Goal: Task Accomplishment & Management: Manage account settings

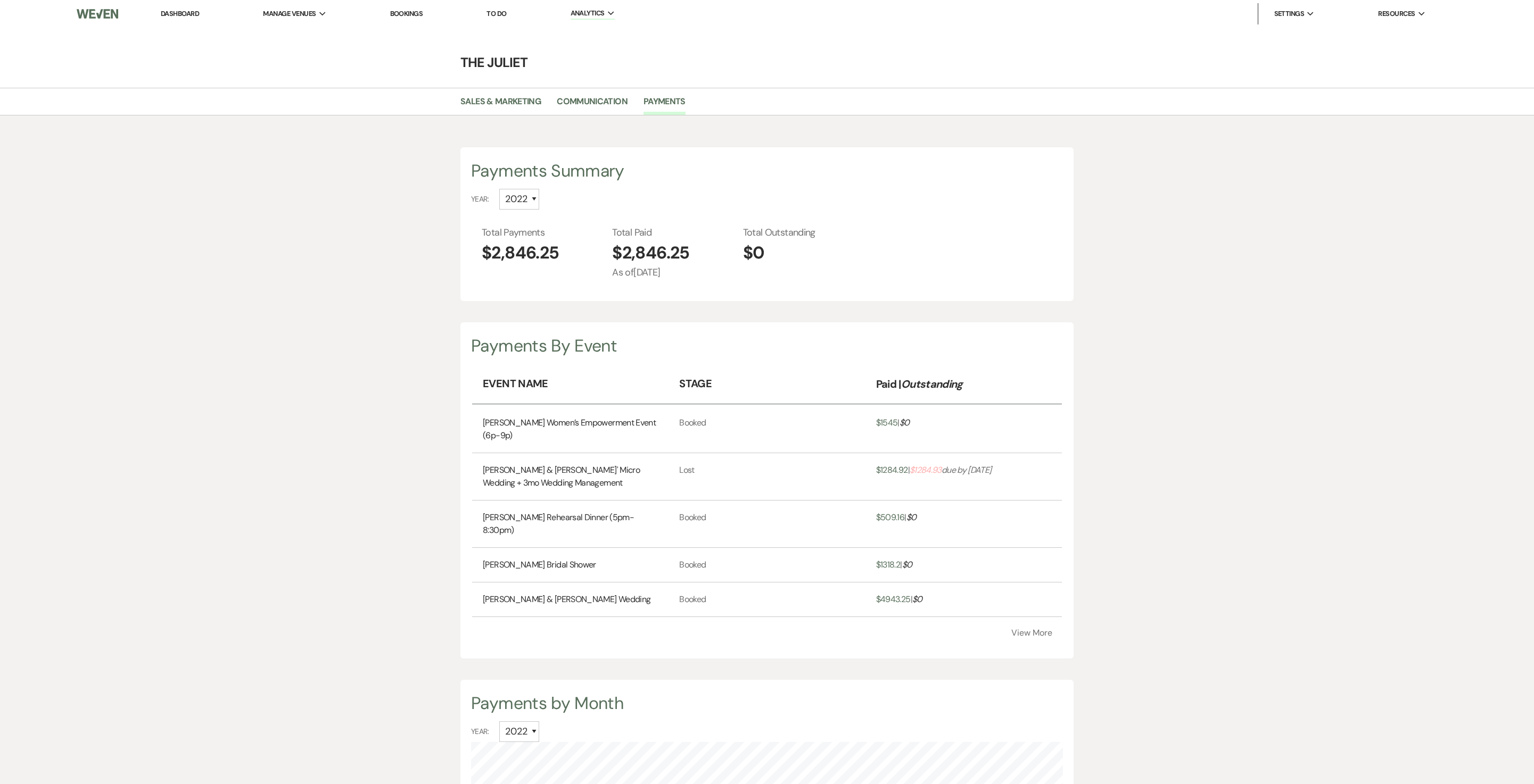
select select "2022"
click at [183, 15] on link "Dashboard" at bounding box center [180, 14] width 38 height 9
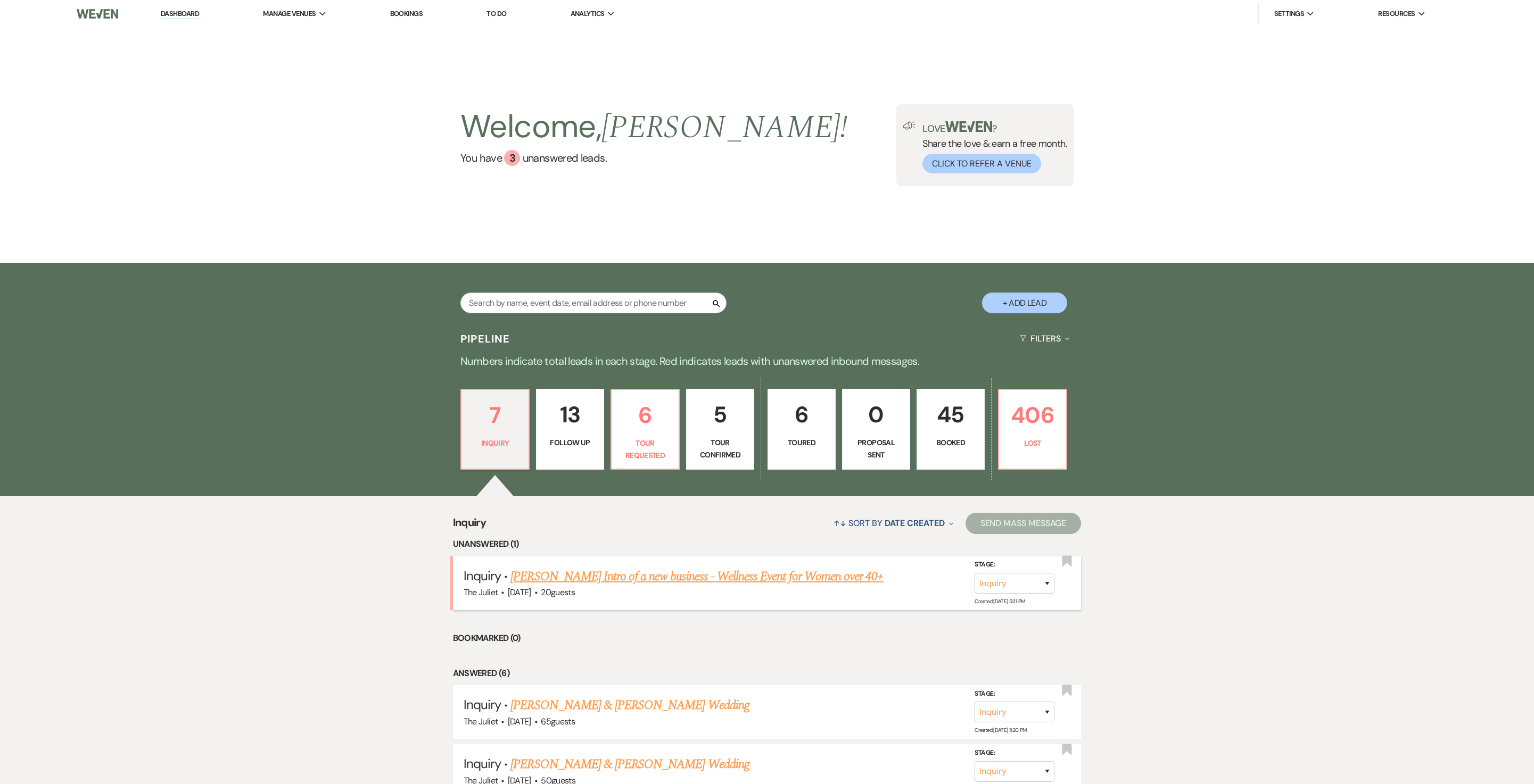
click at [621, 587] on link "[PERSON_NAME] Intro of a new business - Wellness Event for Women over 40+" at bounding box center [697, 577] width 372 height 19
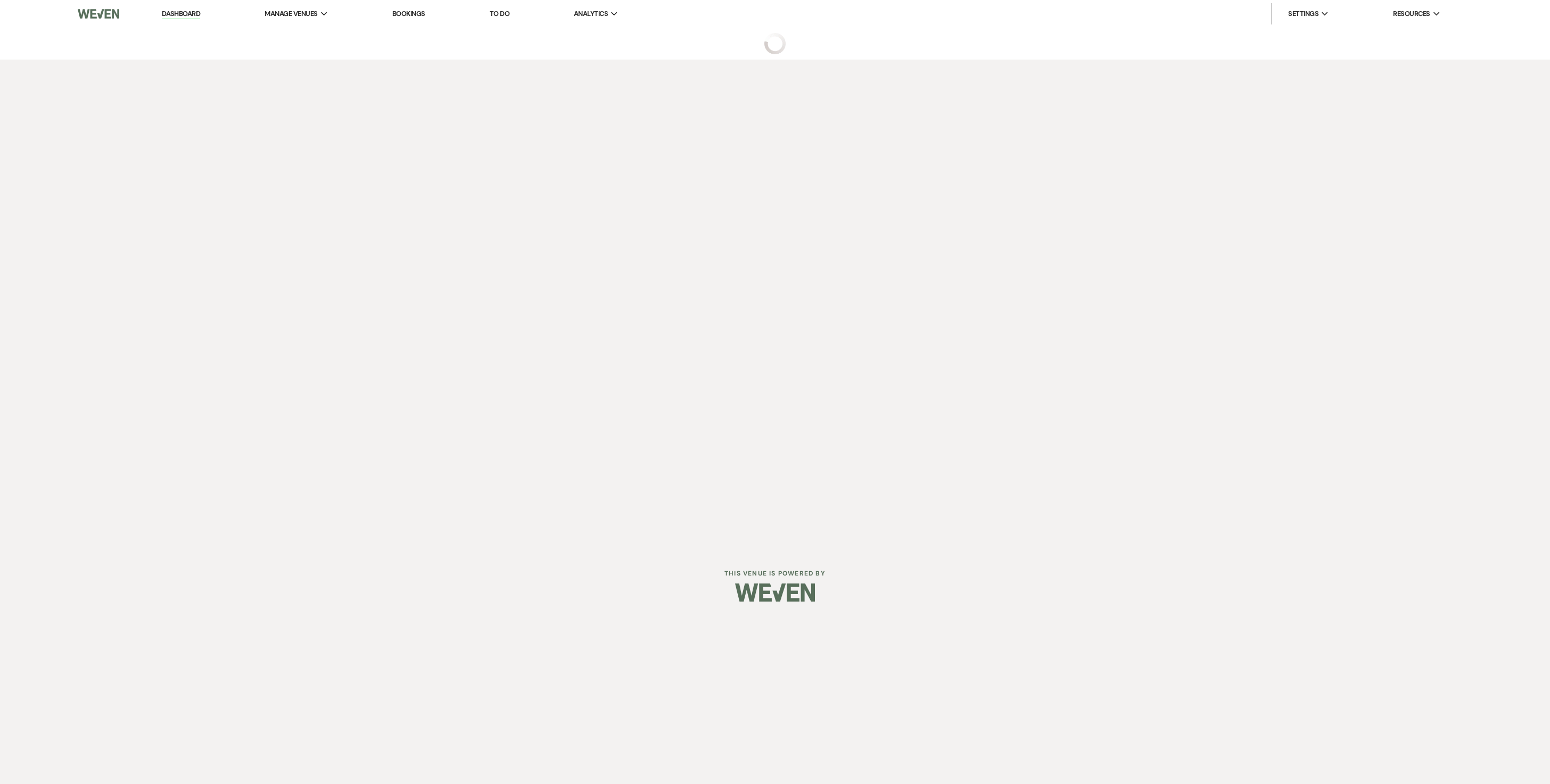
select select "5"
select select "13"
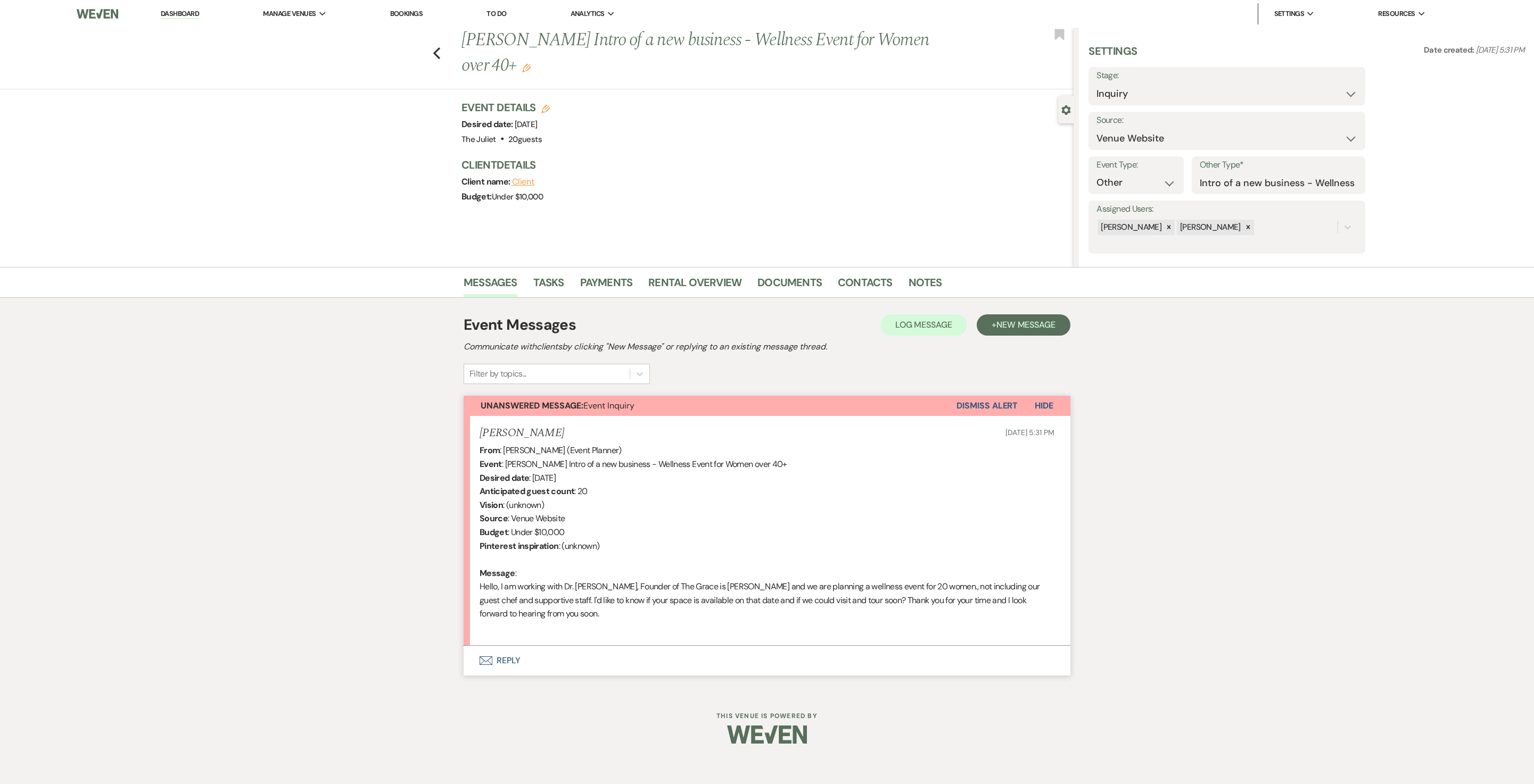
scroll to position [12, 0]
click at [515, 676] on button "Envelope Reply" at bounding box center [767, 661] width 607 height 30
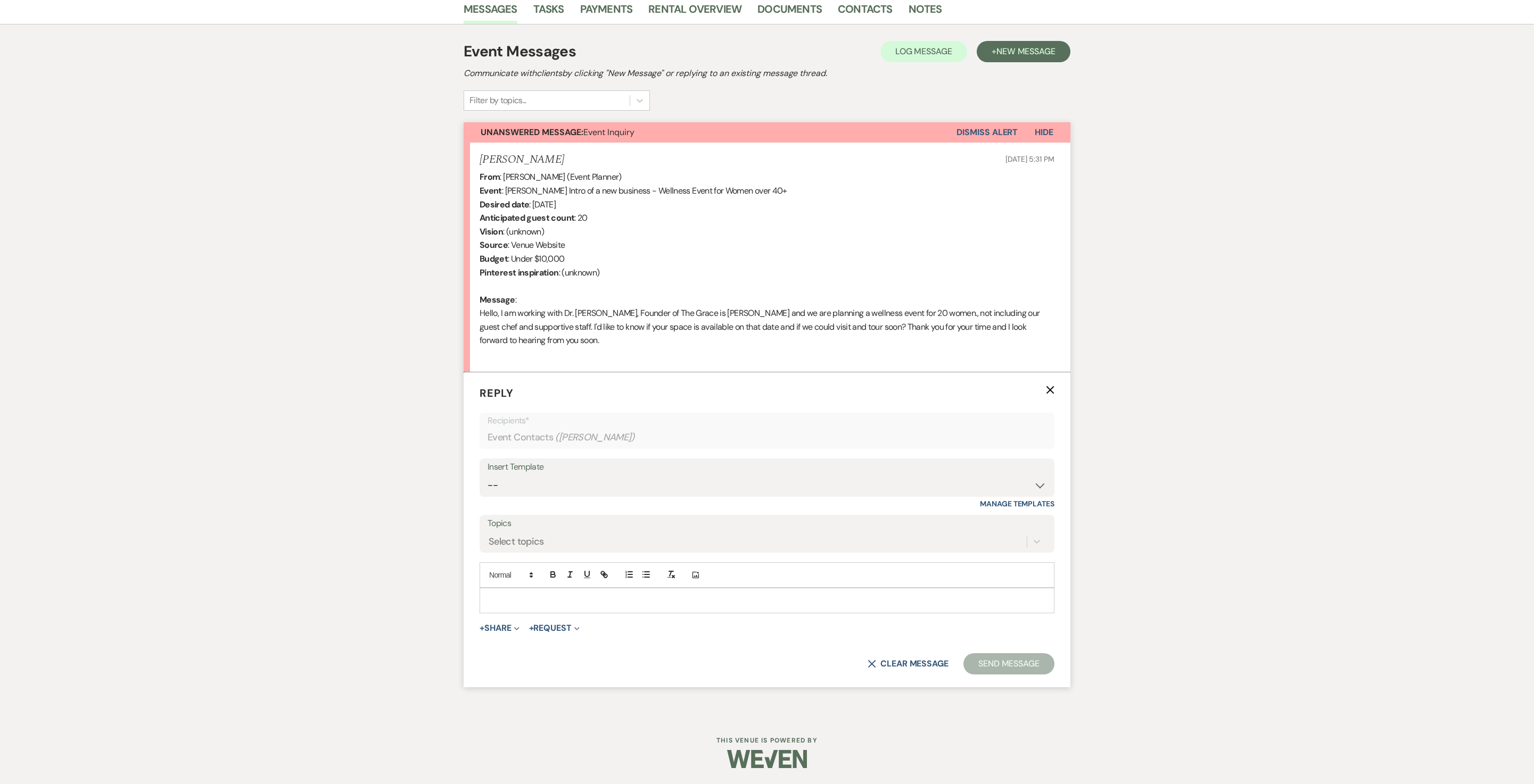
scroll to position [336, 0]
click at [542, 595] on p at bounding box center [767, 601] width 558 height 12
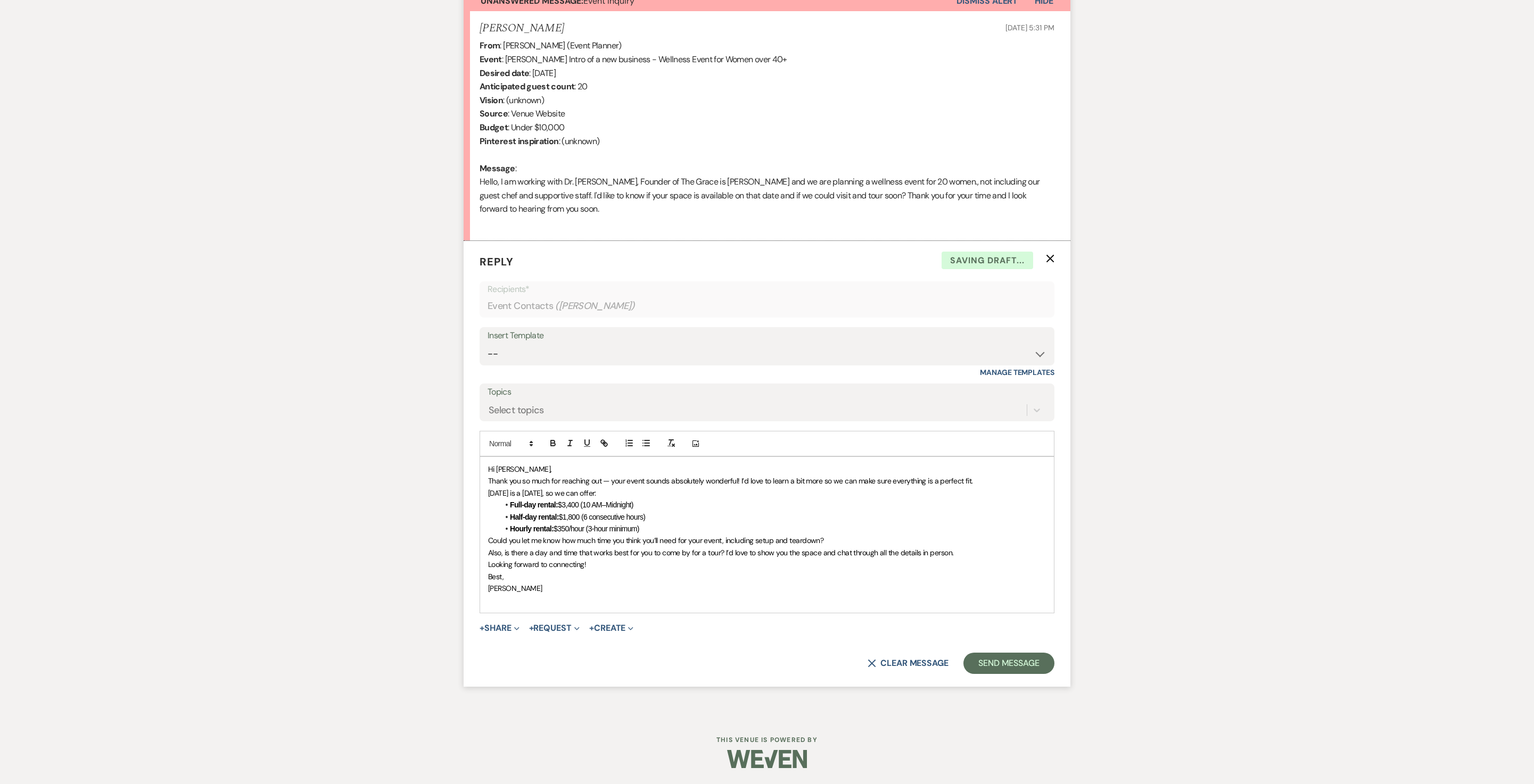
scroll to position [415, 0]
click at [533, 475] on p "Hi [PERSON_NAME]," at bounding box center [767, 469] width 558 height 12
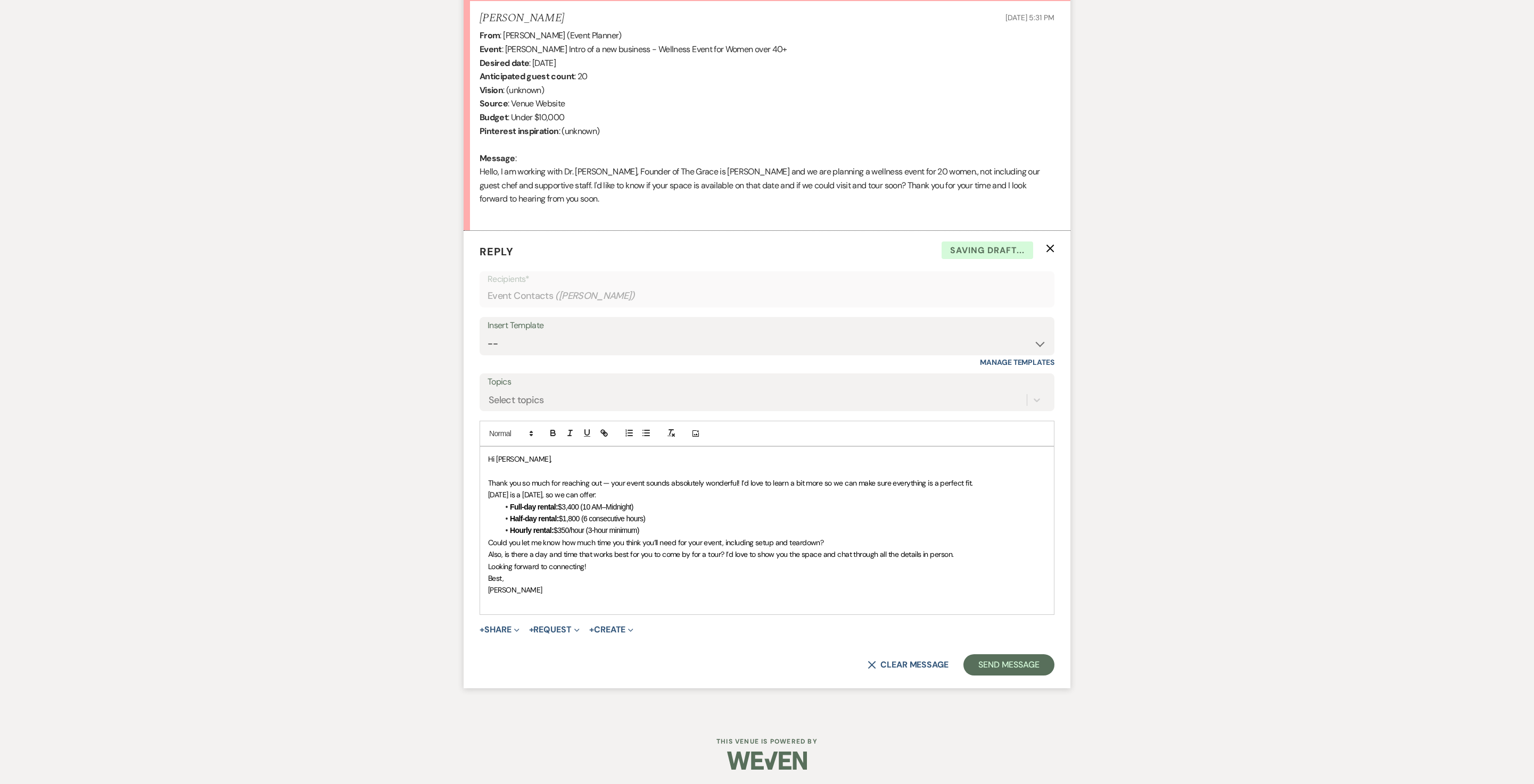
click at [598, 489] on p "Thank you so much for reaching out — your event sounds absolutely wonderful! I’…" at bounding box center [767, 483] width 558 height 12
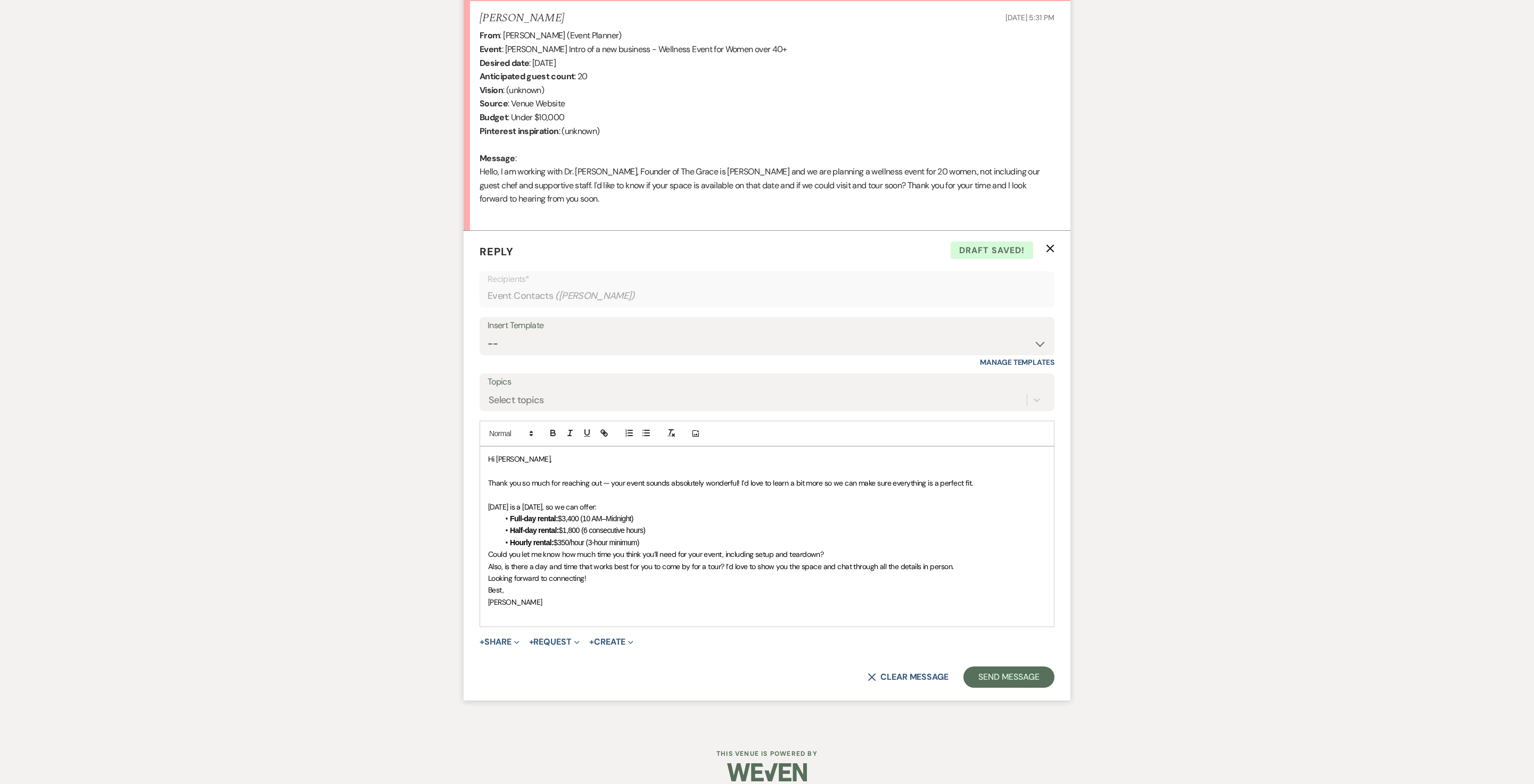
click at [699, 548] on li "Hourly rental: $350/hour (3-hour minimum)" at bounding box center [772, 543] width 547 height 12
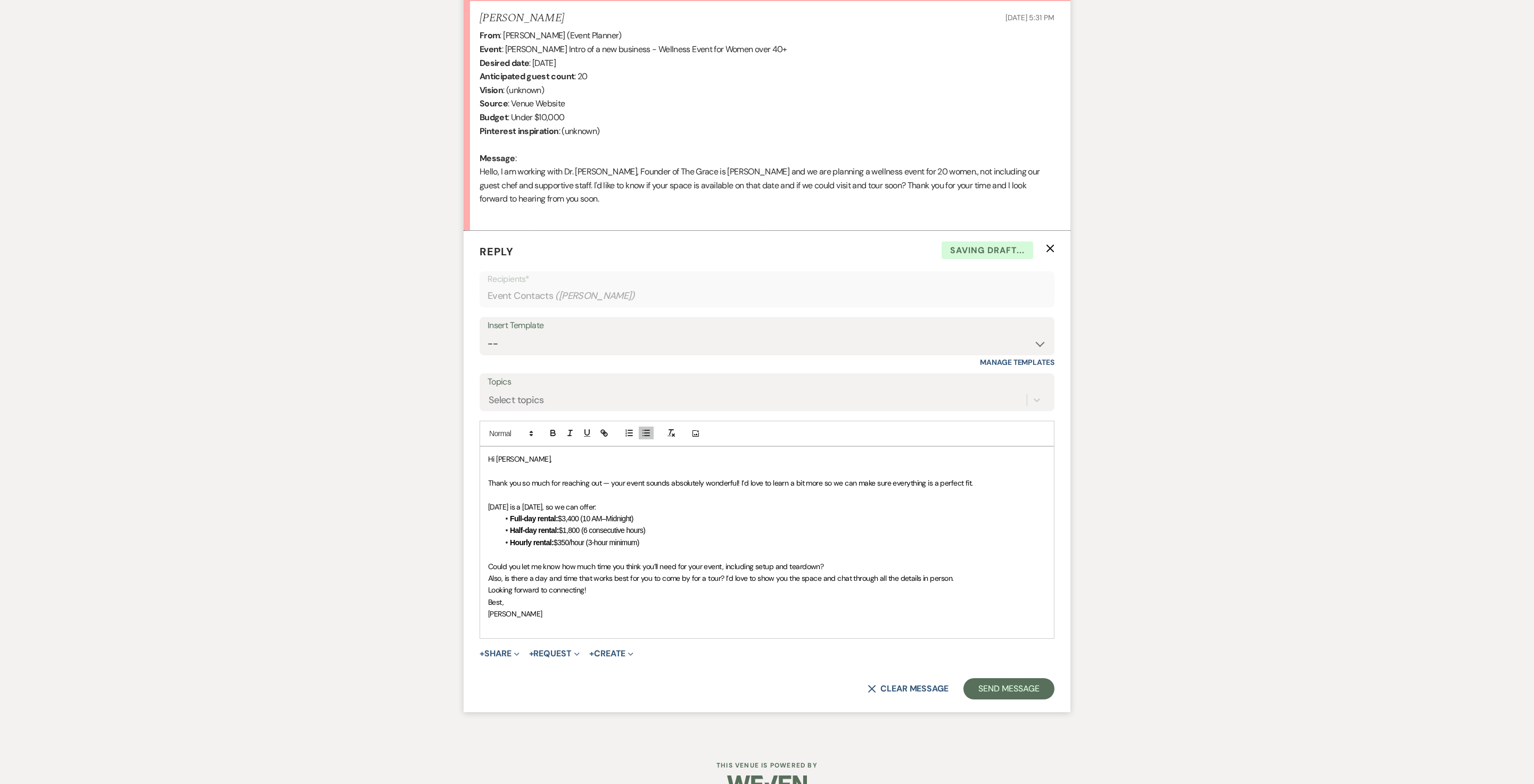
click at [940, 573] on p "Could you let me know how much time you think you’ll need for your event, inclu…" at bounding box center [767, 567] width 558 height 12
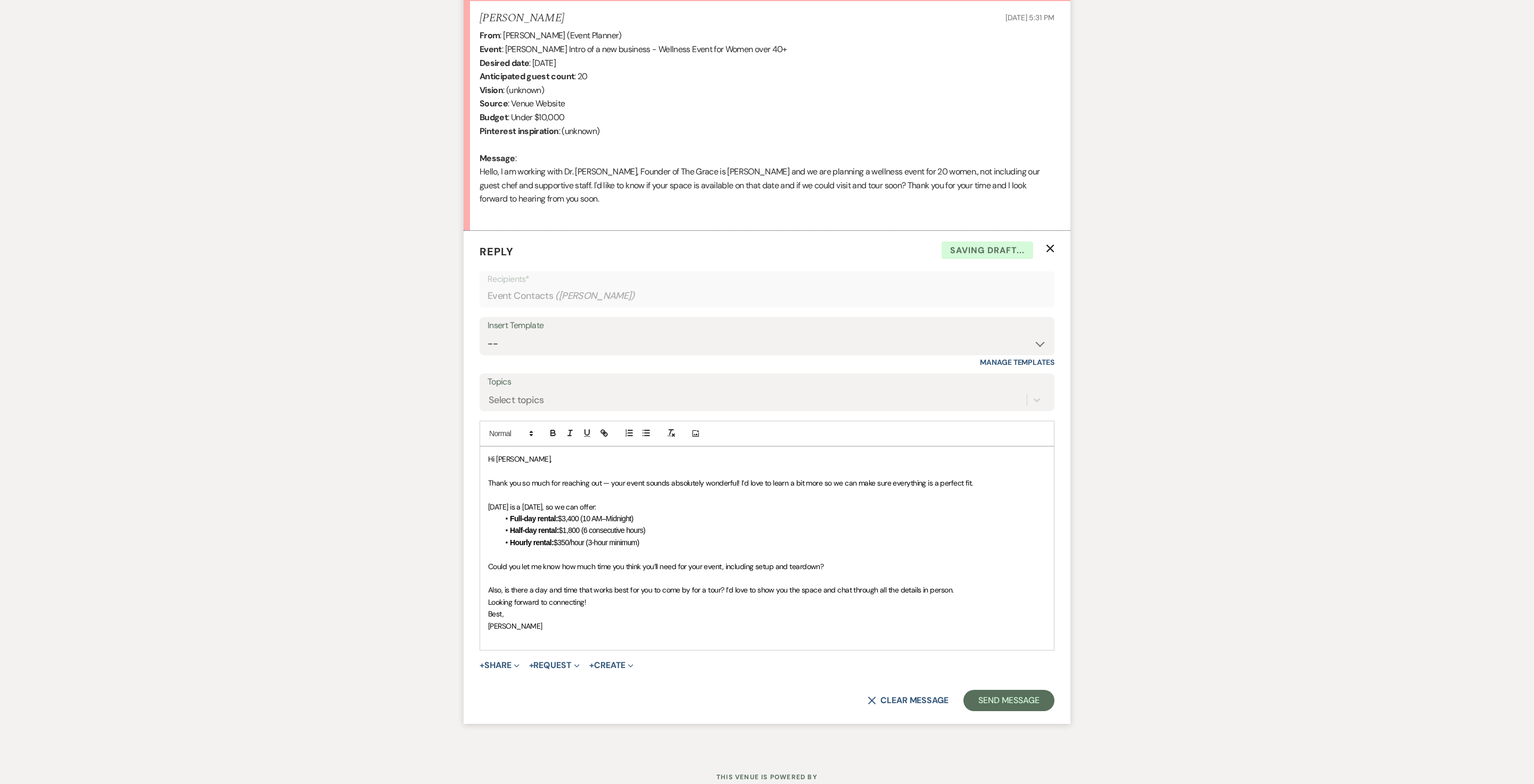
click at [560, 596] on p "Also, is there a day and time that works best for you to come by for a tour? I’…" at bounding box center [767, 590] width 558 height 12
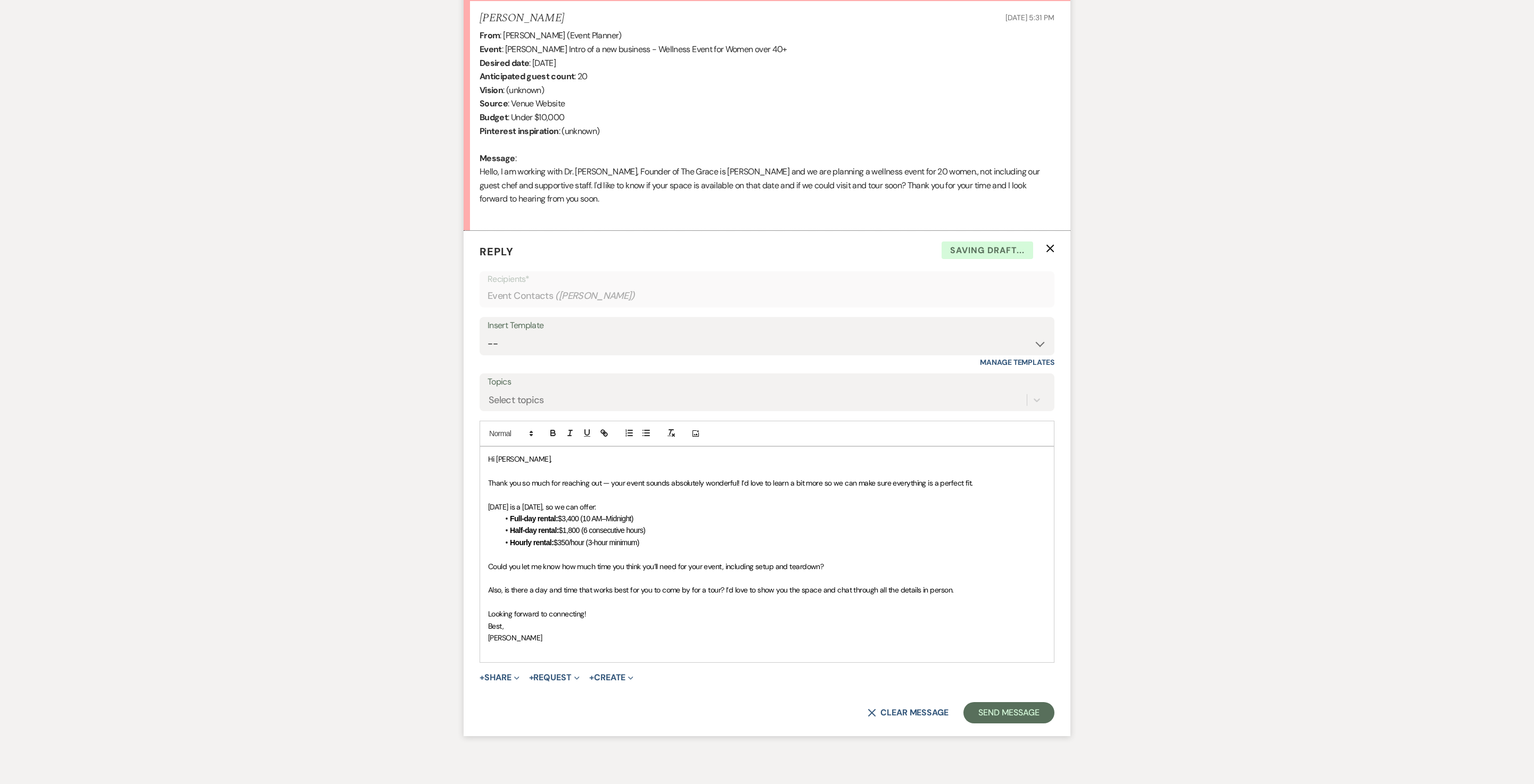
click at [635, 620] on p "Looking forward to connecting!" at bounding box center [767, 614] width 558 height 12
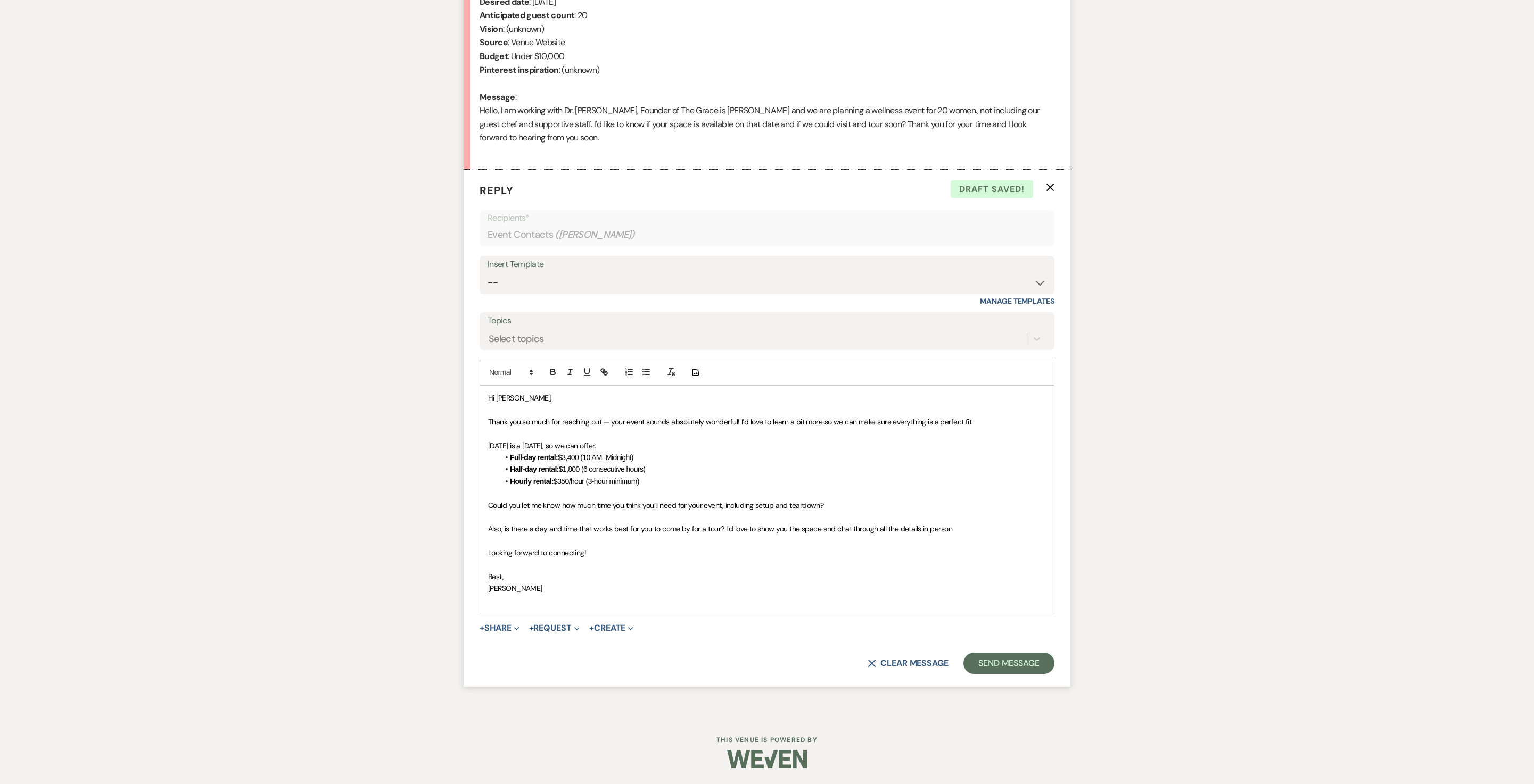
scroll to position [566, 0]
click at [1009, 674] on button "Send Message" at bounding box center [1008, 663] width 91 height 21
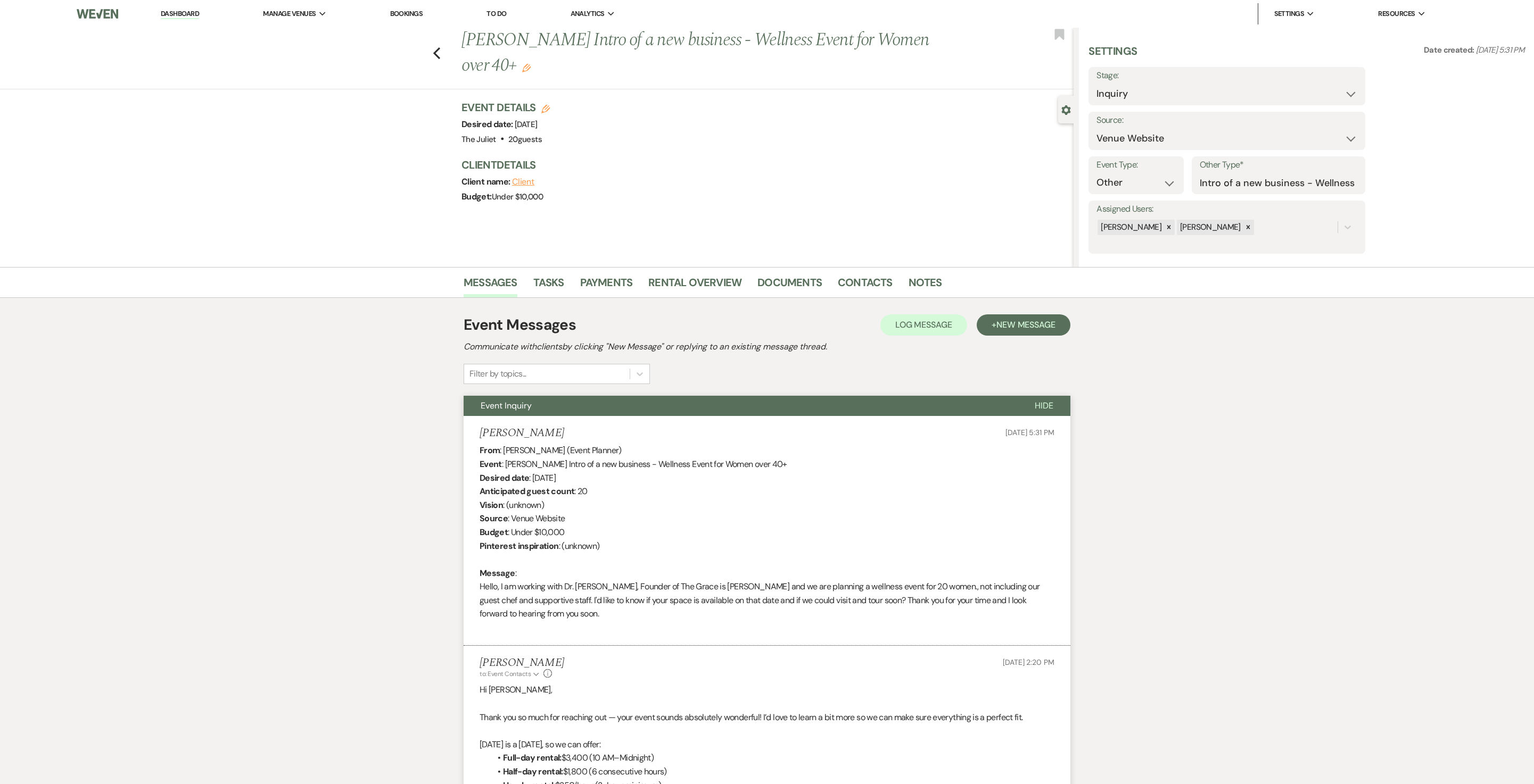
scroll to position [0, 0]
click at [440, 56] on use "button" at bounding box center [436, 54] width 7 height 12
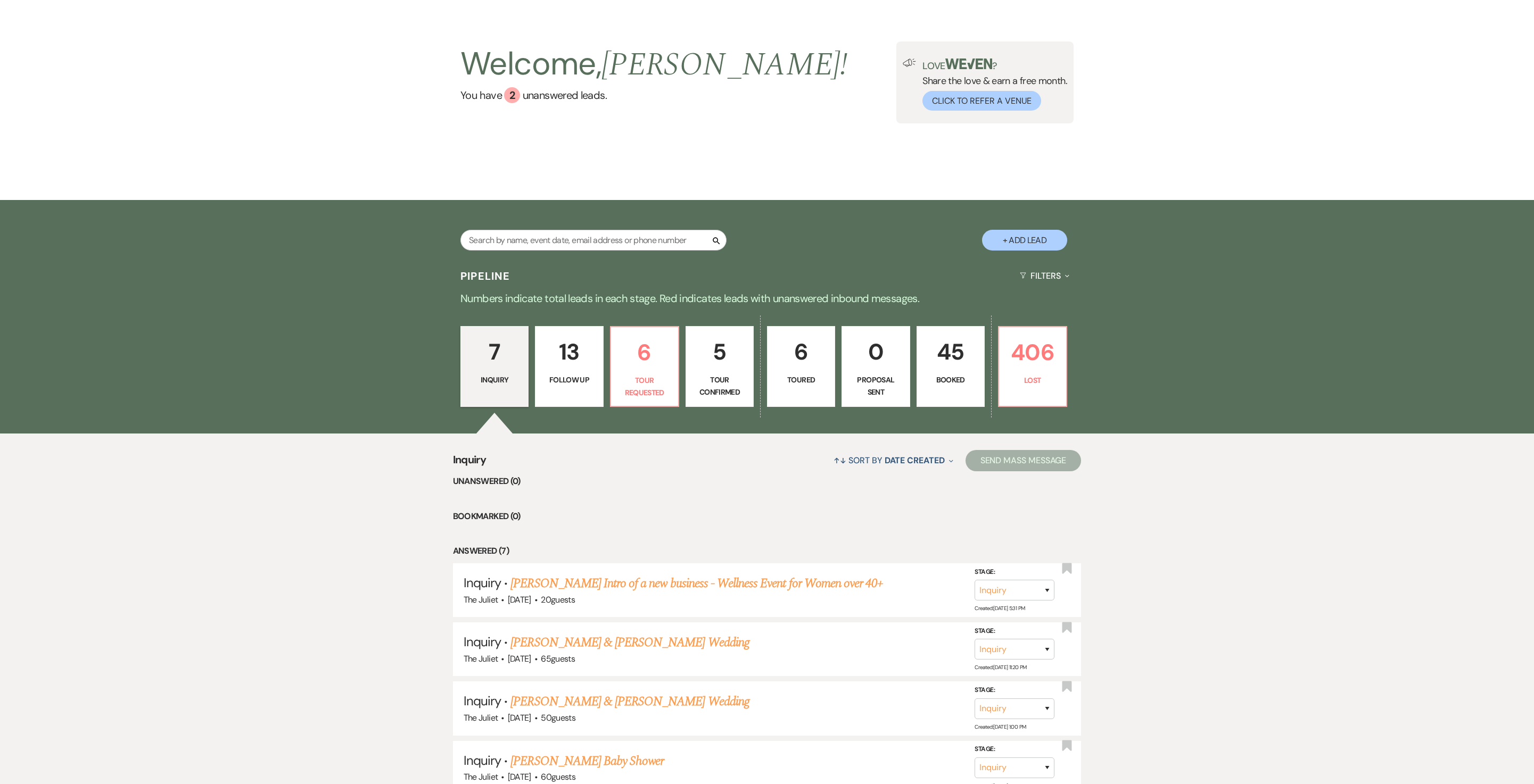
scroll to position [68, 0]
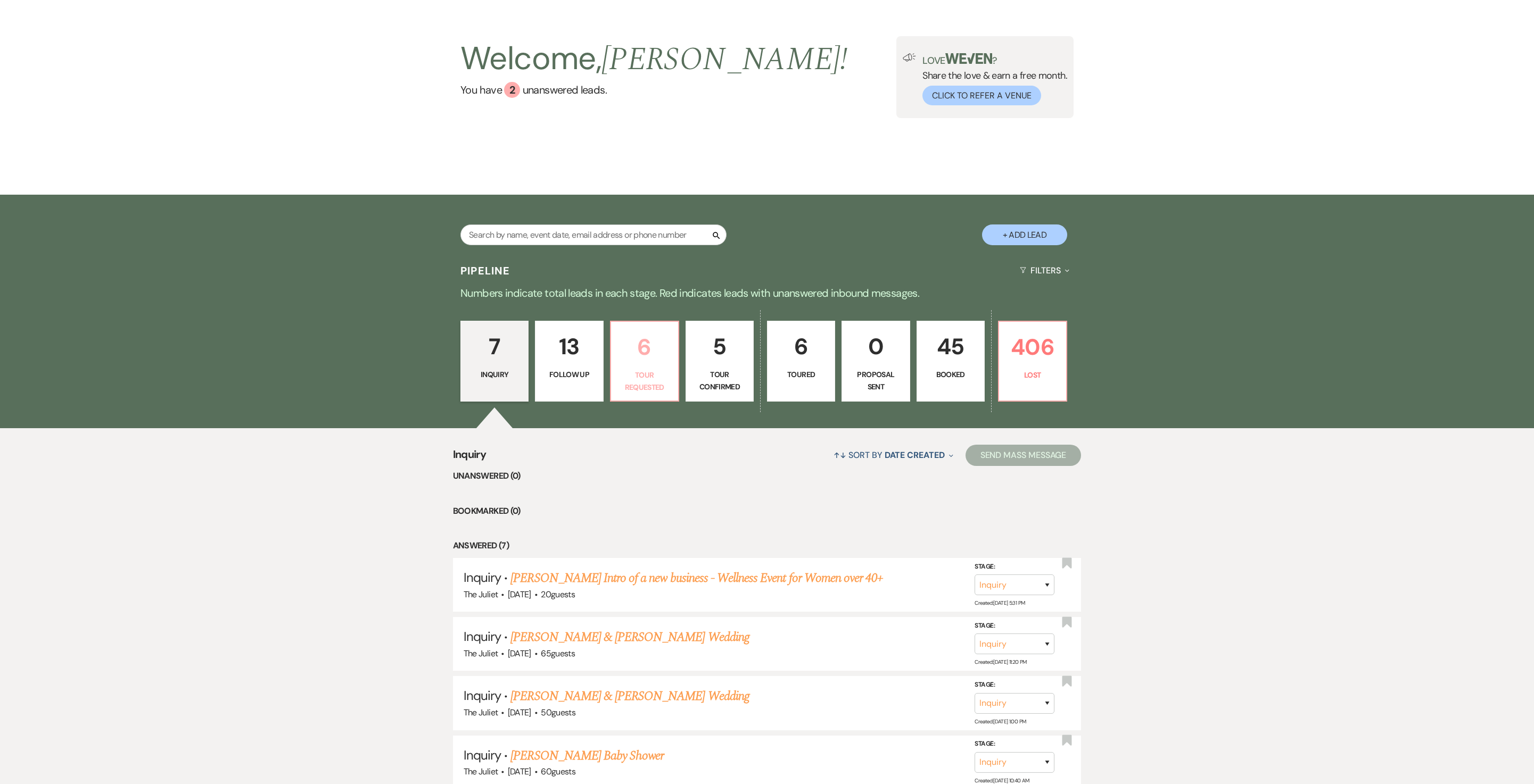
click at [656, 386] on p "Tour Requested" at bounding box center [644, 381] width 54 height 24
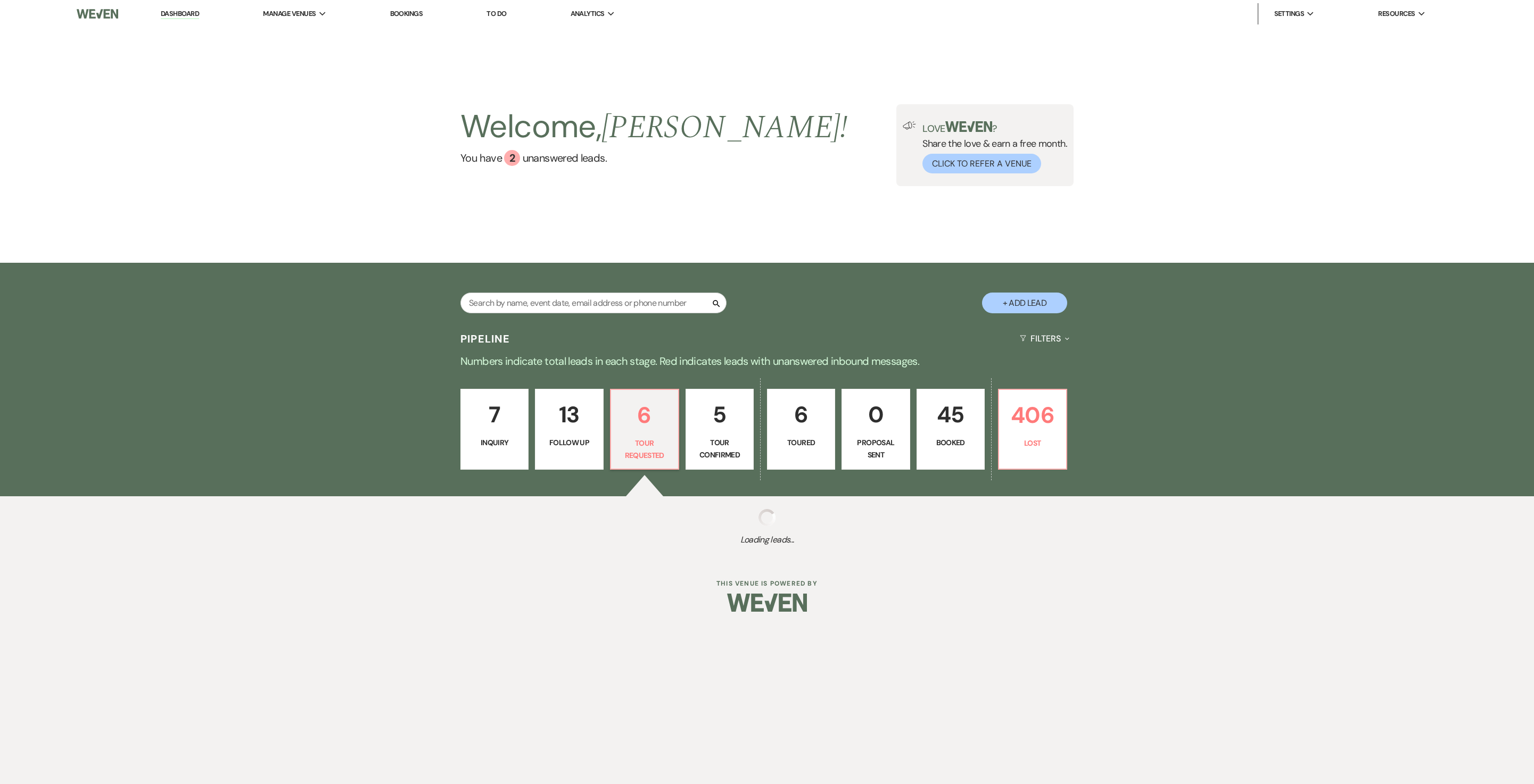
select select "2"
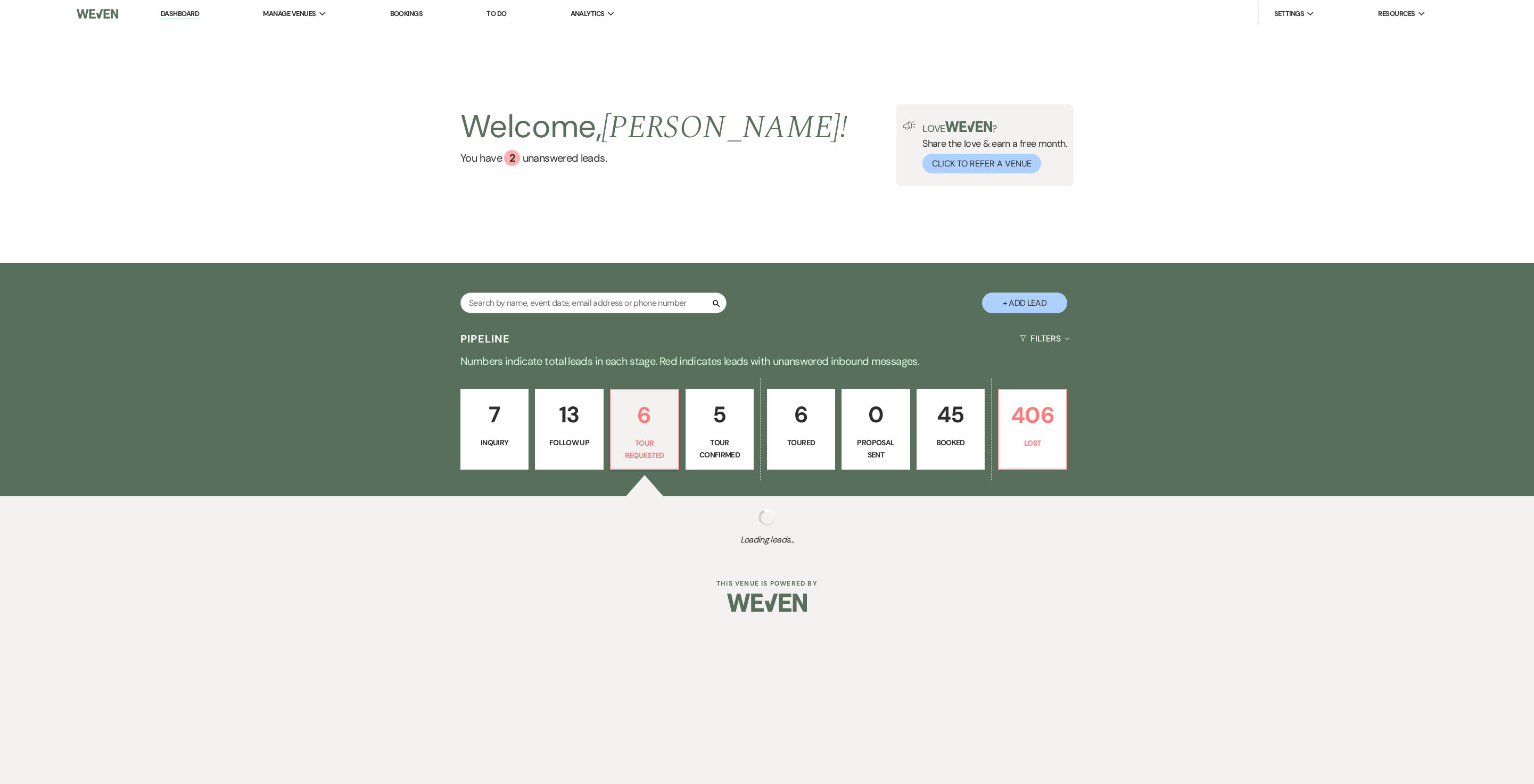
select select "2"
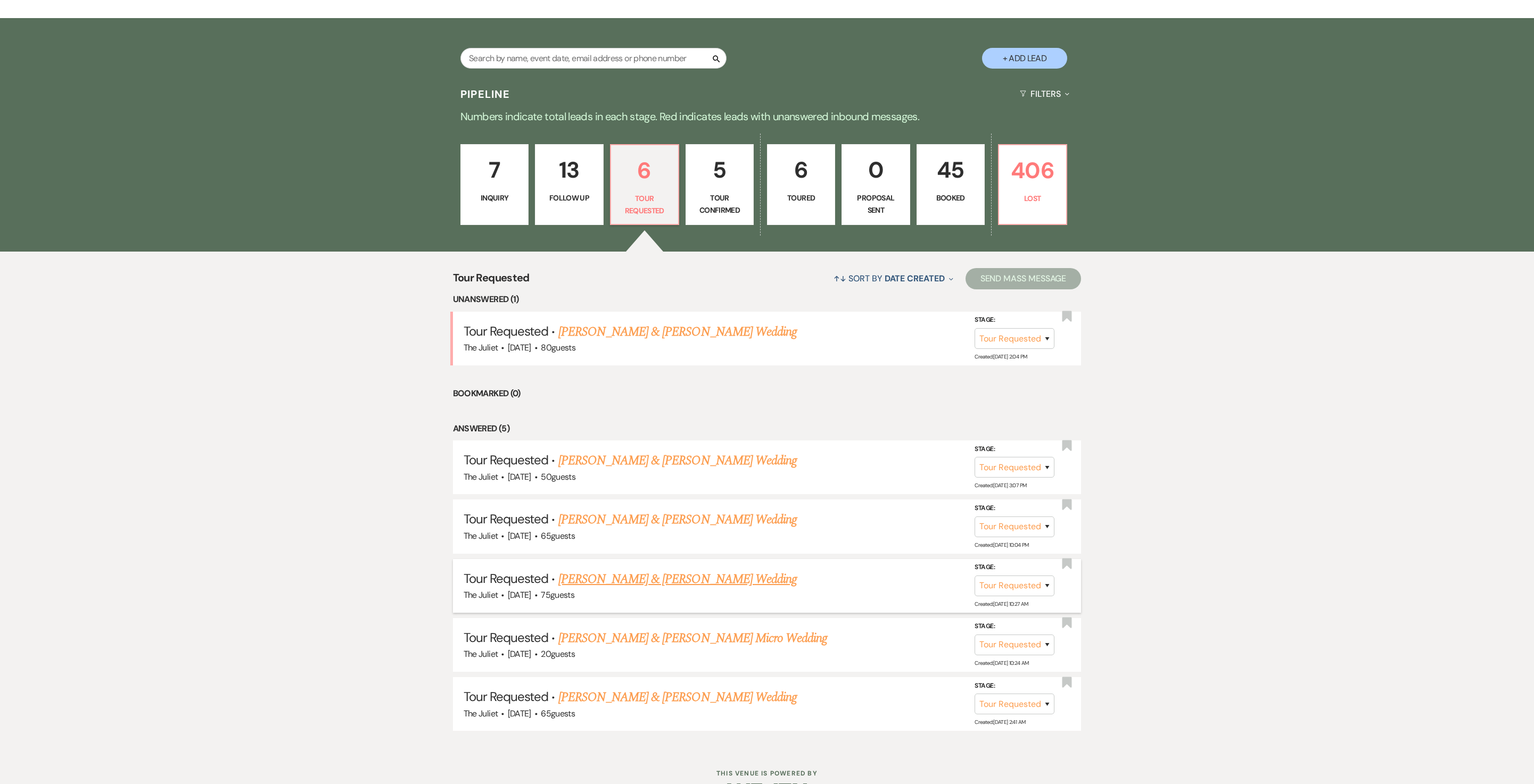
scroll to position [247, 0]
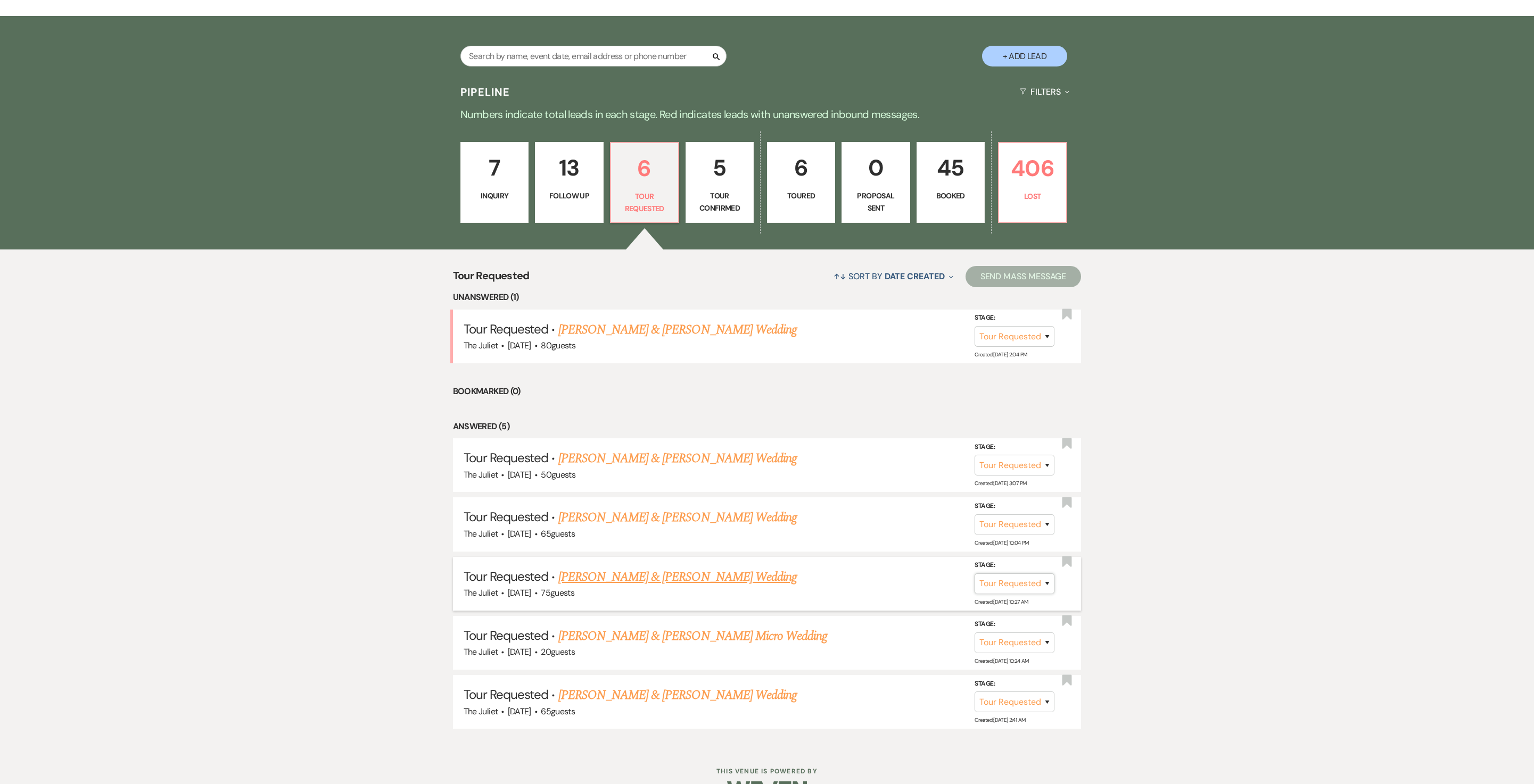
click at [1015, 595] on select "Inquiry Follow Up Tour Requested Tour Confirmed Toured Proposal Sent Booked Lost" at bounding box center [1014, 583] width 80 height 21
select select "8"
click at [876, 595] on select "Booked Elsewhere Budget Date Unavailable No Response Not a Good Match Capacity …" at bounding box center [865, 583] width 91 height 21
click at [1033, 595] on button "Save" at bounding box center [1033, 583] width 53 height 21
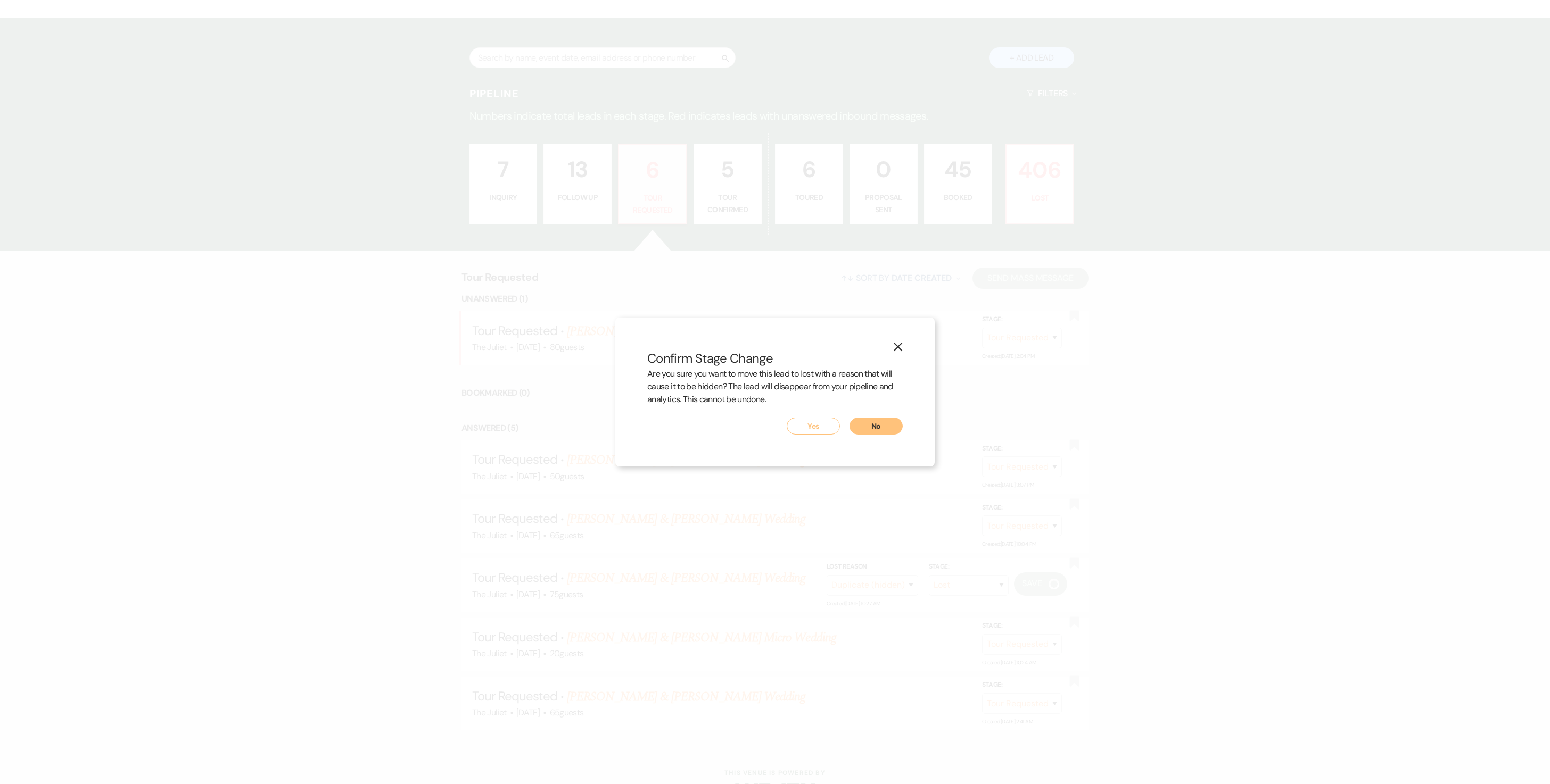
click at [876, 428] on button "No" at bounding box center [876, 426] width 53 height 17
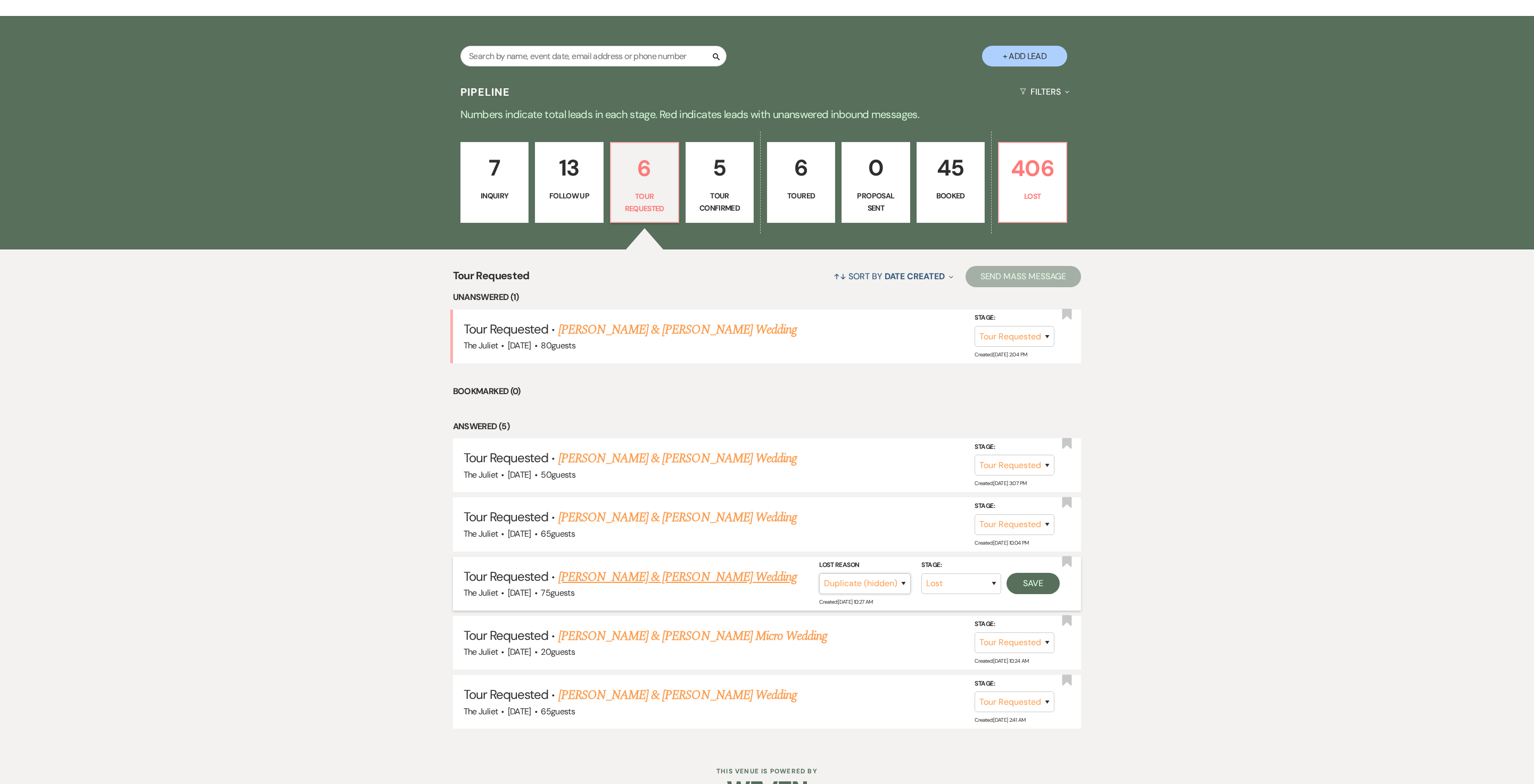
select select "1"
click at [1022, 595] on button "Save" at bounding box center [1033, 583] width 53 height 21
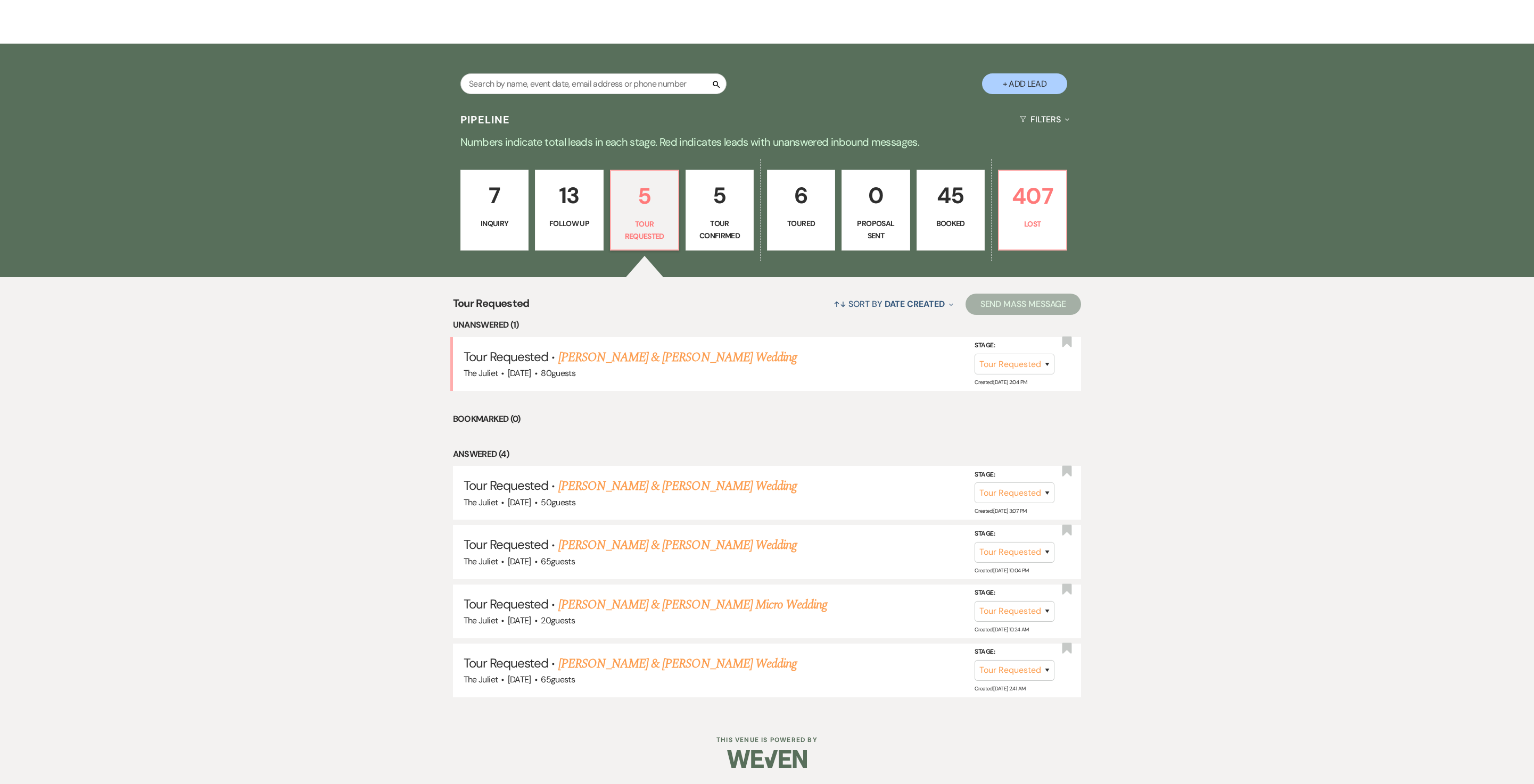
scroll to position [238, 0]
click at [635, 351] on link "[PERSON_NAME] & [PERSON_NAME] Wedding" at bounding box center [678, 358] width 238 height 19
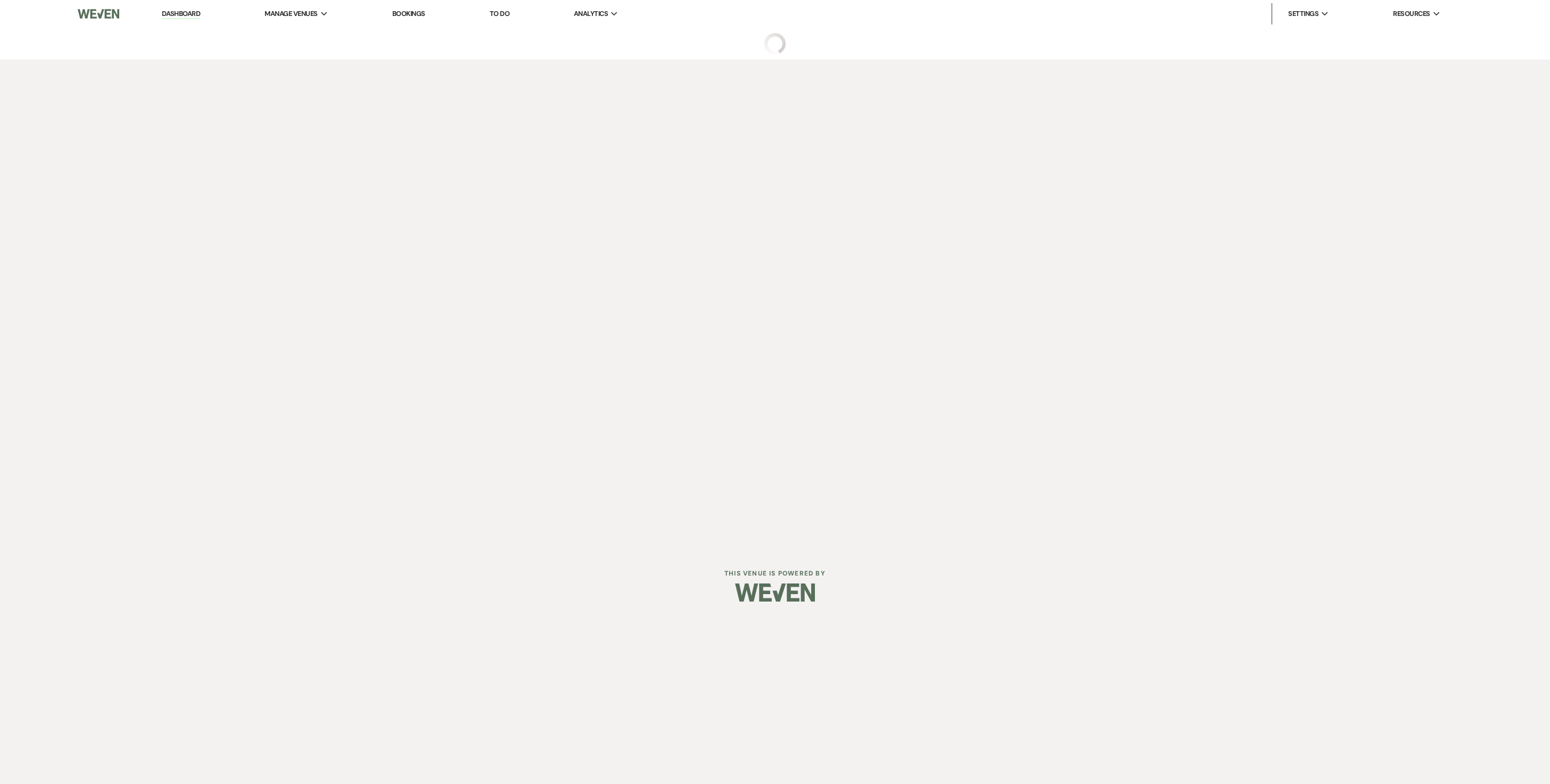
select select "2"
select select "5"
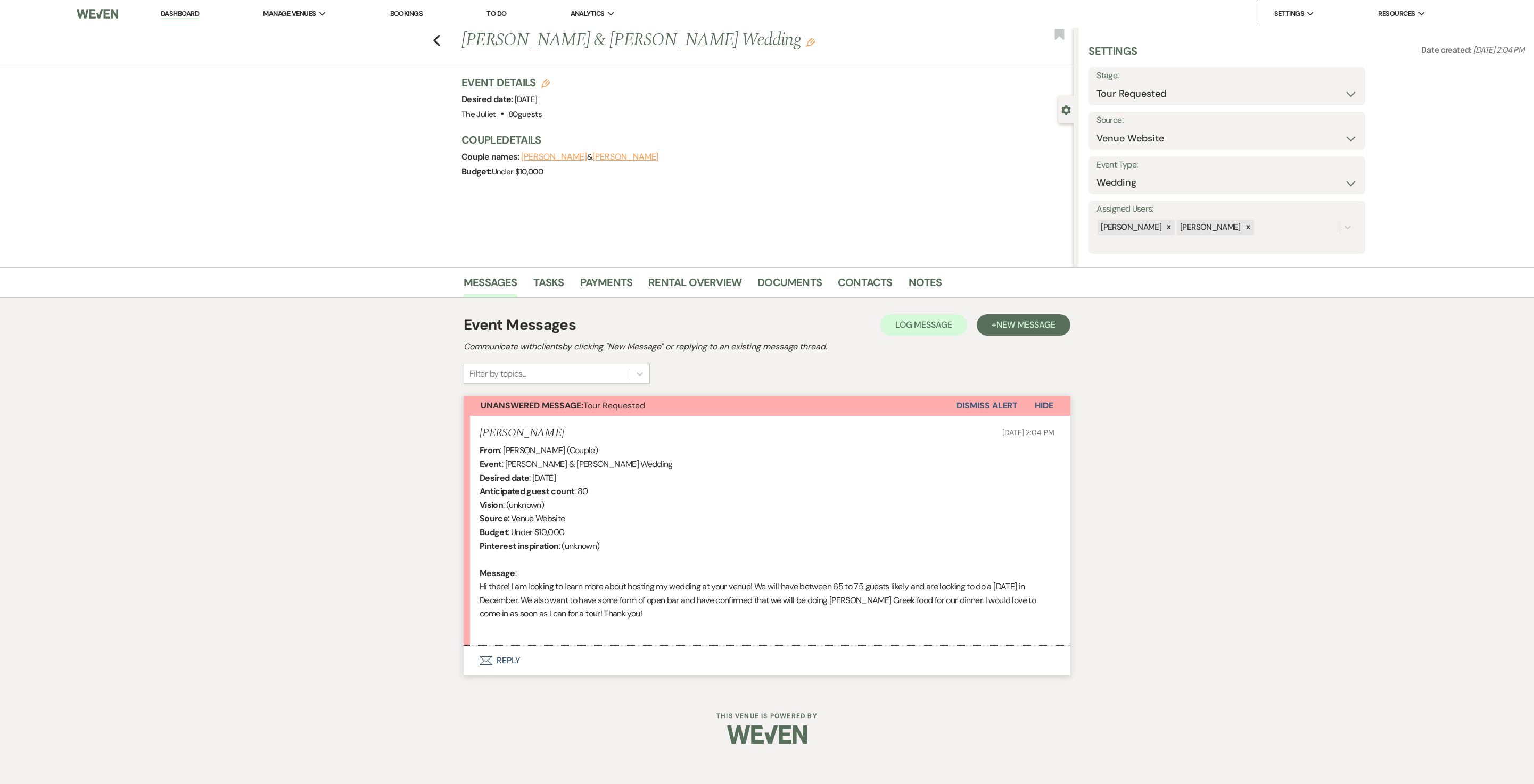
click at [510, 676] on button "Envelope Reply" at bounding box center [767, 661] width 607 height 30
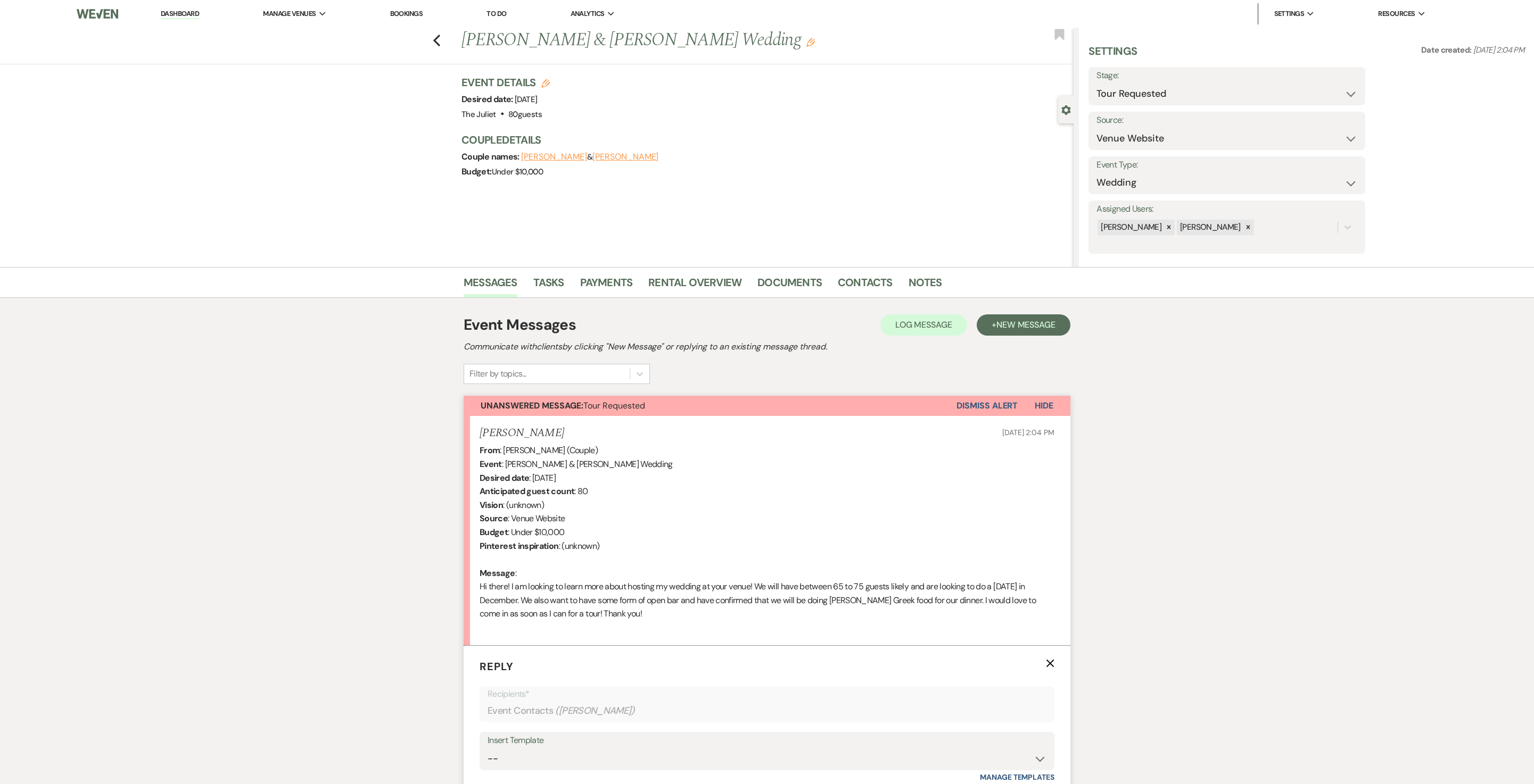
scroll to position [336, 0]
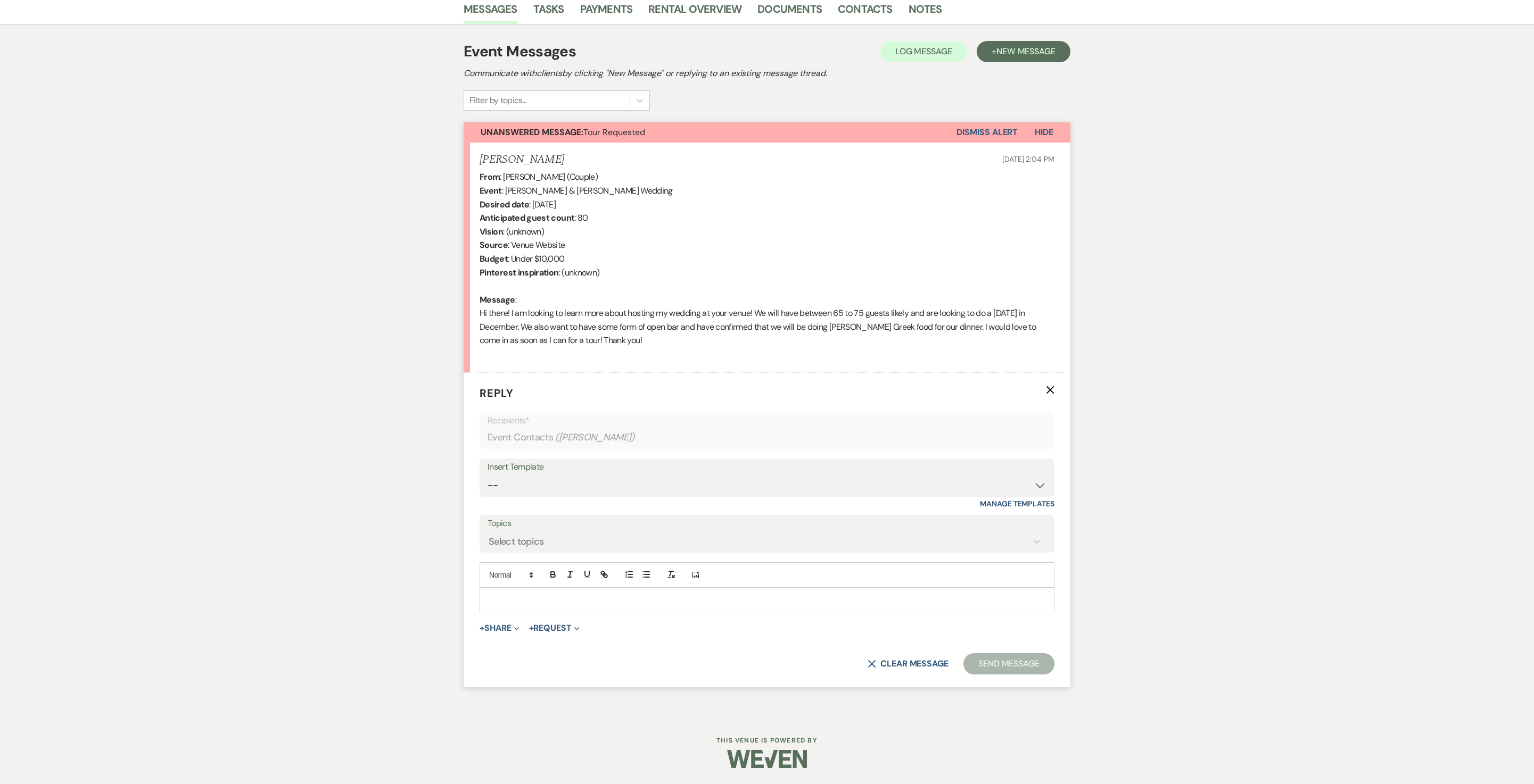
click at [512, 595] on p at bounding box center [767, 601] width 558 height 12
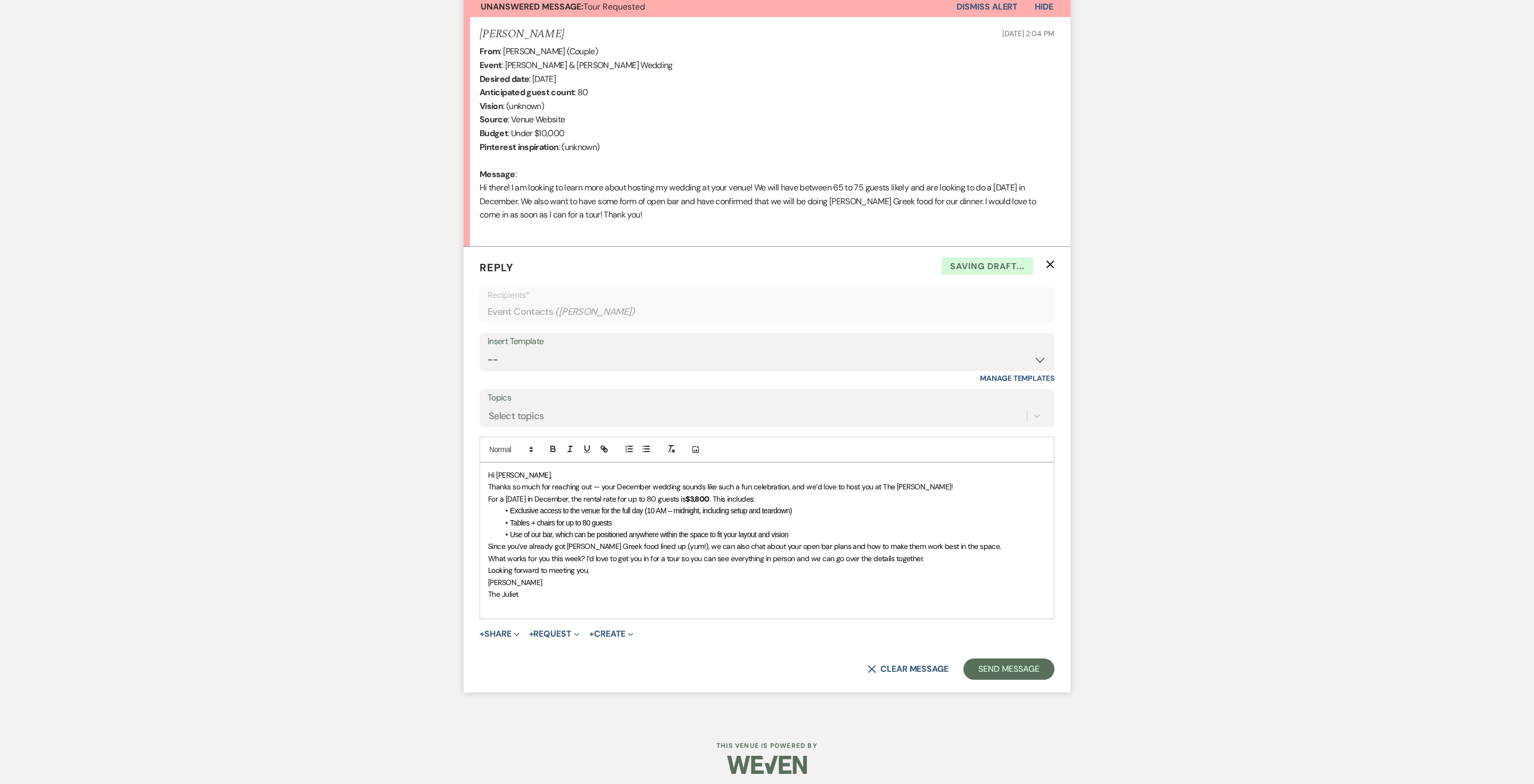
scroll to position [402, 0]
click at [544, 478] on p "Hi [PERSON_NAME]," at bounding box center [767, 472] width 558 height 12
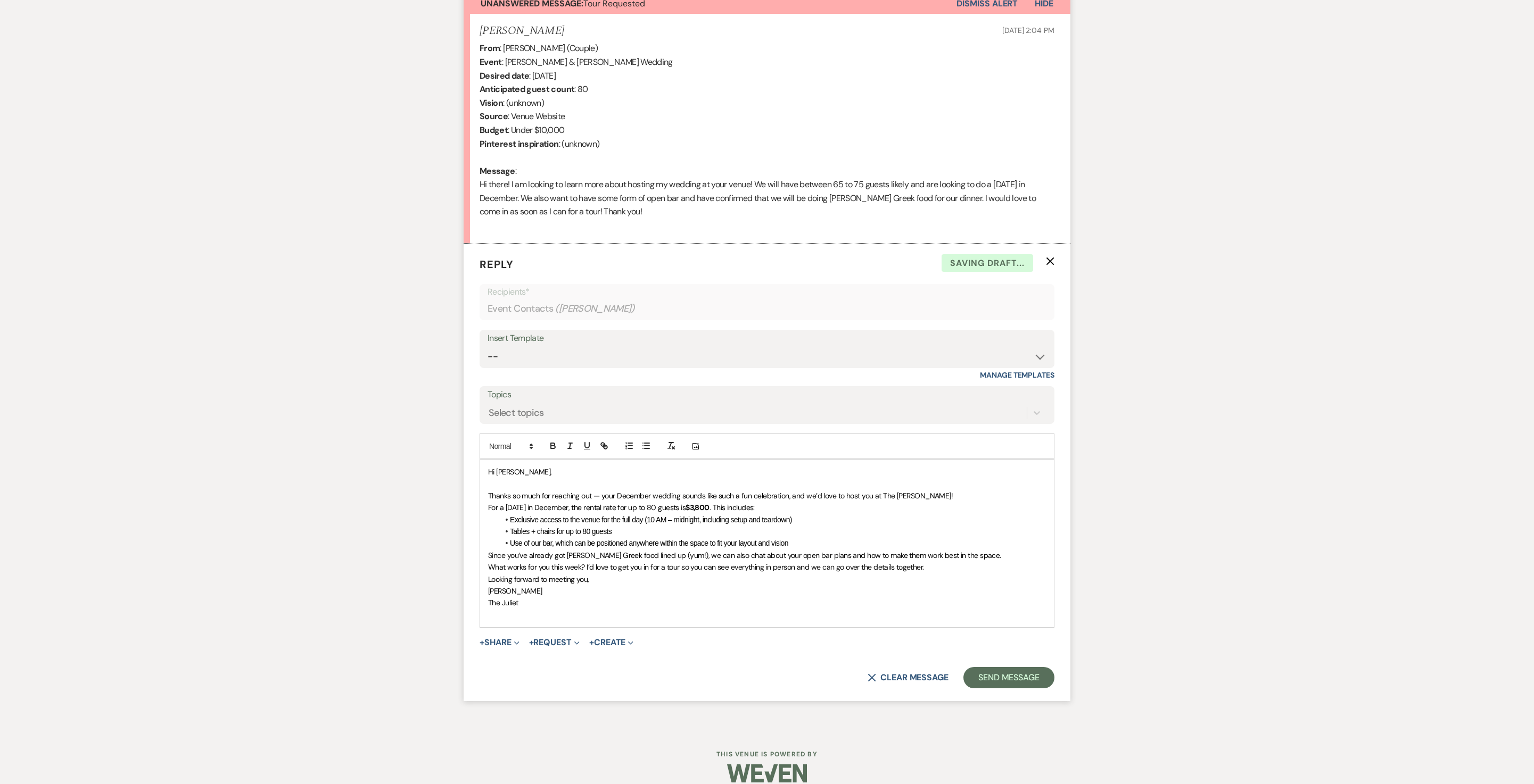
click at [1040, 502] on p "Thanks so much for reaching out — your December wedding sounds like such a fun …" at bounding box center [767, 496] width 558 height 12
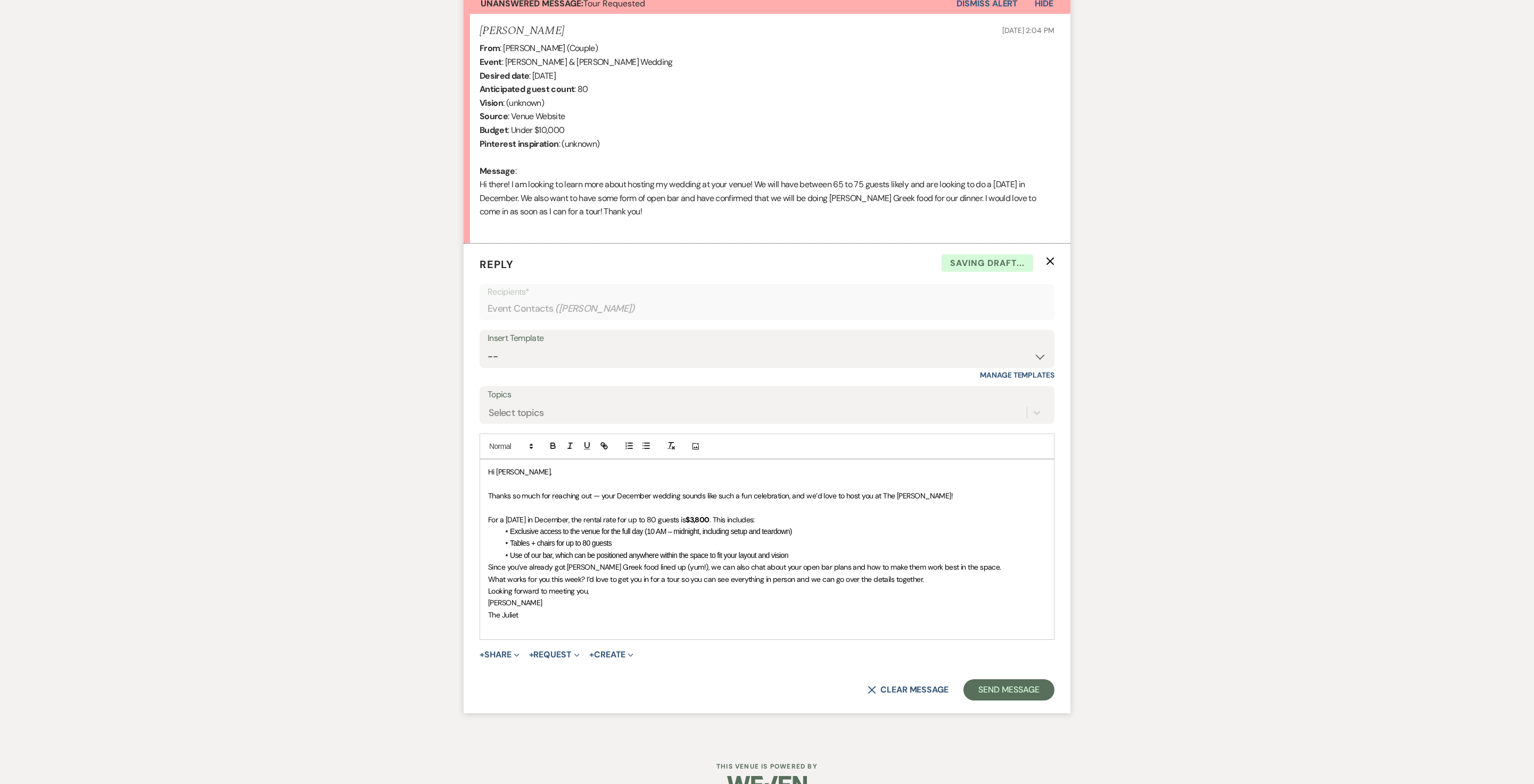
click at [894, 562] on li "Use of our bar, which can be positioned anywhere within the space to fit your l…" at bounding box center [772, 556] width 547 height 12
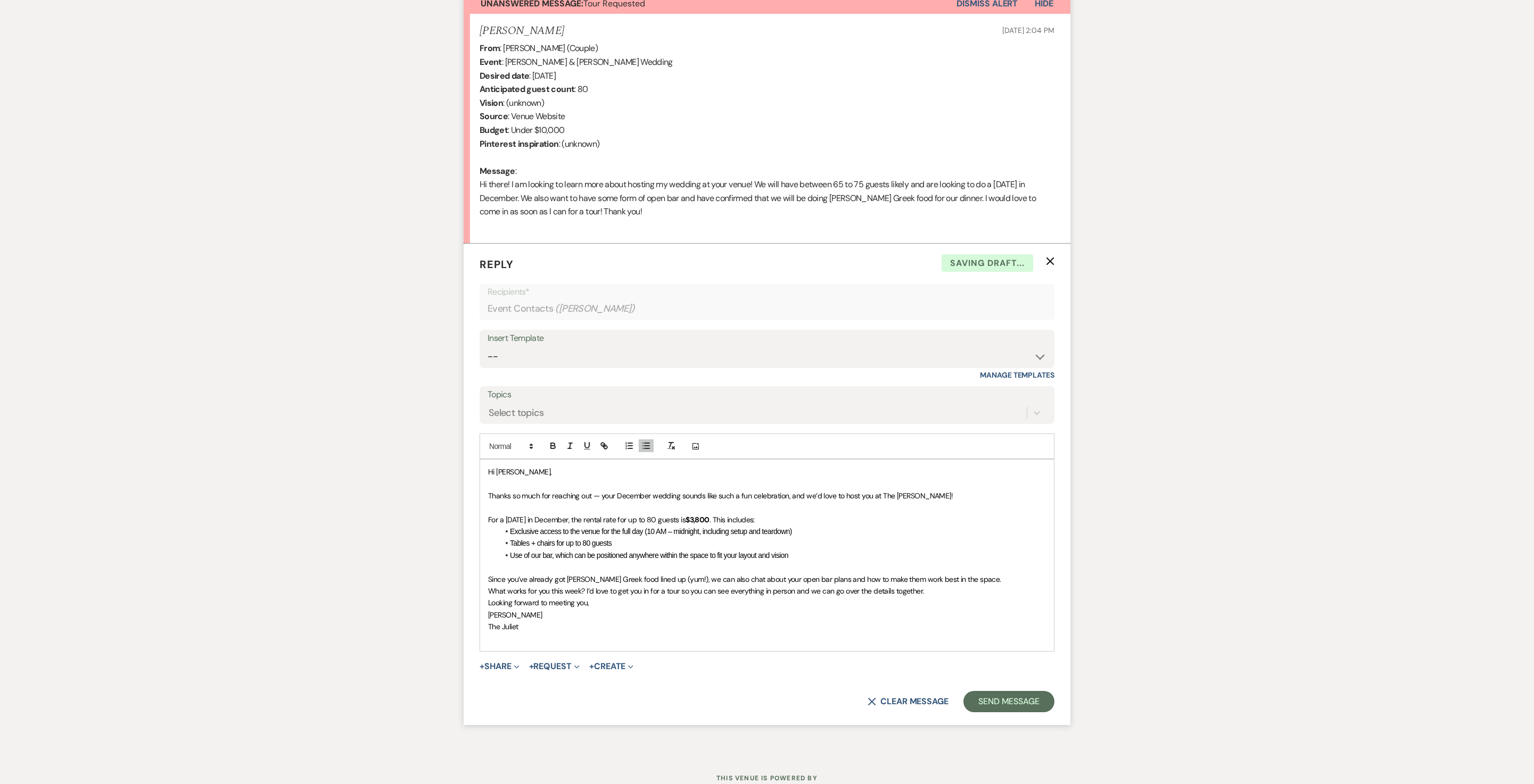
click at [633, 585] on p "Since you’ve already got [PERSON_NAME] Greek food lined up (yum!), we can also …" at bounding box center [767, 579] width 558 height 12
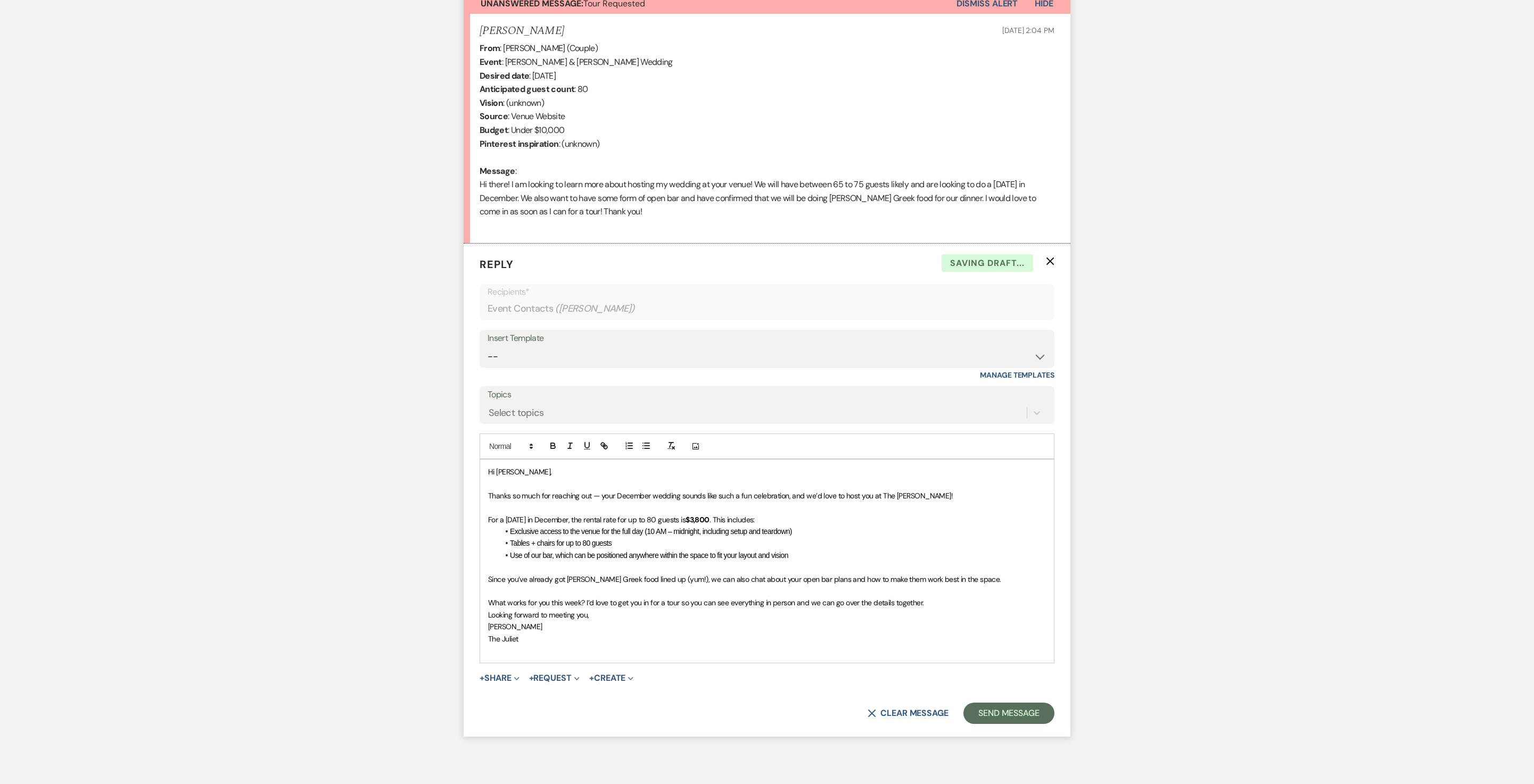
click at [568, 608] on span "What works for you this week? I’d love to get you in for a tour so you can see …" at bounding box center [706, 603] width 436 height 9
click at [584, 608] on span "What works for you this week? I’d love to get you in for a tour so you can see …" at bounding box center [706, 603] width 436 height 9
click at [552, 609] on p "What works for you this next week? I’d love to get you in for a tour so you can…" at bounding box center [767, 603] width 558 height 12
click at [633, 632] on p "Looking forward to meeting you," at bounding box center [767, 627] width 558 height 12
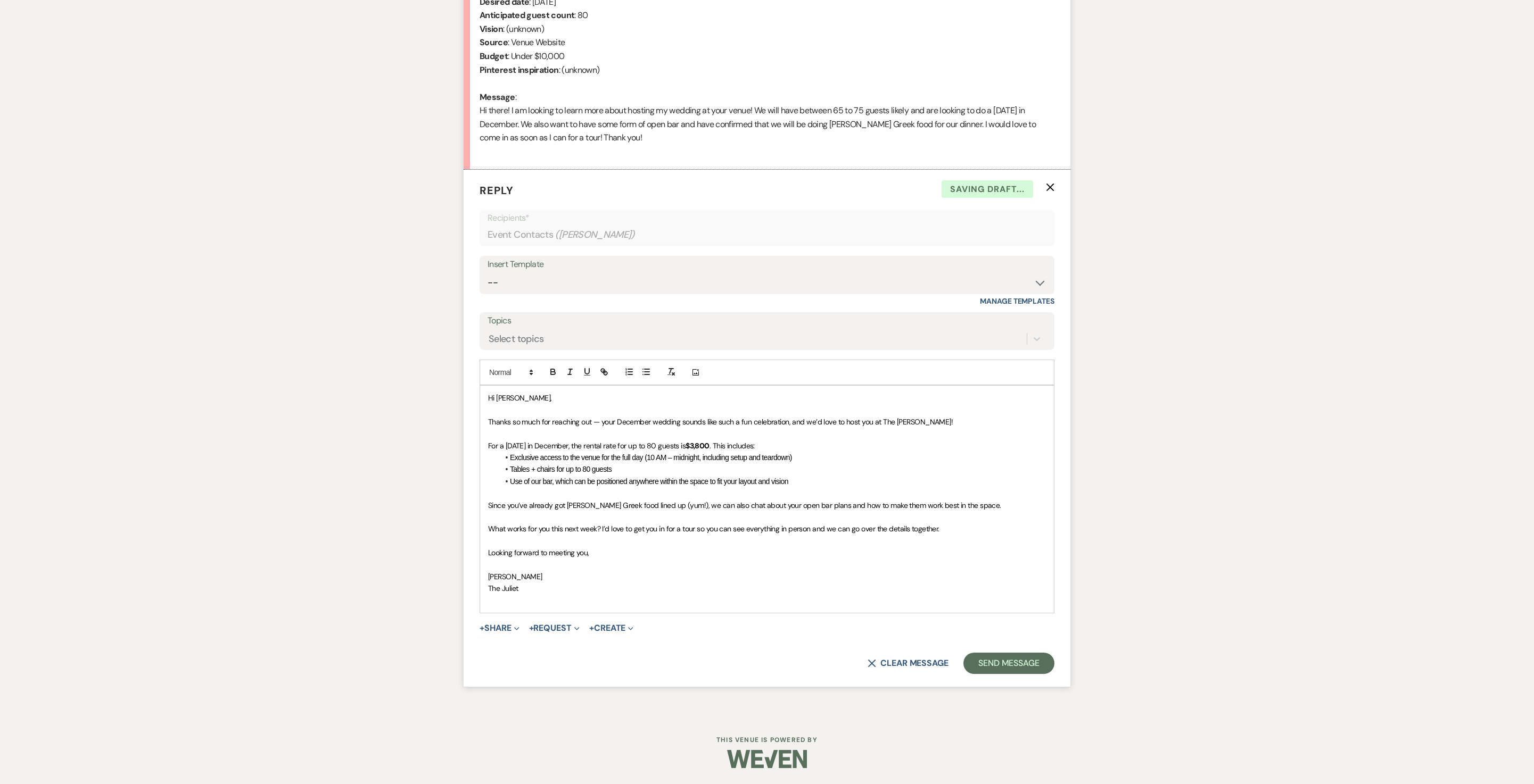
scroll to position [548, 0]
click at [1010, 674] on button "Send Message" at bounding box center [1008, 663] width 91 height 21
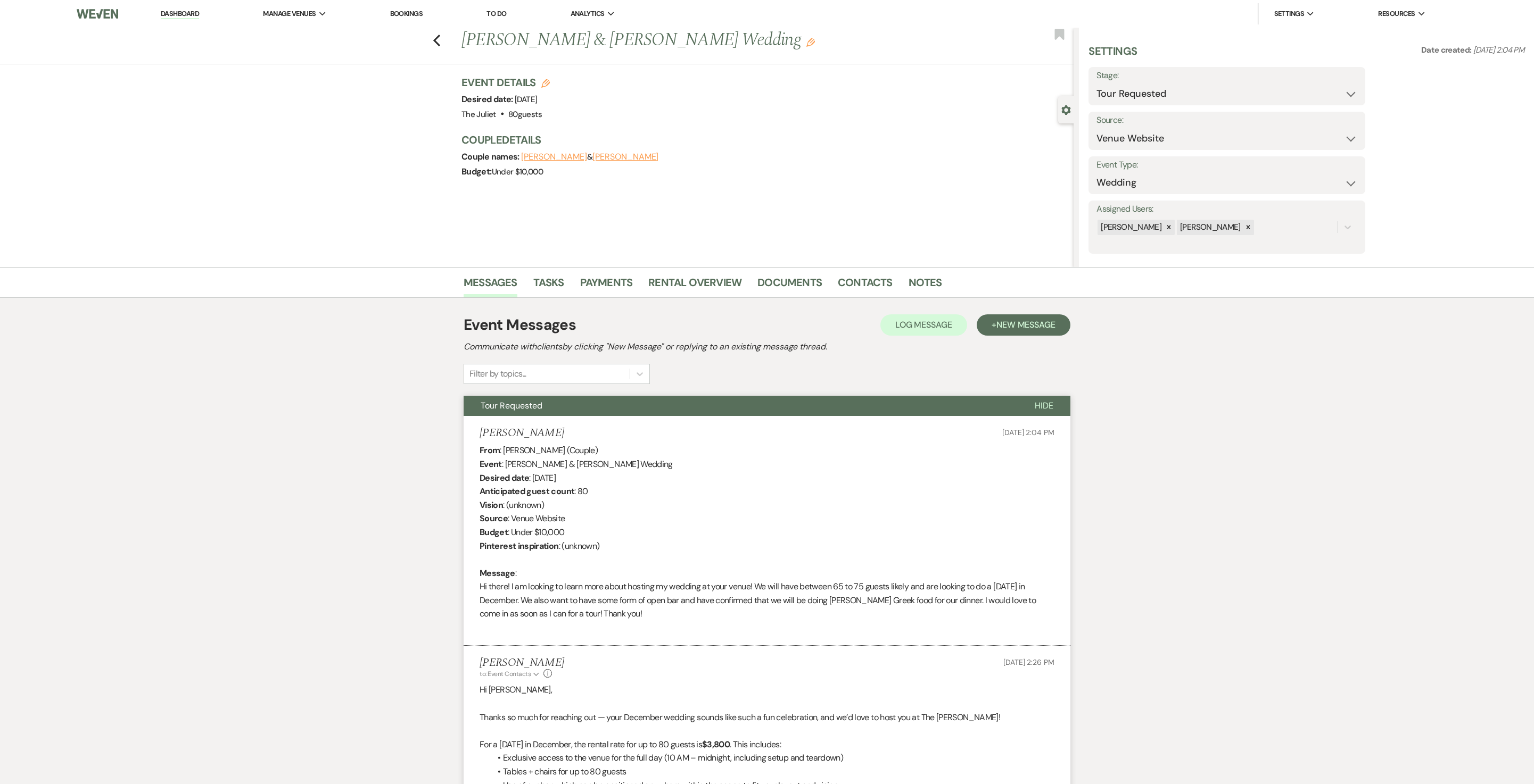
scroll to position [0, 0]
click at [449, 37] on div "Previous [PERSON_NAME] & [PERSON_NAME] Wedding Edit Bookmark" at bounding box center [534, 46] width 1079 height 36
click at [199, 17] on link "Dashboard" at bounding box center [180, 14] width 38 height 10
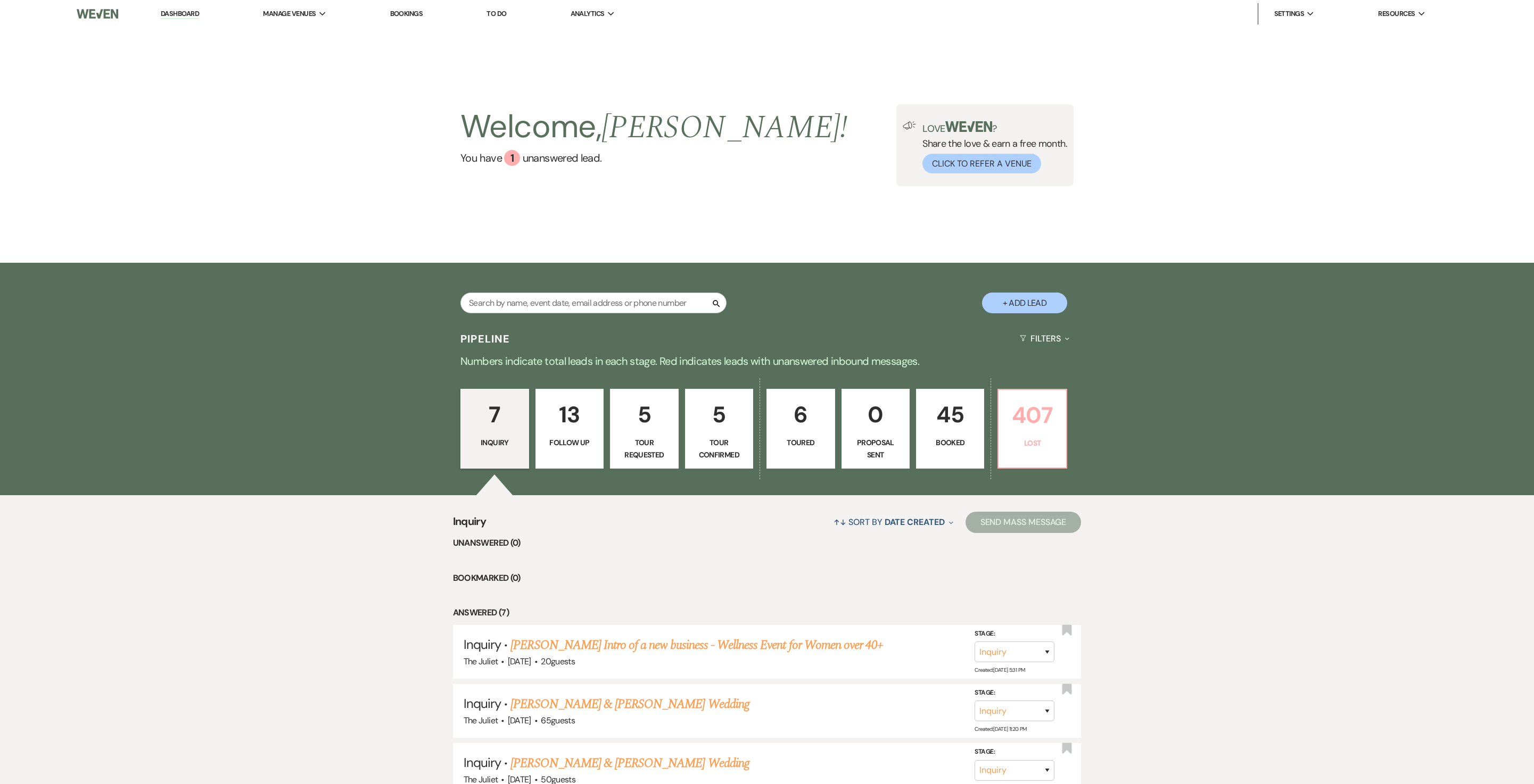
click at [1040, 445] on p "Lost" at bounding box center [1032, 444] width 54 height 12
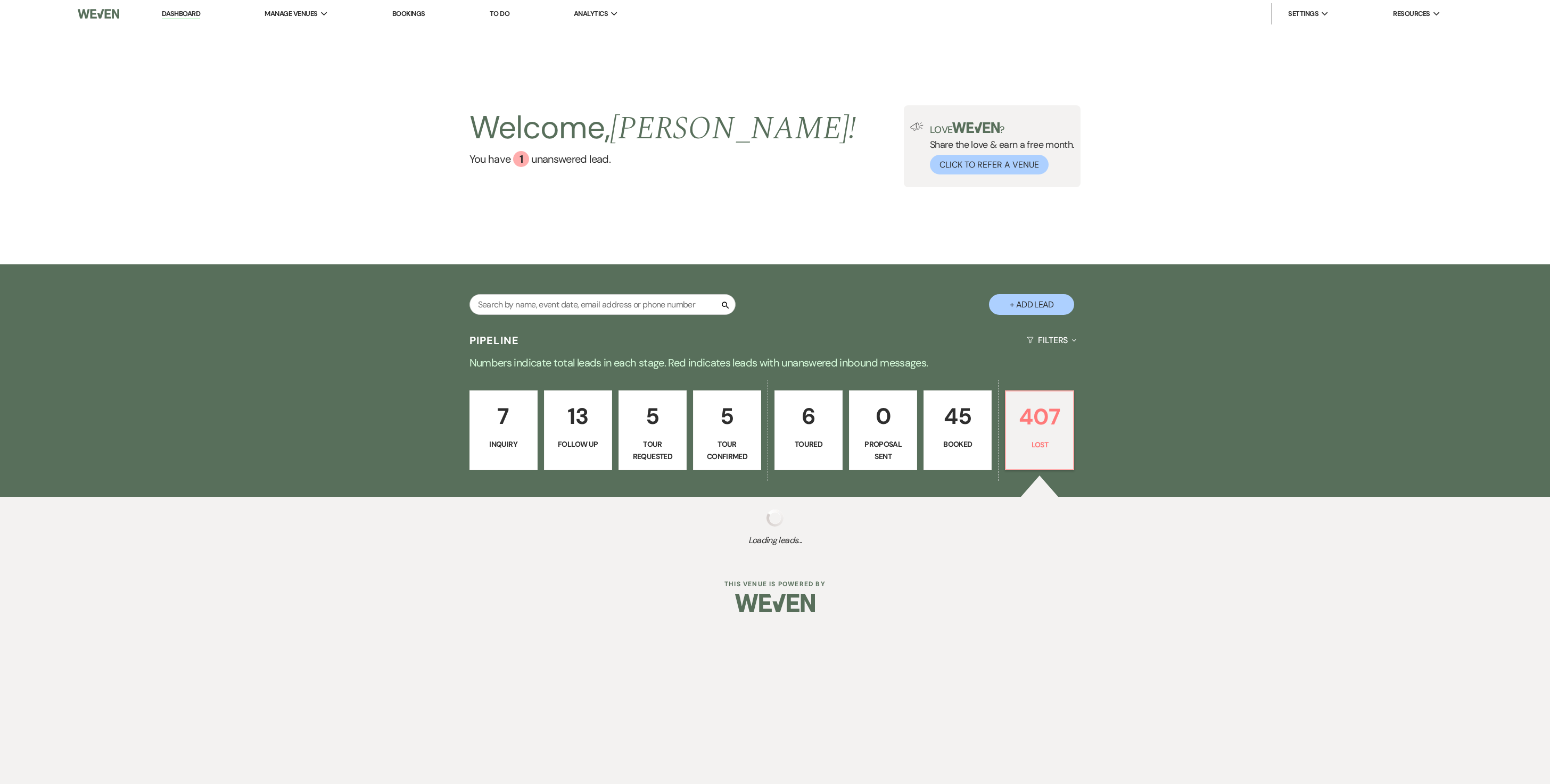
select select "8"
select select "10"
select select "8"
select select "5"
select select "8"
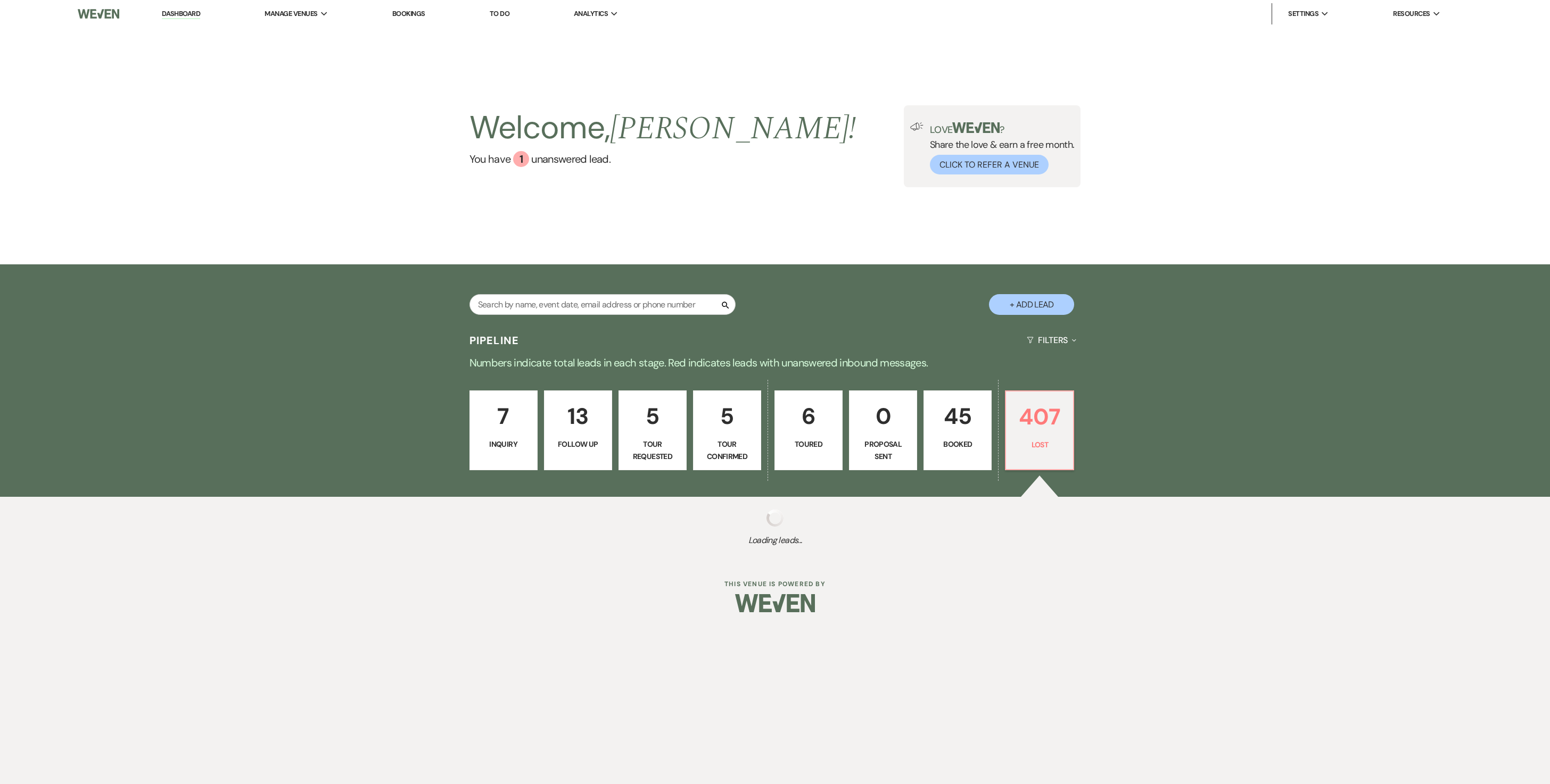
select select "6"
select select "8"
select select "6"
select select "8"
select select "6"
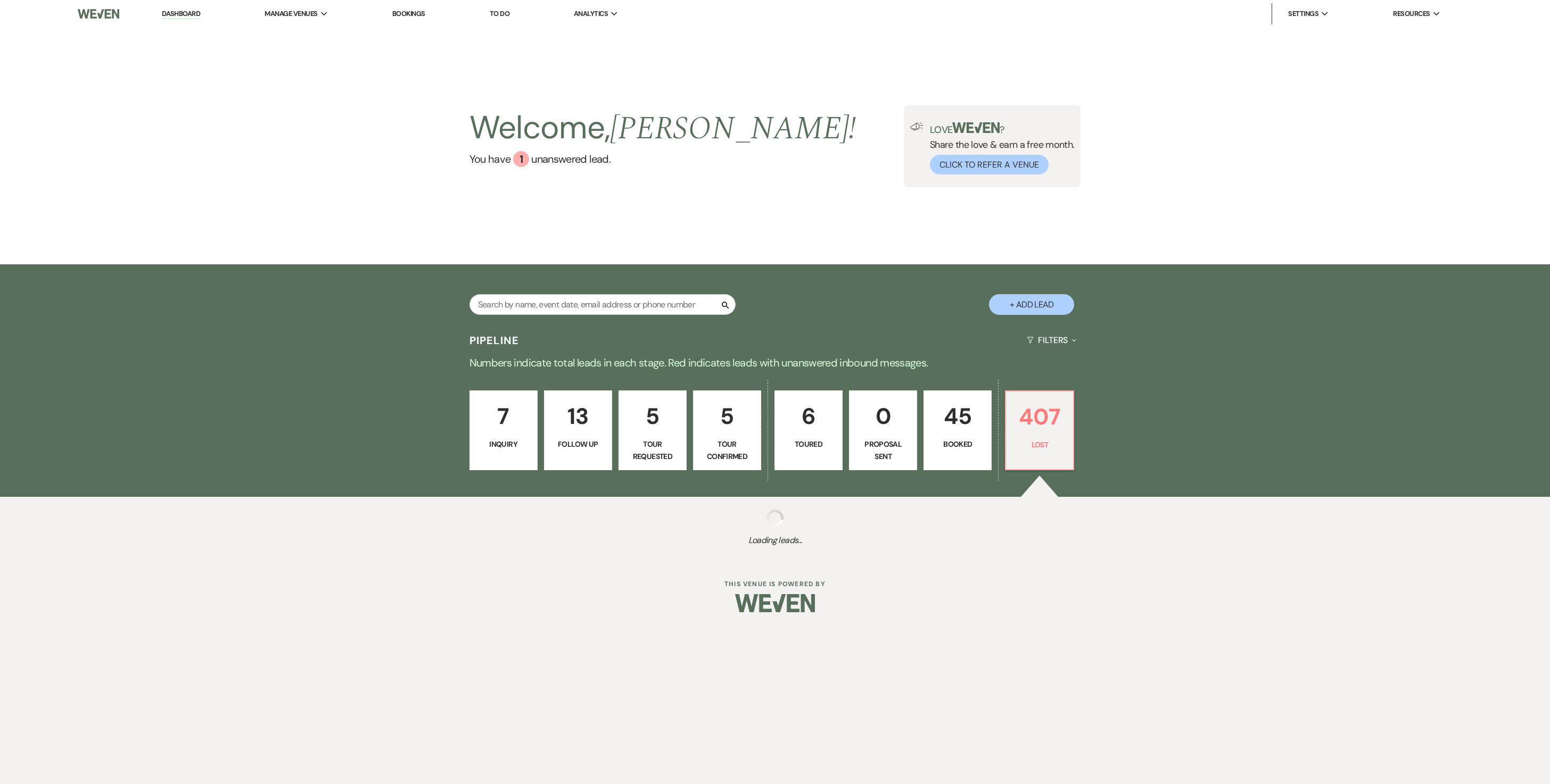
select select "8"
select select "9"
select select "8"
select select "1"
select select "8"
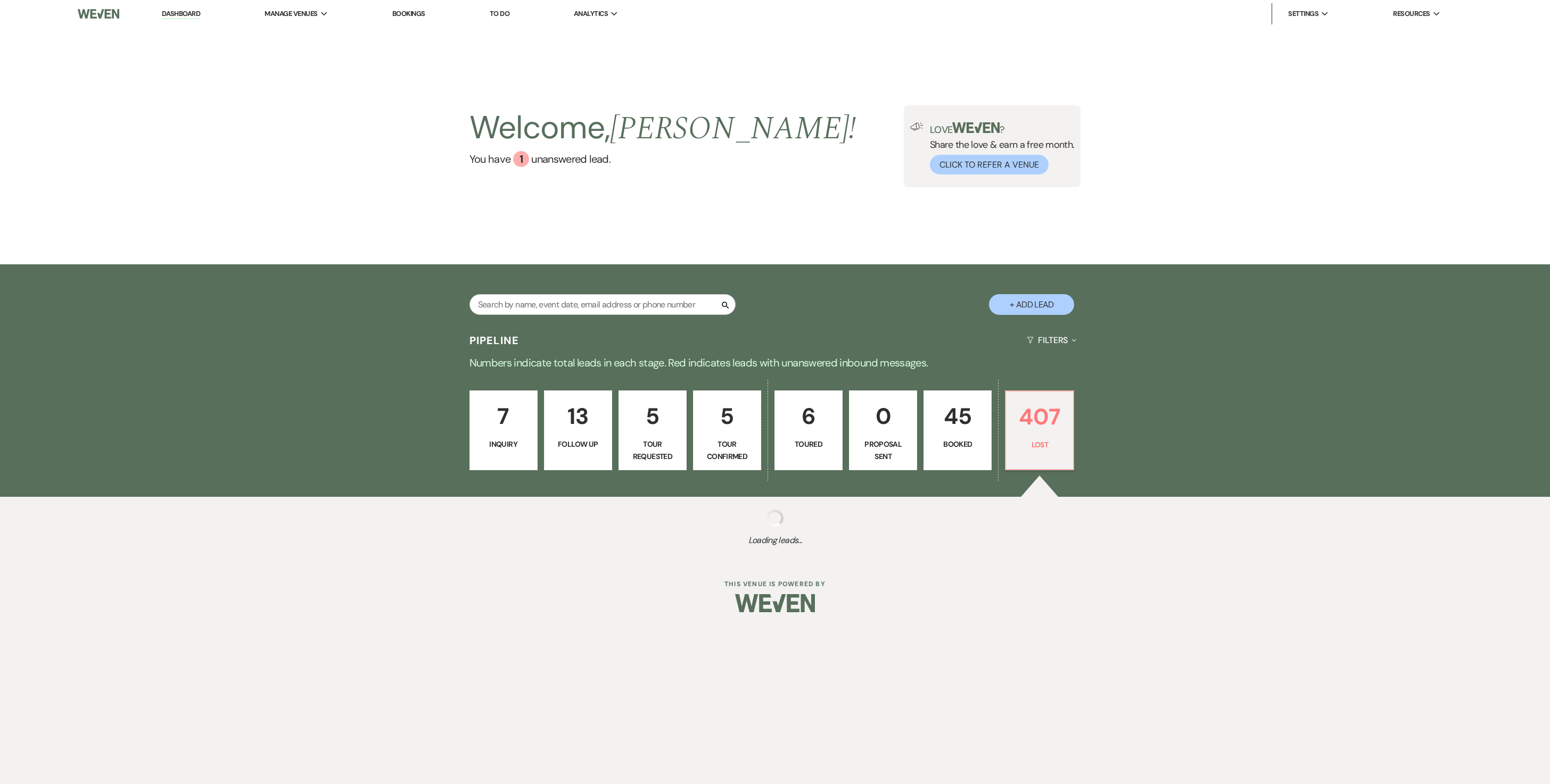
select select "6"
select select "8"
select select "1"
select select "8"
select select "5"
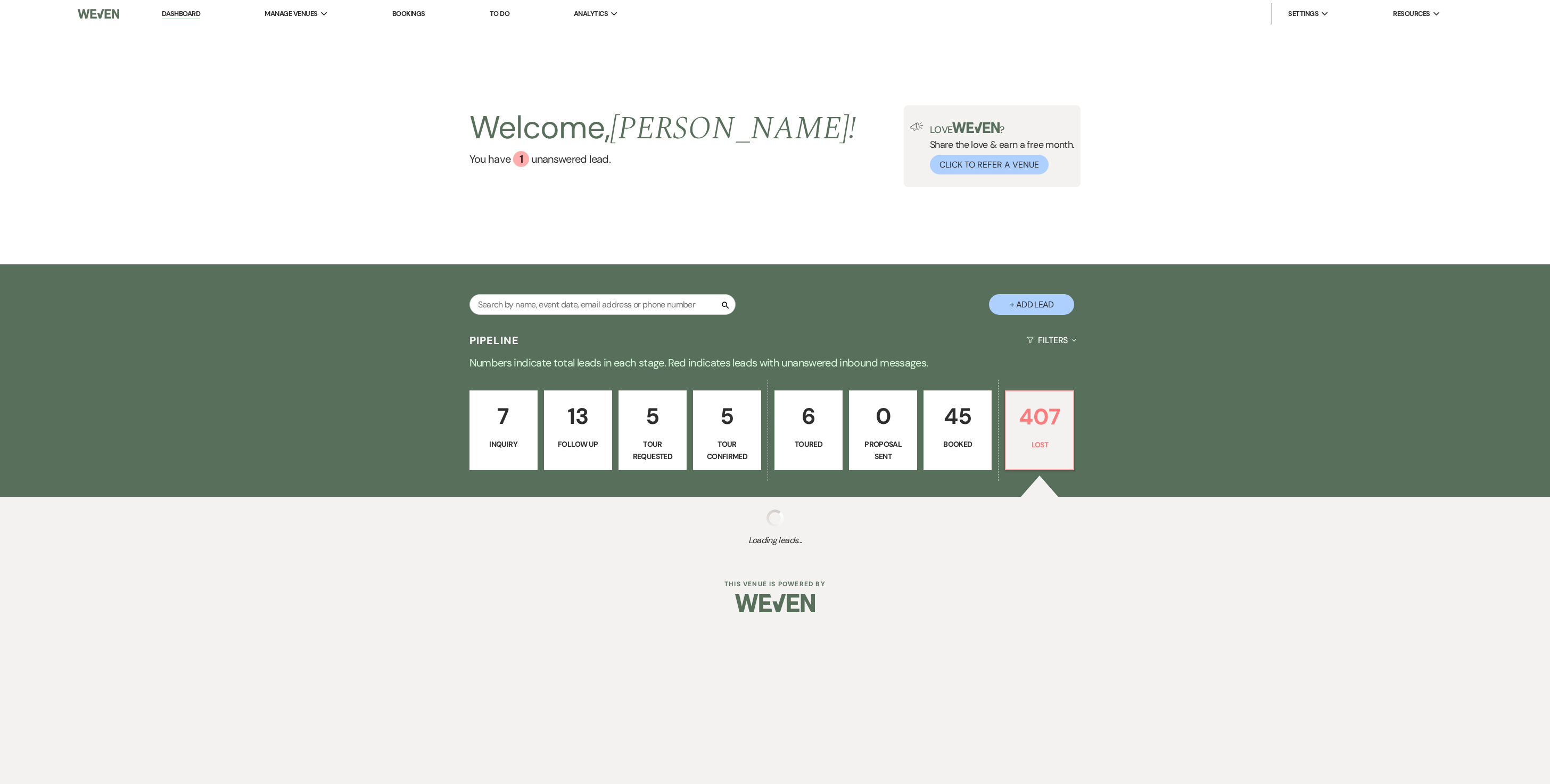
select select "8"
select select "6"
select select "8"
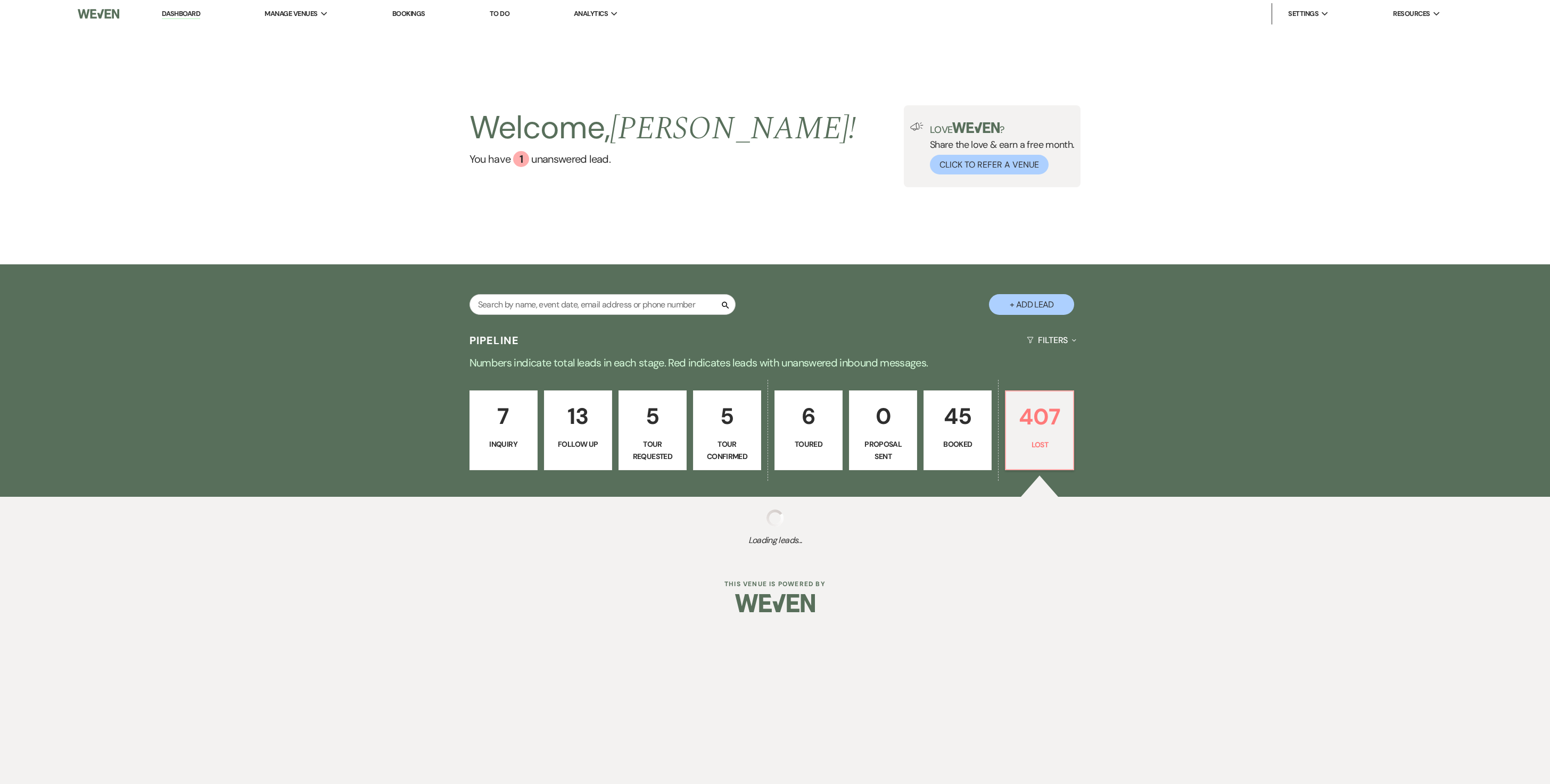
select select "5"
select select "8"
select select "6"
select select "8"
select select "5"
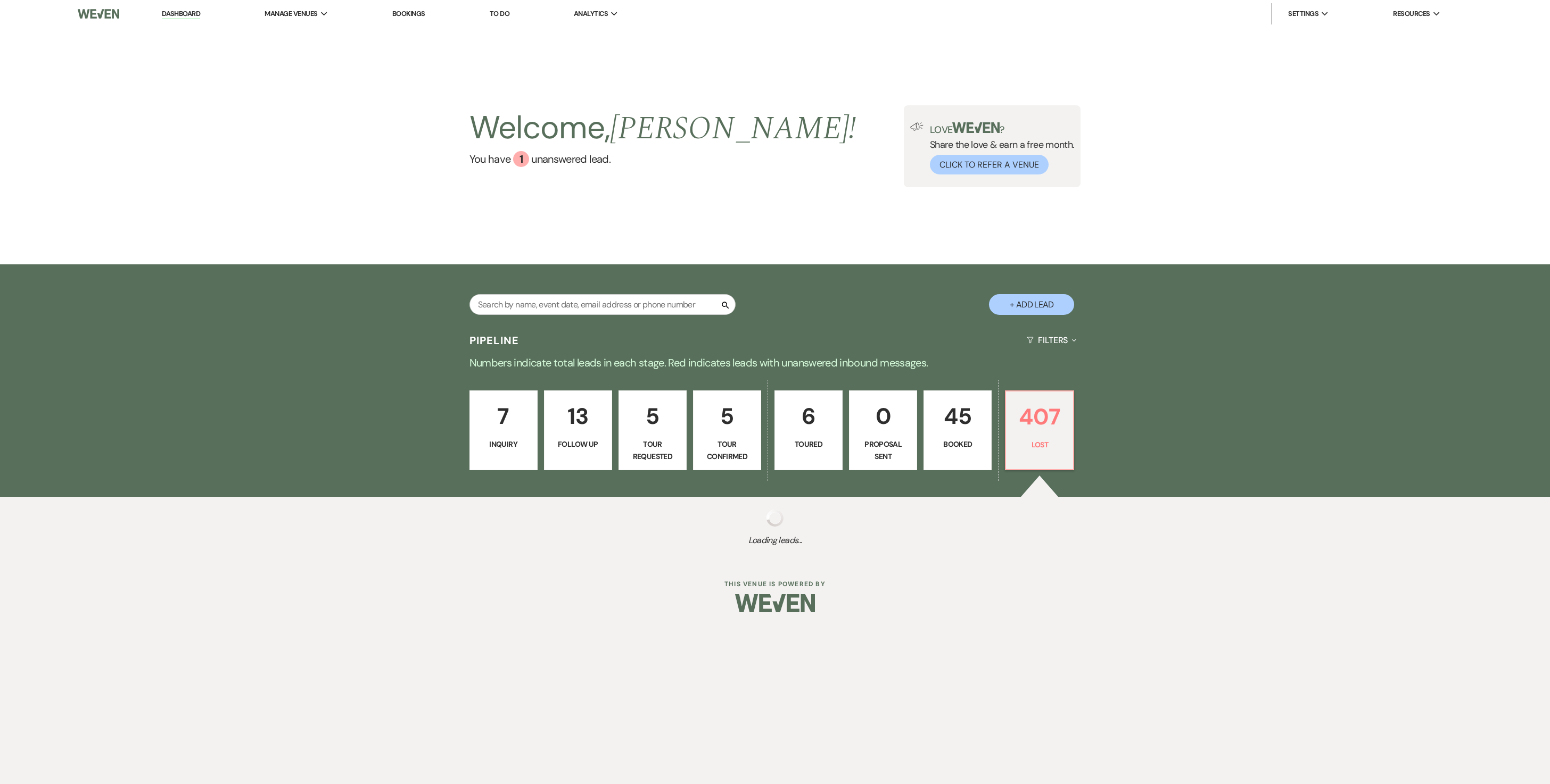
select select "8"
select select "5"
select select "8"
select select "6"
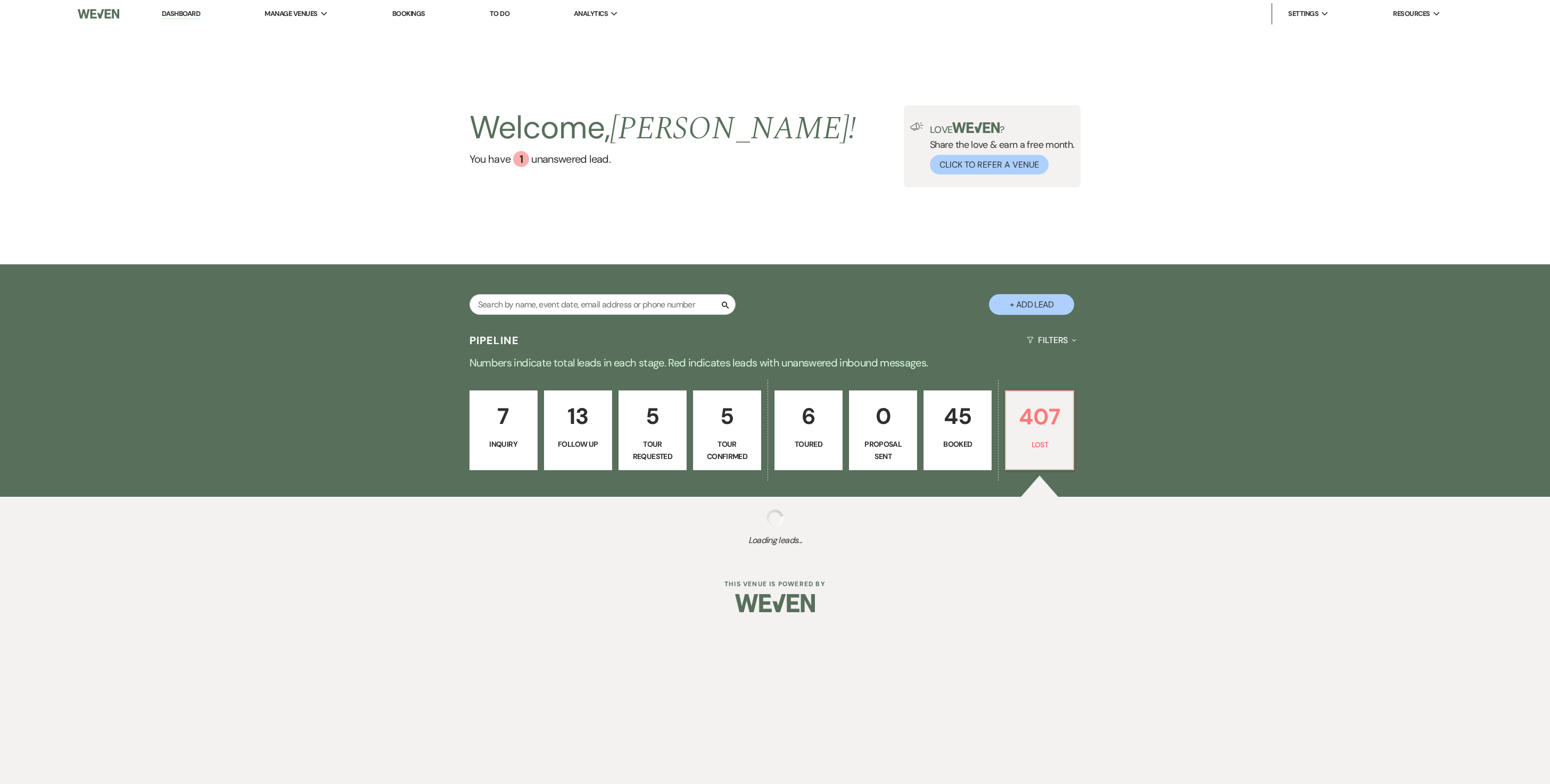
select select "8"
select select "6"
select select "8"
select select "5"
select select "8"
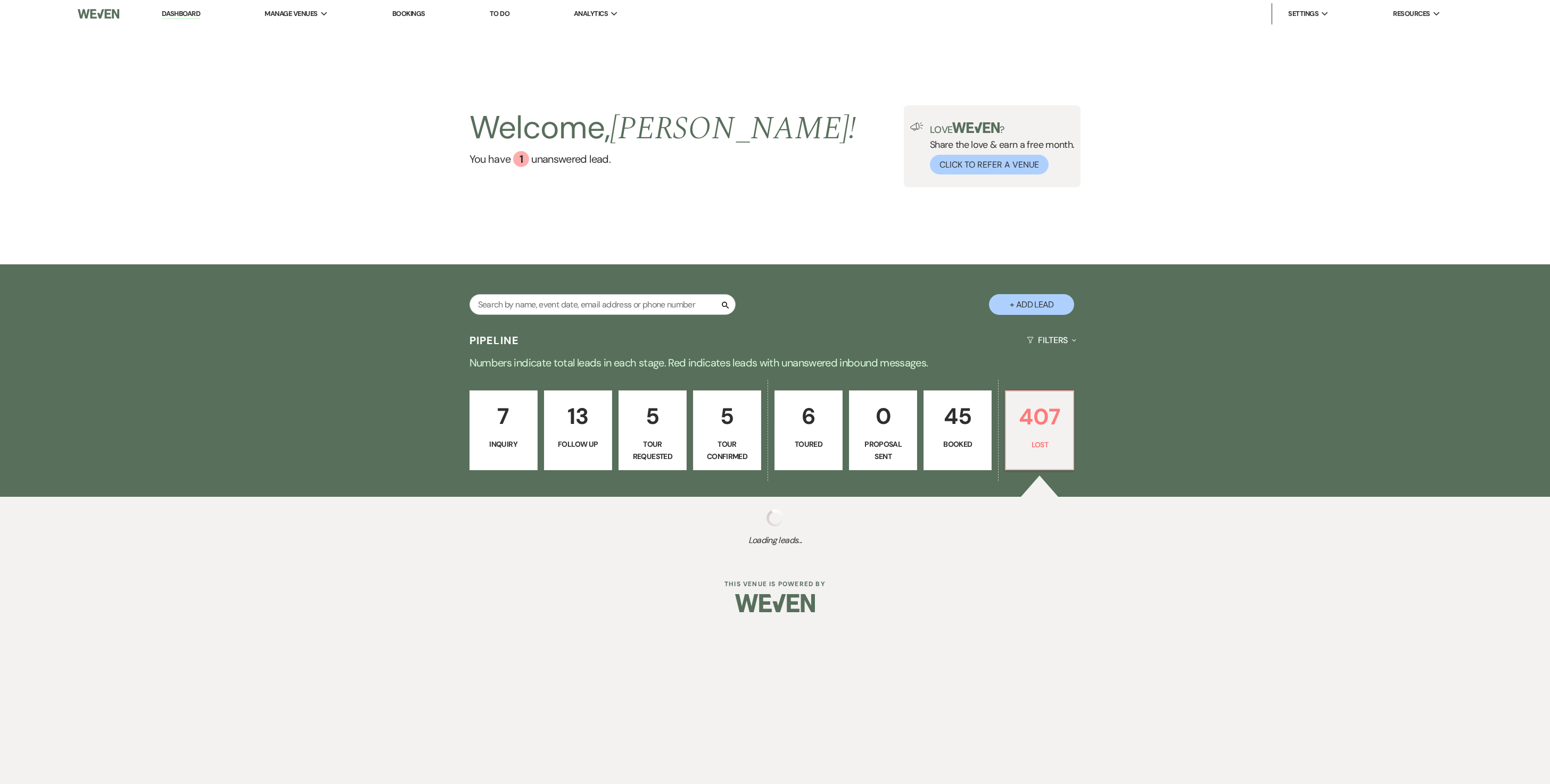
select select "11"
select select "8"
select select "5"
select select "8"
select select "5"
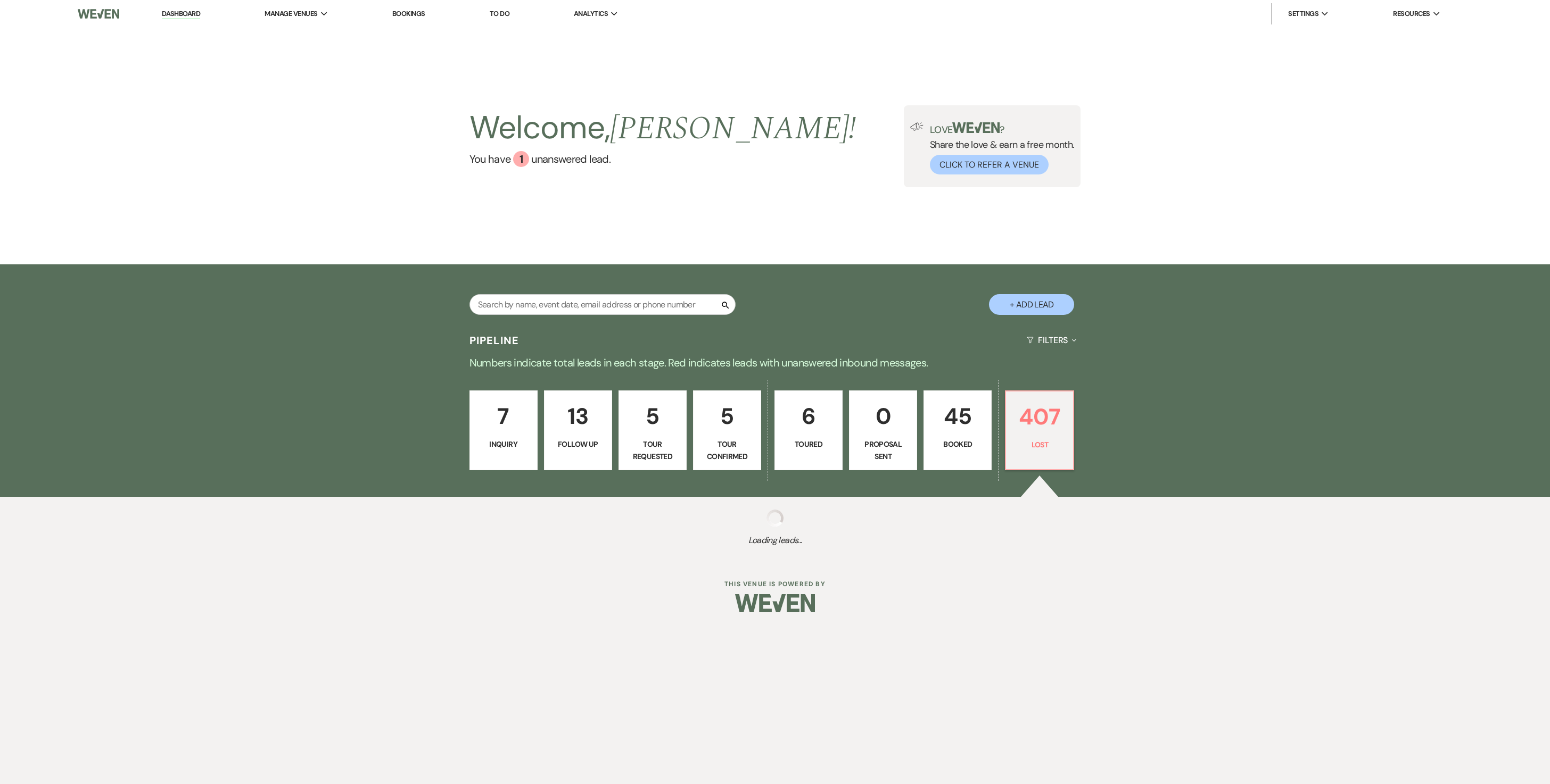
select select "8"
select select "5"
select select "8"
select select "6"
select select "8"
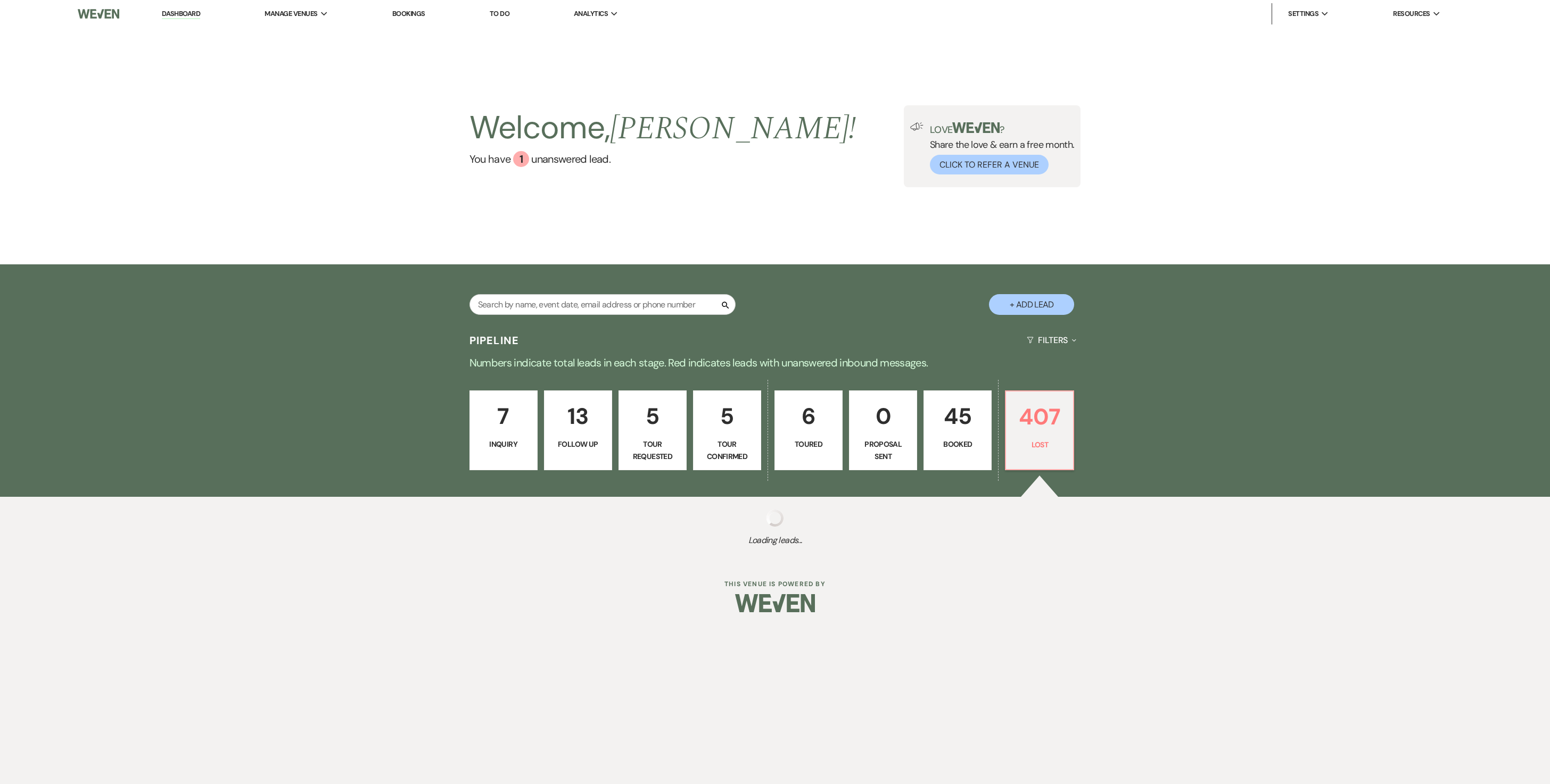
select select "5"
select select "8"
select select "5"
select select "8"
select select "5"
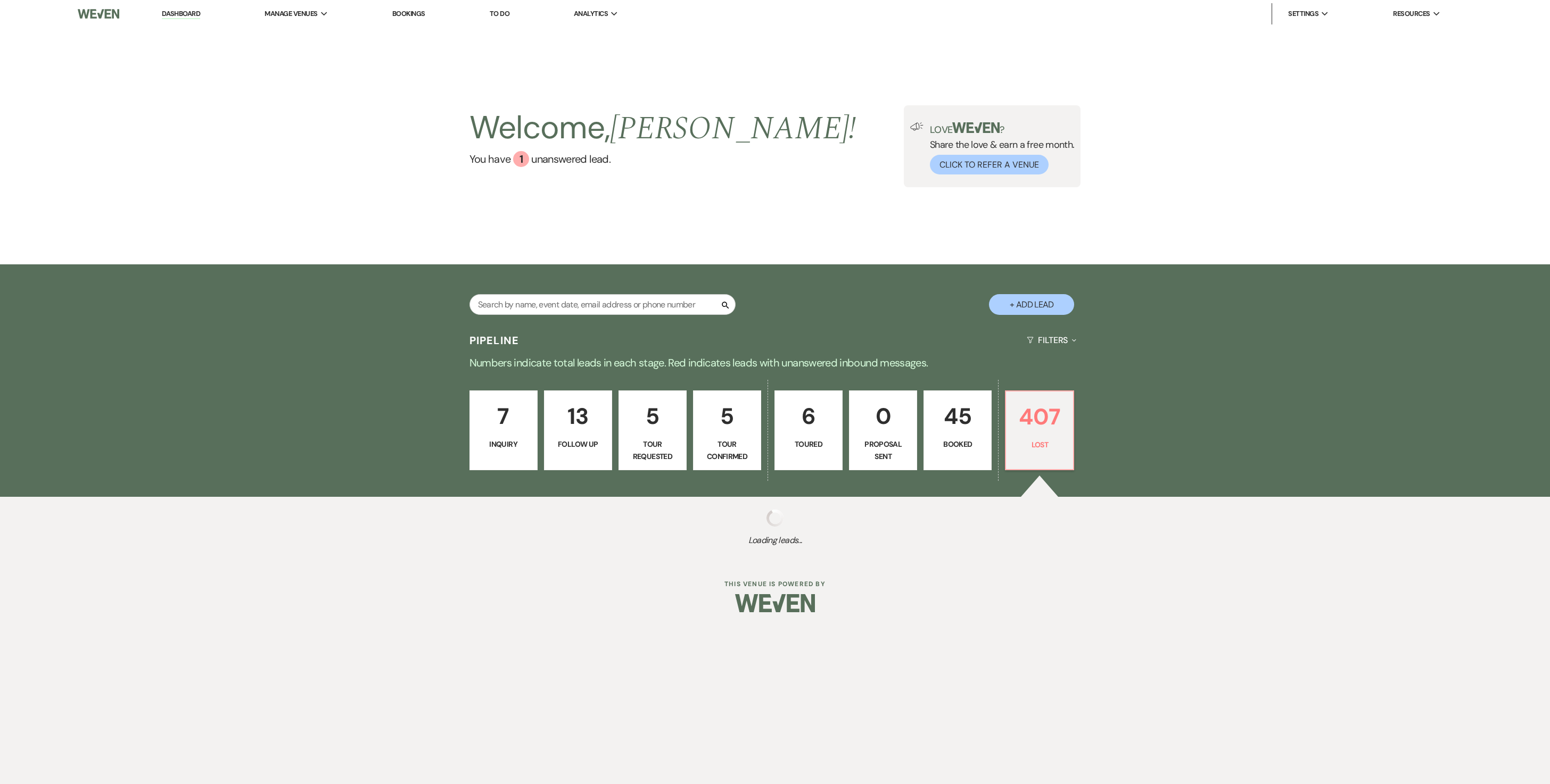
select select "8"
select select "6"
select select "8"
select select "6"
select select "8"
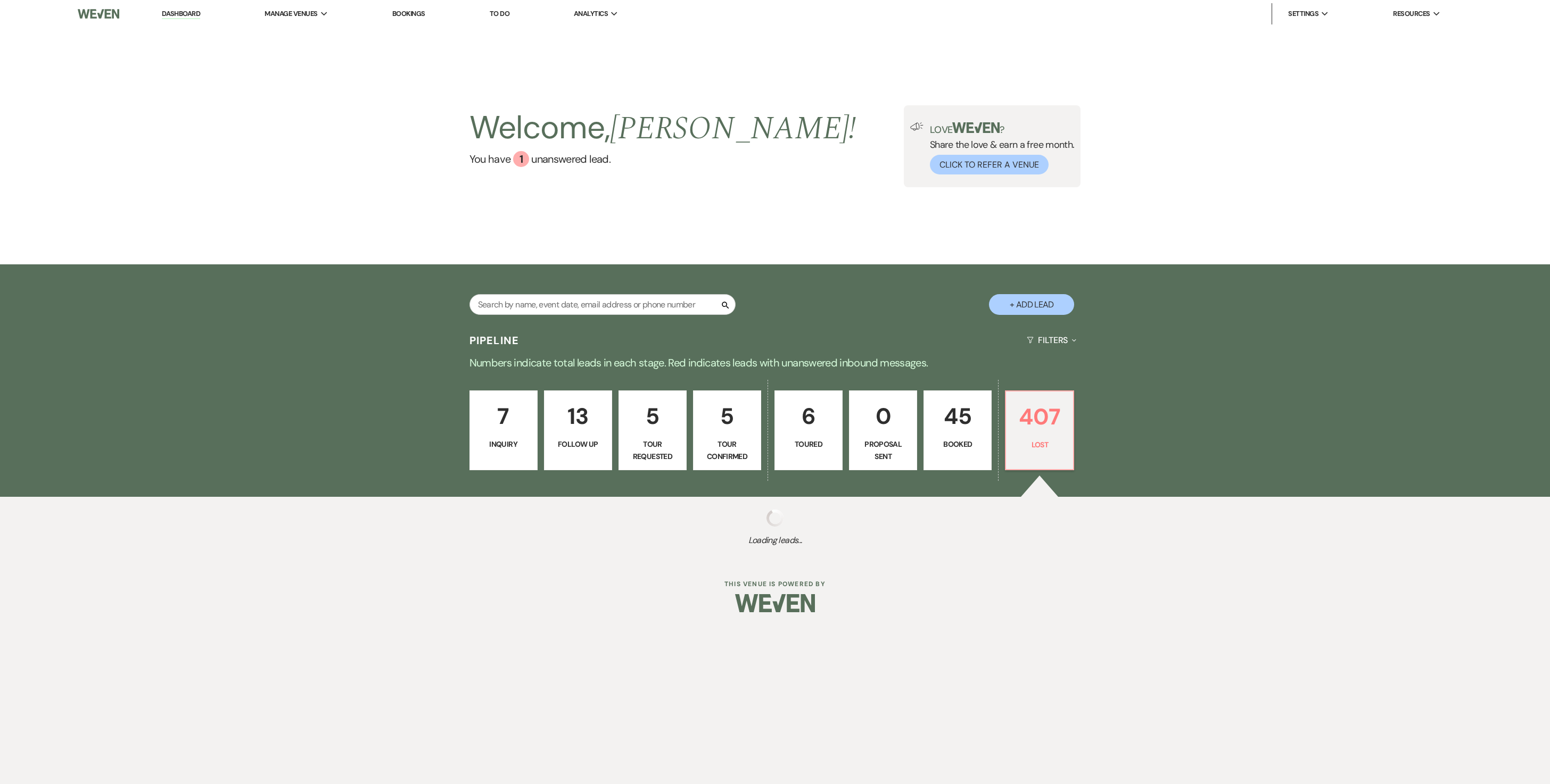
select select "5"
select select "8"
select select "6"
select select "8"
select select "6"
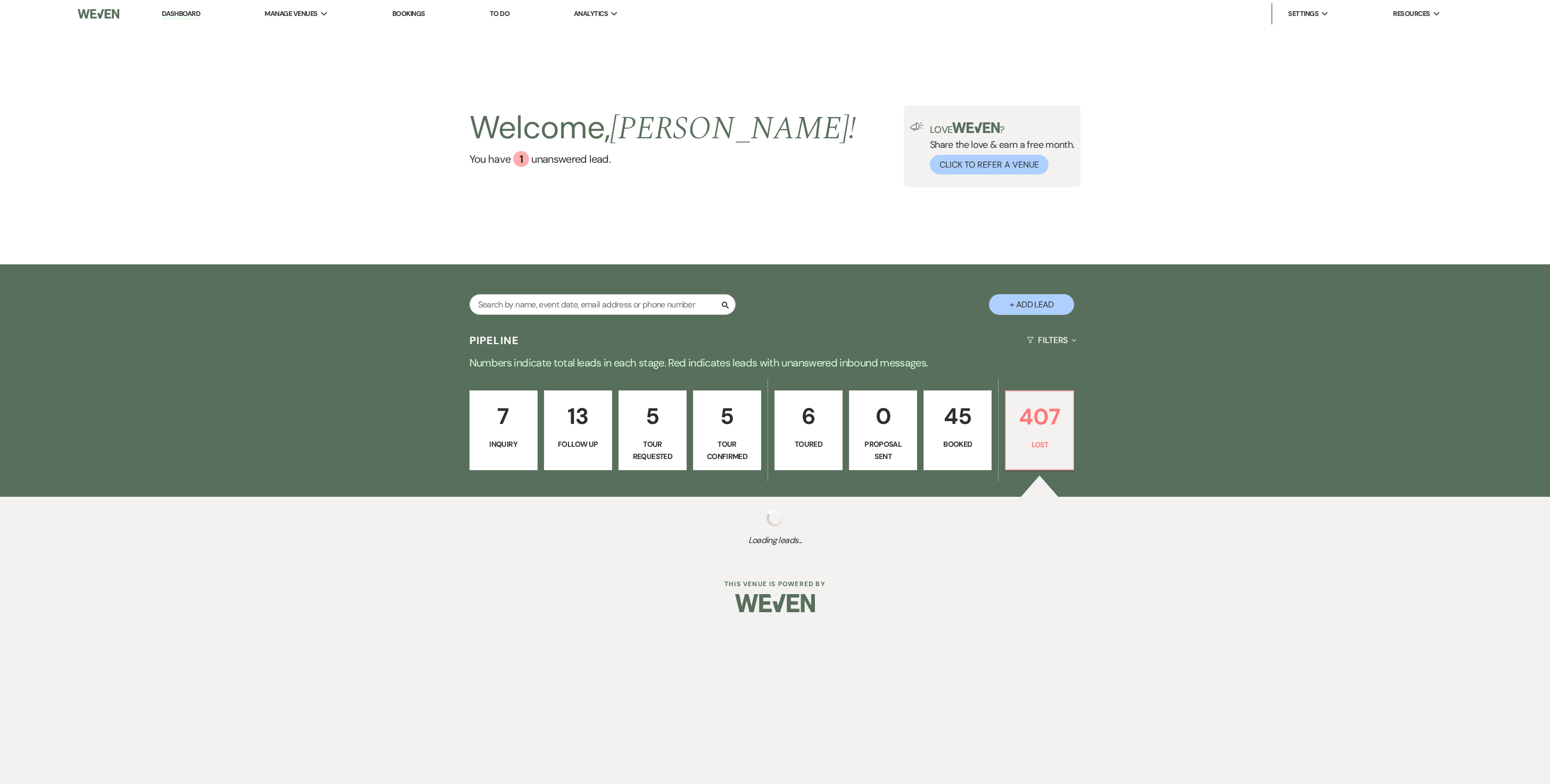
select select "8"
select select "10"
select select "8"
select select "5"
select select "8"
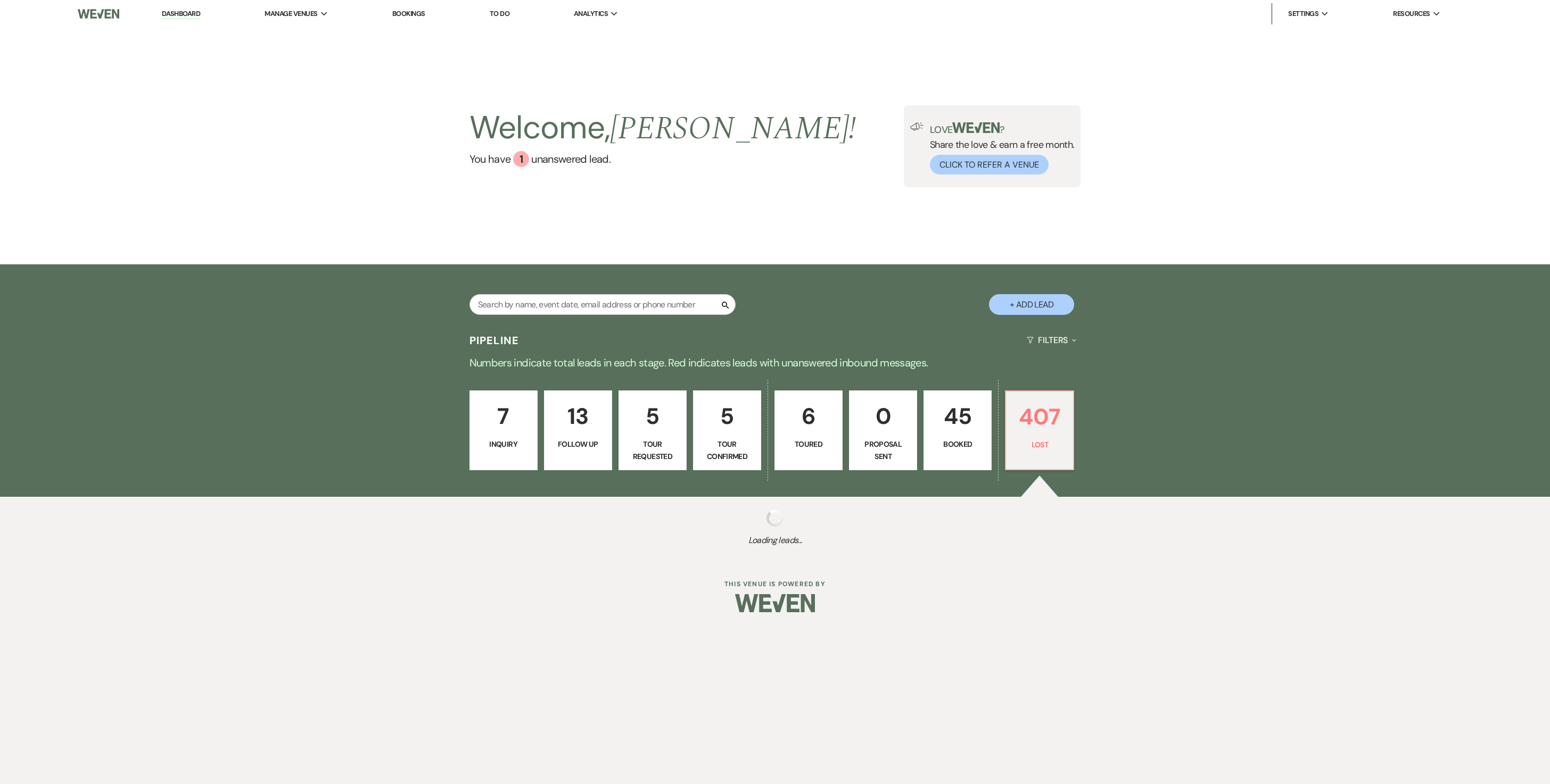
select select "6"
select select "8"
select select "10"
select select "8"
select select "5"
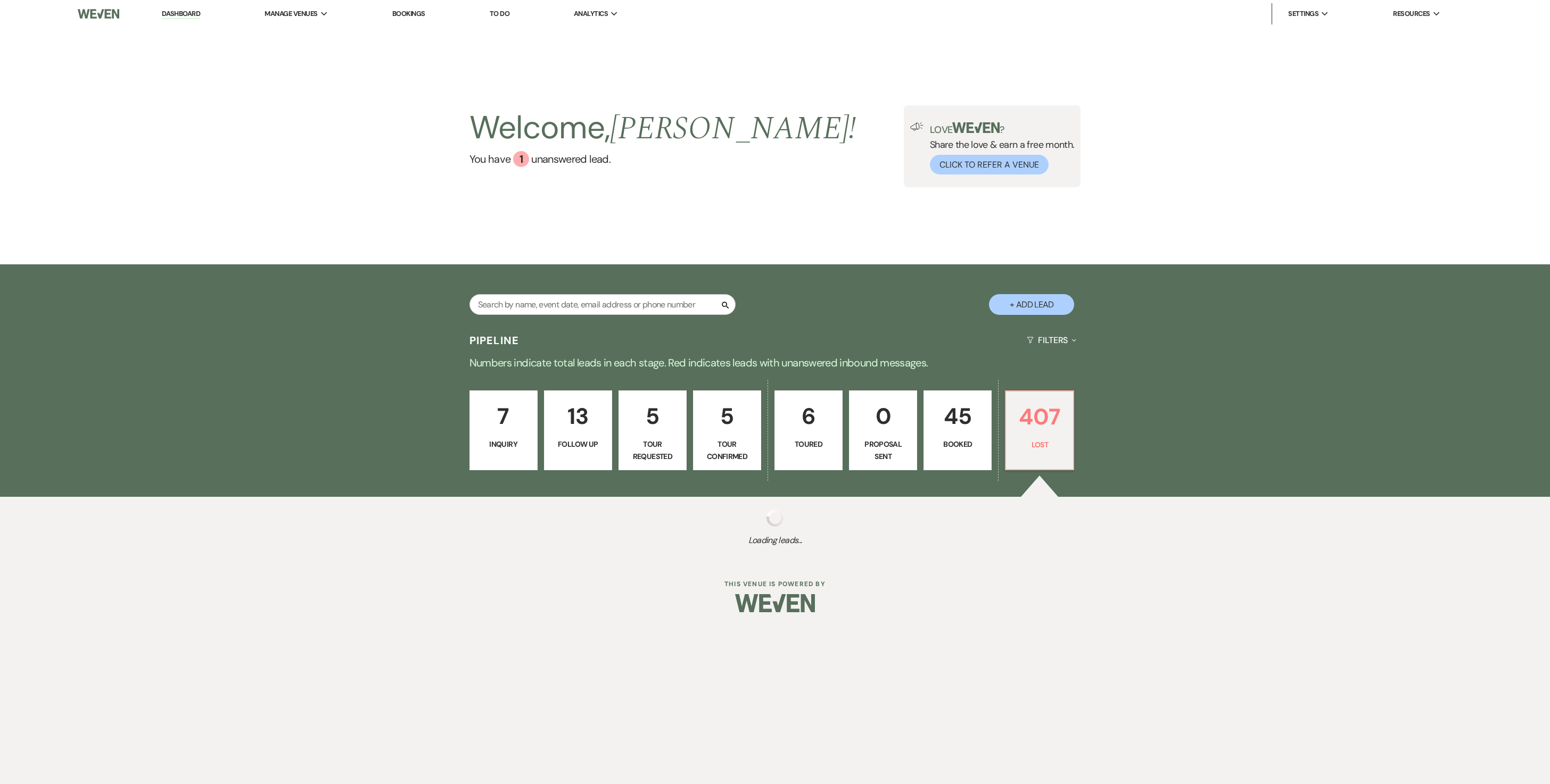
select select "8"
select select "5"
select select "8"
select select "5"
select select "8"
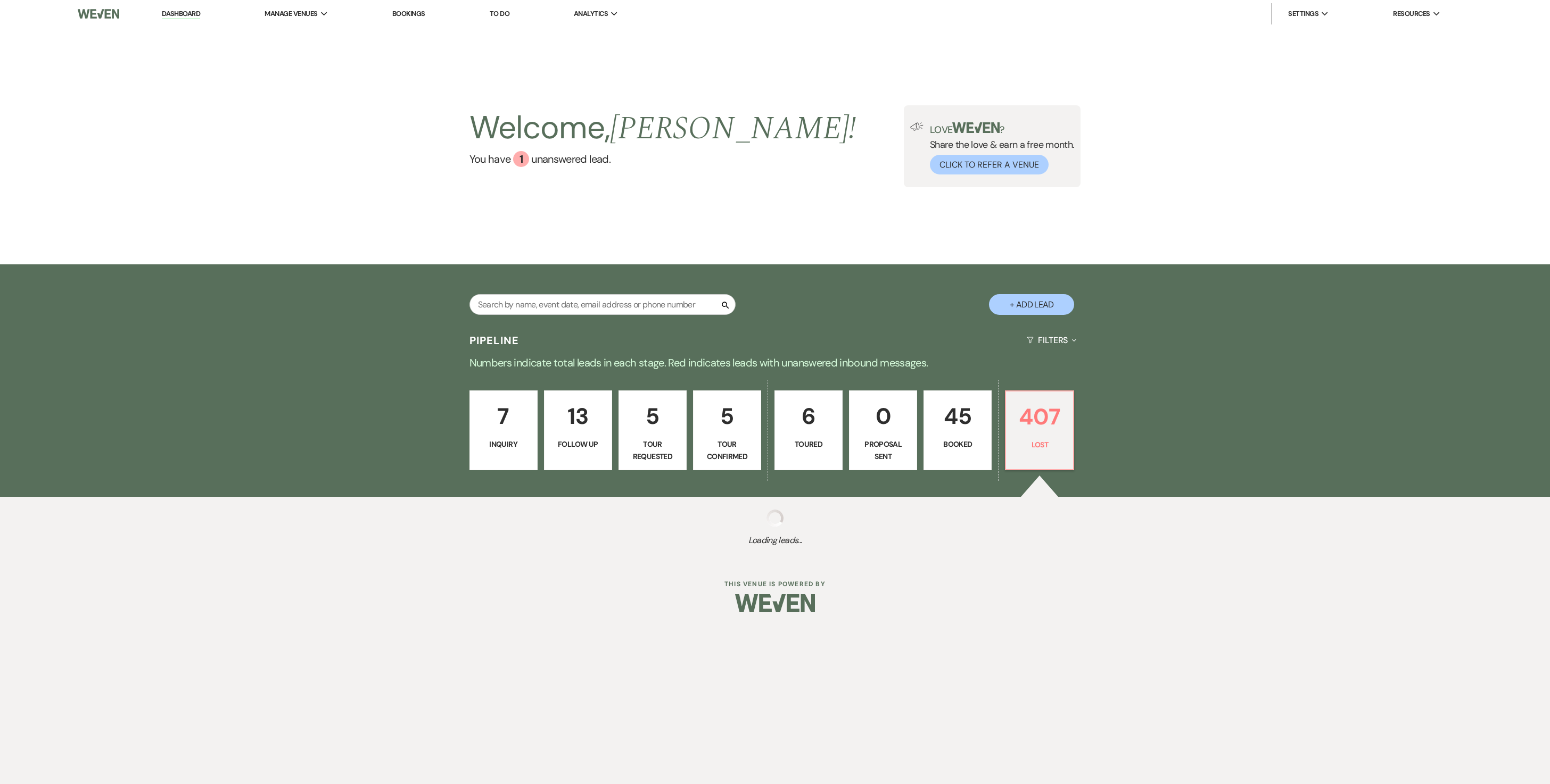
select select "5"
select select "8"
select select "6"
select select "8"
select select "1"
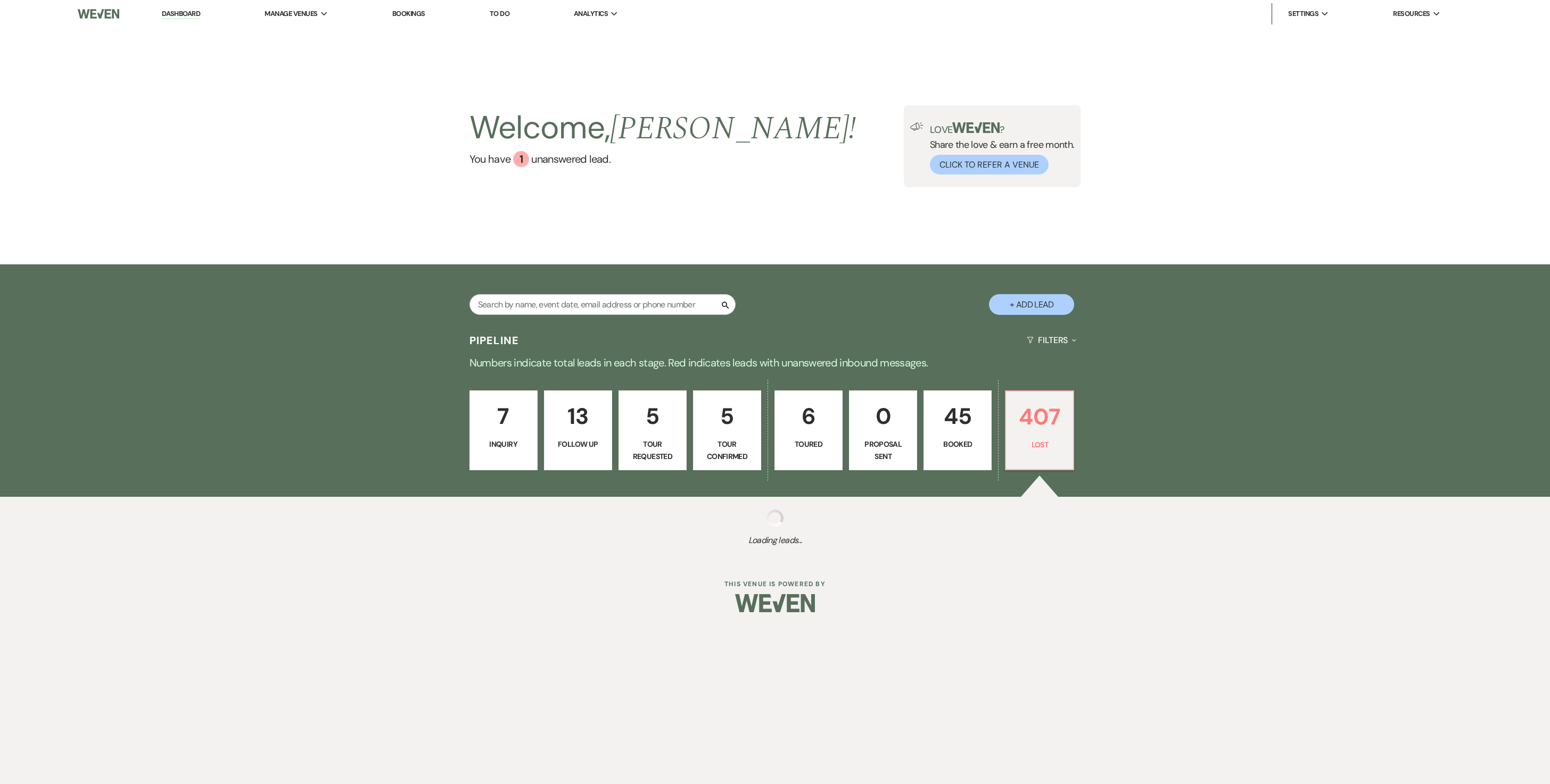
select select "8"
select select "5"
select select "8"
select select "5"
select select "8"
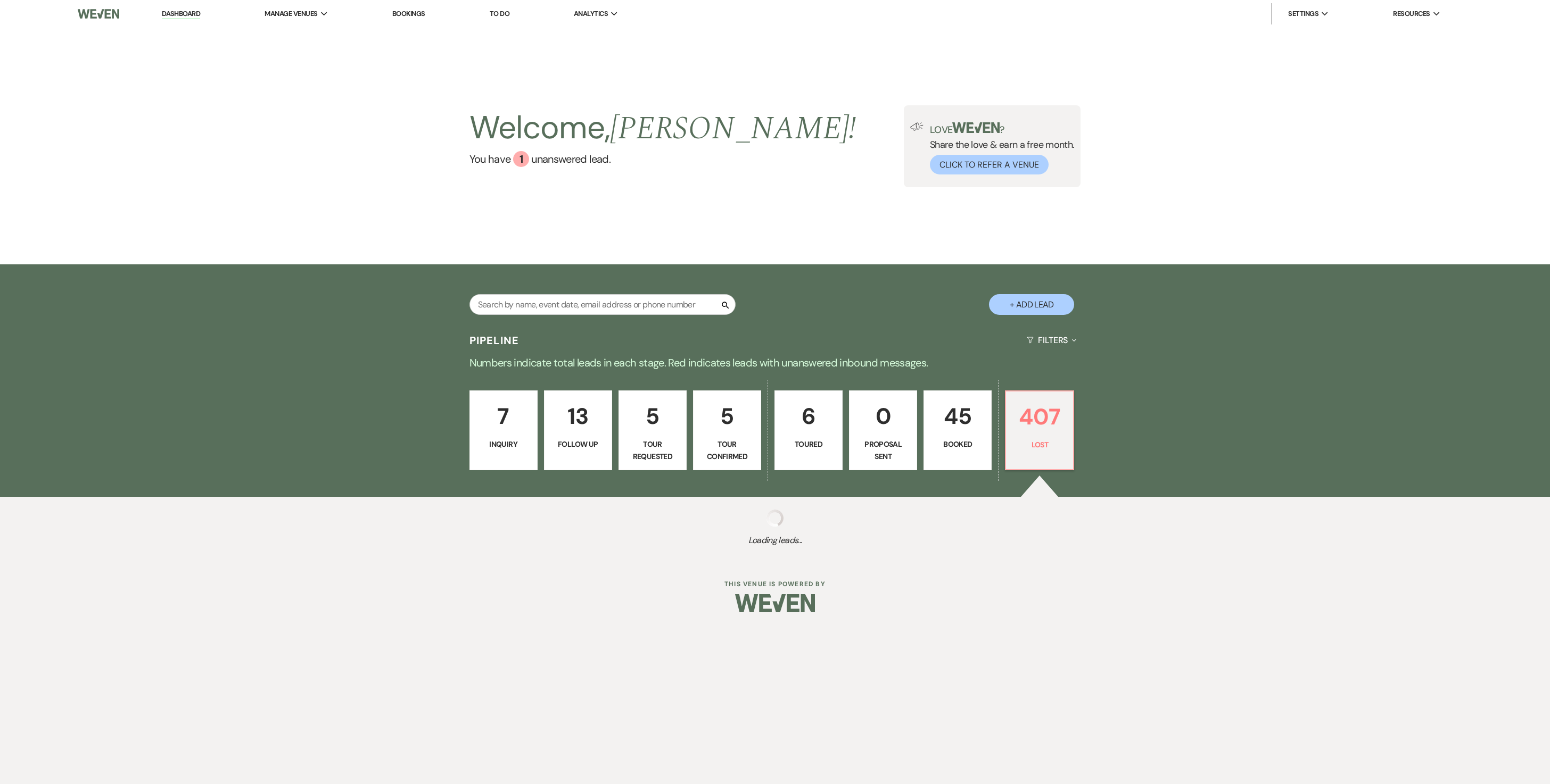
select select "7"
select select "8"
select select "5"
select select "8"
select select "5"
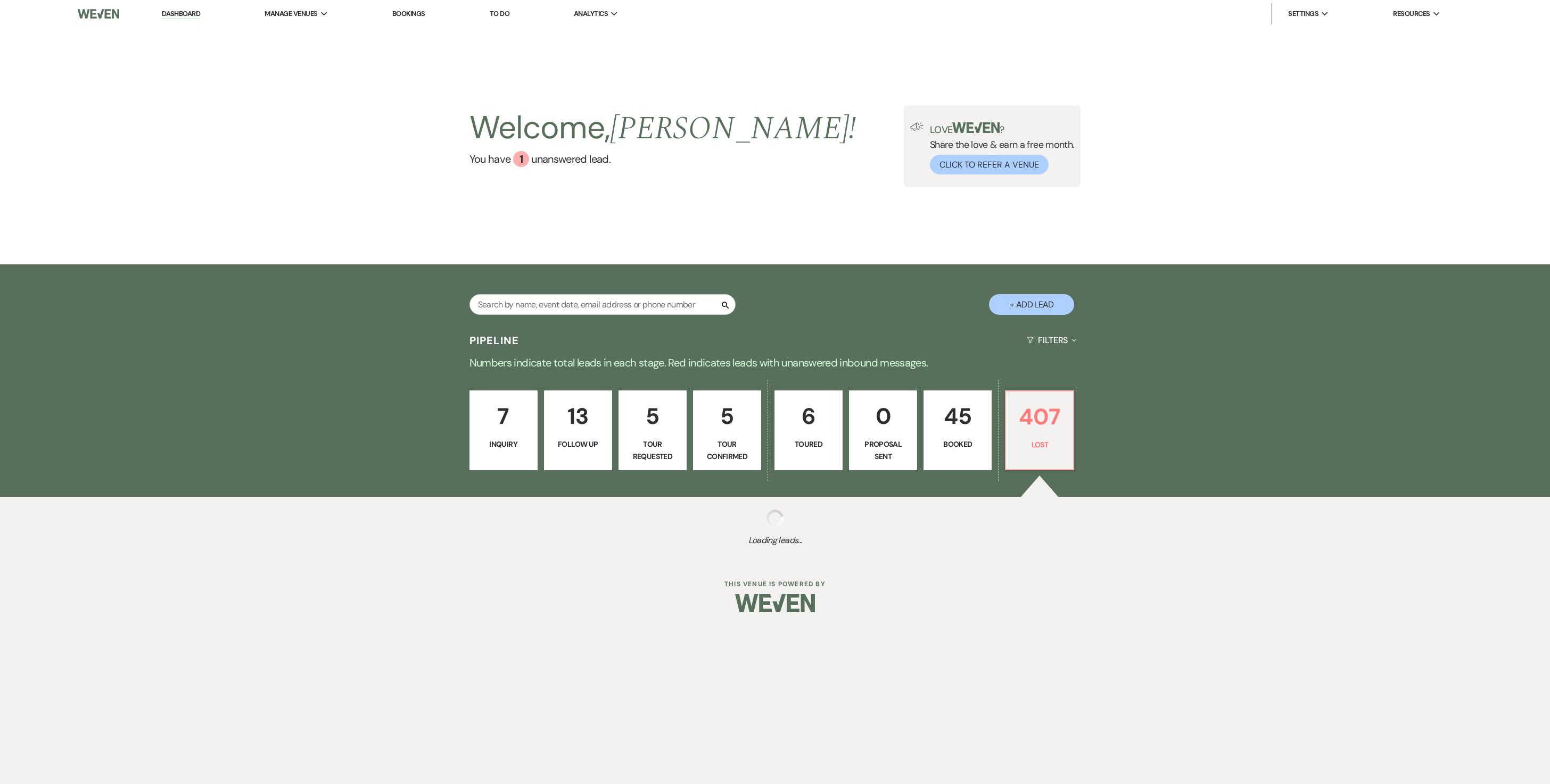
select select "8"
select select "6"
select select "8"
select select "6"
select select "8"
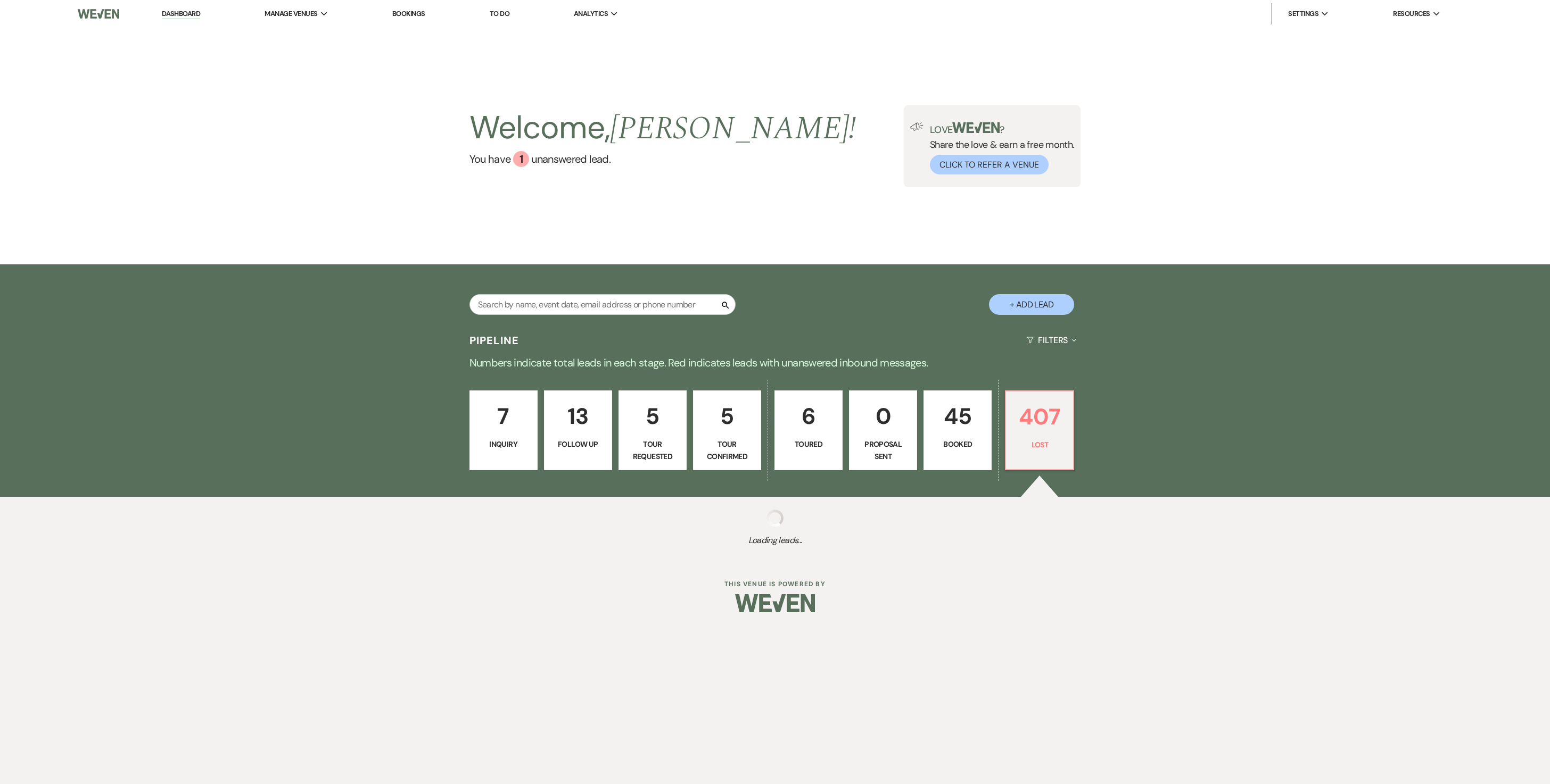
select select "8"
select select "5"
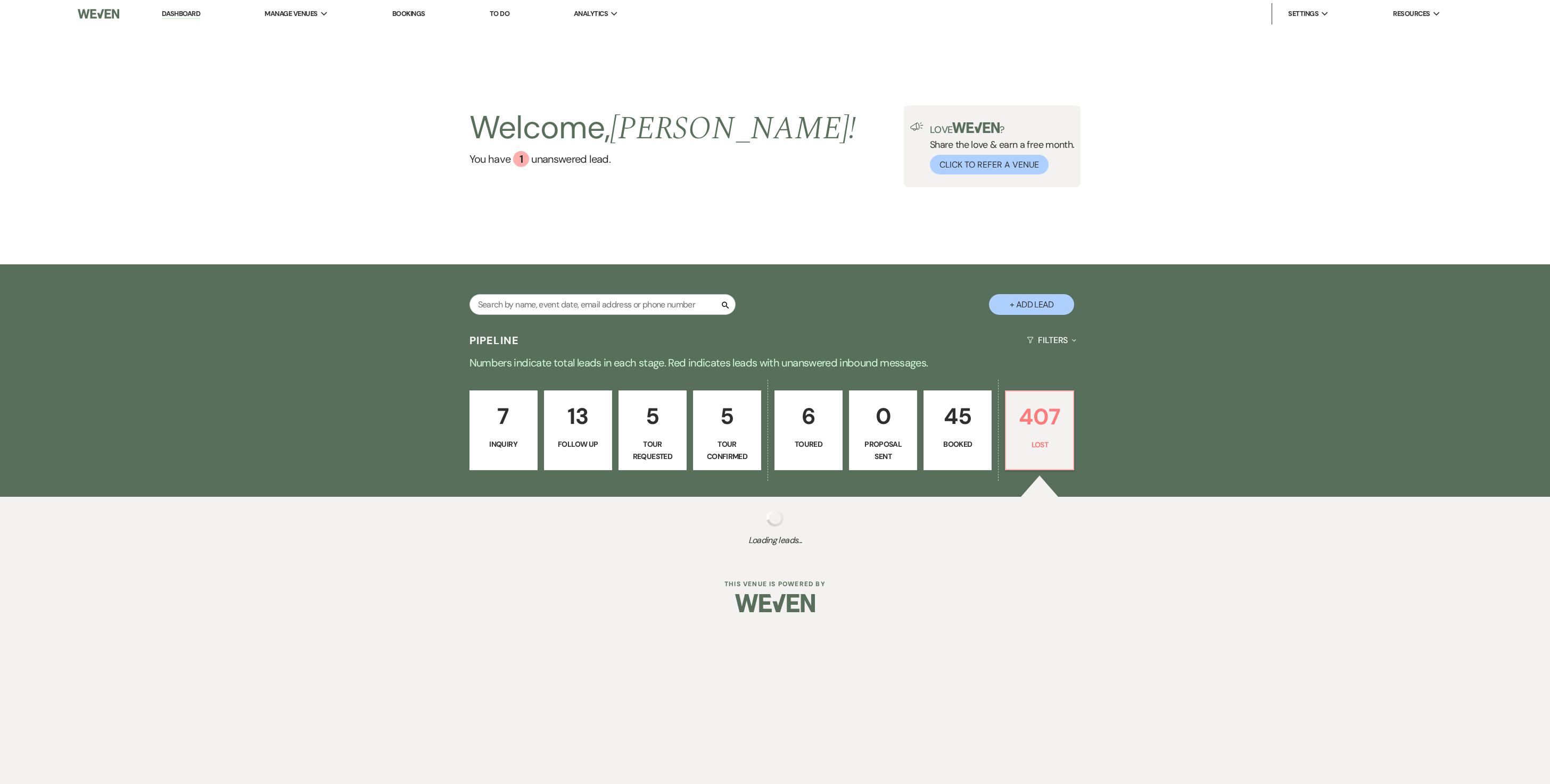
select select "8"
select select "5"
select select "8"
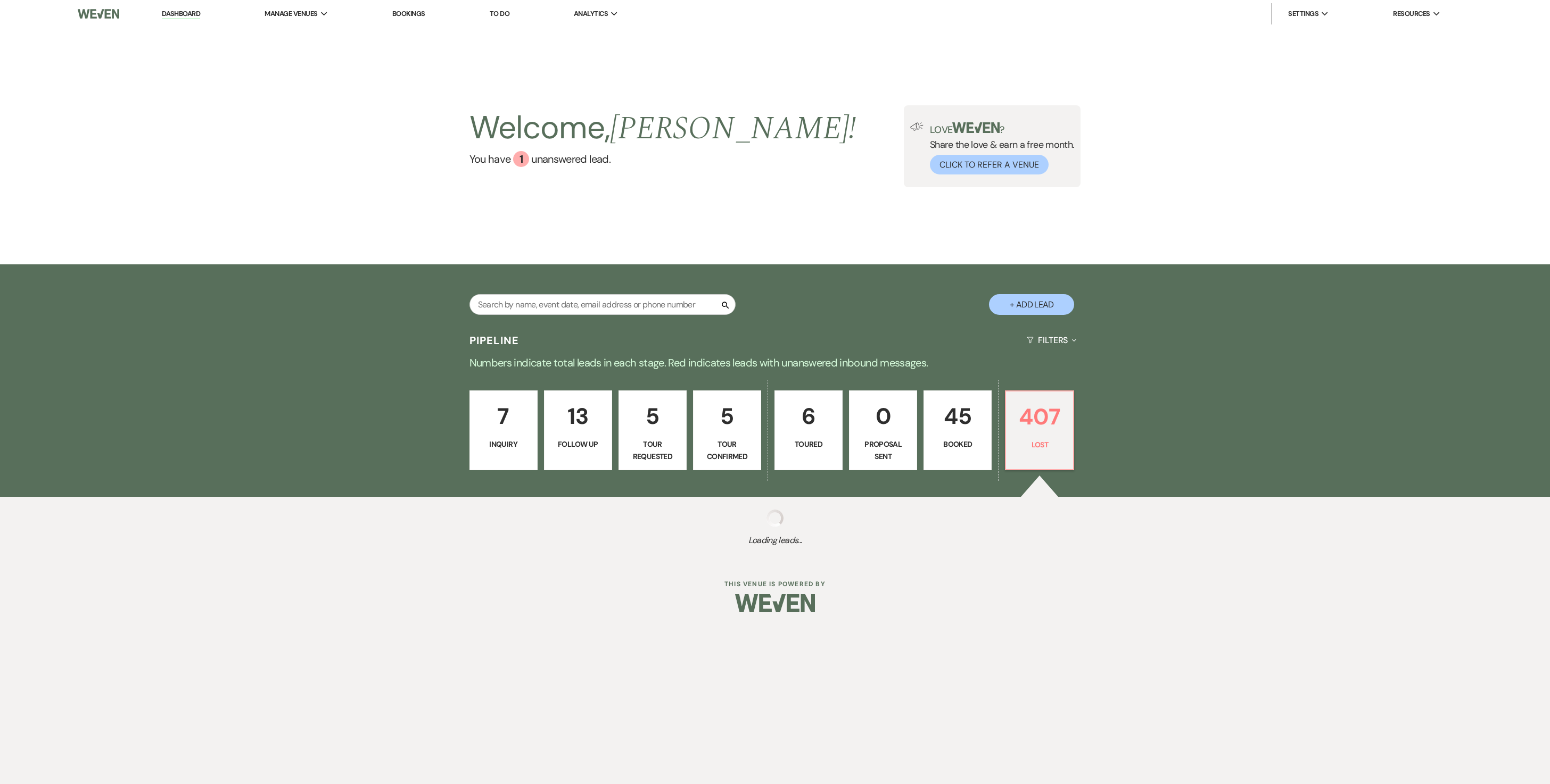
select select "5"
select select "8"
select select "5"
select select "8"
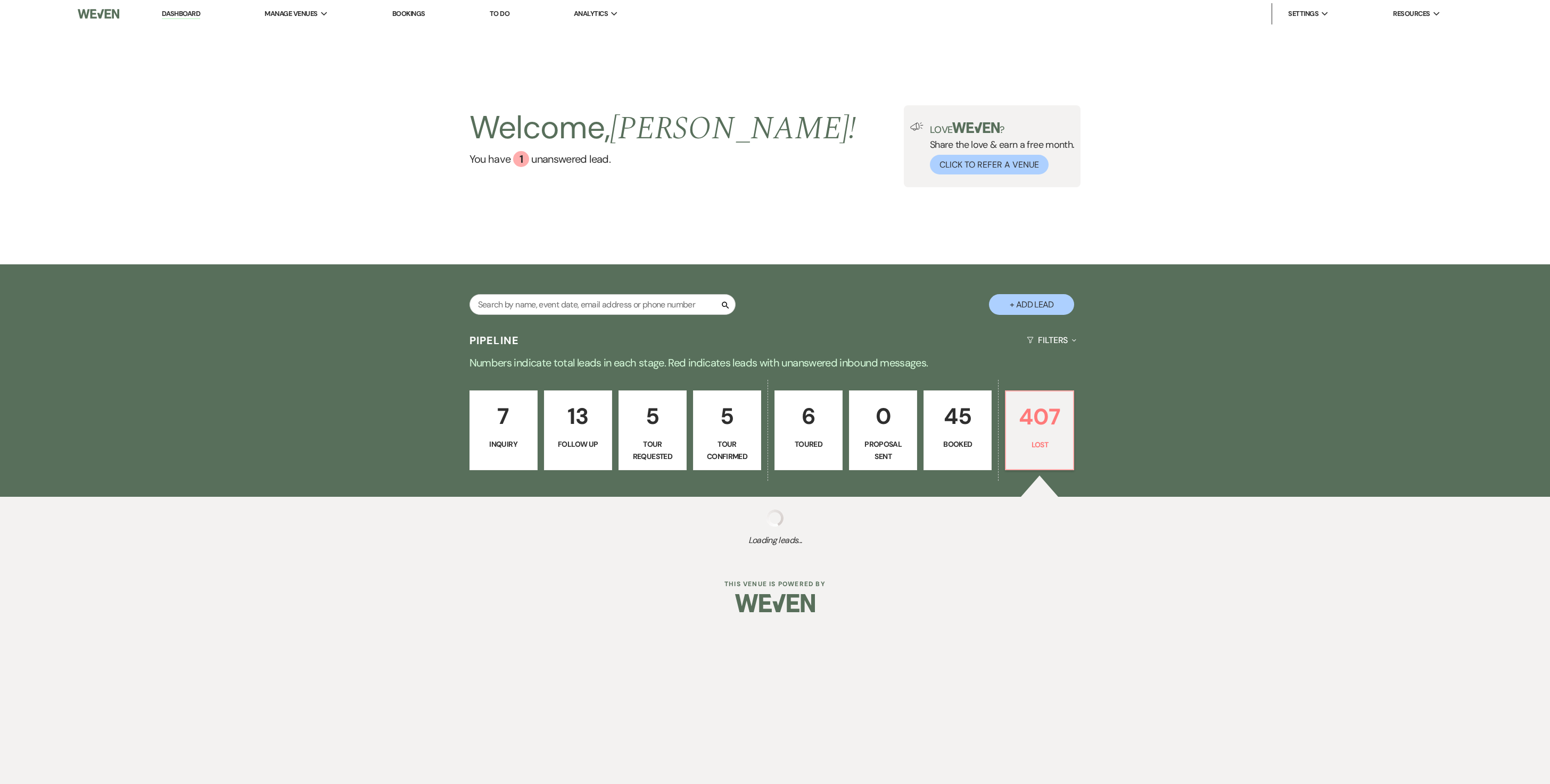
select select "8"
select select "11"
select select "8"
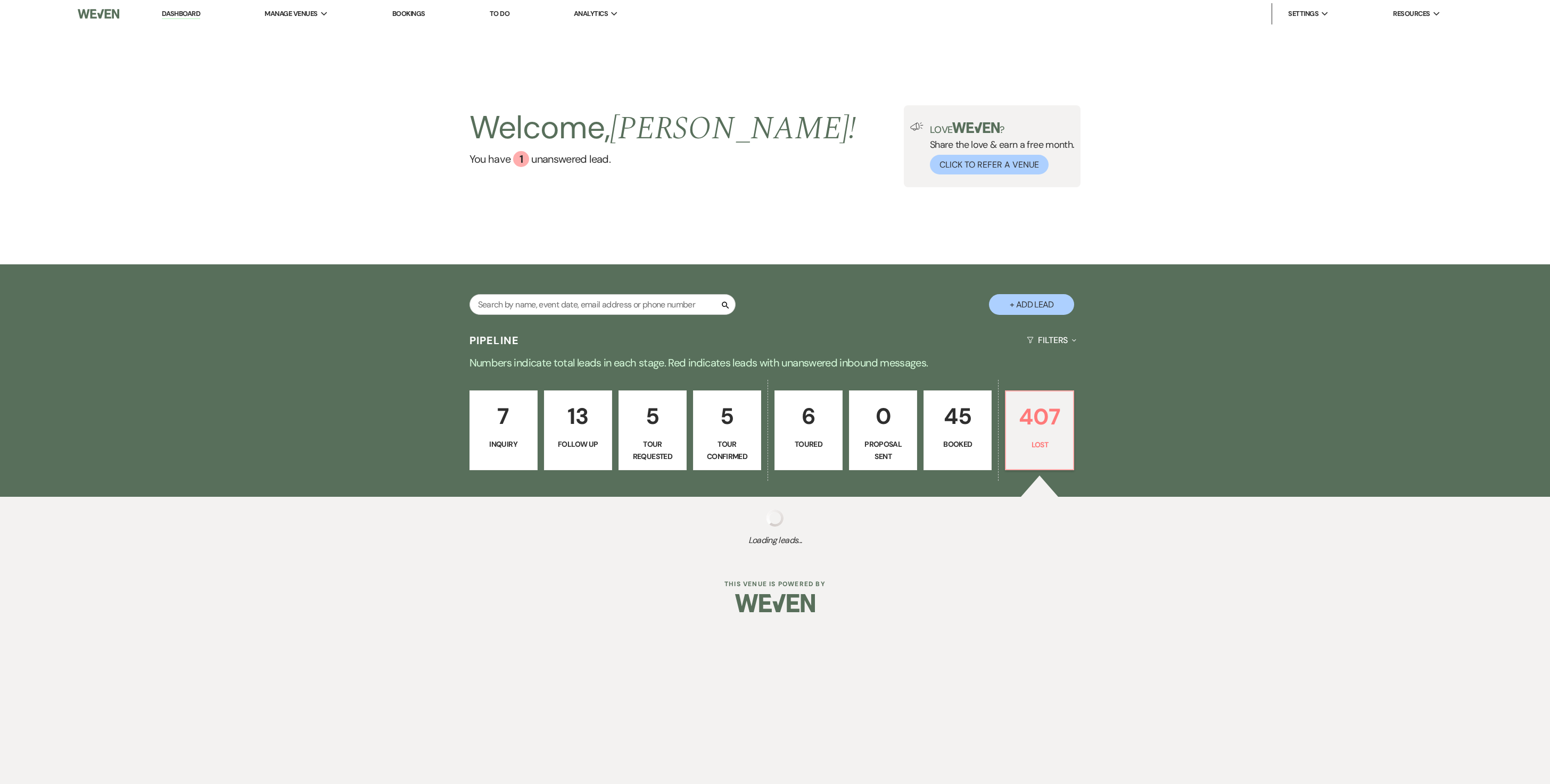
select select "8"
select select "5"
select select "8"
select select "5"
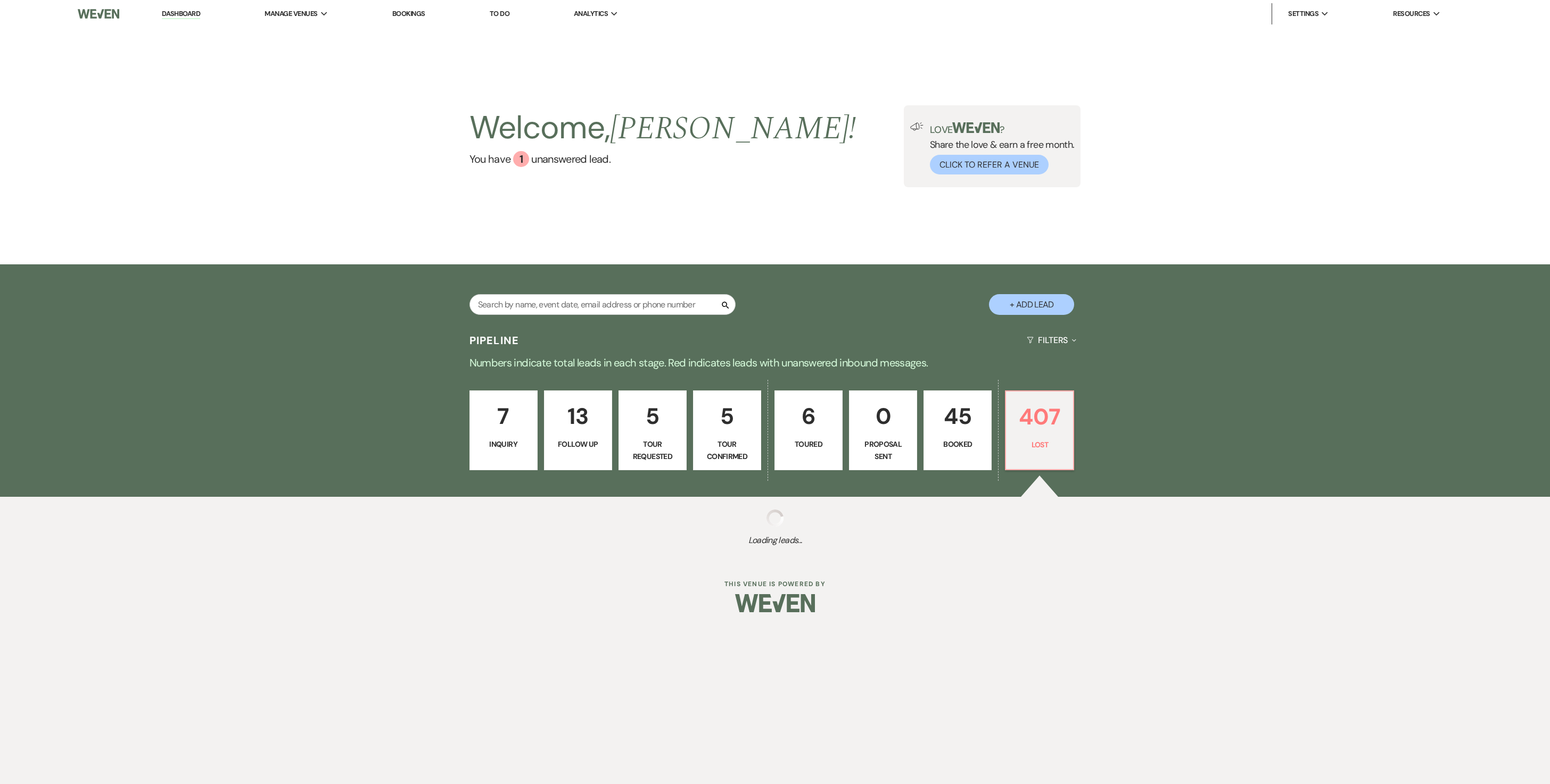
select select "8"
select select "5"
select select "8"
select select "5"
select select "8"
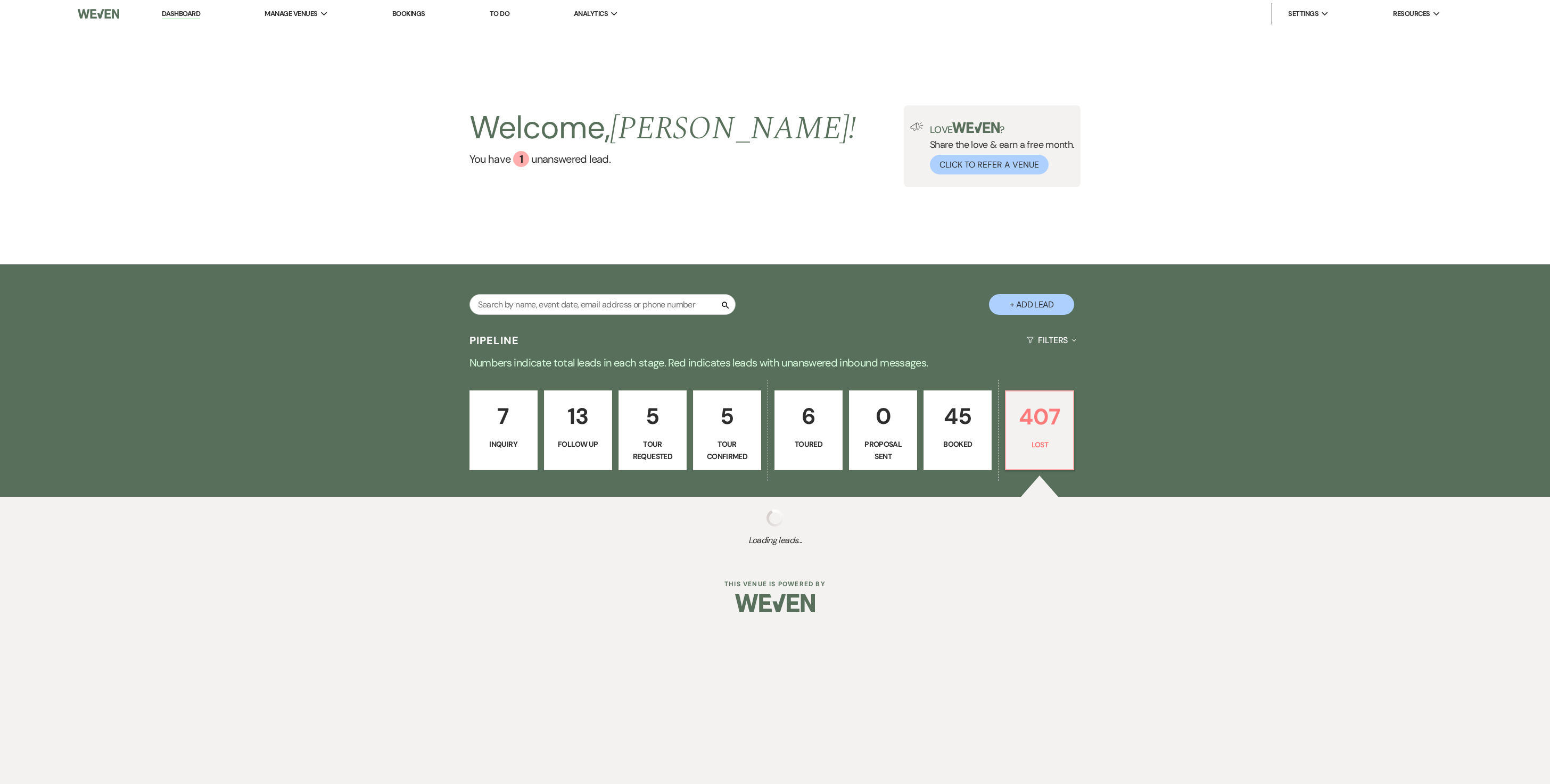
select select "5"
select select "8"
select select "5"
select select "8"
select select "5"
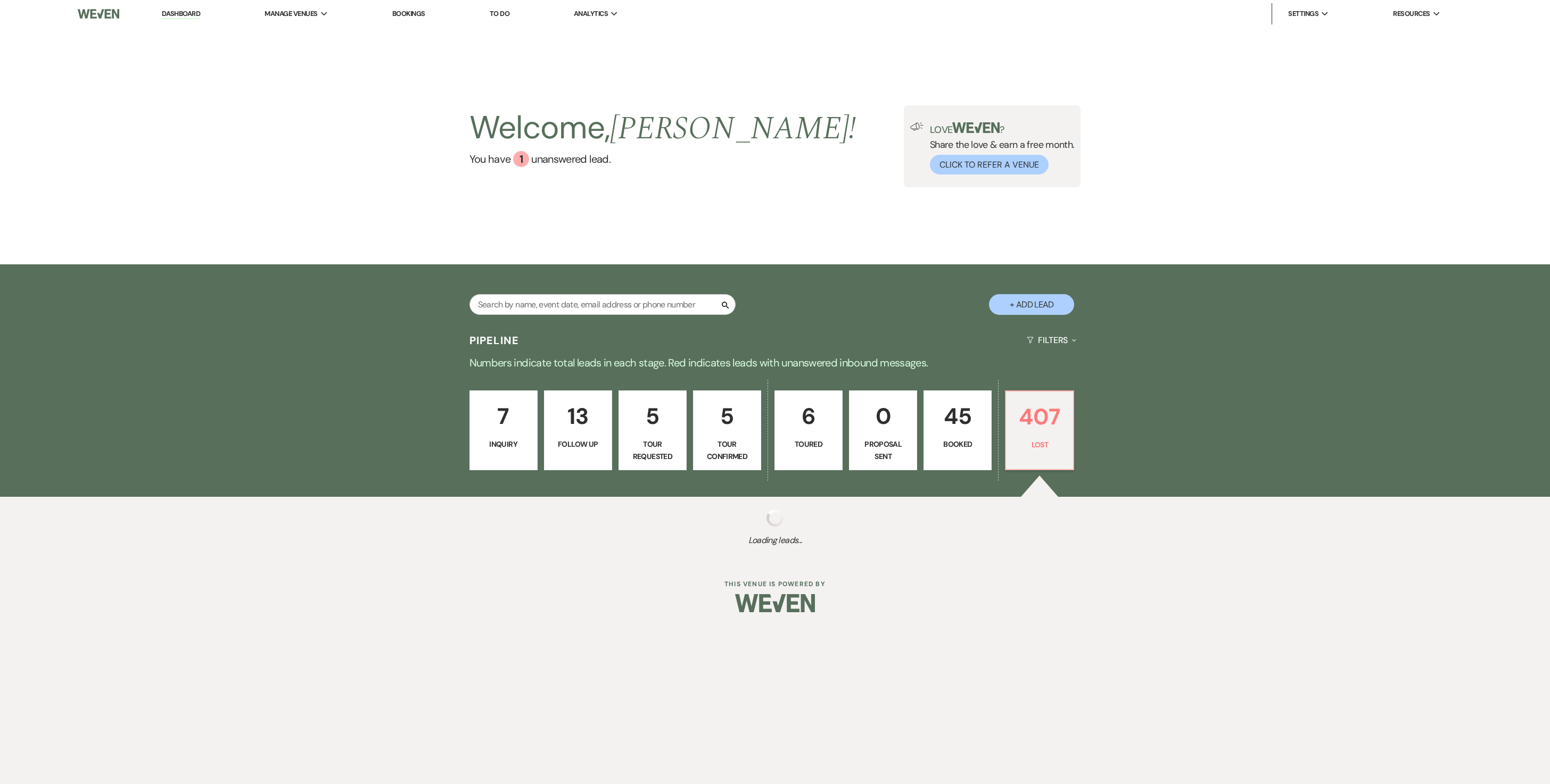
select select "8"
select select "5"
select select "8"
select select "5"
select select "8"
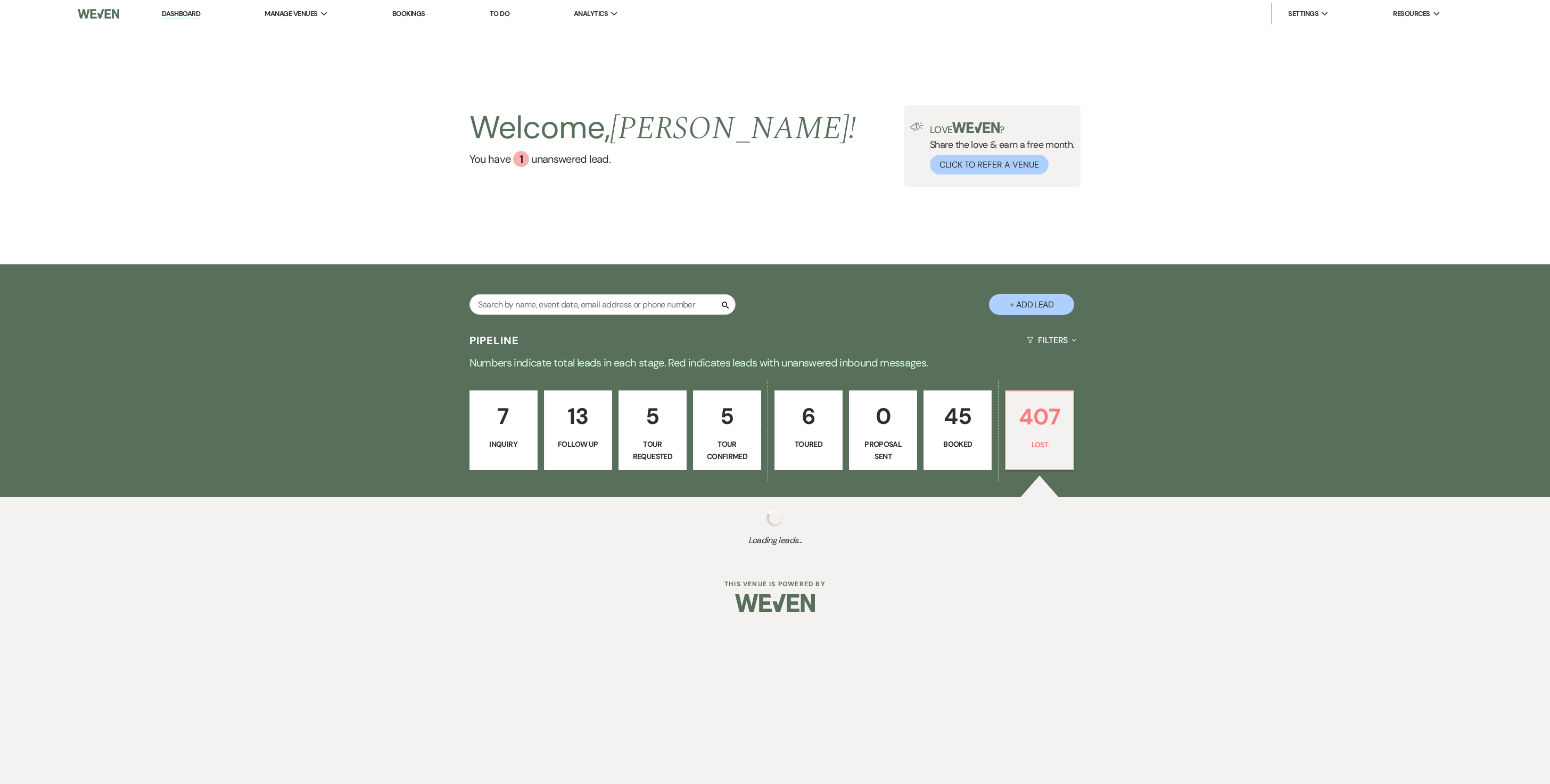
select select "5"
select select "8"
select select "5"
select select "8"
select select "5"
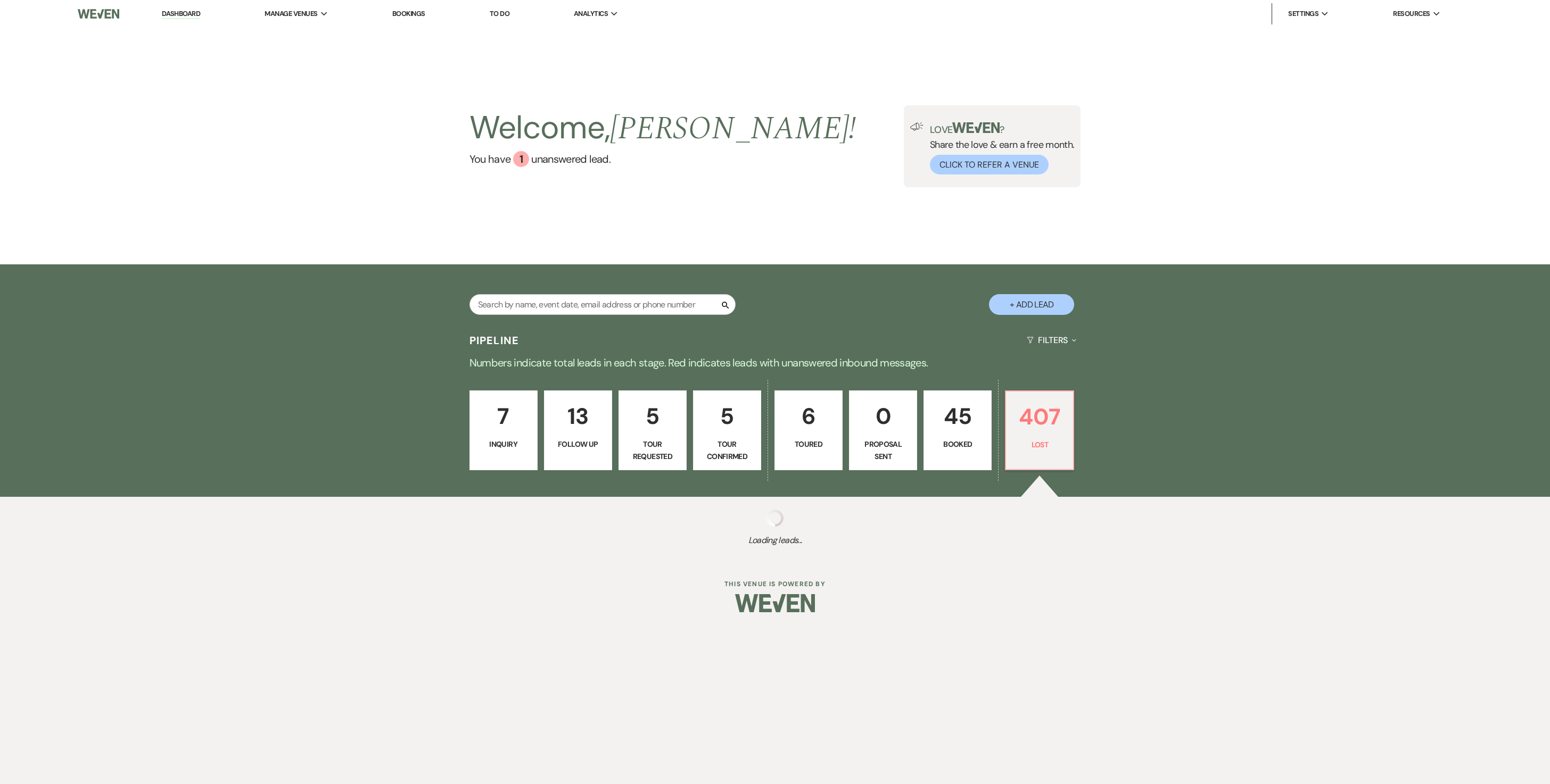
select select "8"
select select "5"
select select "8"
select select "5"
select select "8"
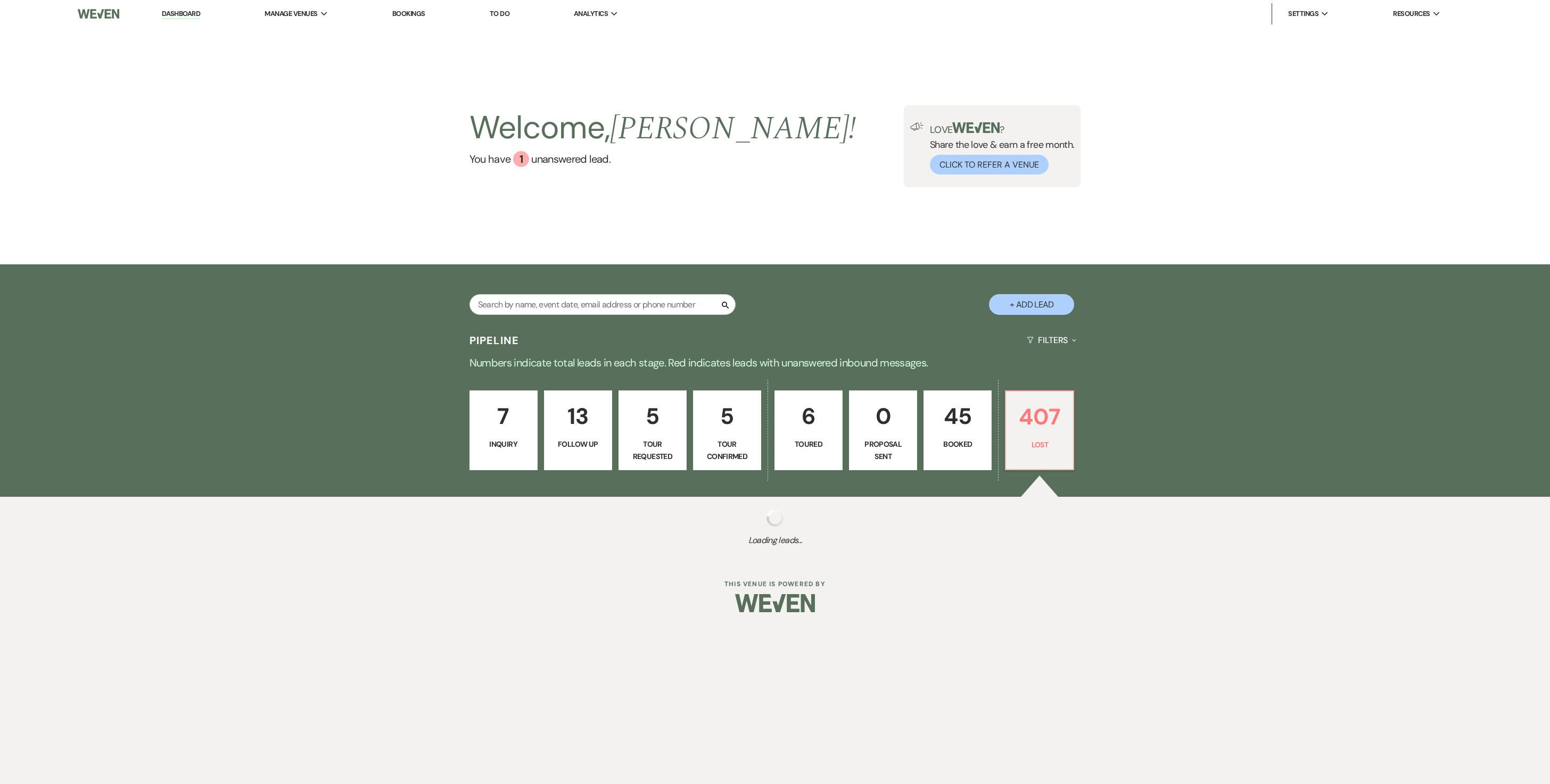
select select "6"
select select "8"
select select "5"
select select "8"
select select "5"
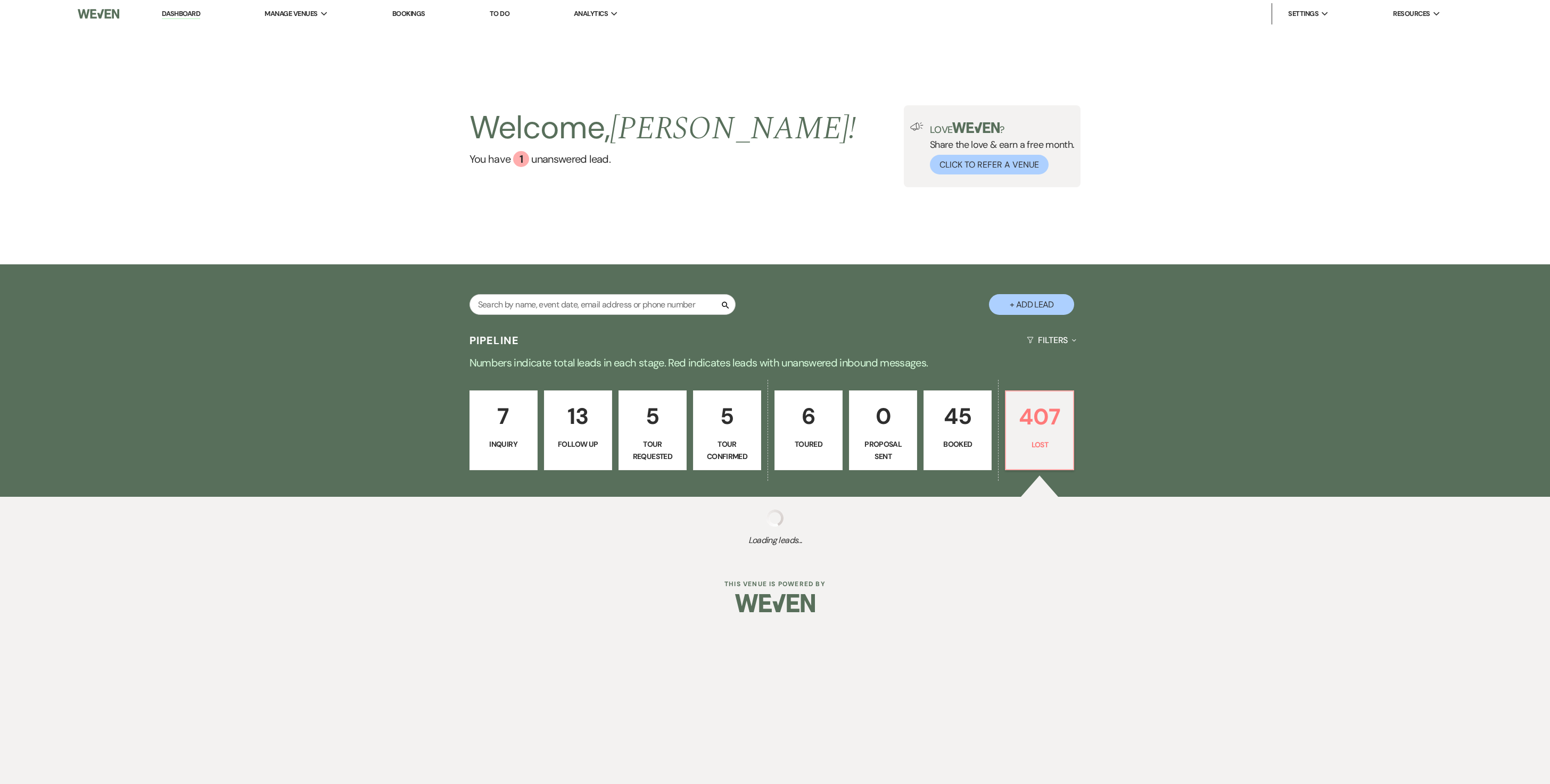
select select "8"
select select "5"
select select "8"
select select "6"
select select "8"
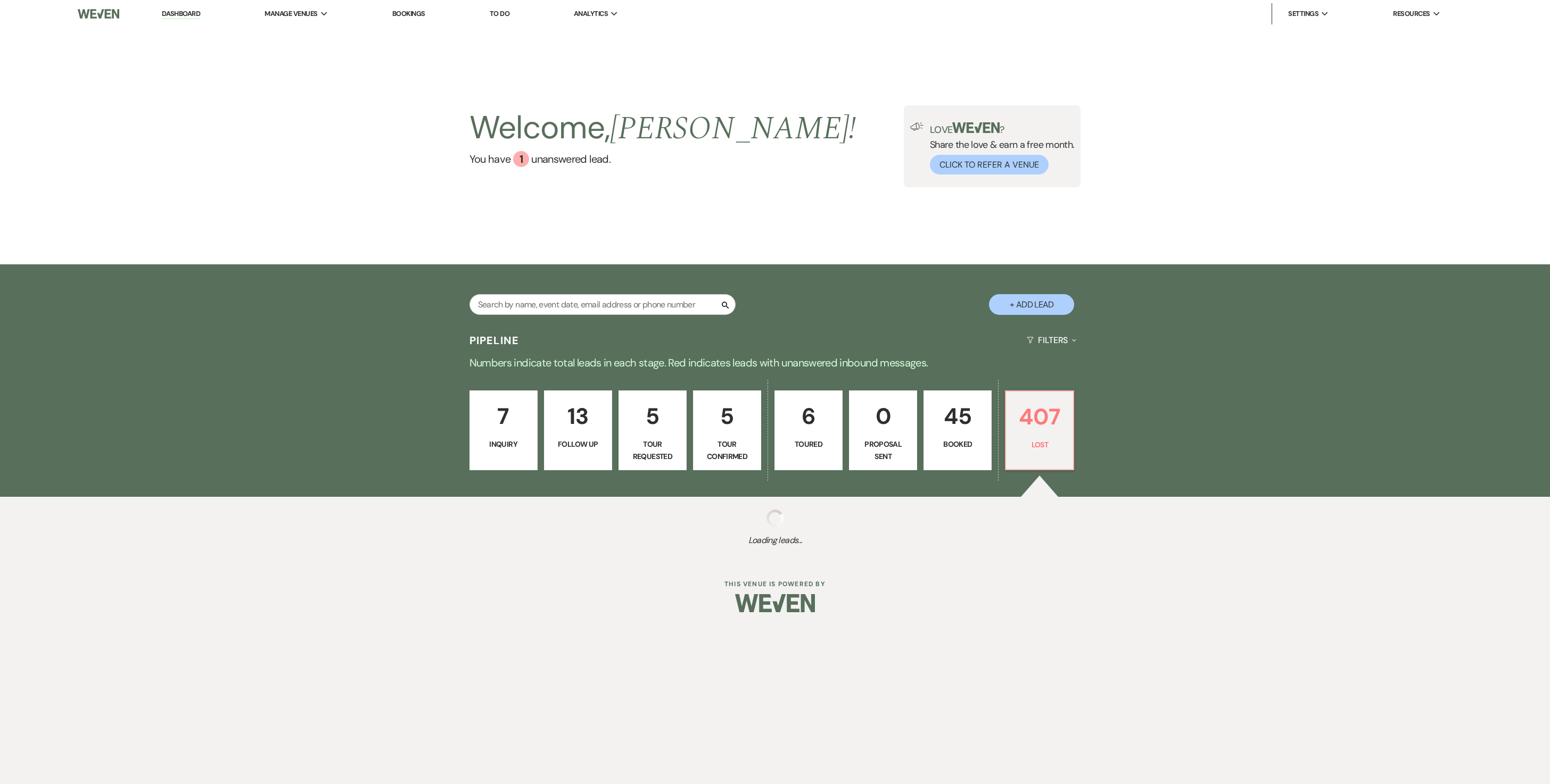
select select "5"
select select "8"
select select "5"
select select "8"
select select "5"
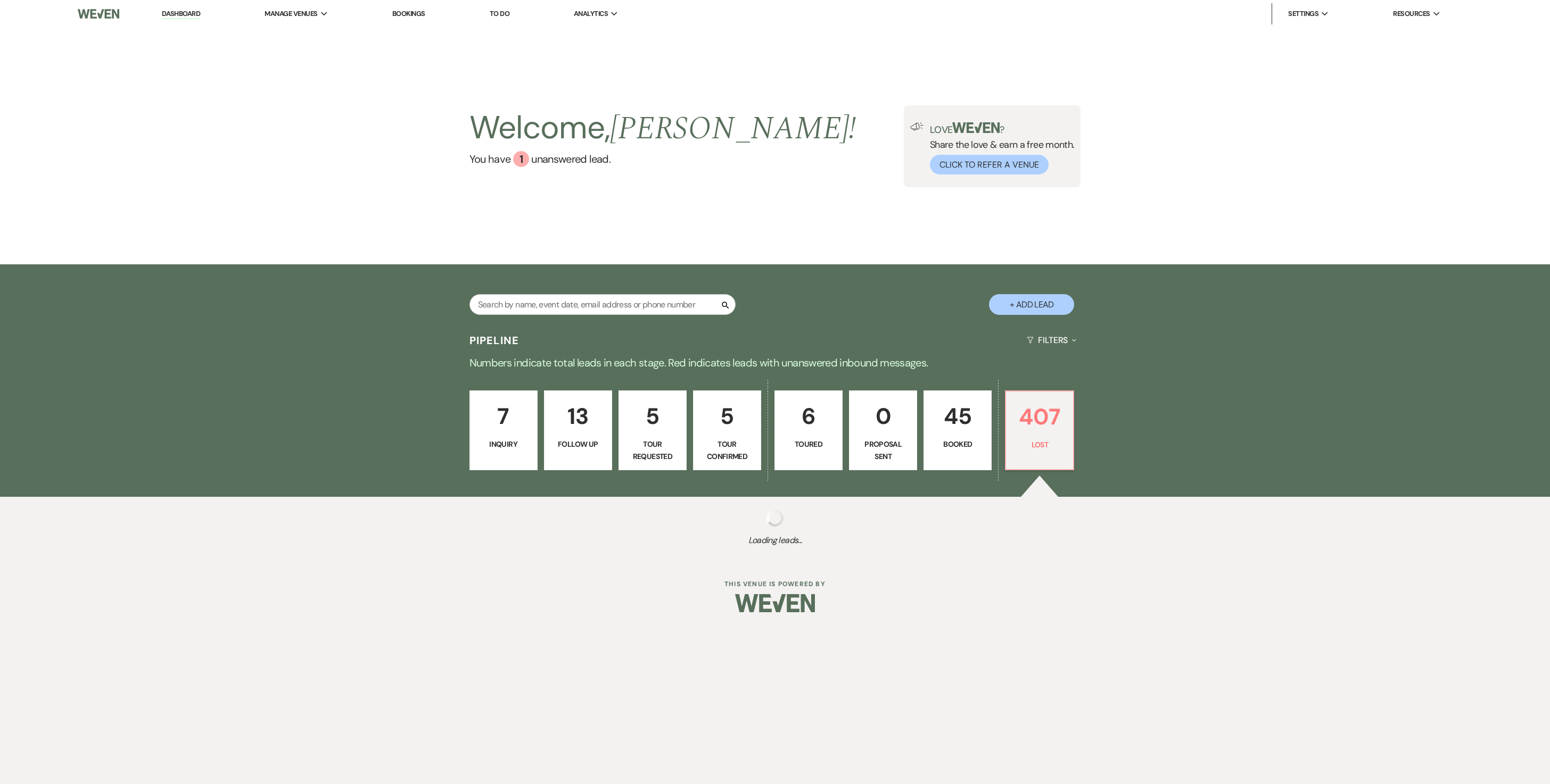
select select "8"
select select "5"
select select "8"
select select "5"
select select "8"
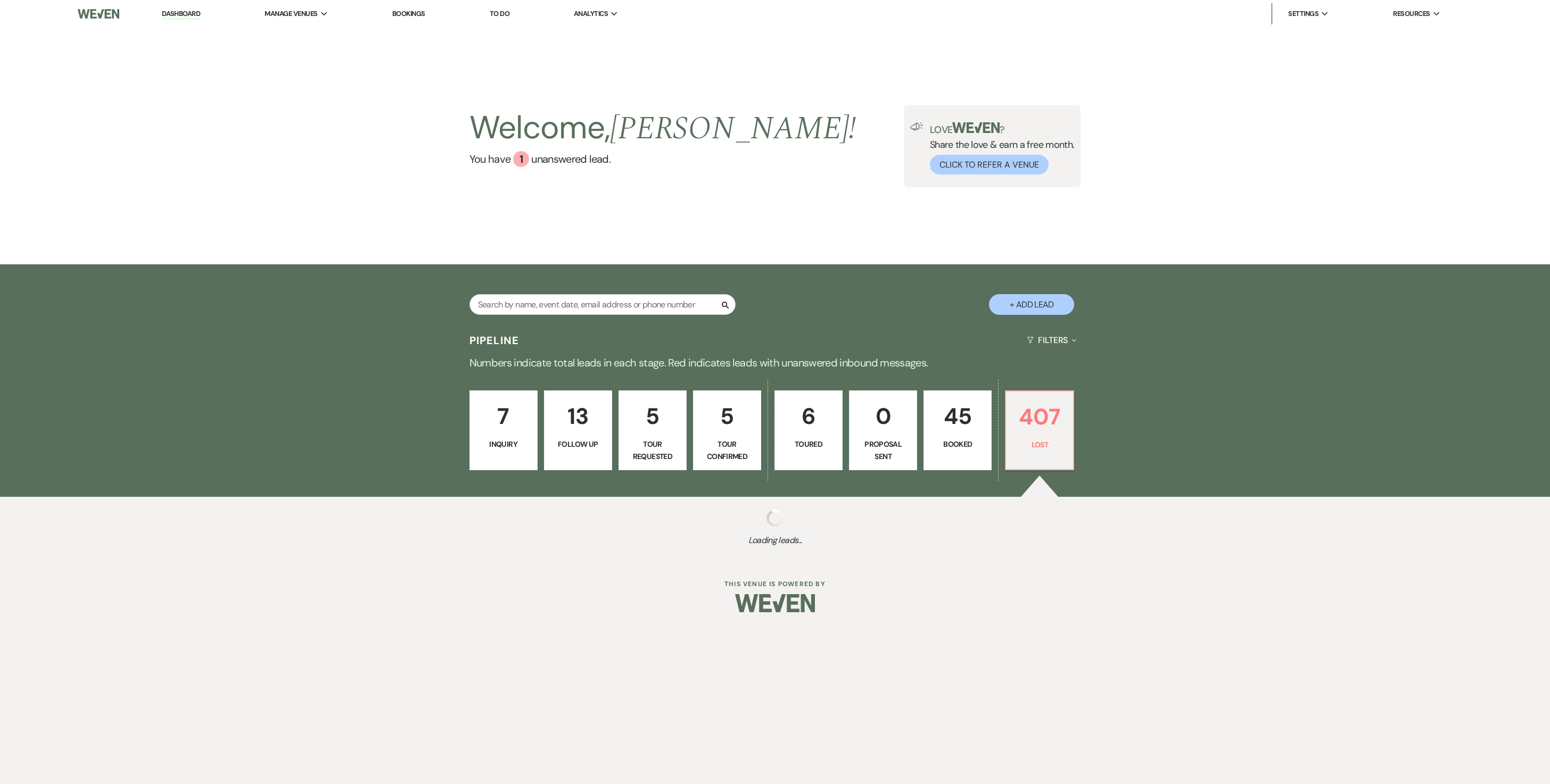
select select "7"
select select "8"
select select "6"
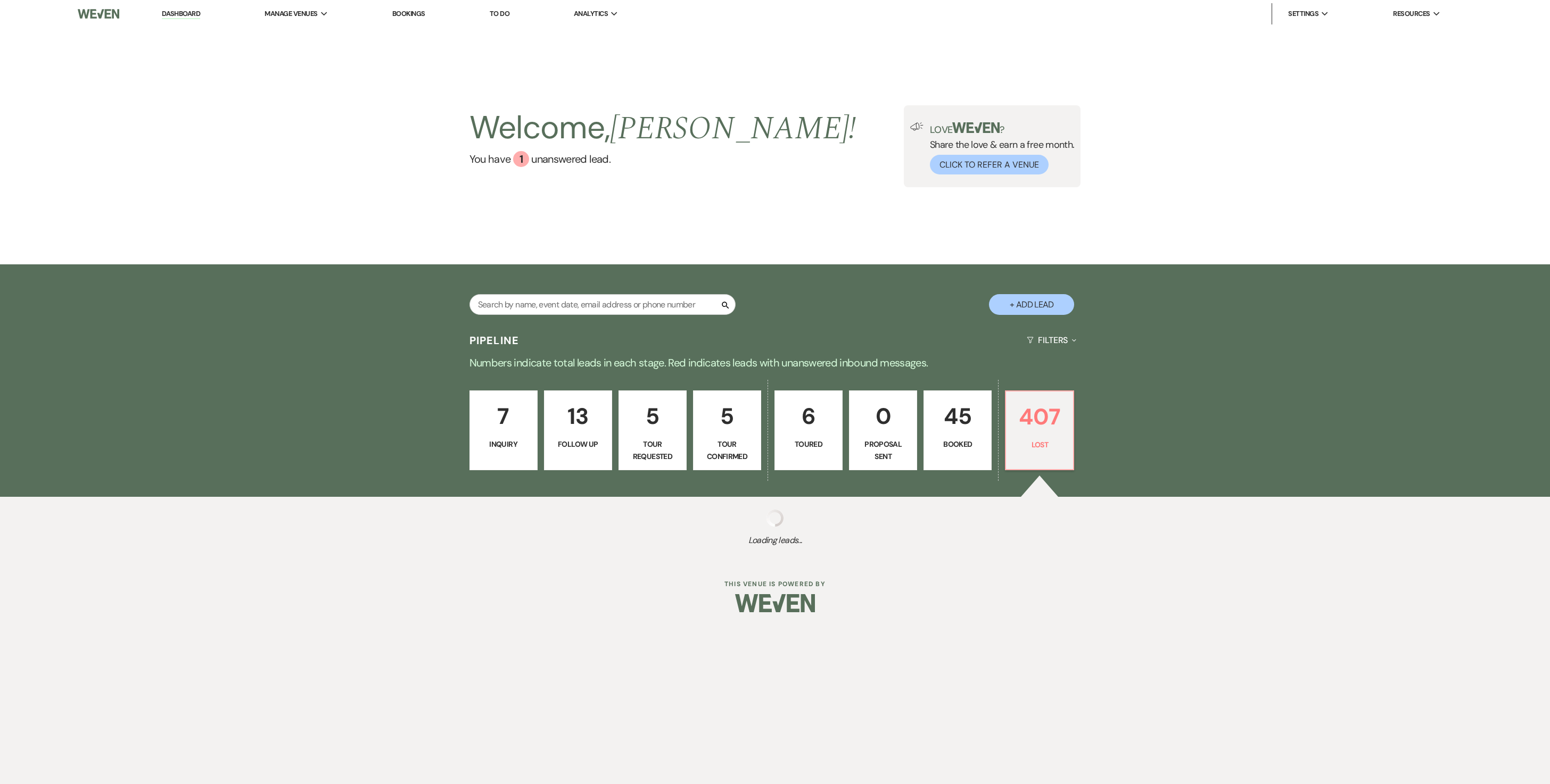
select select "8"
select select "6"
select select "8"
select select "5"
select select "8"
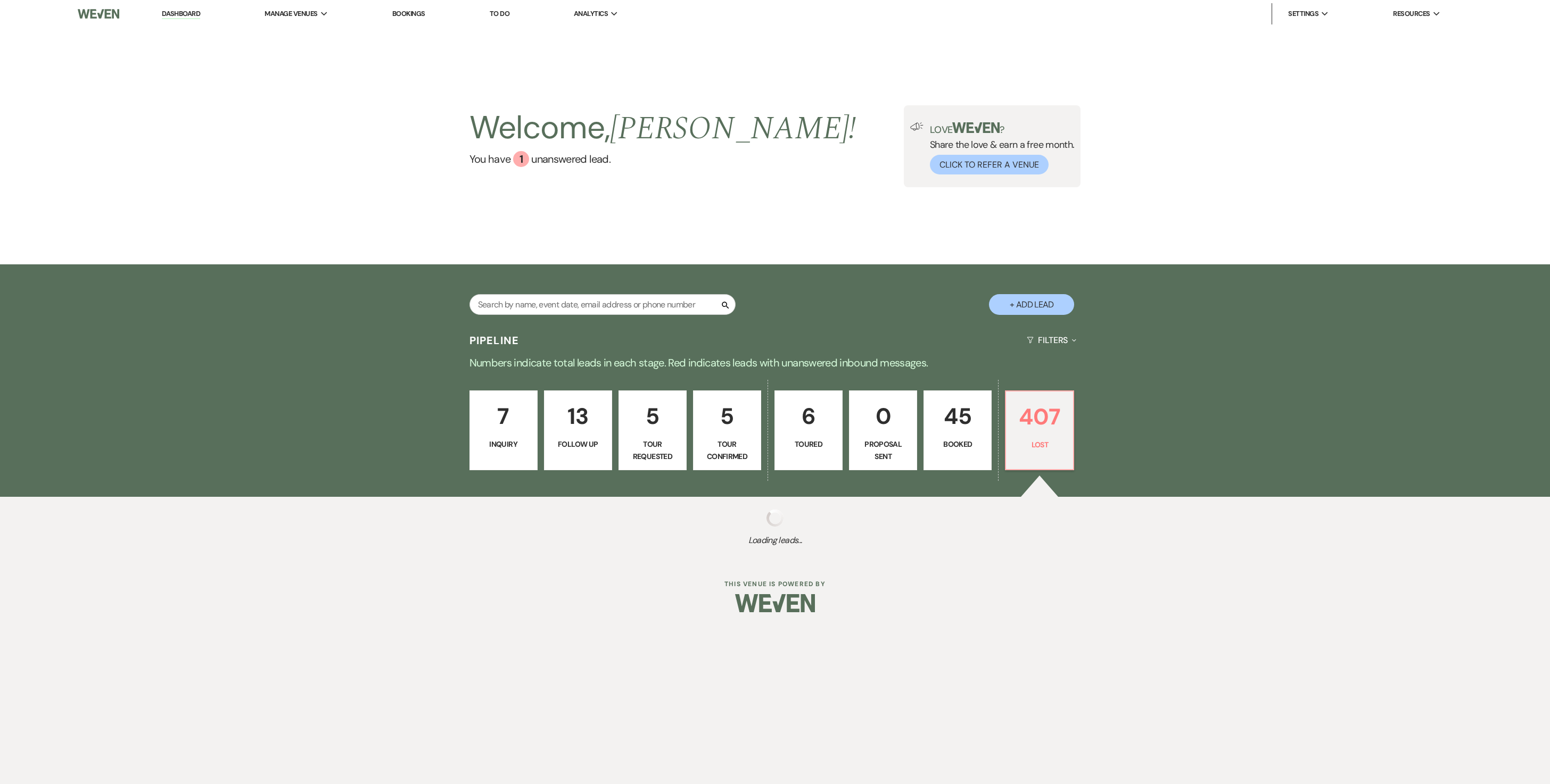
select select "5"
select select "8"
select select "5"
select select "8"
select select "5"
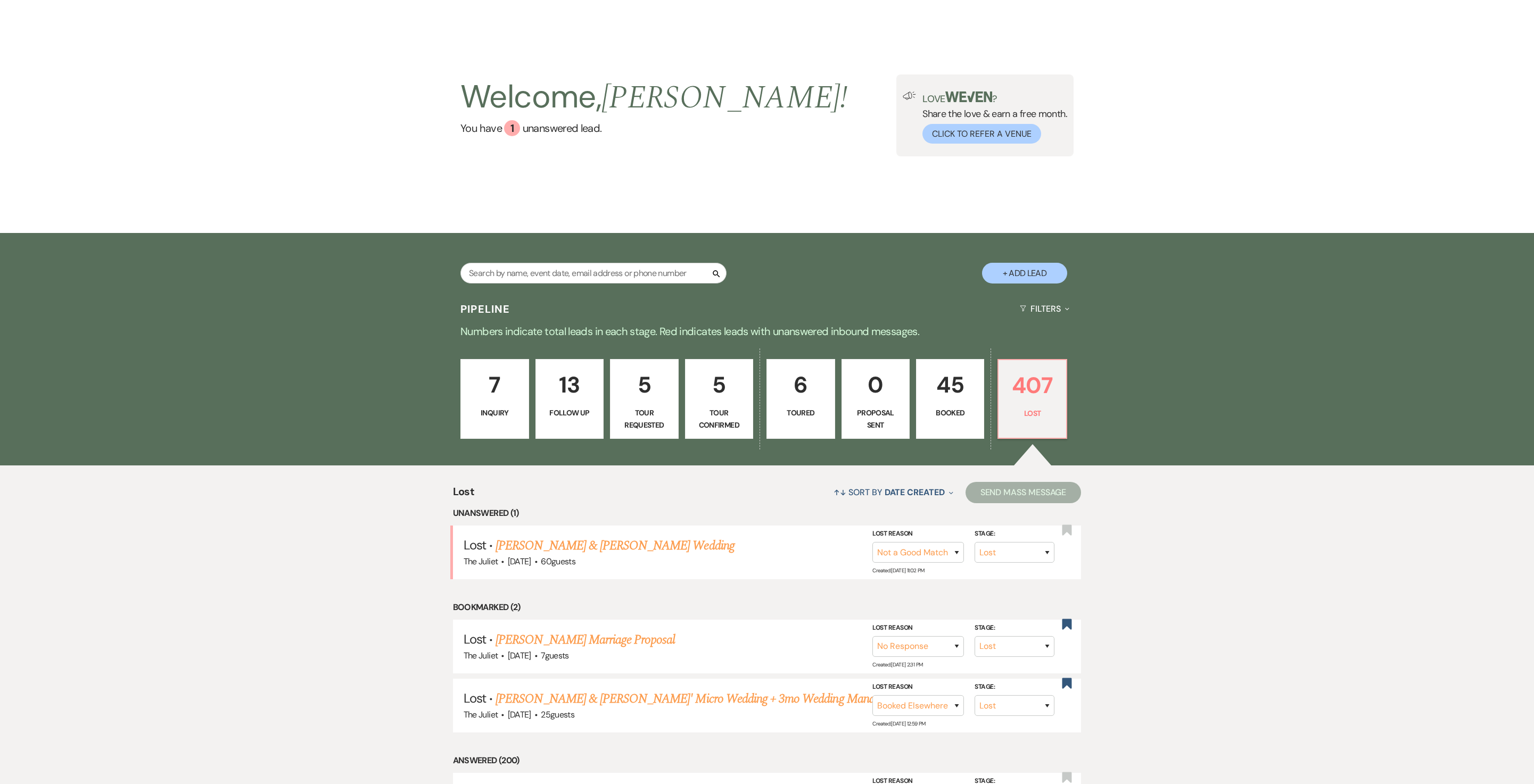
scroll to position [30, 0]
click at [633, 556] on link "[PERSON_NAME] & [PERSON_NAME] Wedding" at bounding box center [615, 546] width 238 height 19
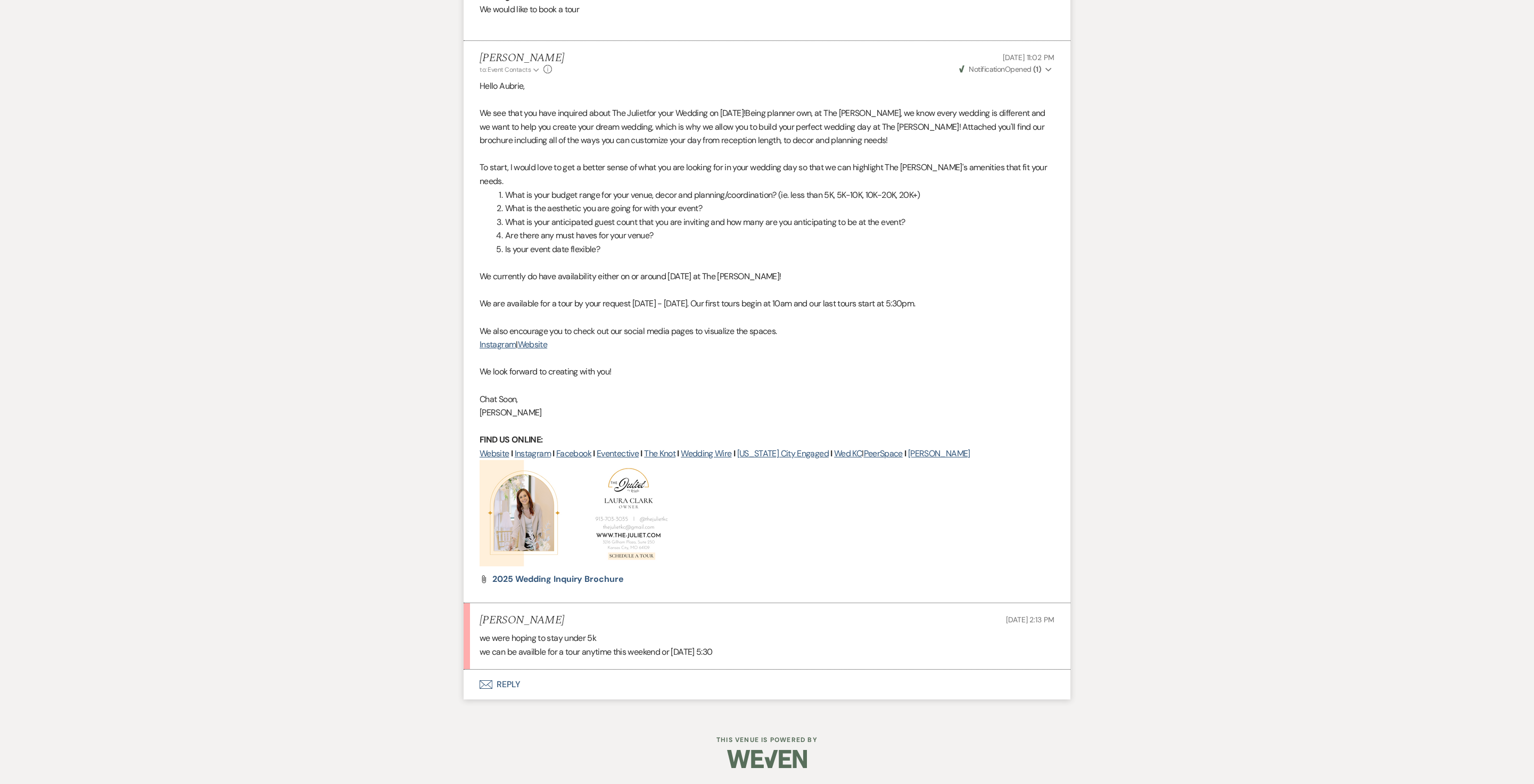
scroll to position [659, 0]
click at [512, 671] on button "Envelope Reply" at bounding box center [767, 685] width 607 height 30
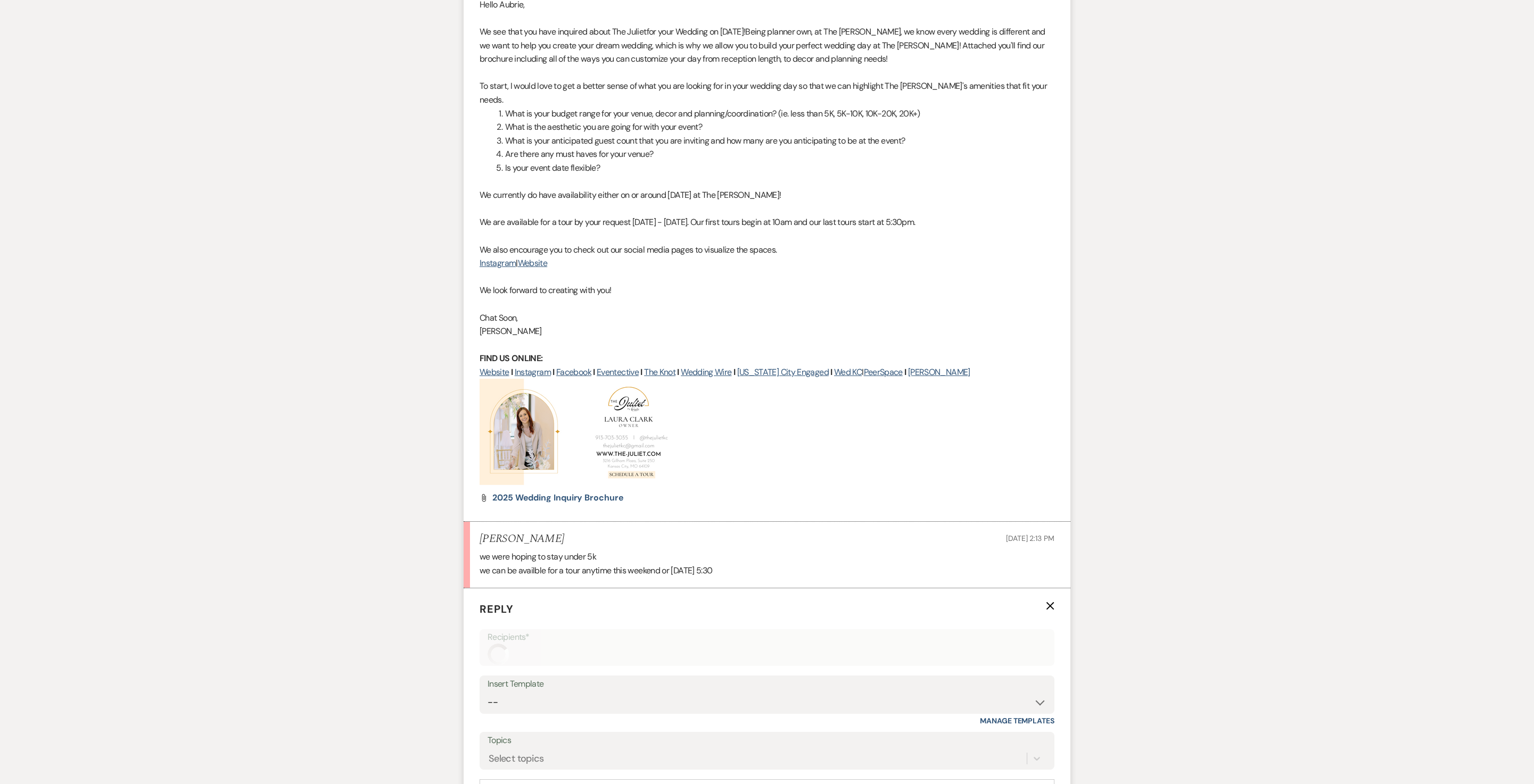
scroll to position [985, 0]
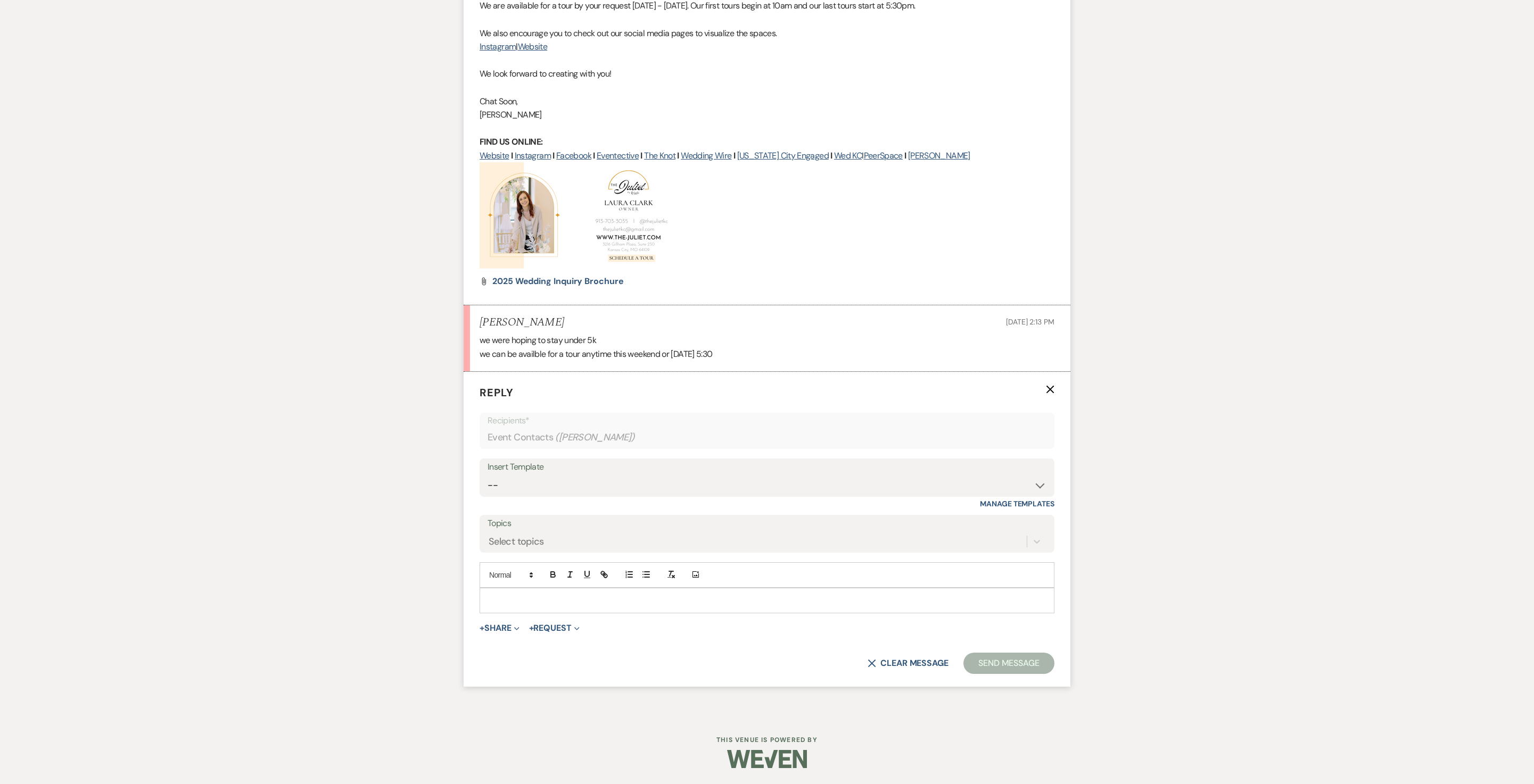
click at [547, 595] on p at bounding box center [767, 601] width 558 height 12
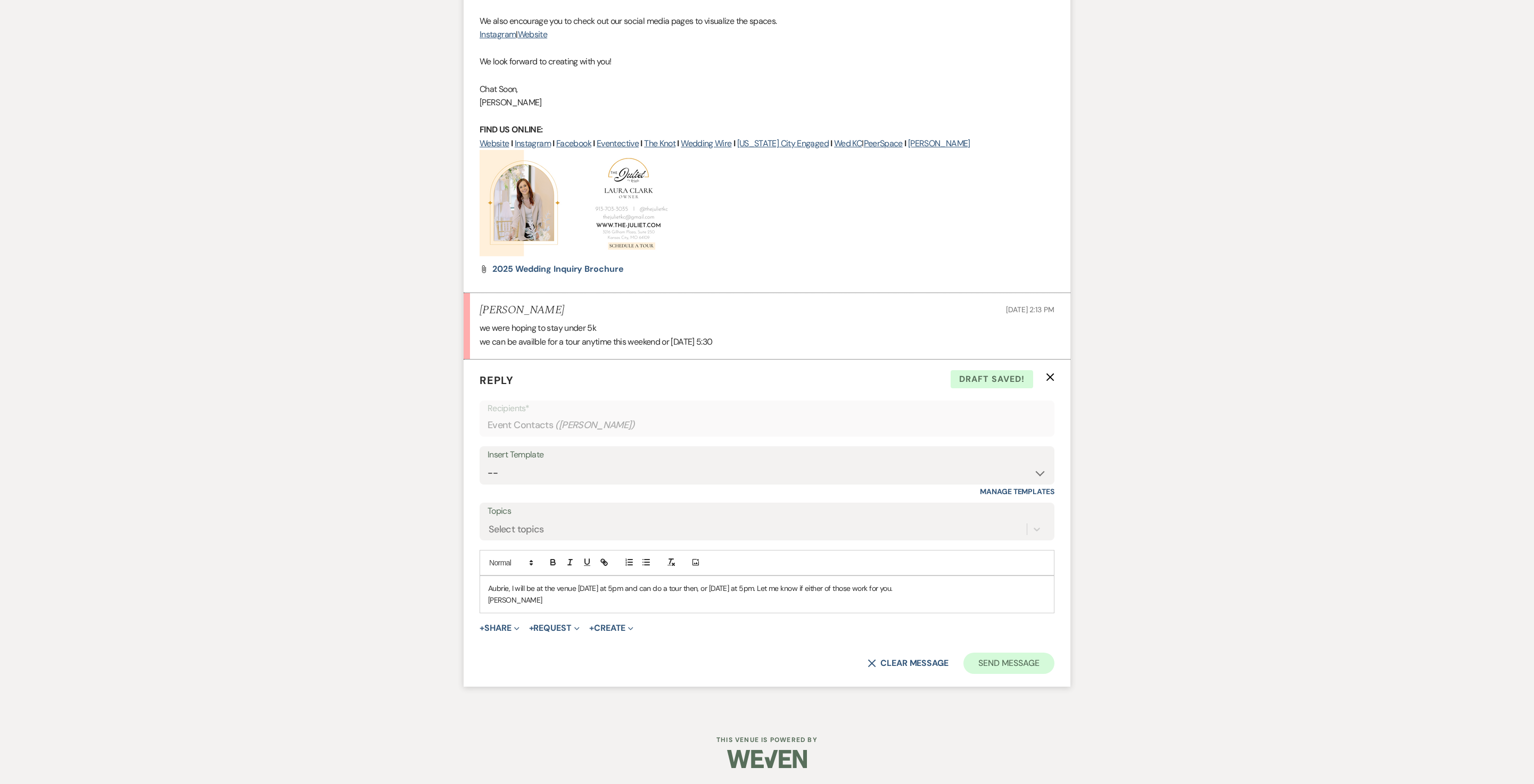
click at [997, 673] on button "Send Message" at bounding box center [1008, 663] width 91 height 21
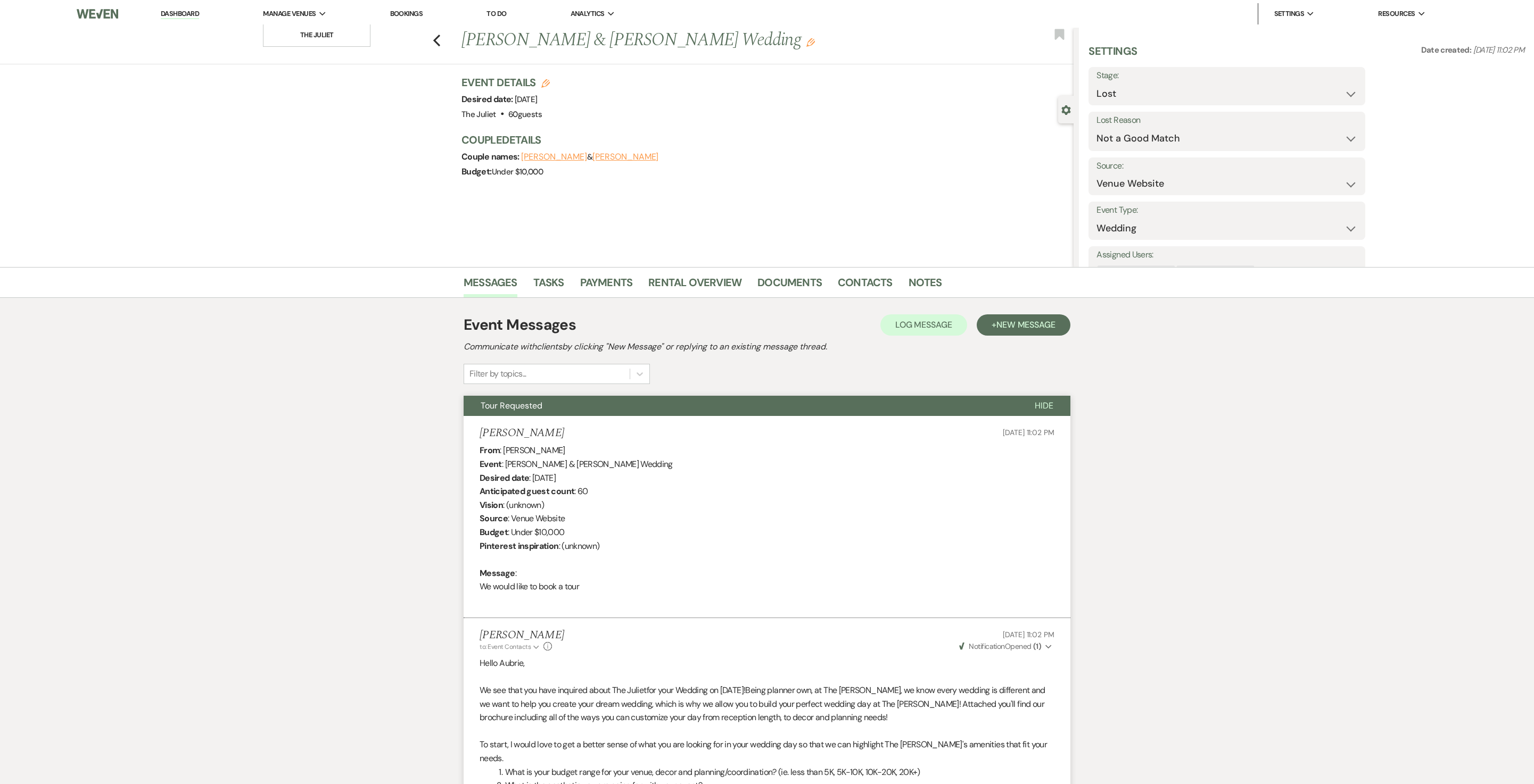
scroll to position [0, 0]
click at [440, 39] on icon "Previous" at bounding box center [436, 40] width 8 height 13
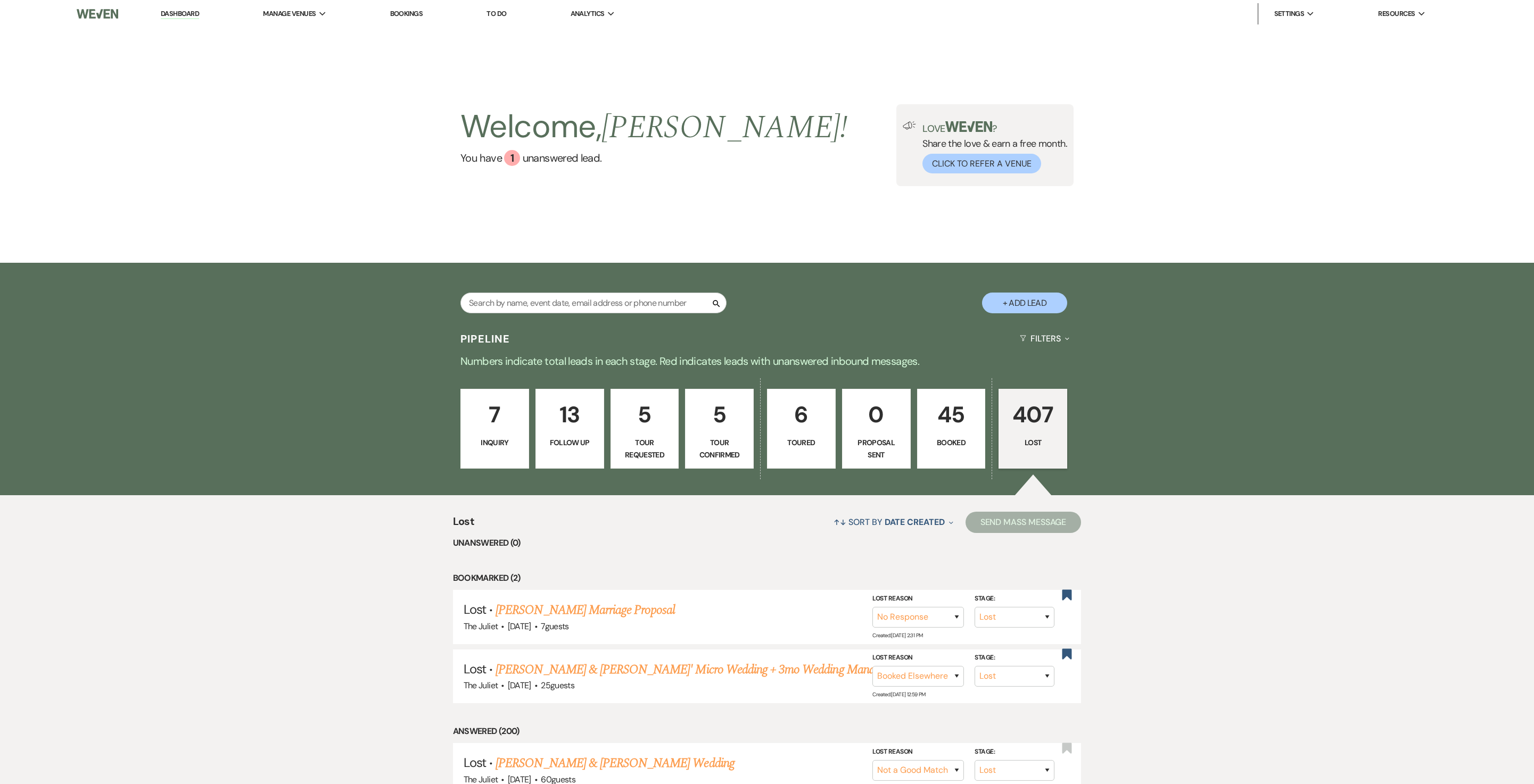
scroll to position [30, 0]
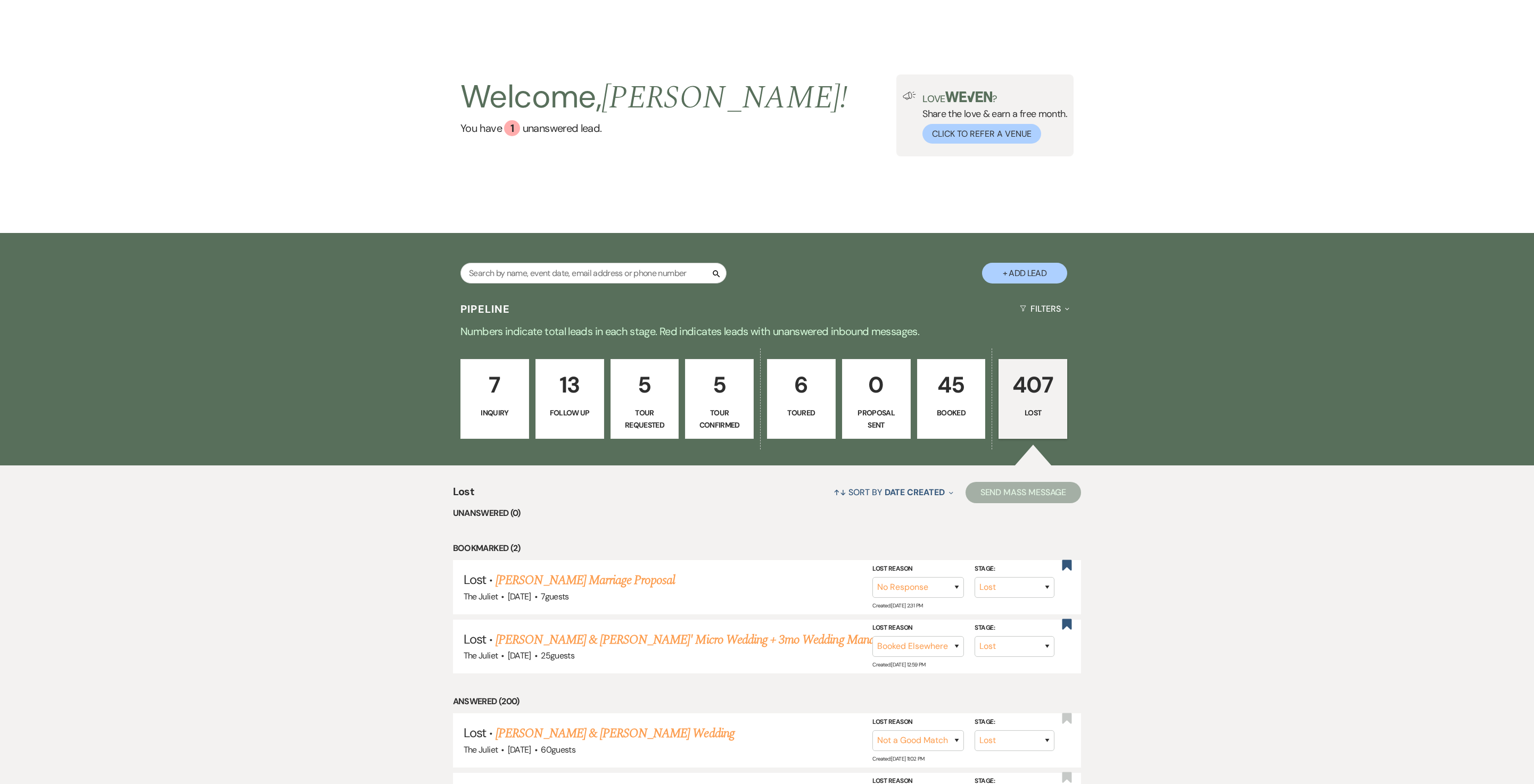
click at [721, 383] on p "5" at bounding box center [719, 385] width 55 height 36
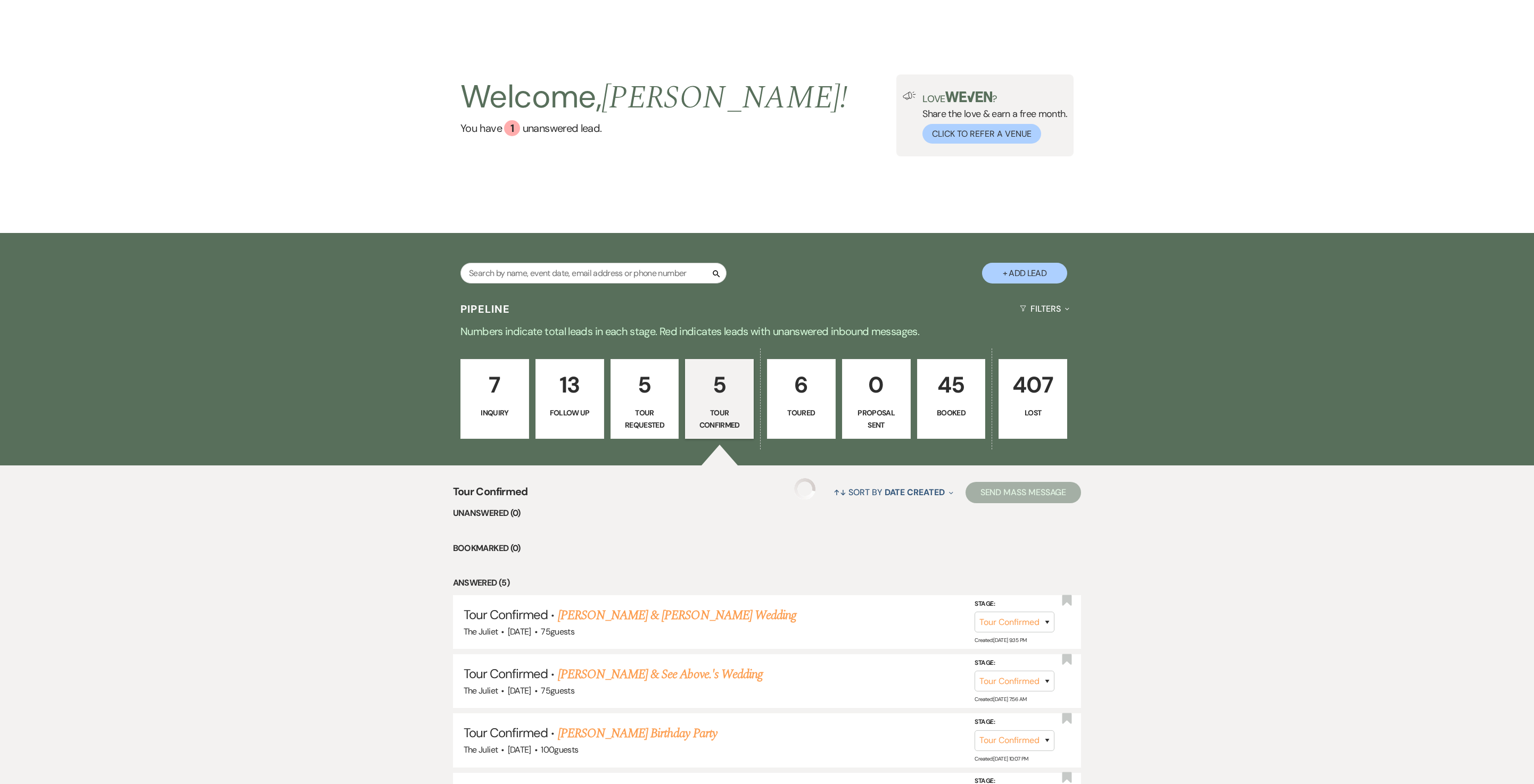
click at [643, 389] on p "5" at bounding box center [644, 385] width 55 height 36
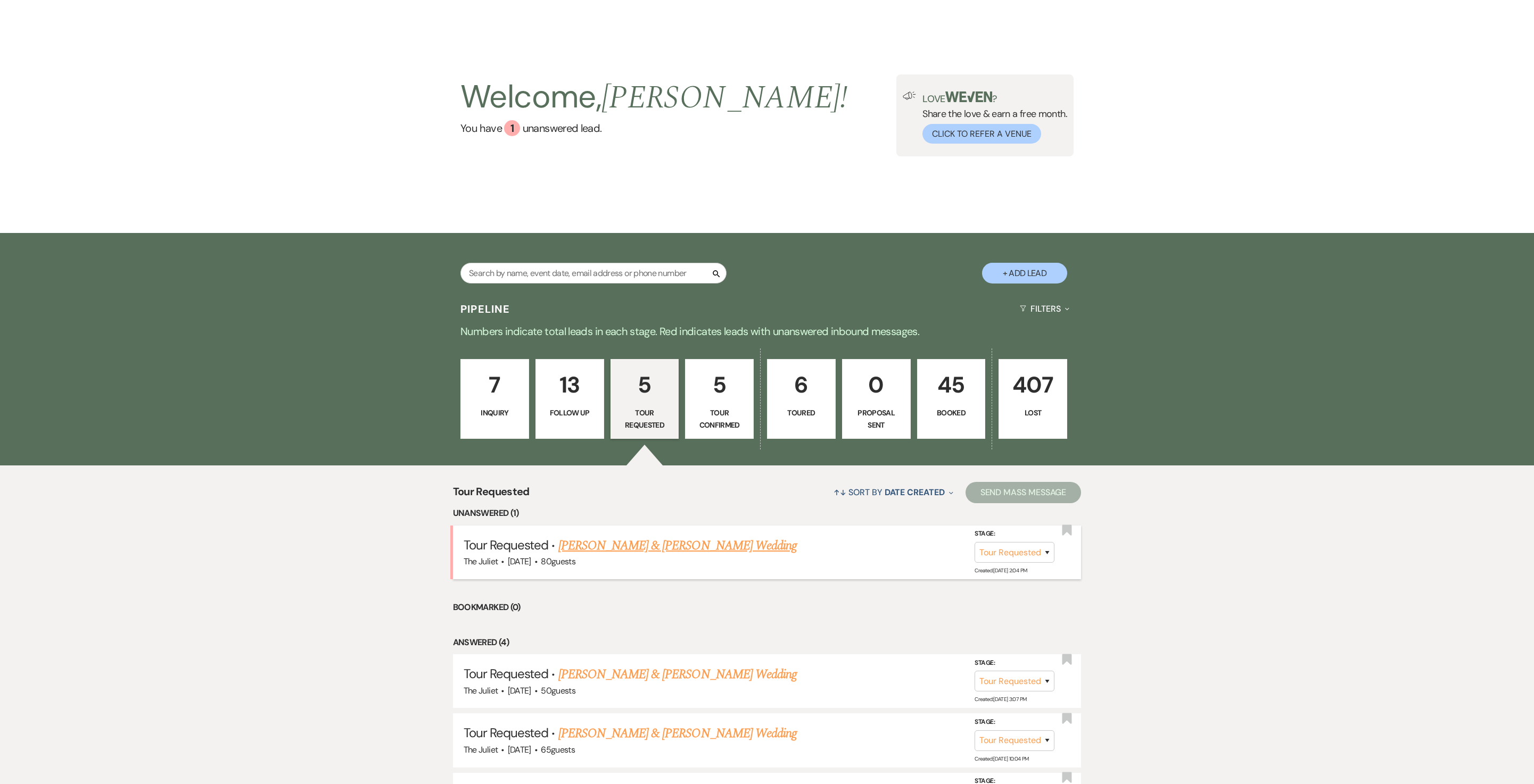
click at [624, 554] on link "[PERSON_NAME] & [PERSON_NAME] Wedding" at bounding box center [678, 546] width 238 height 19
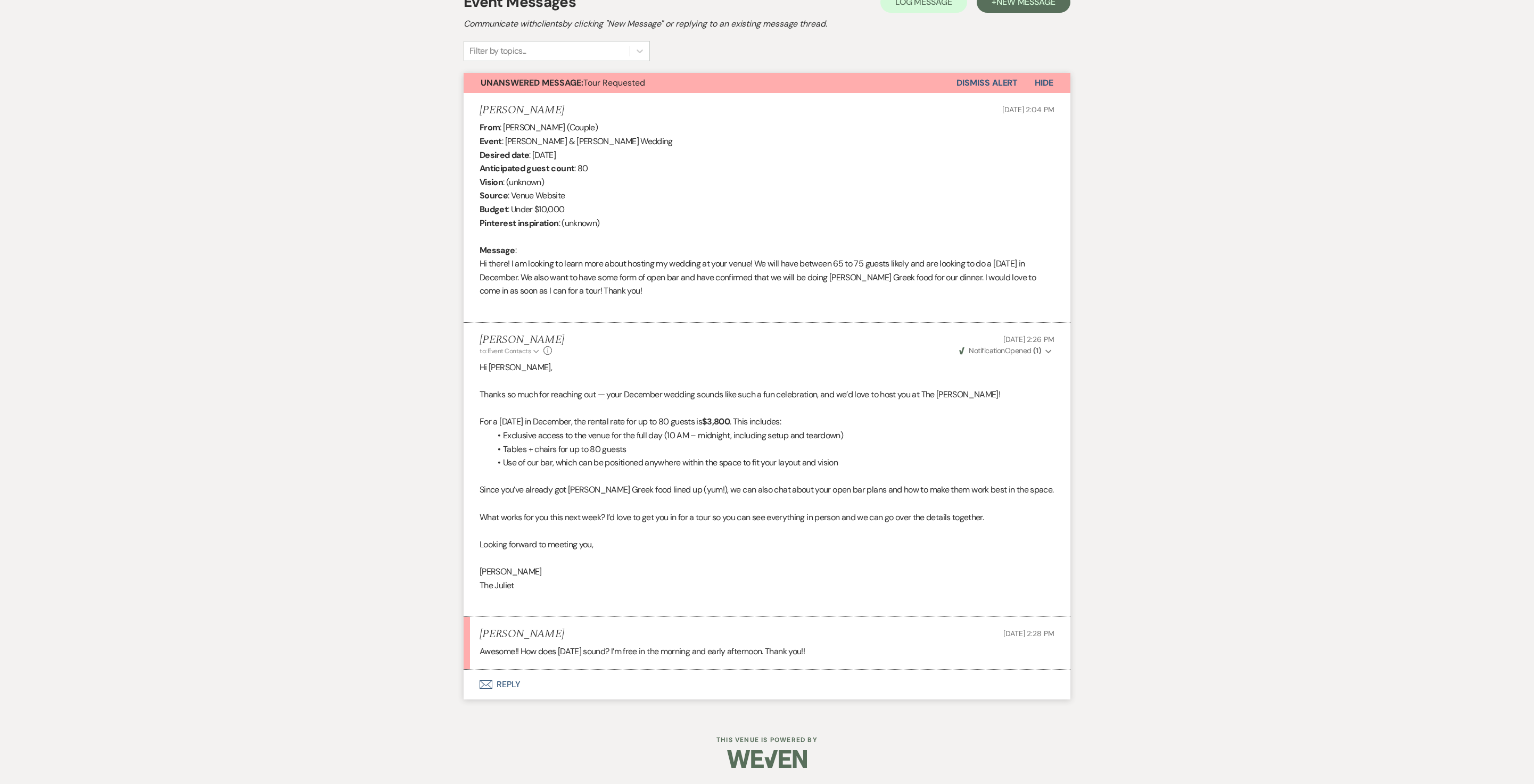
scroll to position [419, 0]
click at [505, 681] on button "Envelope Reply" at bounding box center [767, 685] width 607 height 30
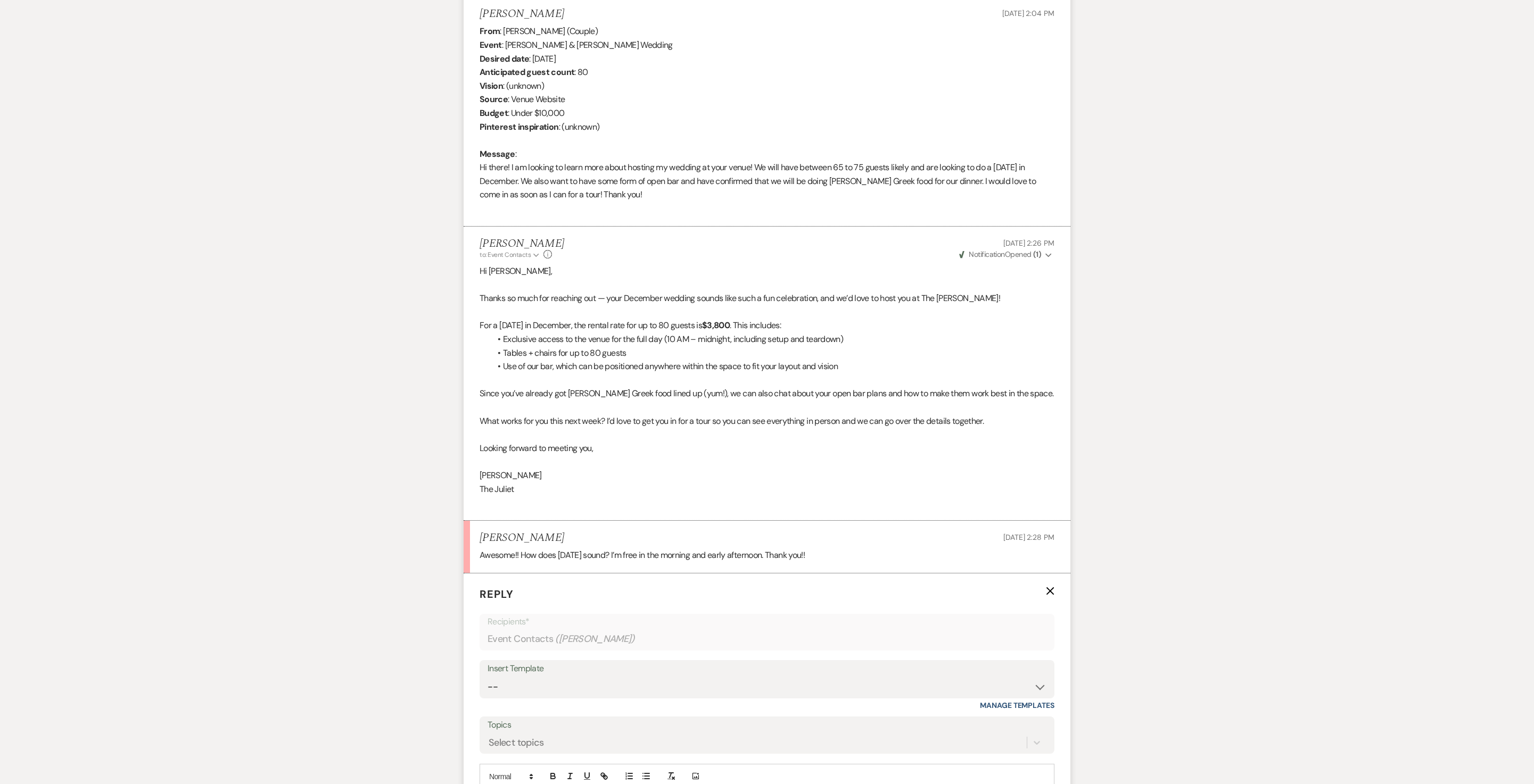
scroll to position [746, 0]
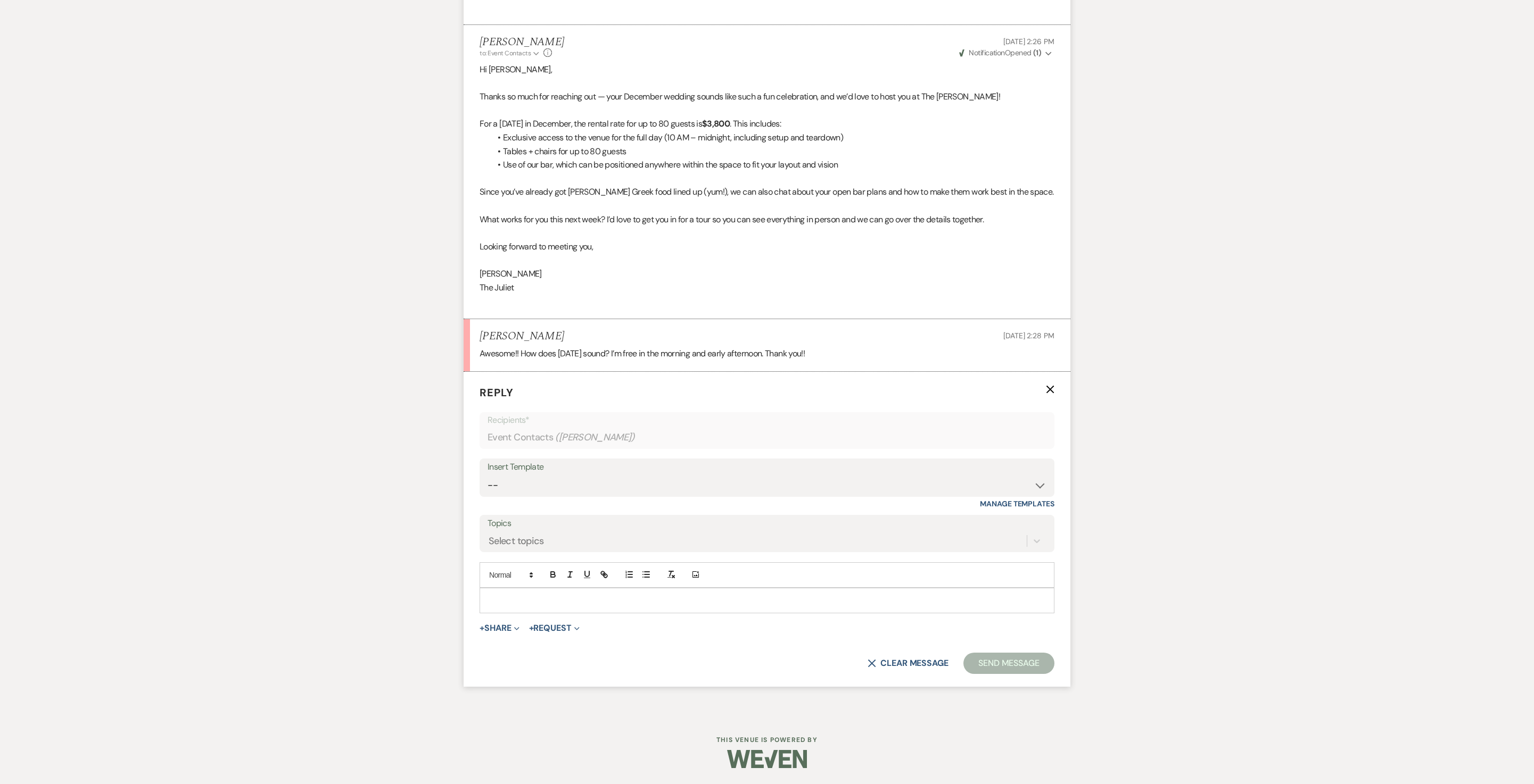
click at [556, 589] on div at bounding box center [767, 601] width 574 height 24
click at [980, 659] on button "Send Message" at bounding box center [1008, 663] width 91 height 21
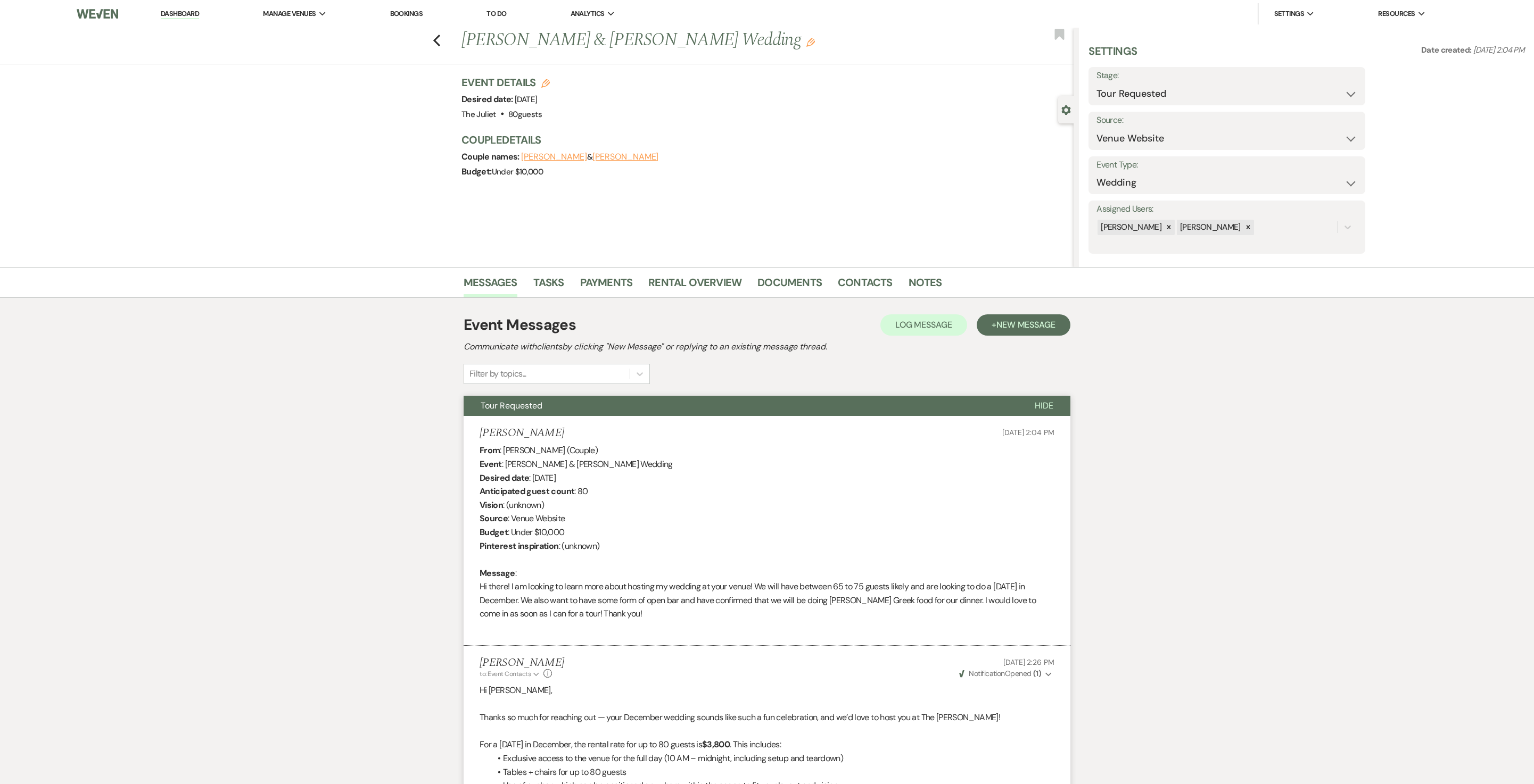
scroll to position [0, 0]
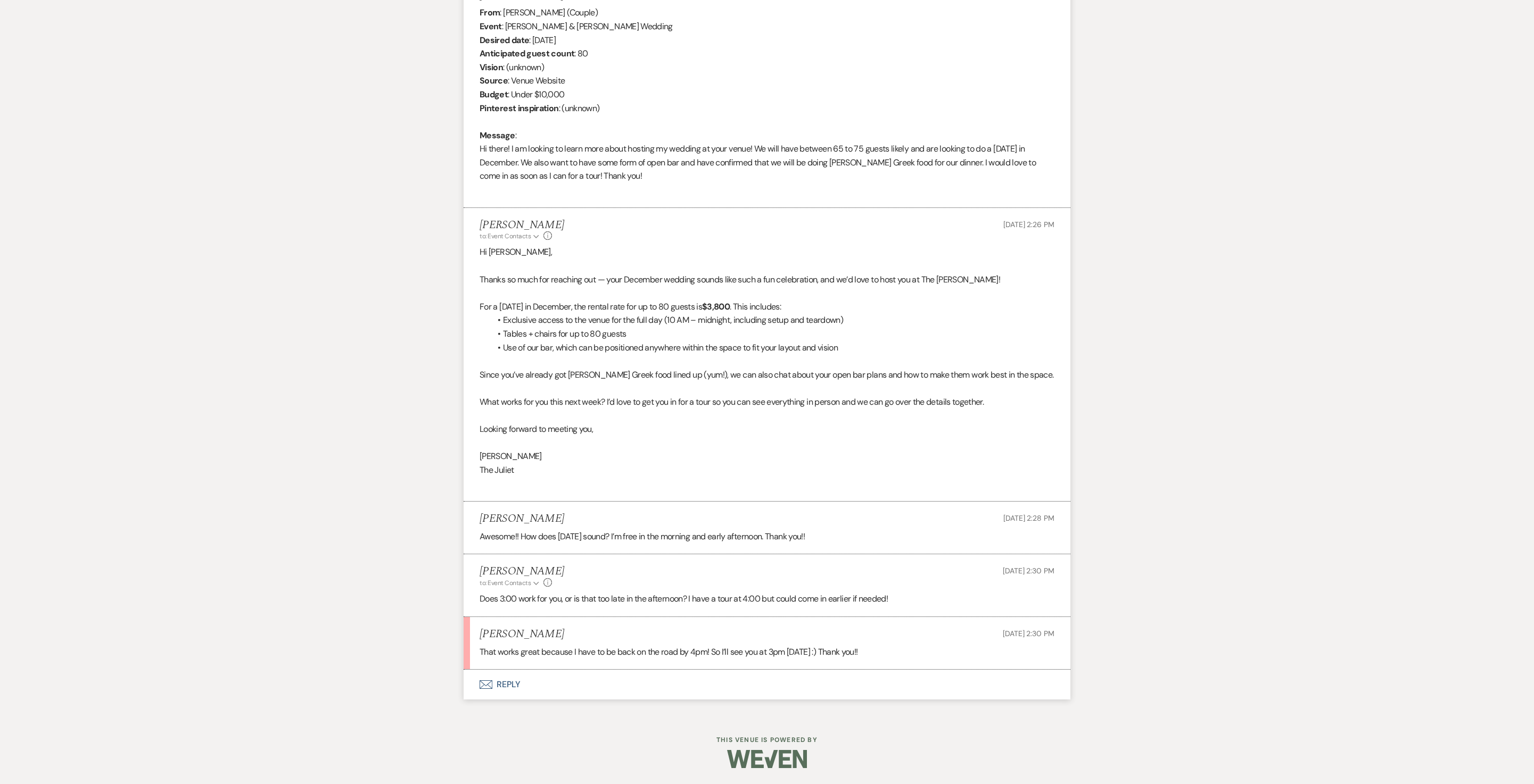
scroll to position [544, 0]
click at [500, 680] on button "Envelope Reply" at bounding box center [767, 685] width 607 height 30
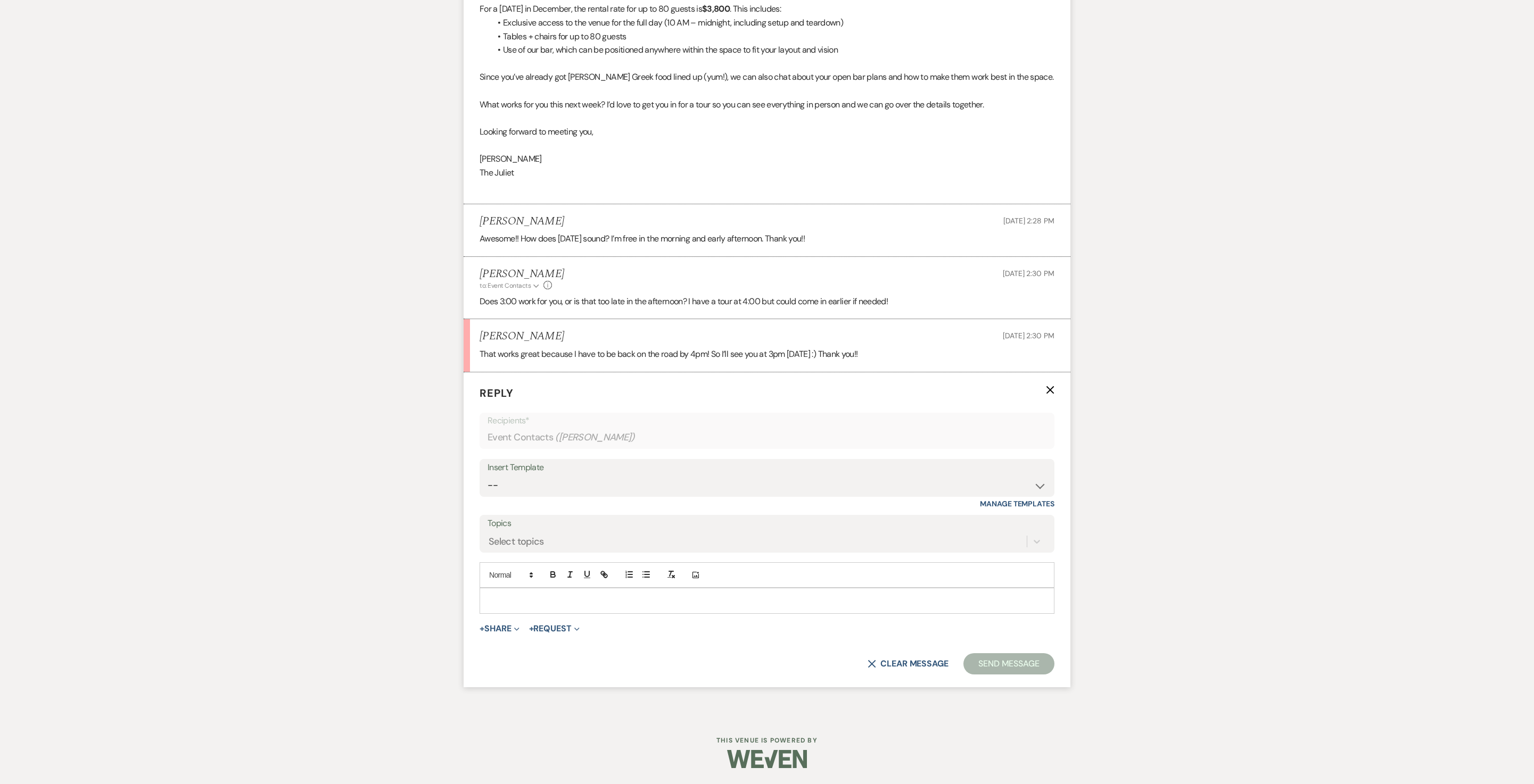
click at [593, 607] on p at bounding box center [767, 601] width 558 height 12
click at [990, 675] on button "Send Message" at bounding box center [1008, 664] width 91 height 21
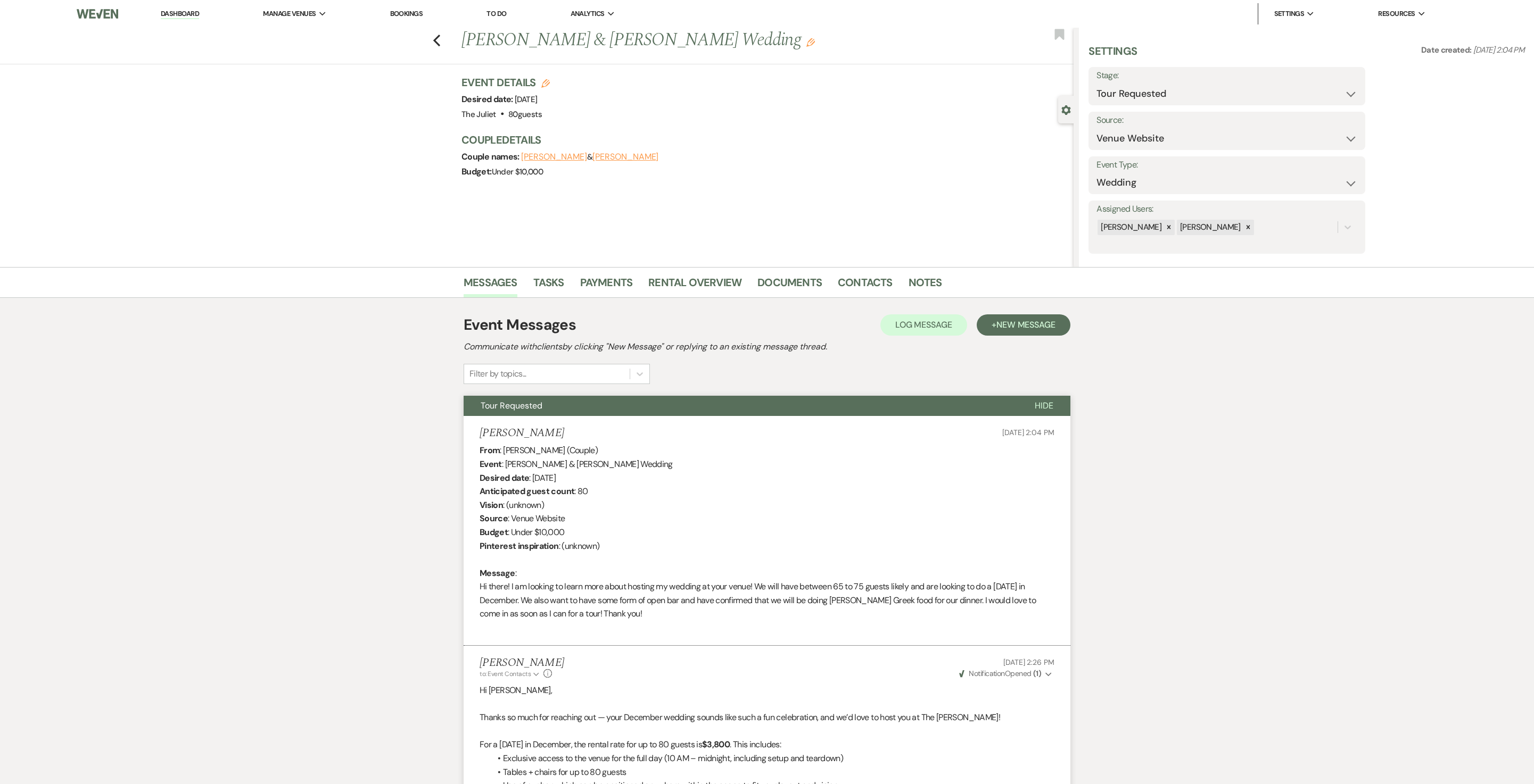
scroll to position [0, 0]
click at [863, 291] on link "Contacts" at bounding box center [865, 285] width 55 height 23
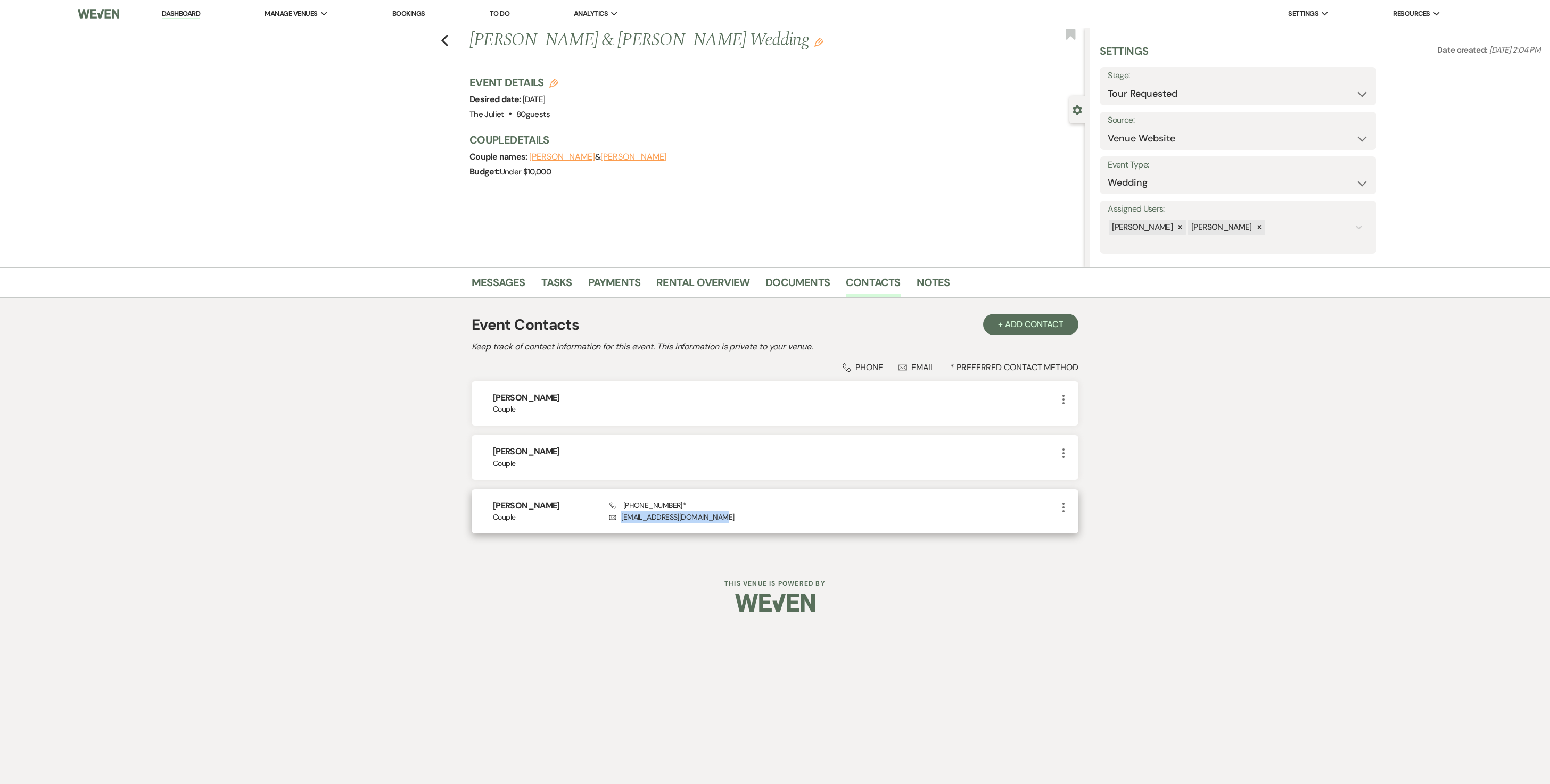
drag, startPoint x: 624, startPoint y: 543, endPoint x: 747, endPoint y: 545, distance: 123.0
click at [747, 523] on p "Envelope madisonsteiner77@gmail.com" at bounding box center [833, 517] width 448 height 12
copy p "madisonsteiner77@gmail.com"
click at [446, 40] on icon "Previous" at bounding box center [444, 40] width 8 height 13
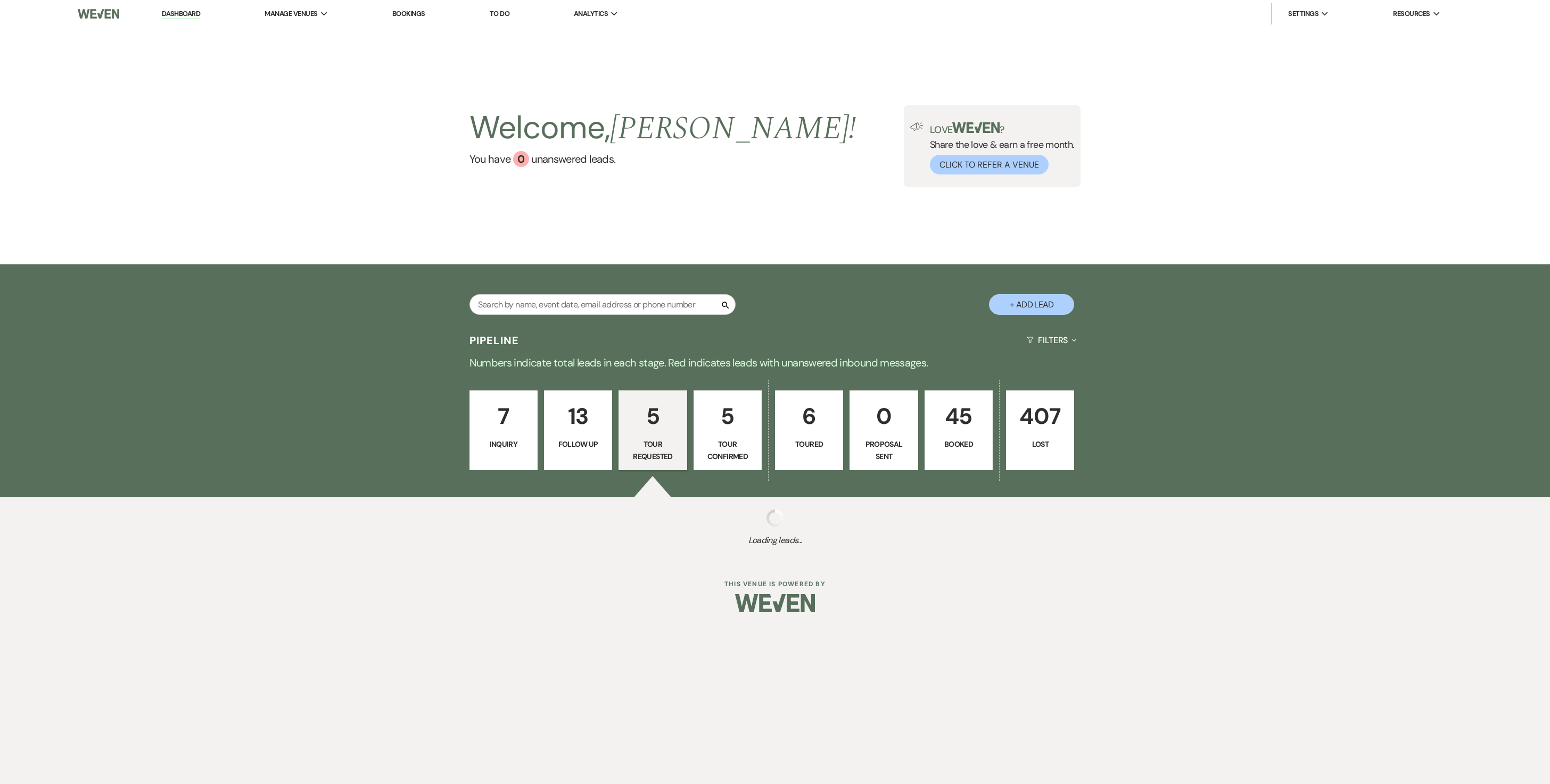
select select "2"
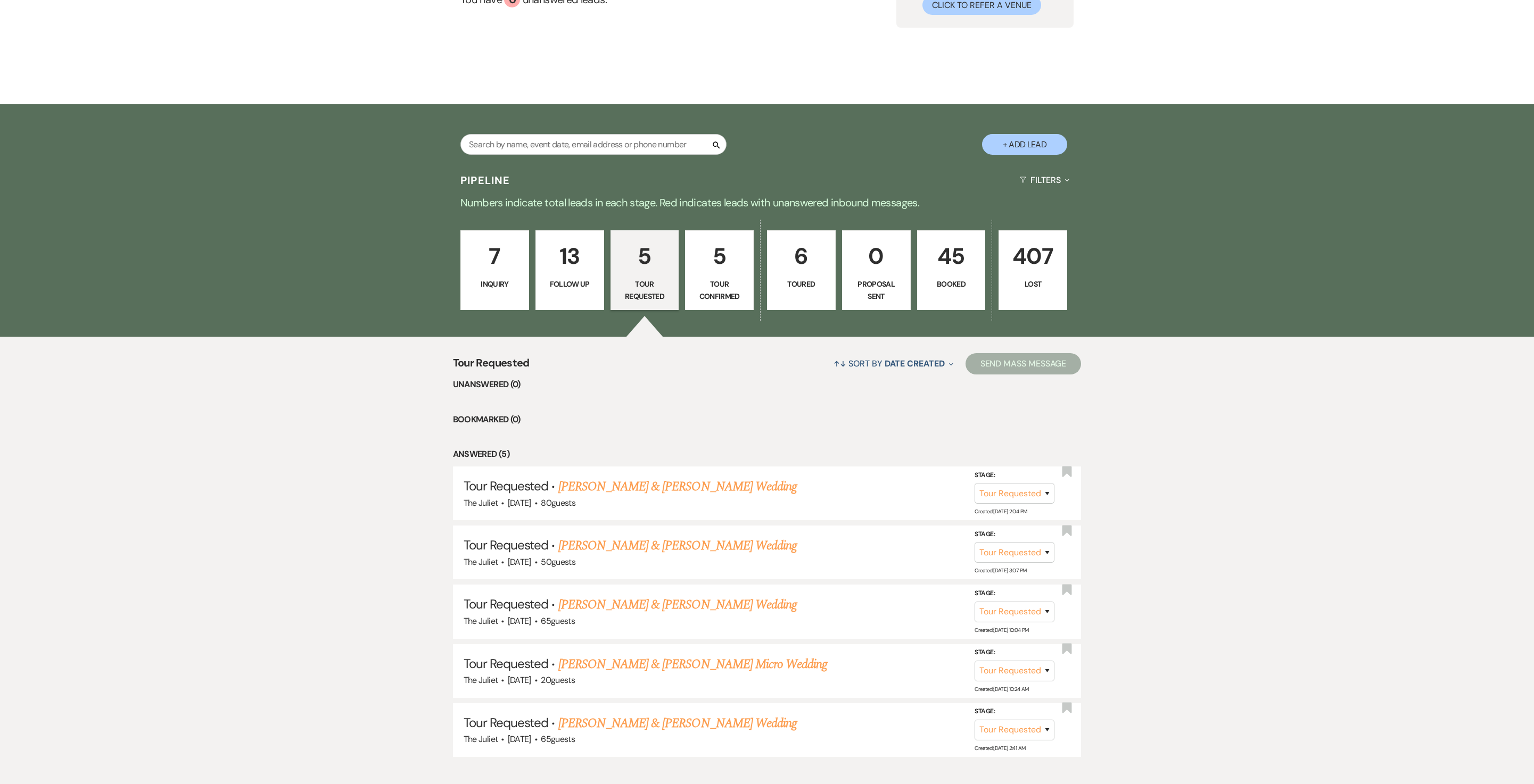
scroll to position [186, 0]
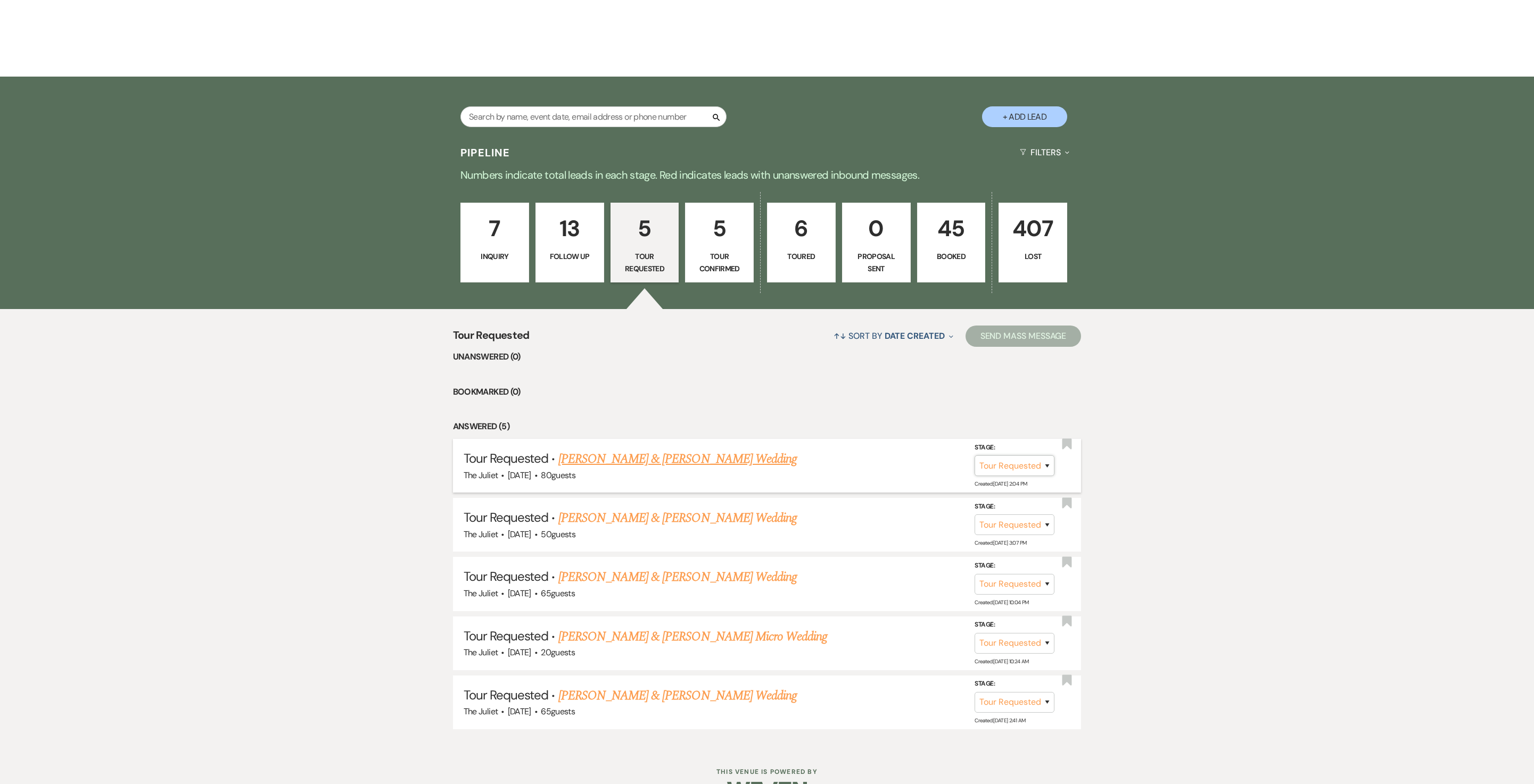
select select "4"
click at [1034, 476] on button "Save" at bounding box center [1033, 466] width 53 height 21
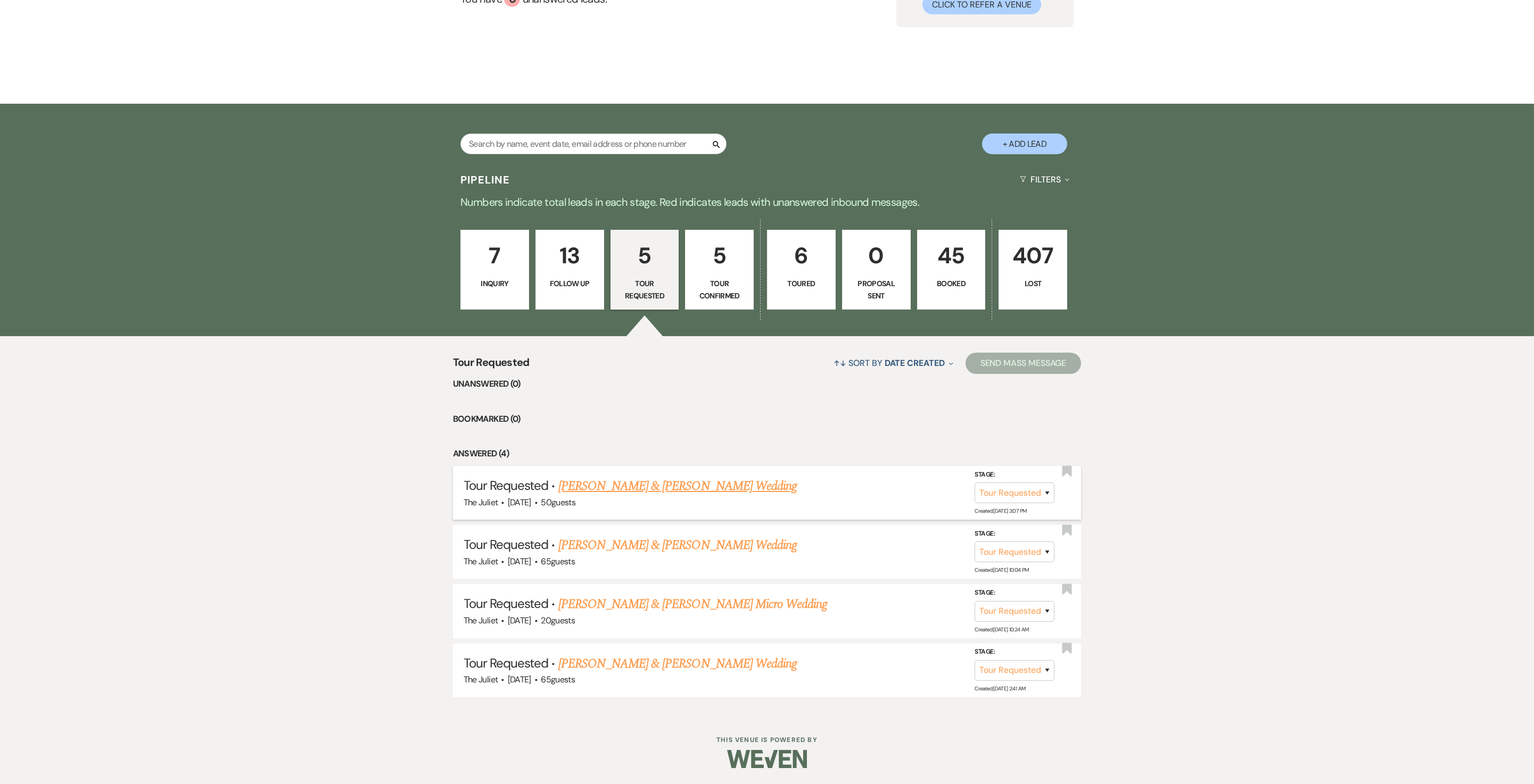
scroll to position [180, 0]
click at [709, 277] on p "Tour Confirmed" at bounding box center [719, 289] width 55 height 24
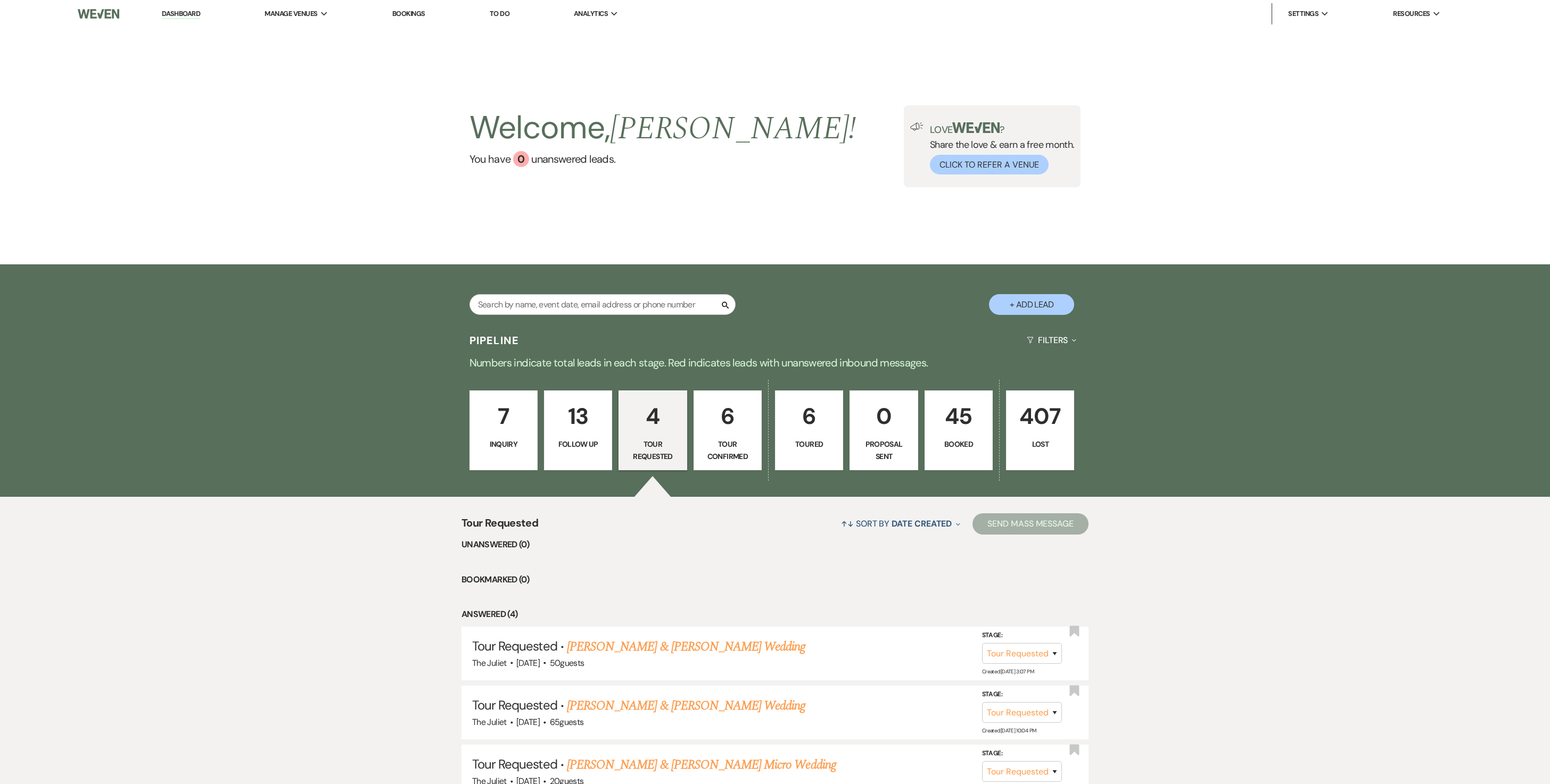
select select "4"
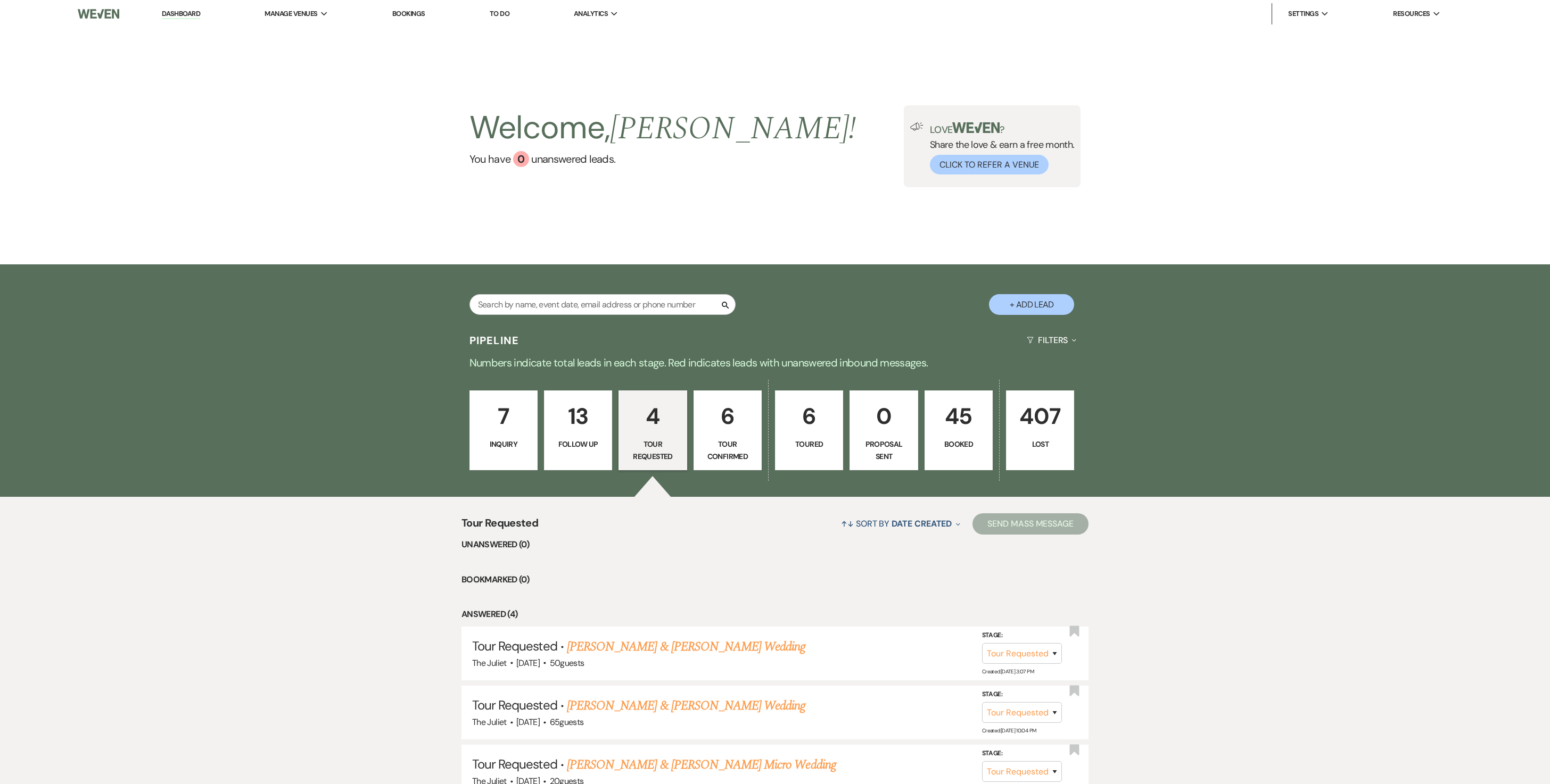
select select "4"
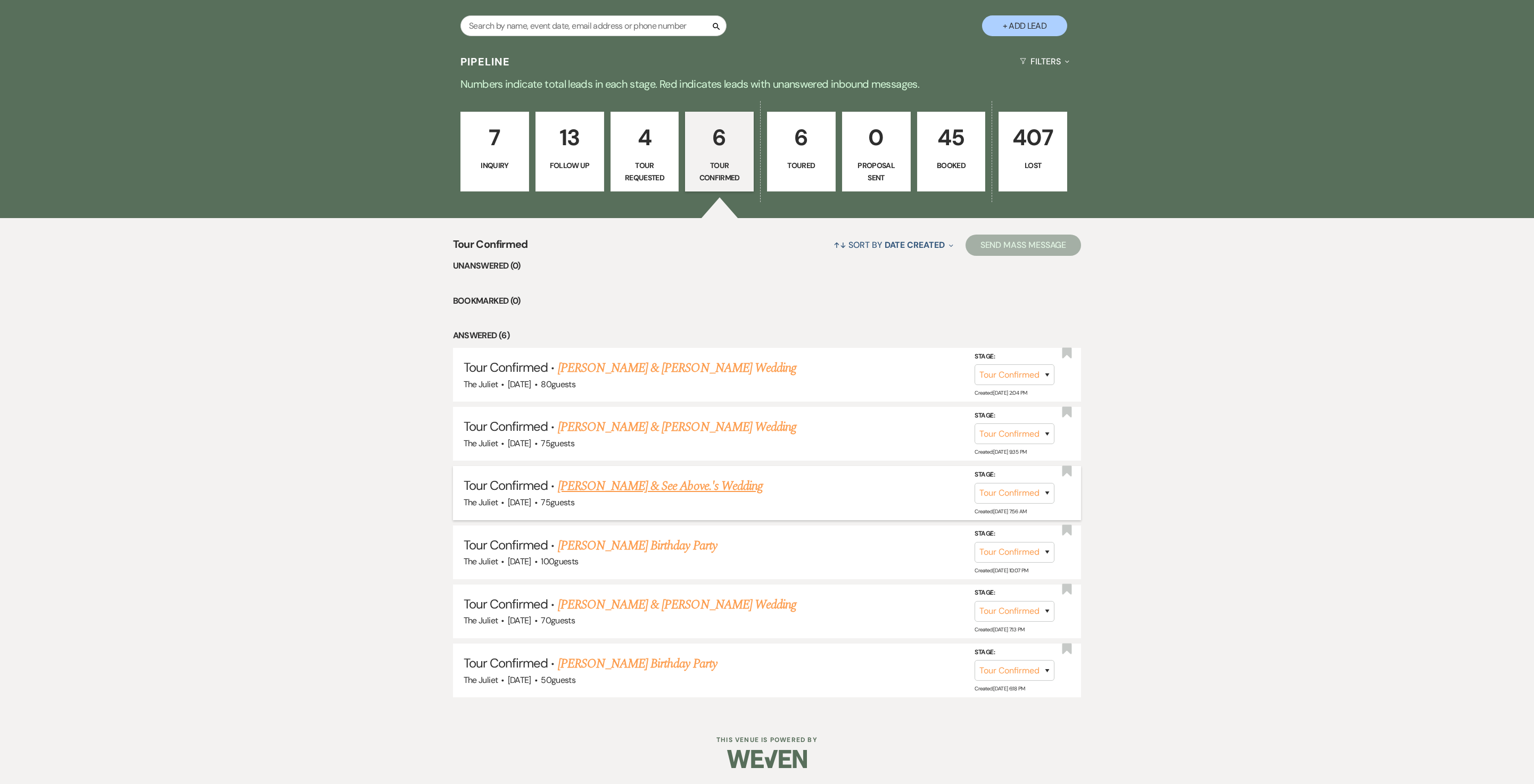
scroll to position [297, 0]
click at [692, 429] on link "[PERSON_NAME] & [PERSON_NAME] Wedding" at bounding box center [677, 427] width 238 height 19
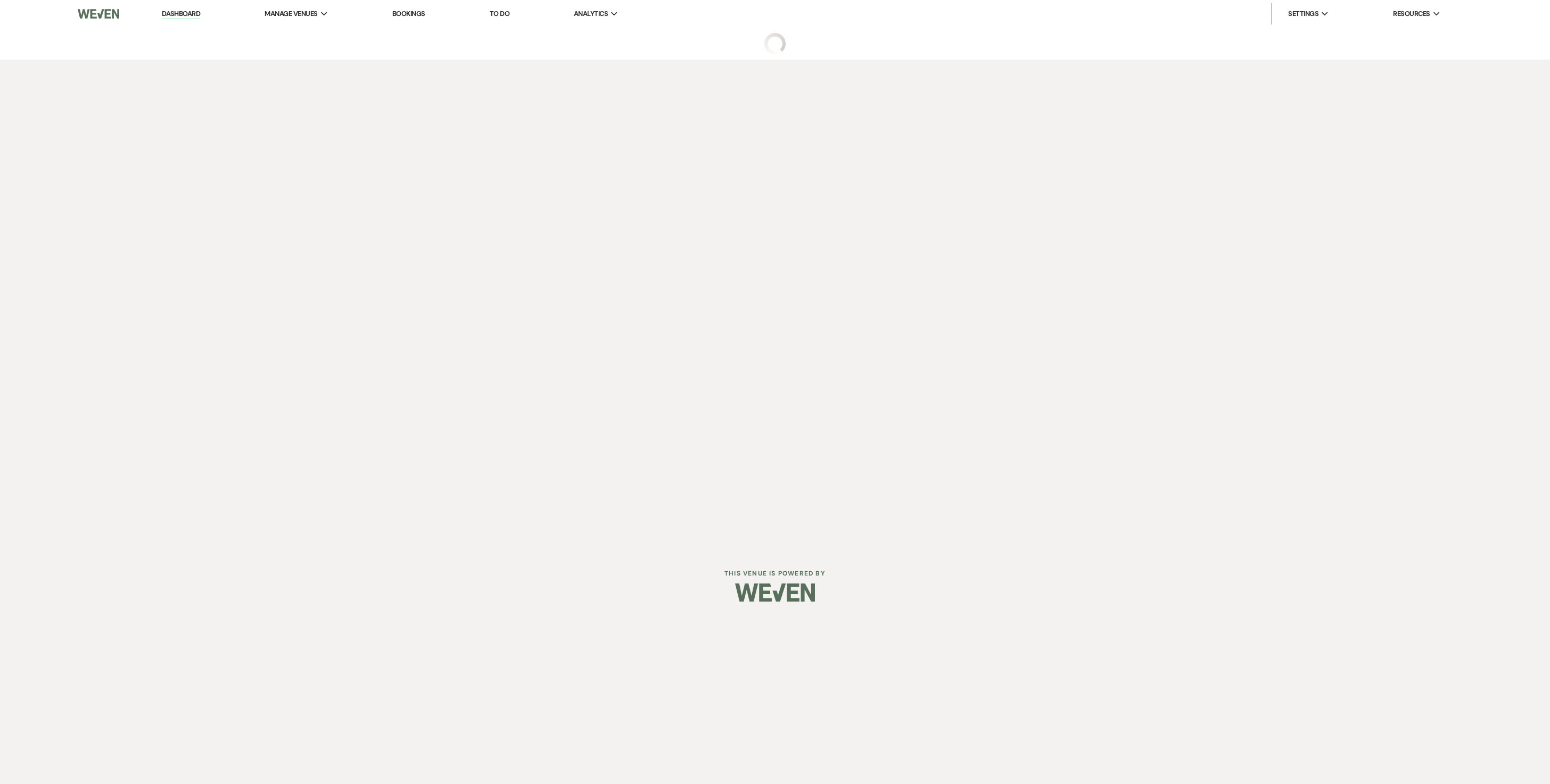
select select "4"
select select "5"
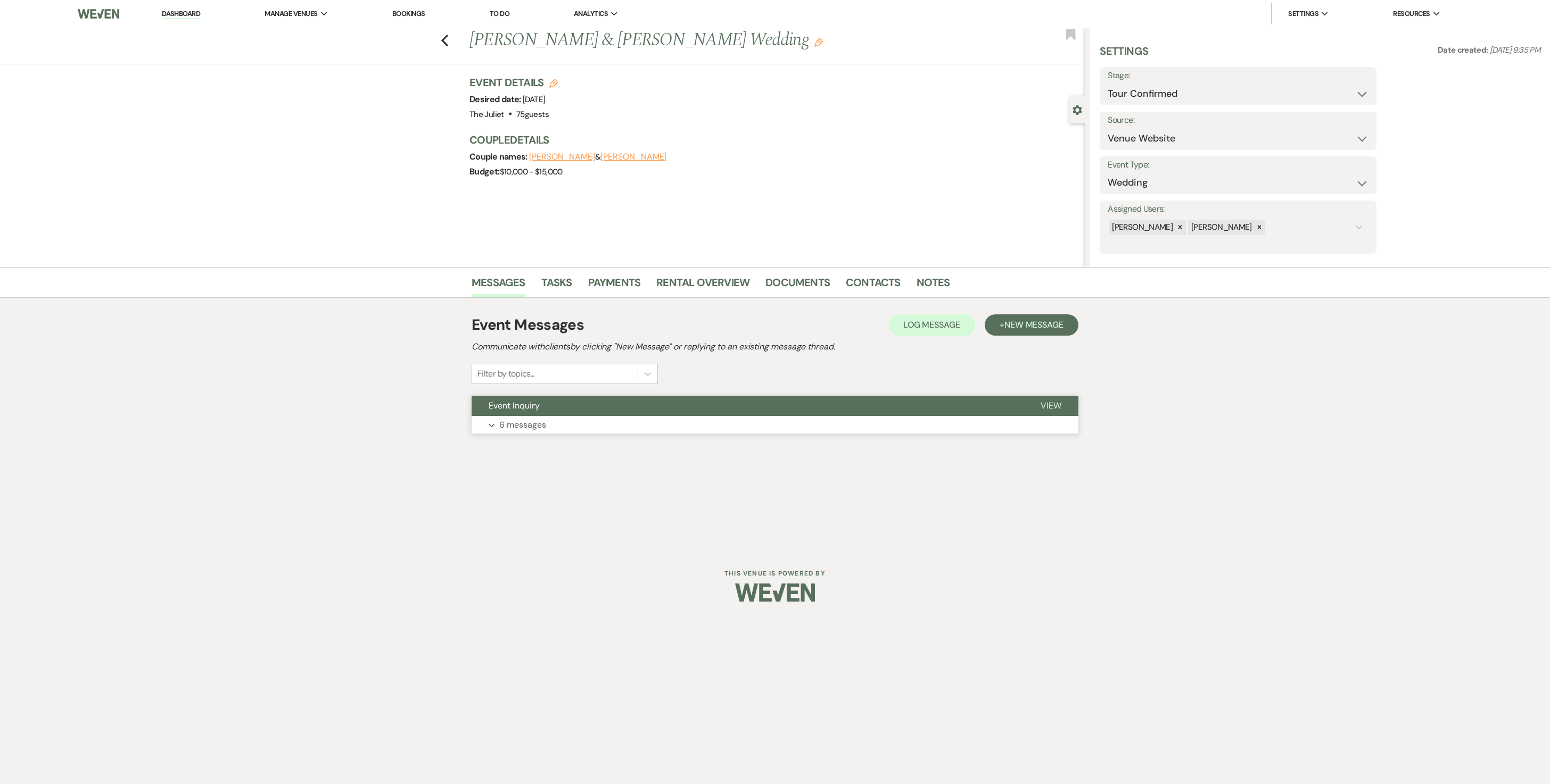
click at [526, 432] on p "6 messages" at bounding box center [523, 425] width 47 height 14
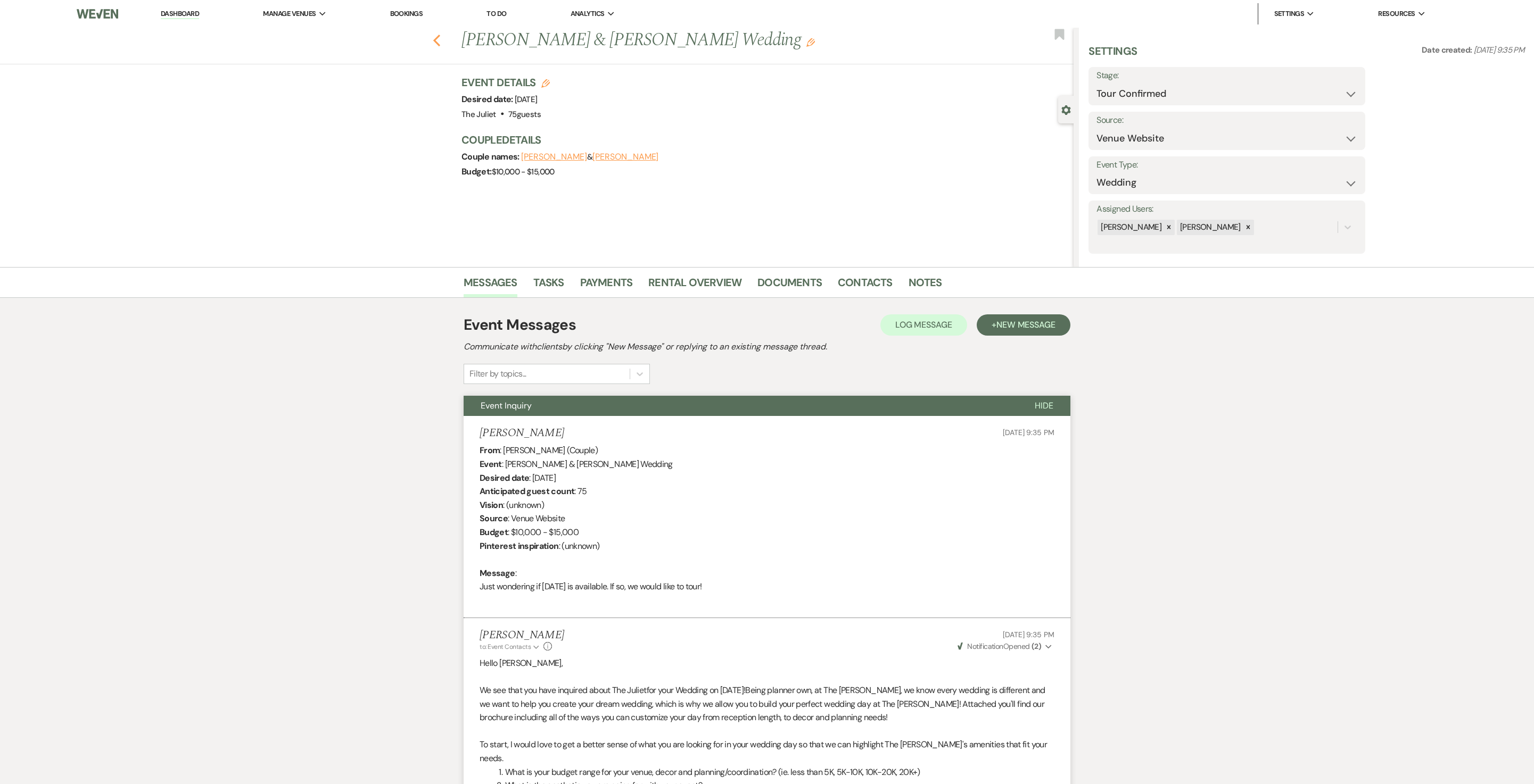
click at [440, 39] on icon "Previous" at bounding box center [436, 40] width 8 height 13
select select "4"
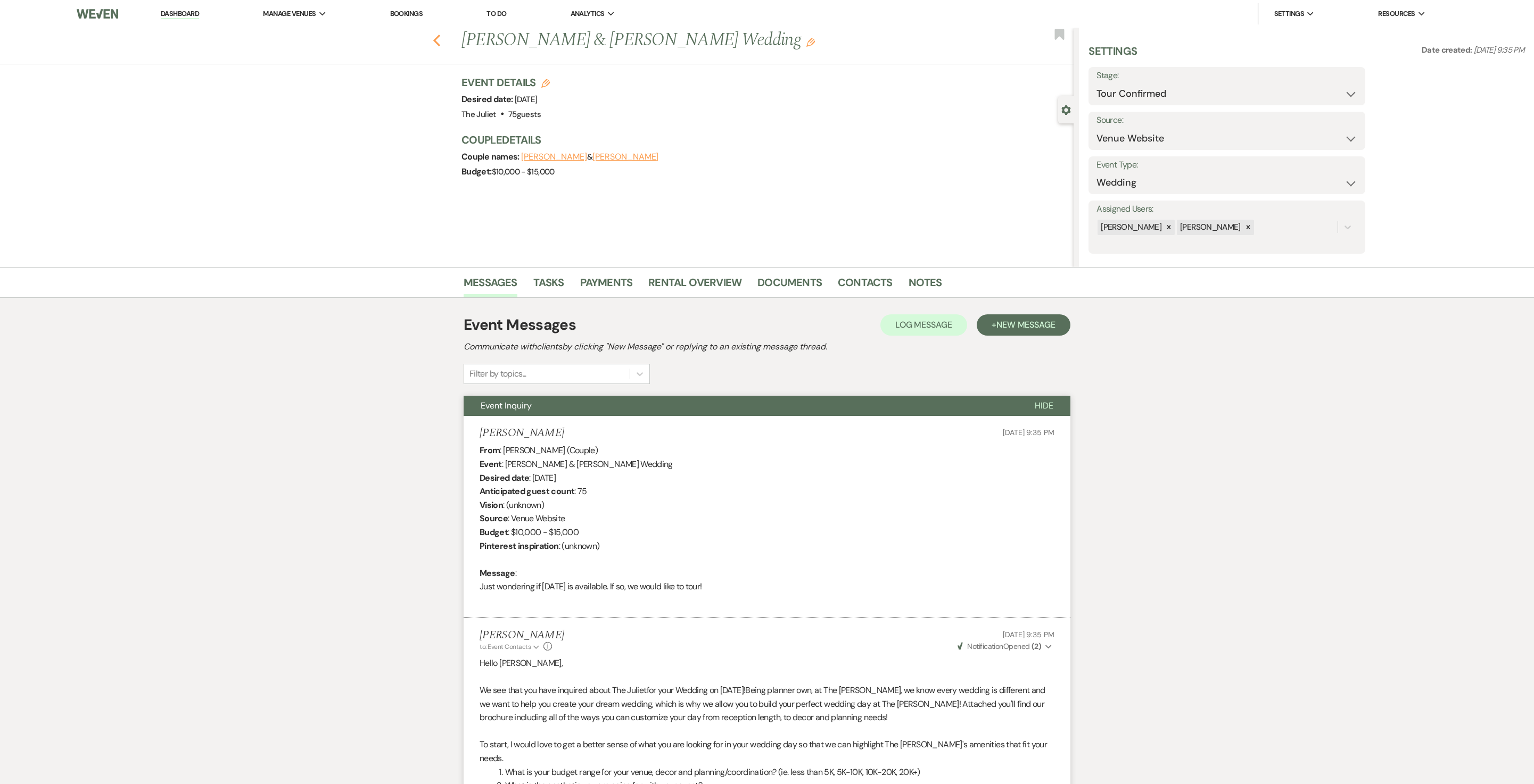
select select "4"
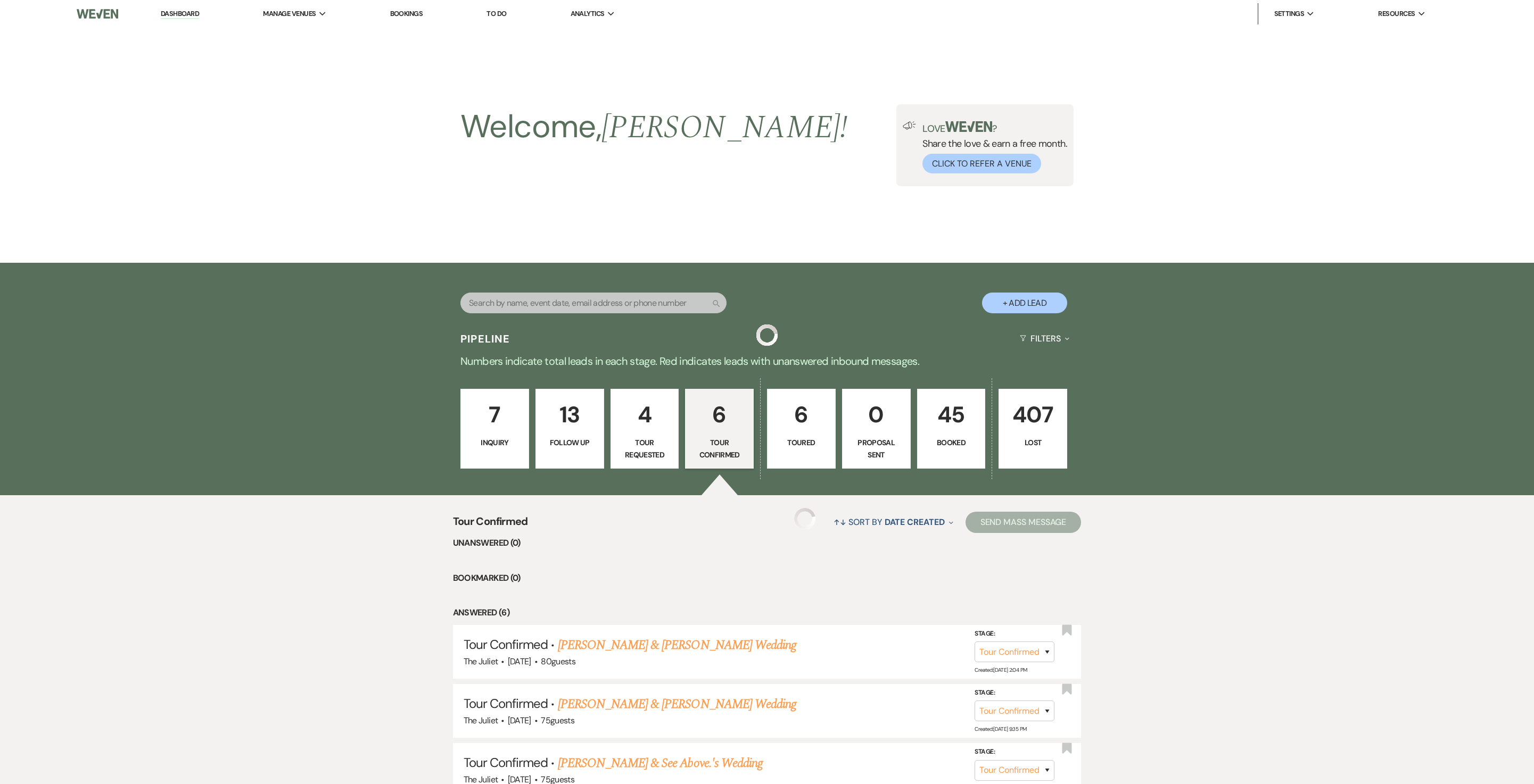
scroll to position [297, 0]
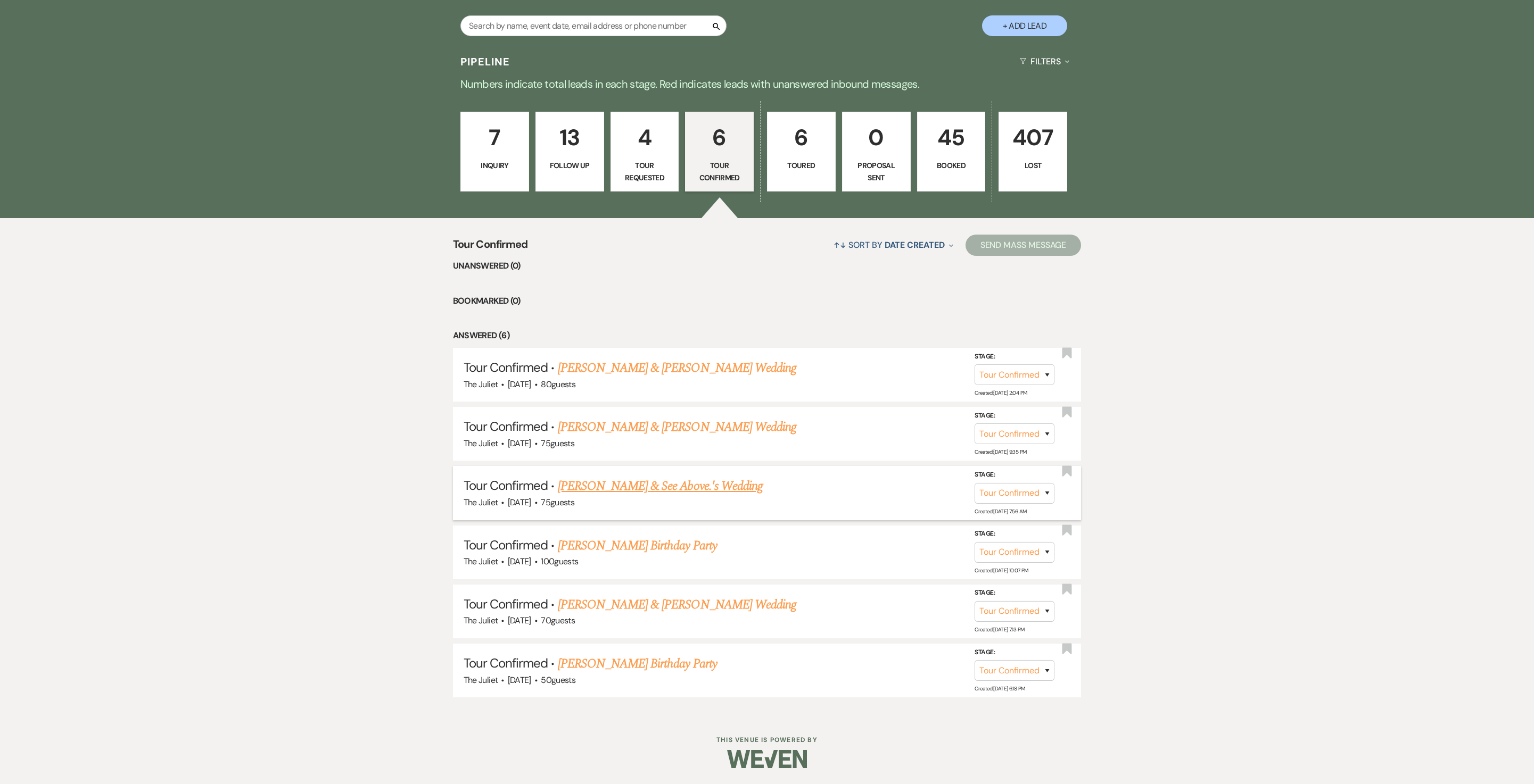
click at [656, 480] on link "[PERSON_NAME] & See Above.'s Wedding" at bounding box center [660, 486] width 205 height 19
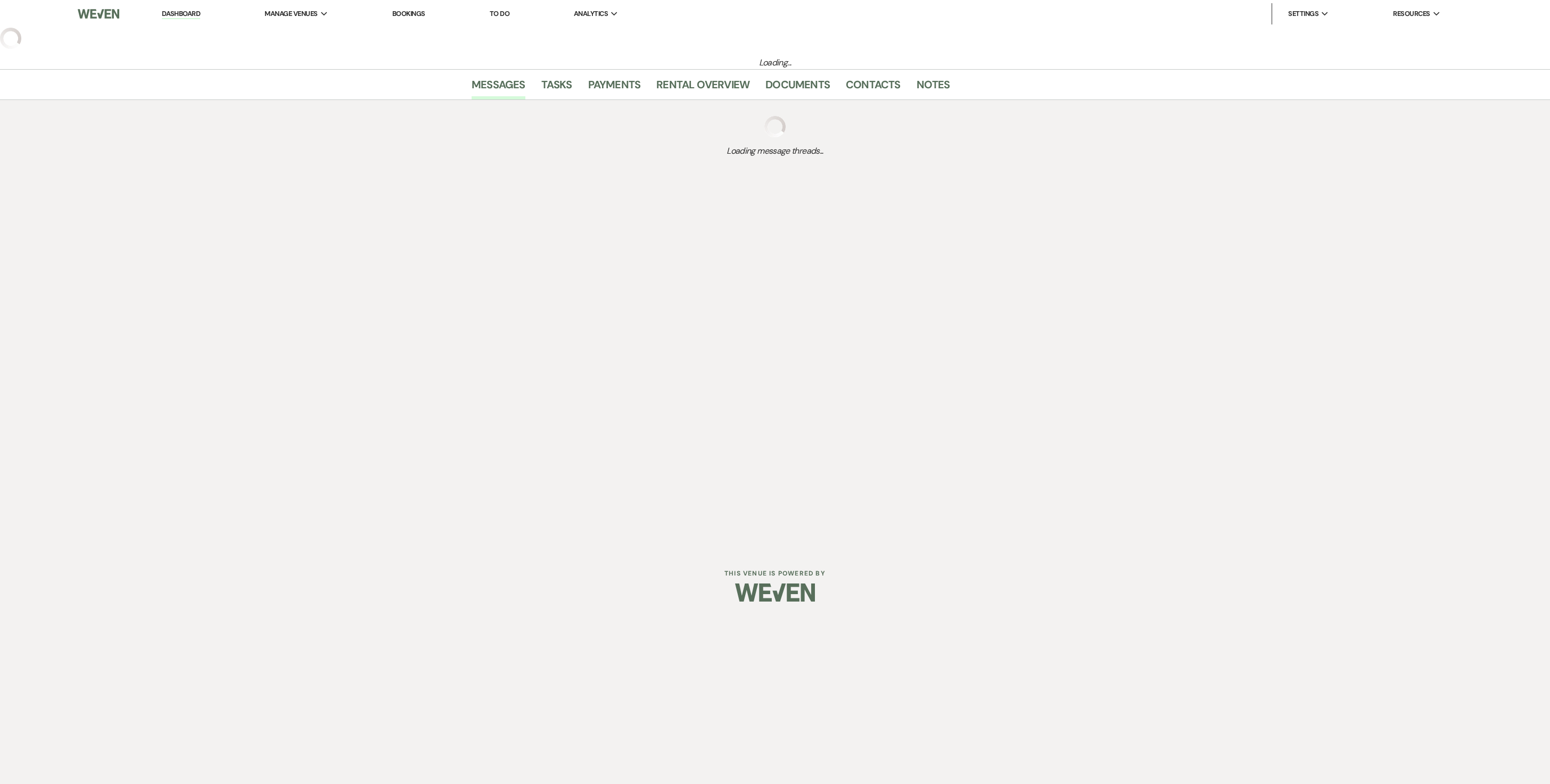
select select "4"
select select "5"
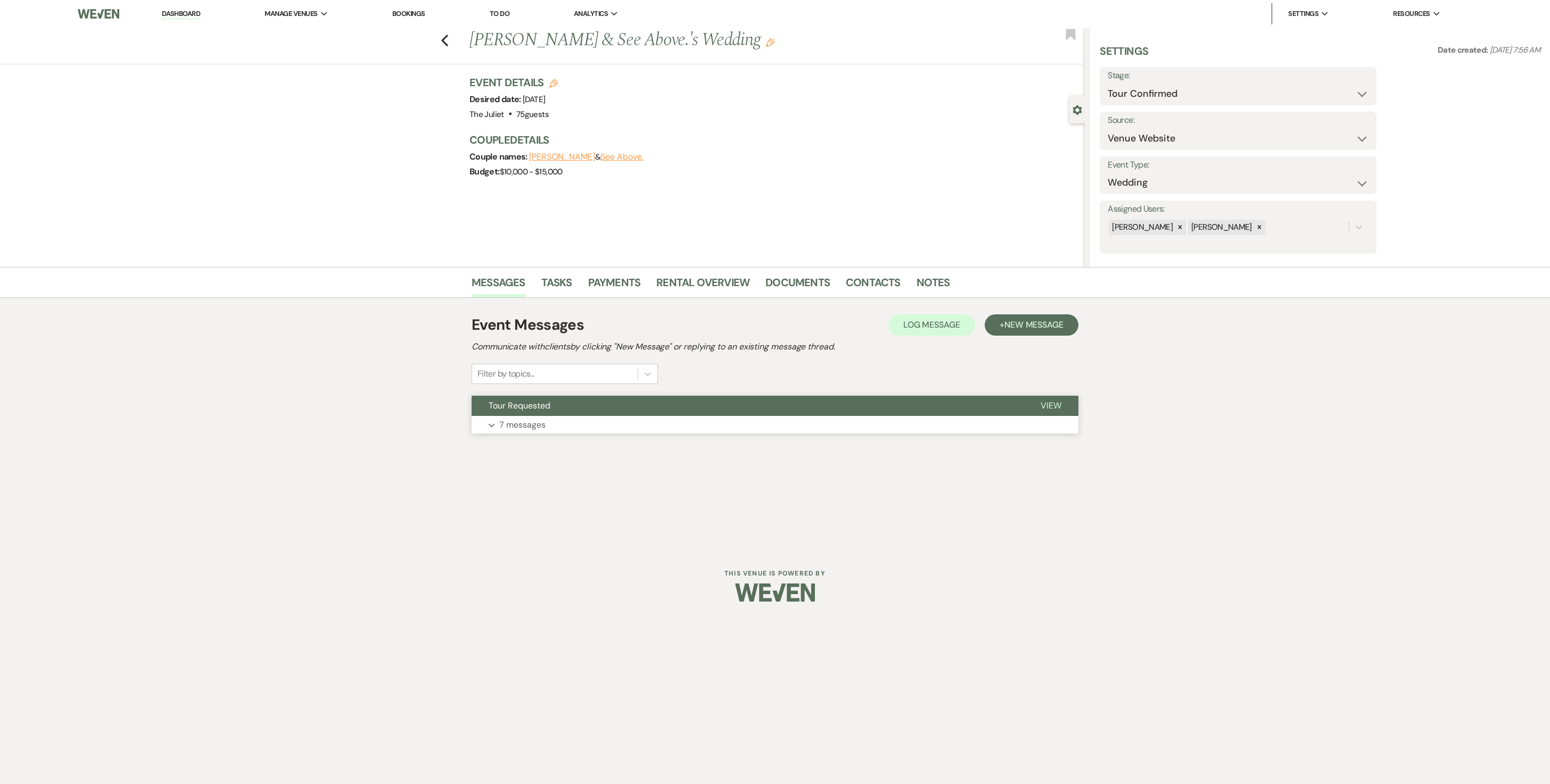
click at [538, 428] on button "Expand 7 messages" at bounding box center [775, 424] width 607 height 18
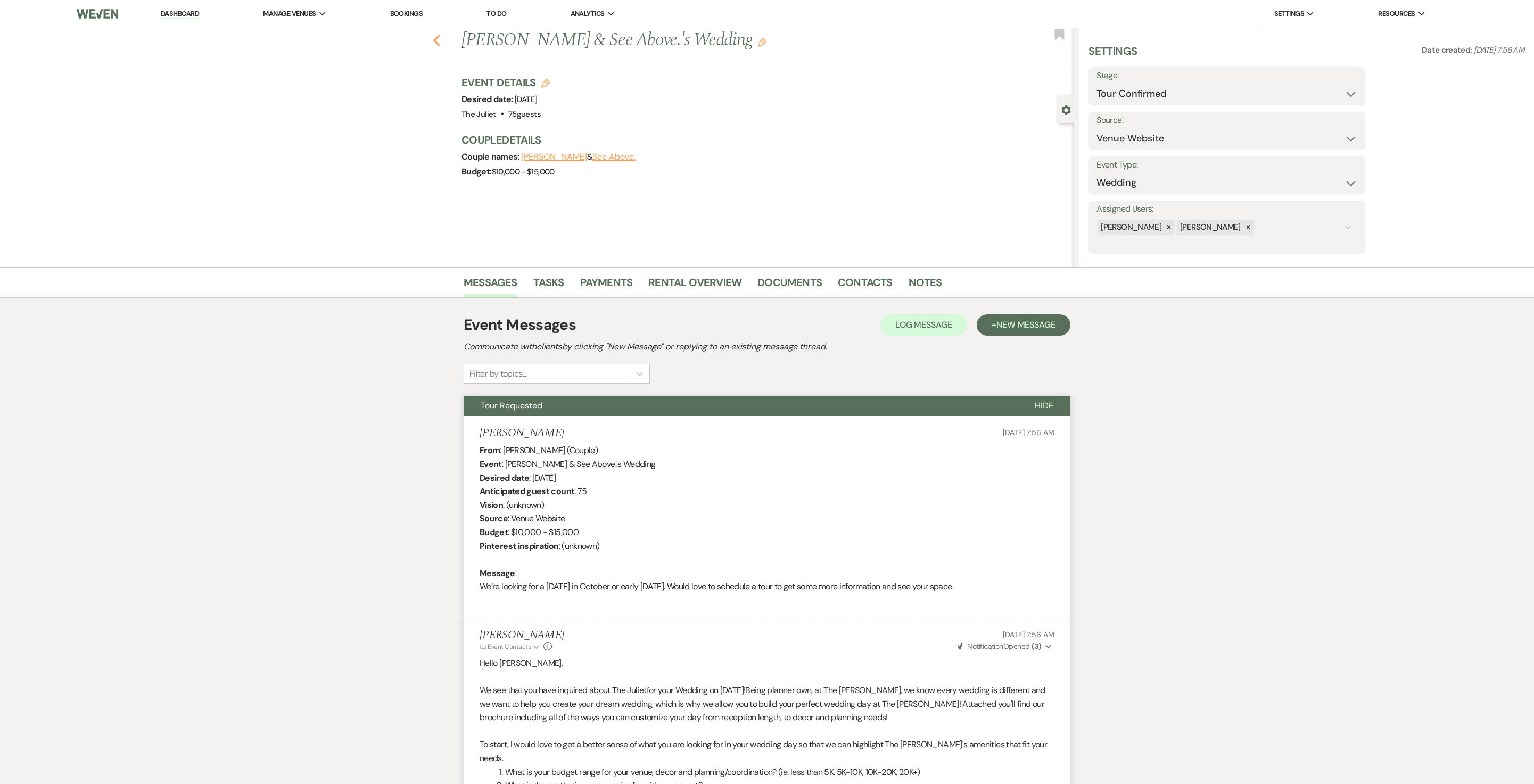
click at [440, 44] on icon "Previous" at bounding box center [436, 40] width 8 height 13
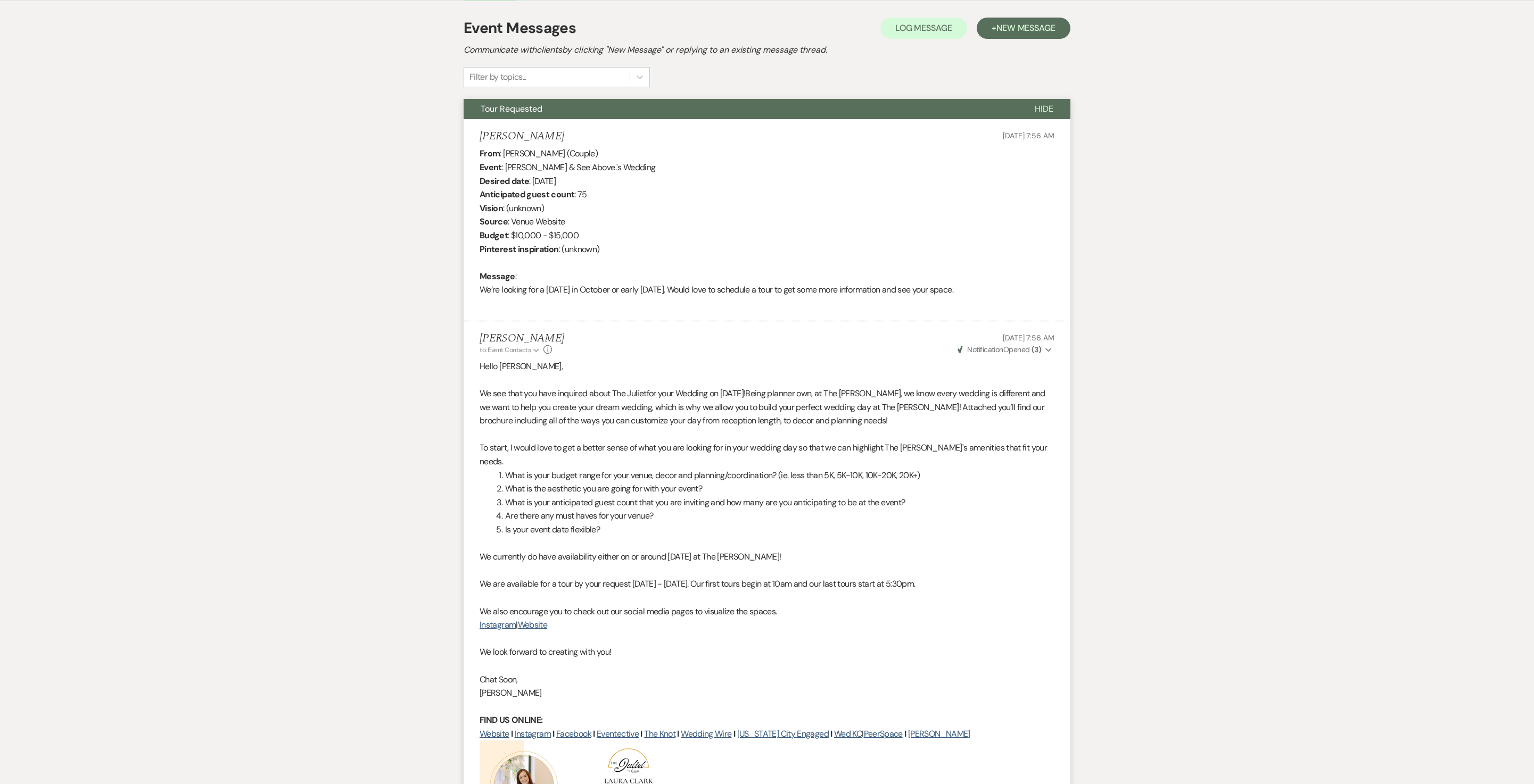
select select "4"
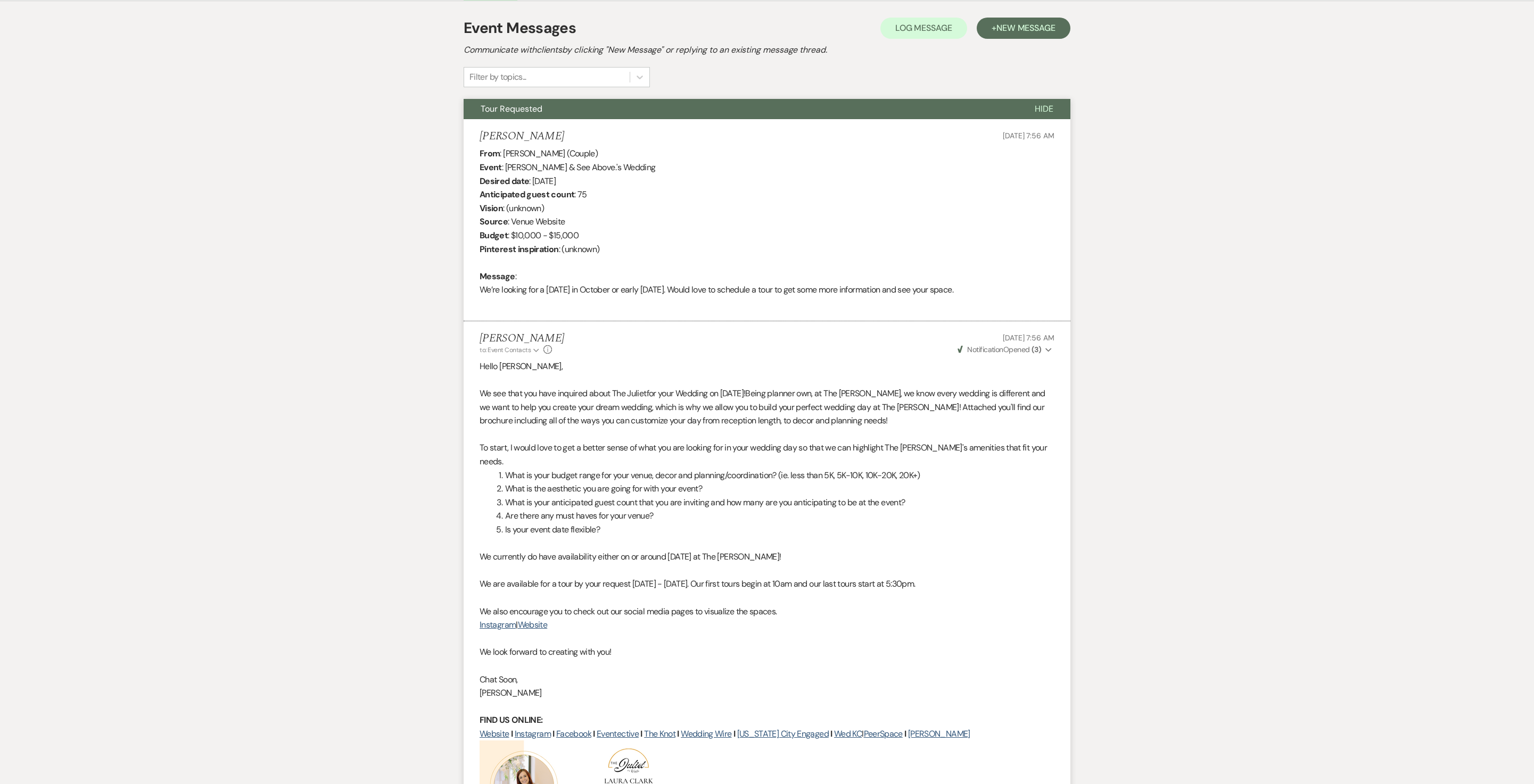
select select "4"
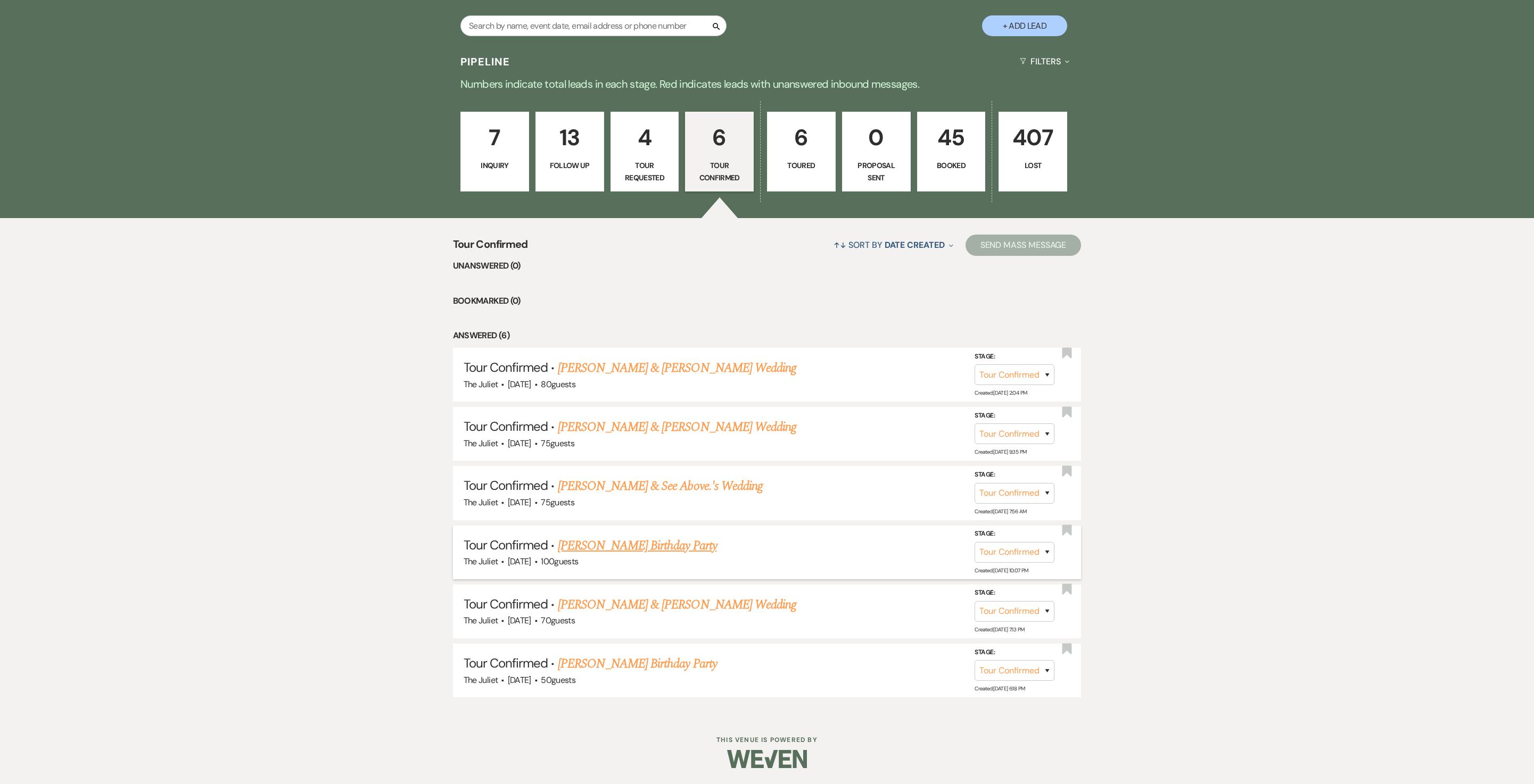
click at [639, 538] on link "[PERSON_NAME] Birthday Party" at bounding box center [637, 546] width 159 height 19
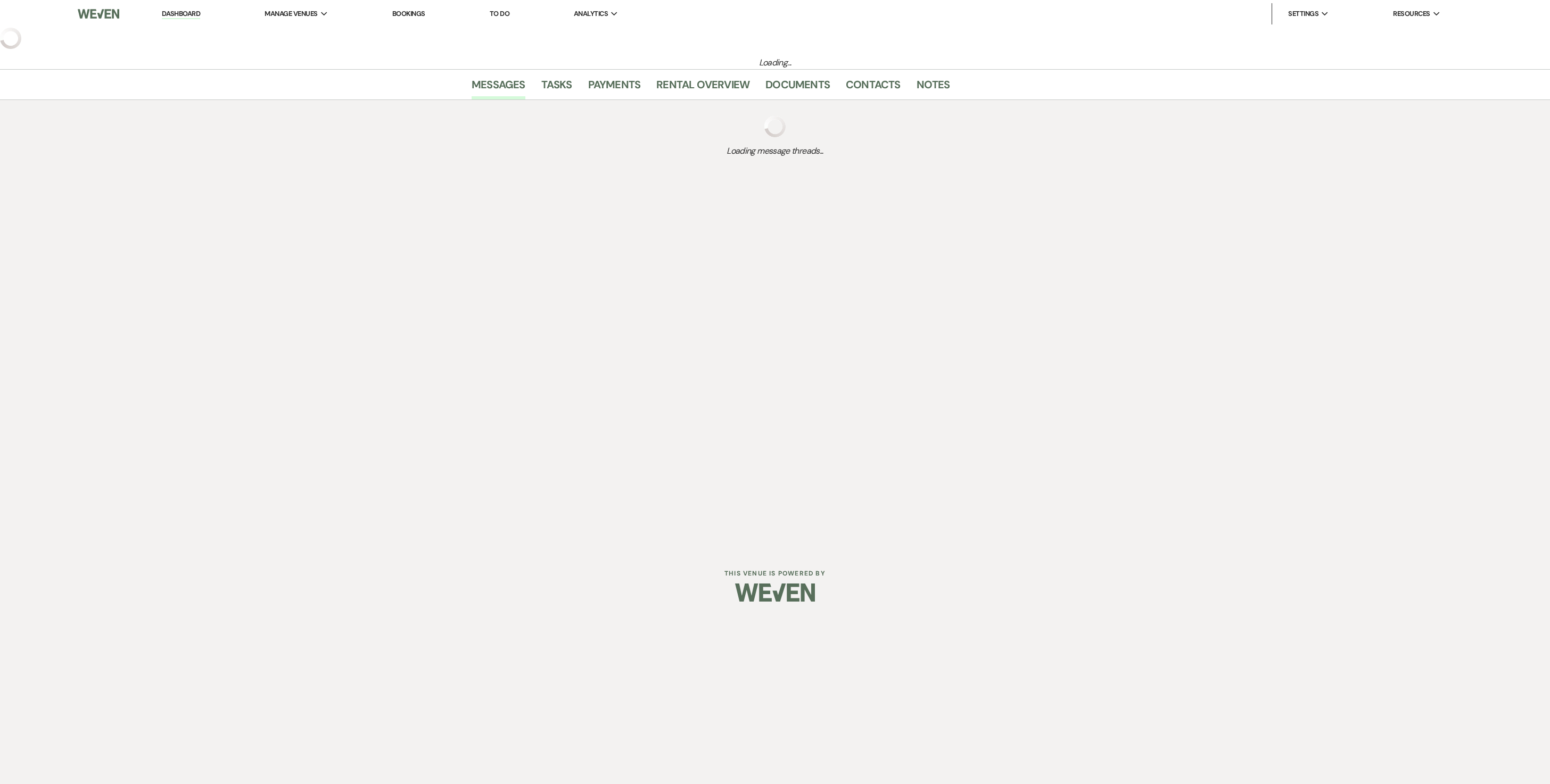
select select "4"
select select "5"
select select "4"
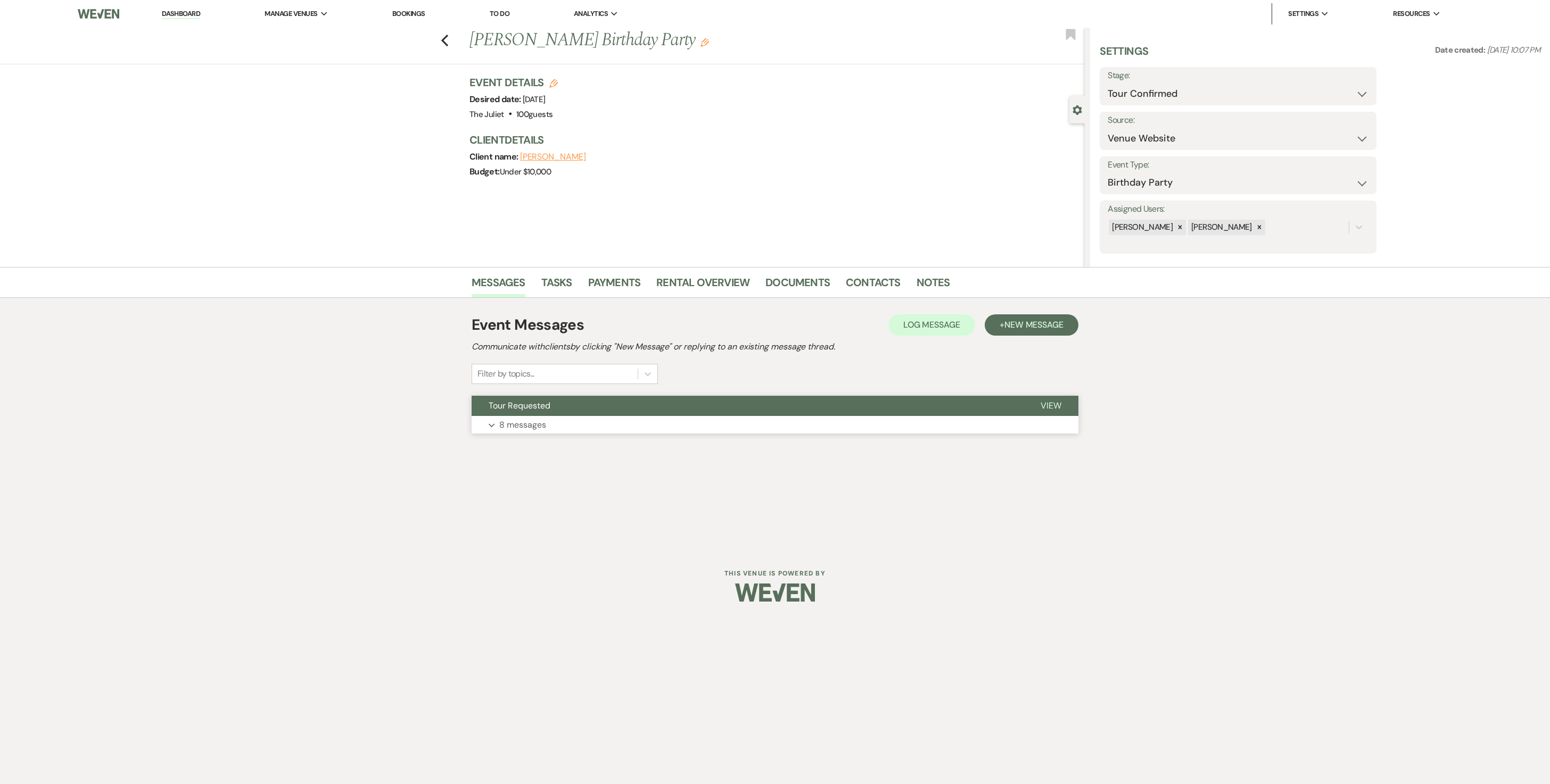
click at [529, 432] on p "8 messages" at bounding box center [523, 425] width 47 height 14
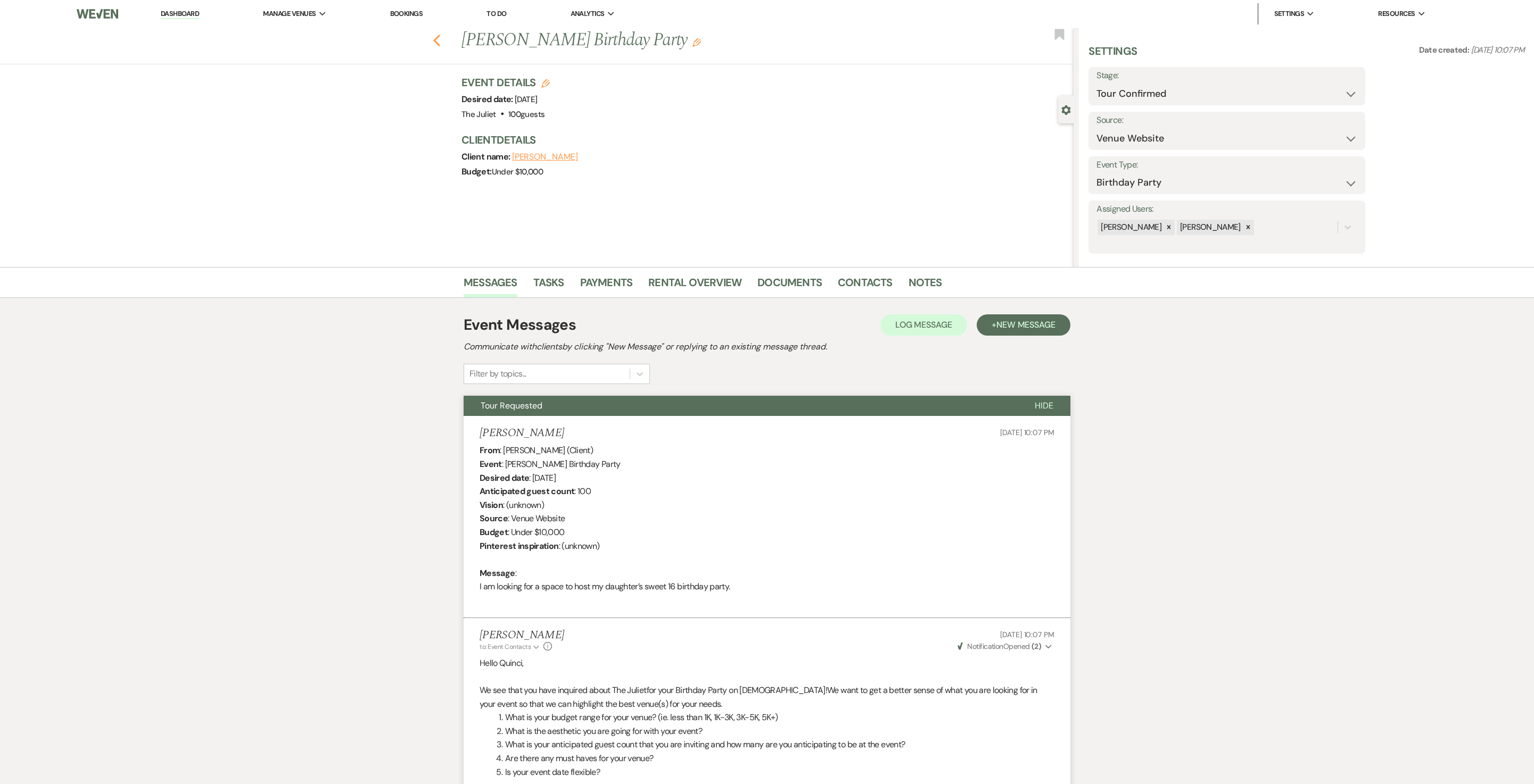
click at [440, 42] on use "button" at bounding box center [436, 40] width 7 height 12
select select "4"
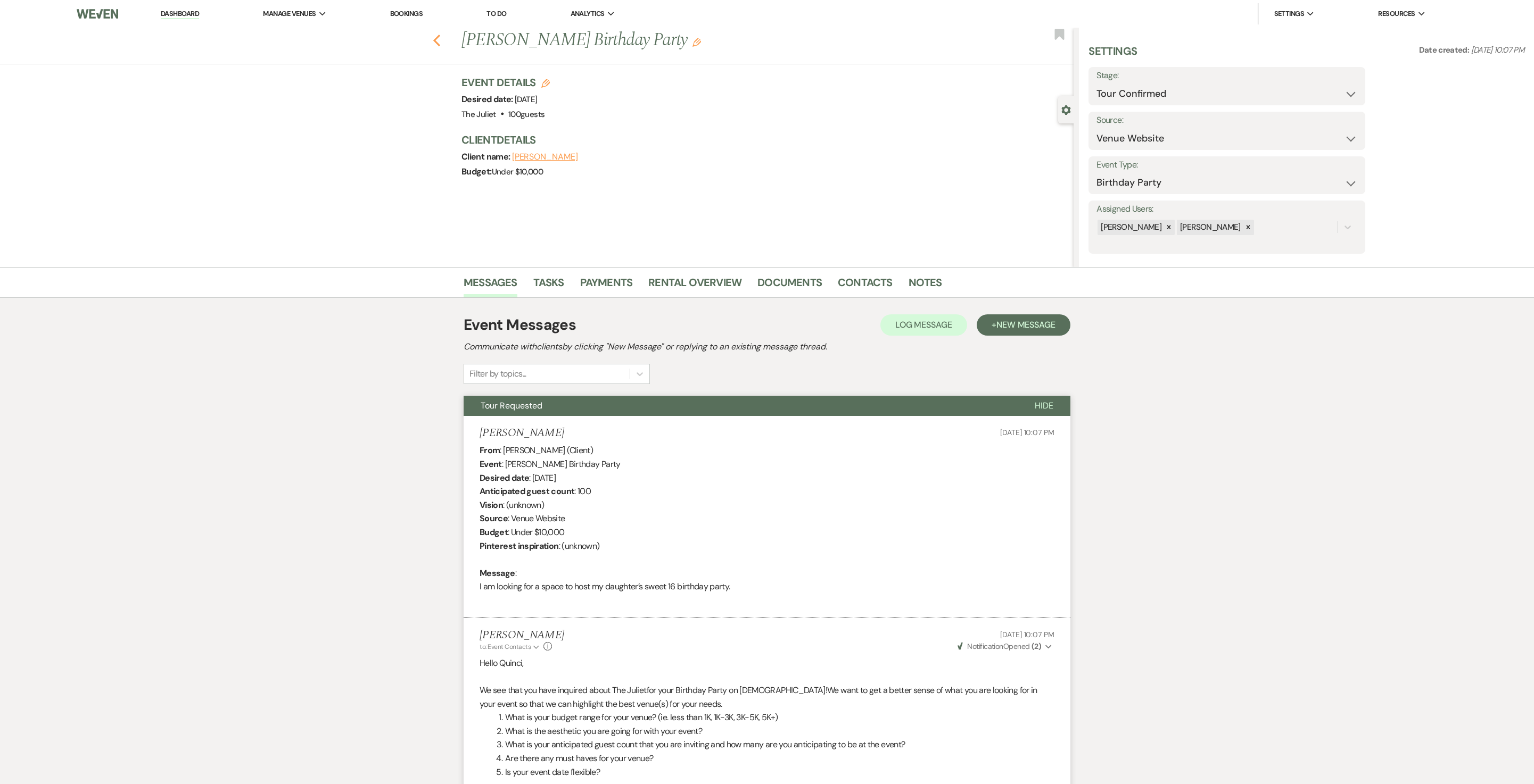
select select "4"
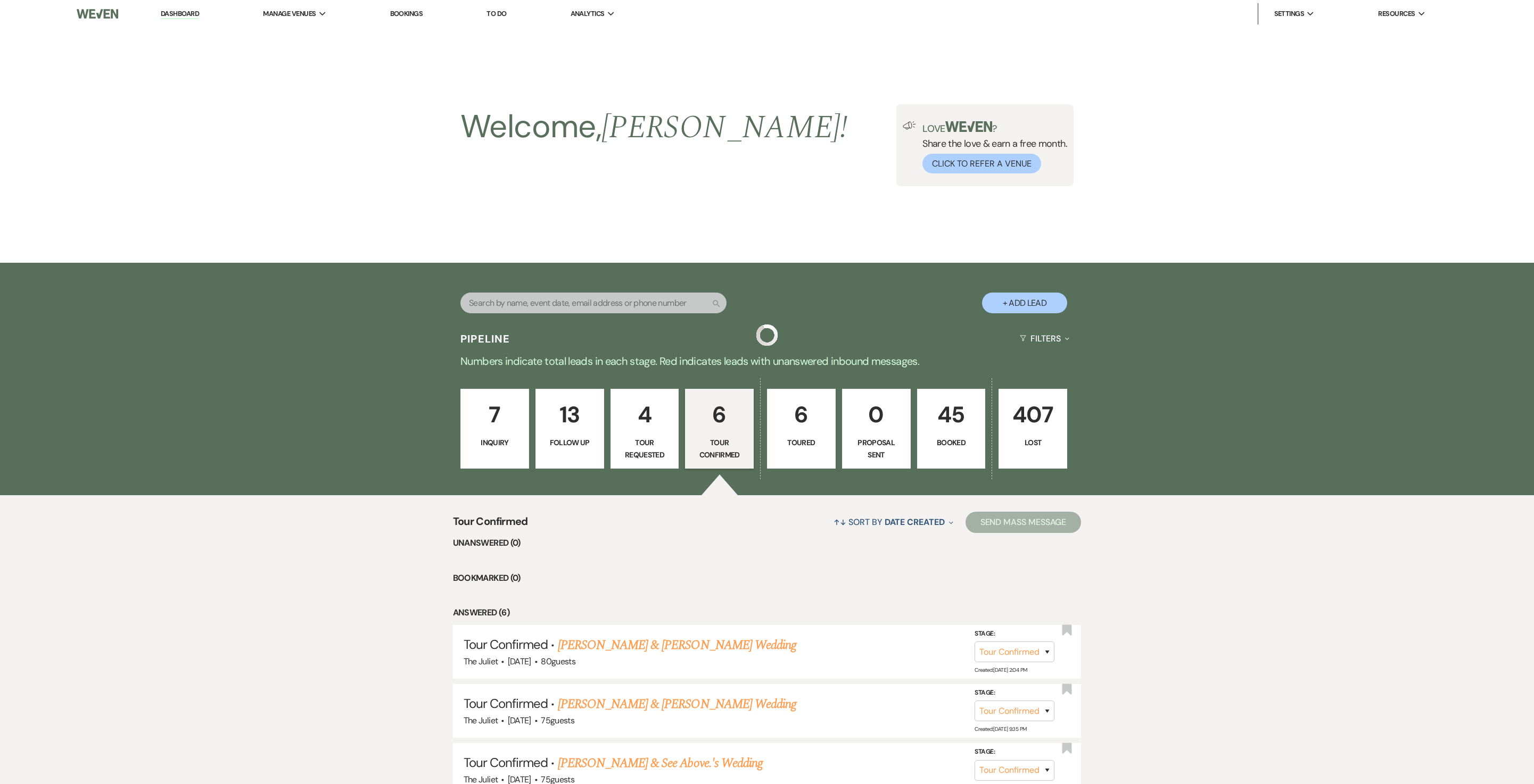
scroll to position [297, 0]
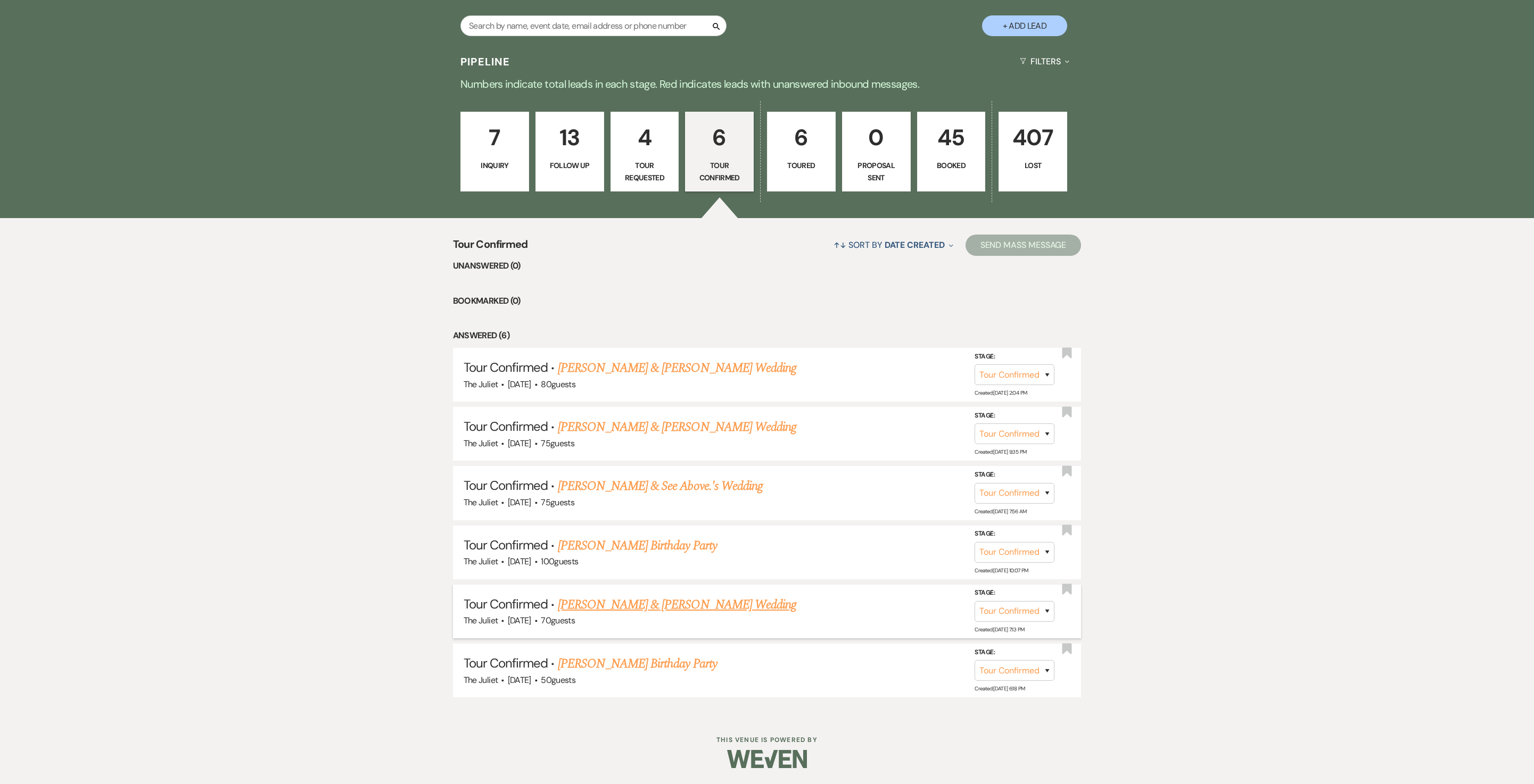
click at [647, 598] on link "[PERSON_NAME] & [PERSON_NAME] Wedding" at bounding box center [677, 605] width 238 height 19
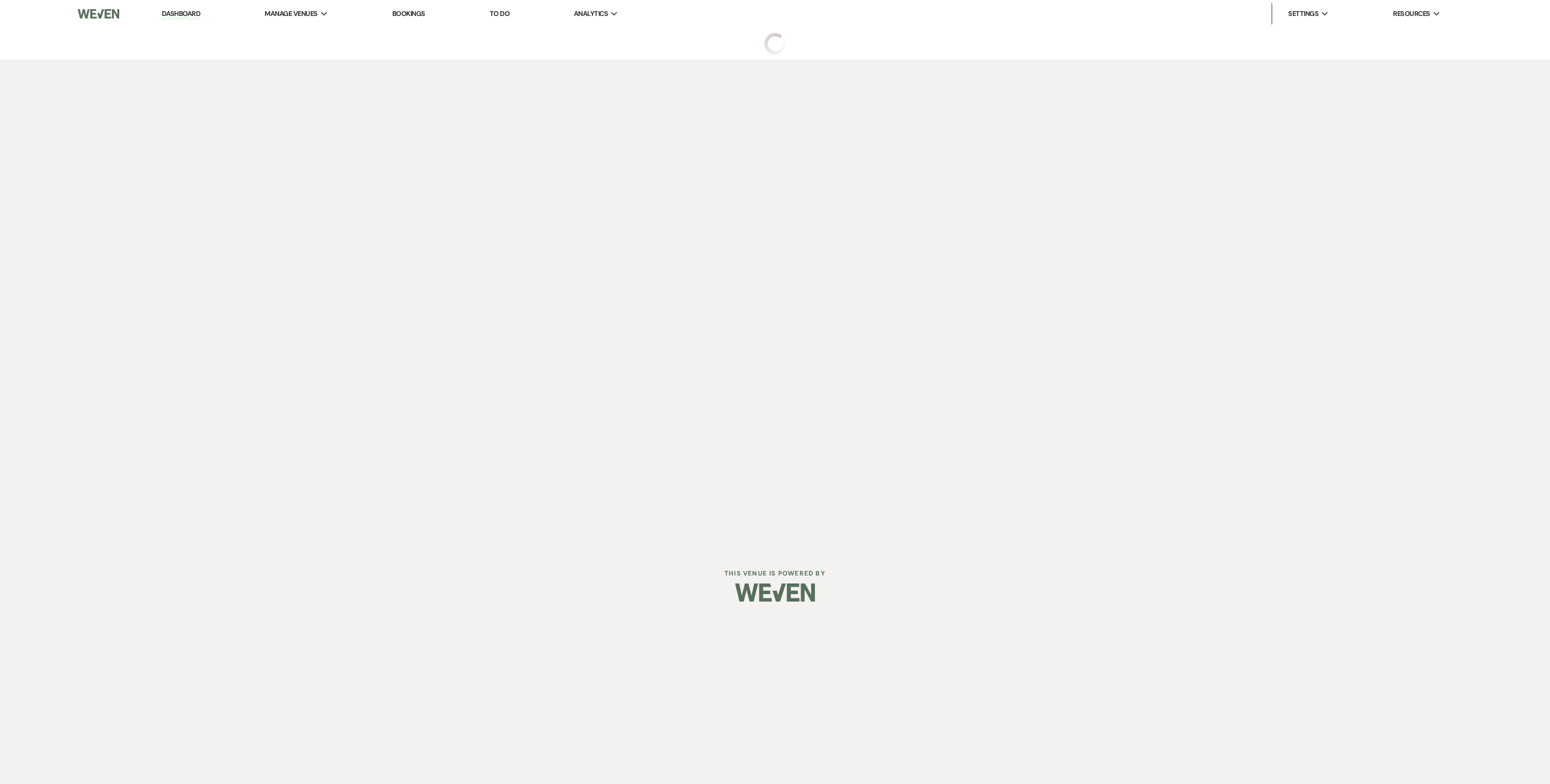
select select "4"
select select "5"
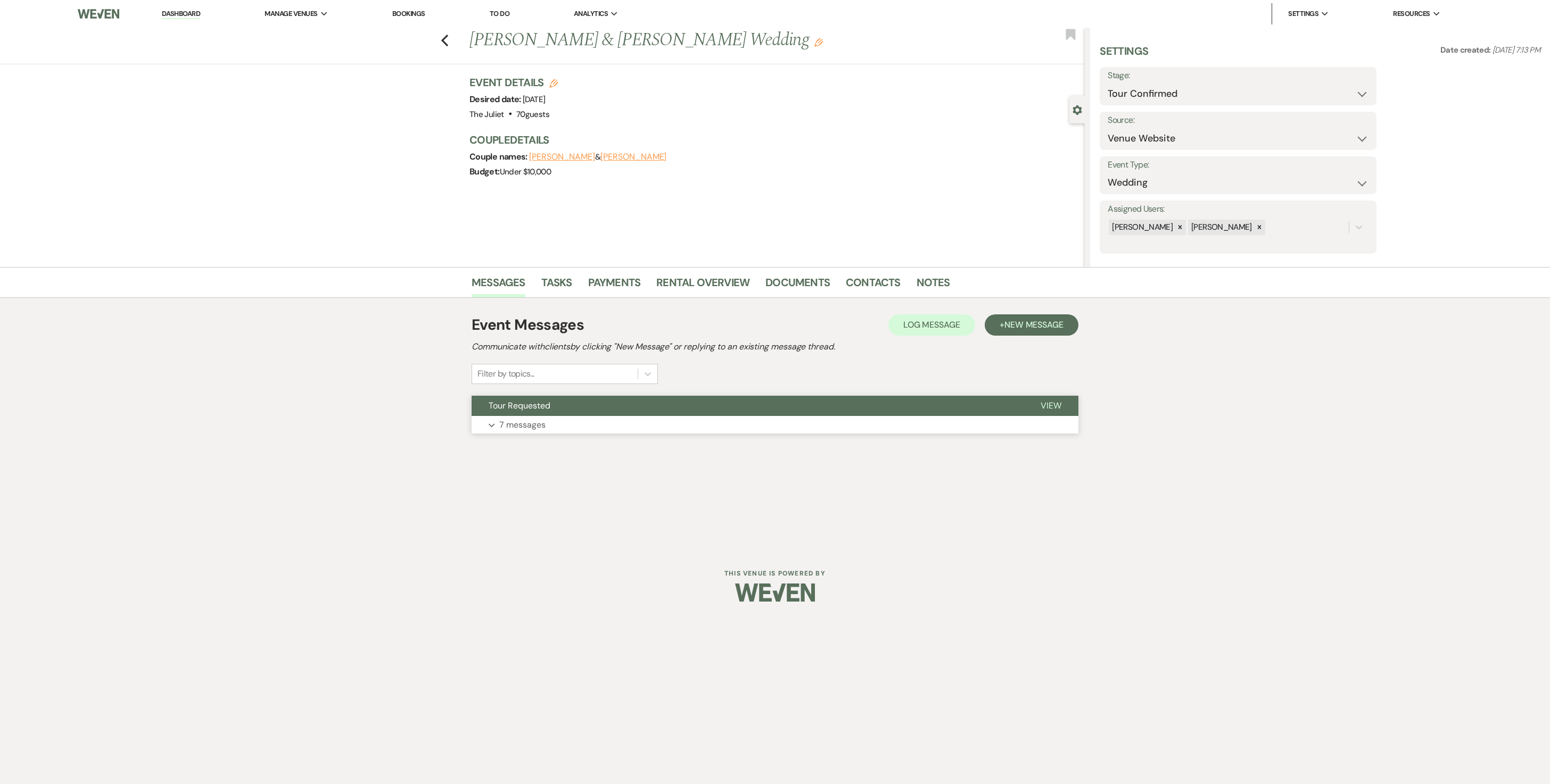
click at [544, 432] on p "7 messages" at bounding box center [523, 425] width 46 height 14
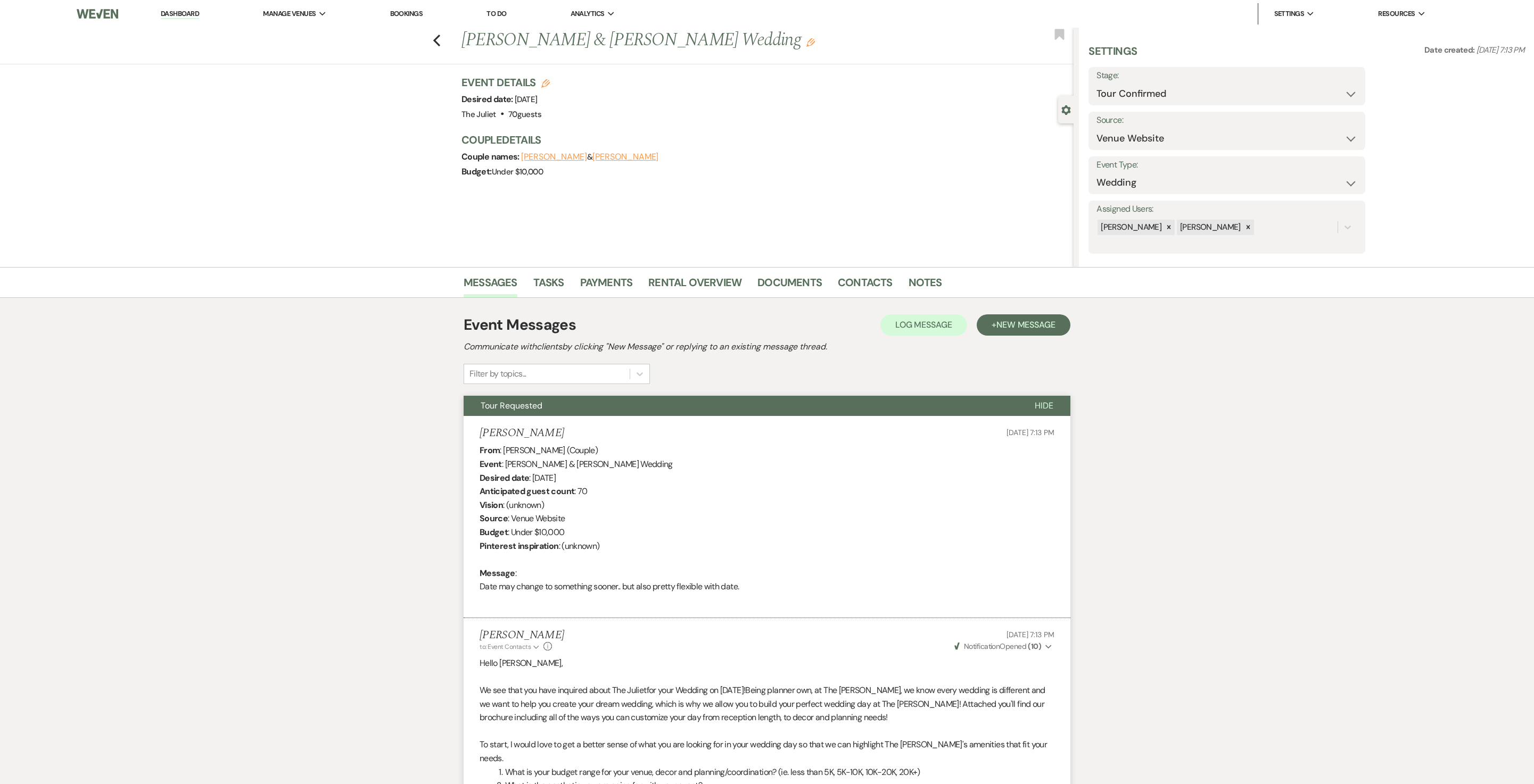
click at [432, 39] on div "Previous Carter Lanning & Skylar Bennefeld's Wedding Edit Bookmark" at bounding box center [534, 46] width 1079 height 36
click at [440, 39] on icon "Previous" at bounding box center [436, 40] width 8 height 13
select select "4"
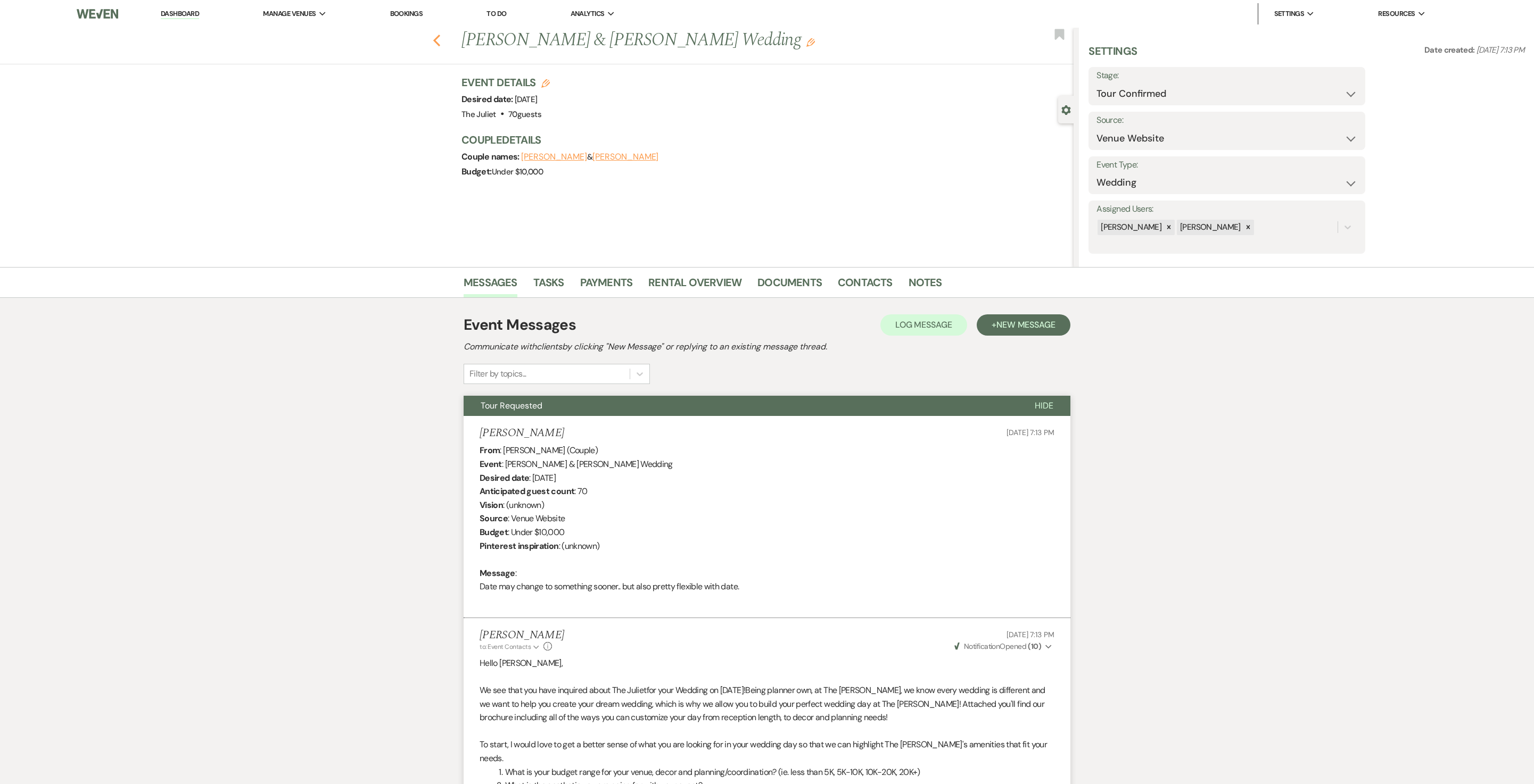
select select "4"
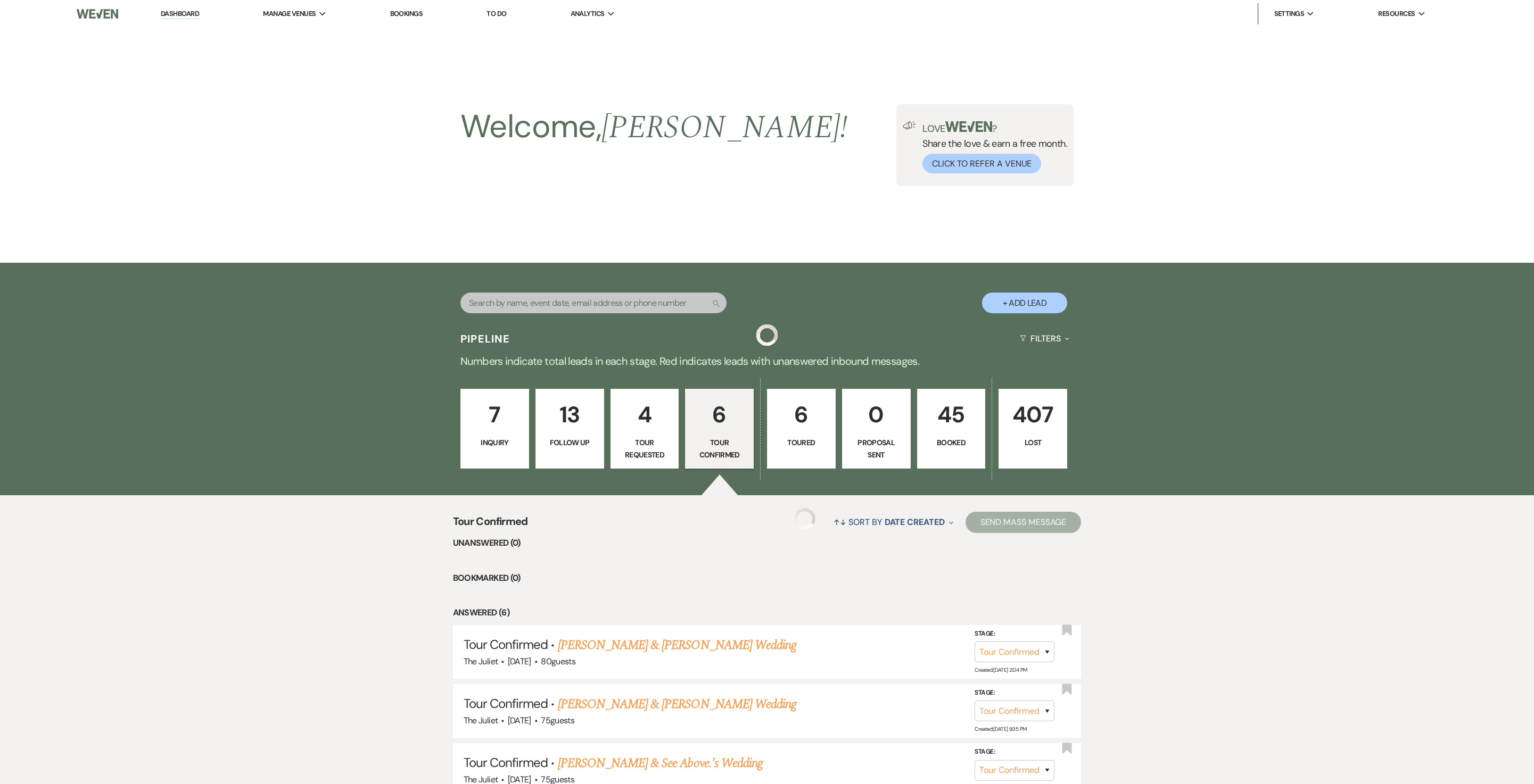
scroll to position [297, 0]
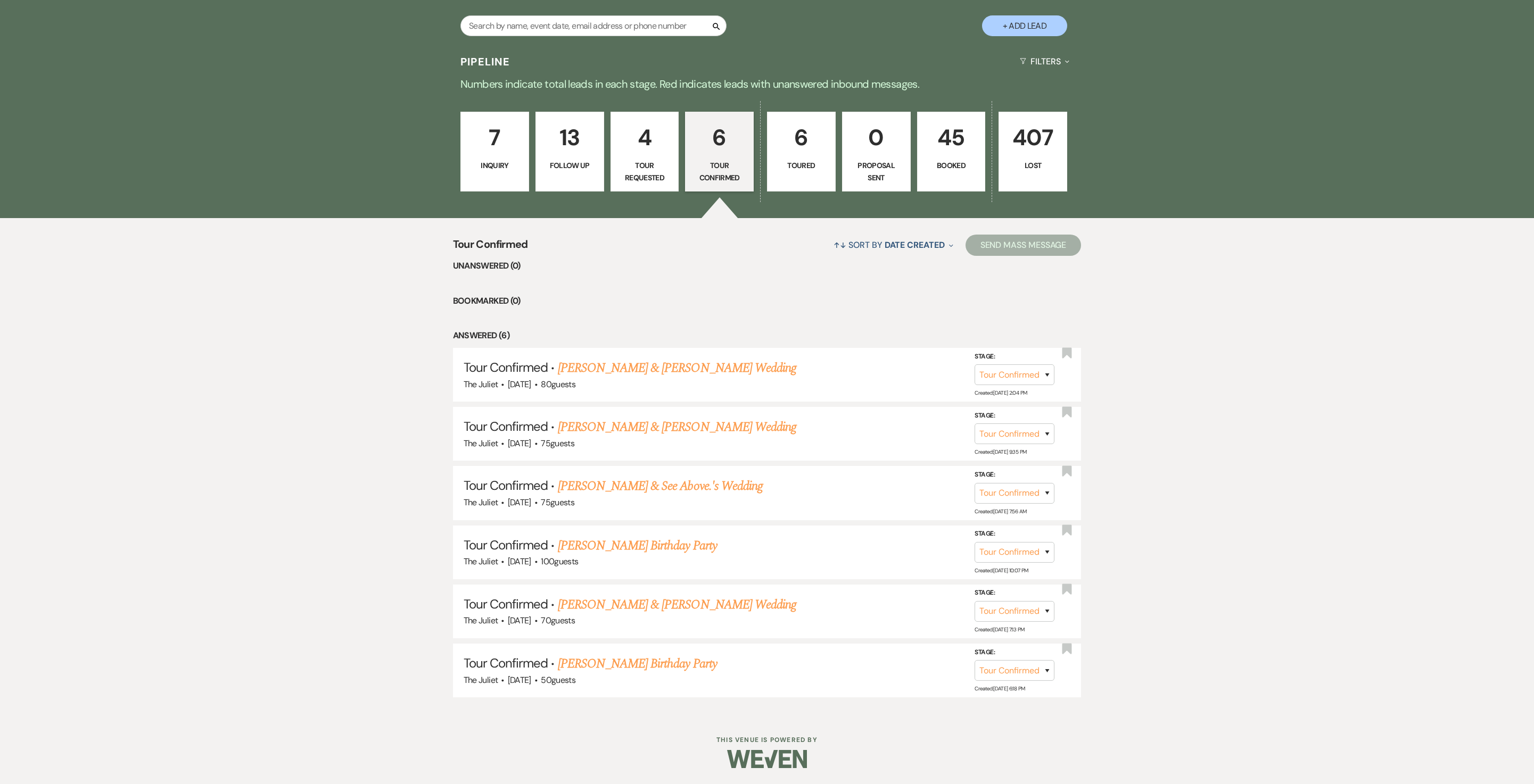
click at [803, 135] on p "6" at bounding box center [801, 138] width 55 height 36
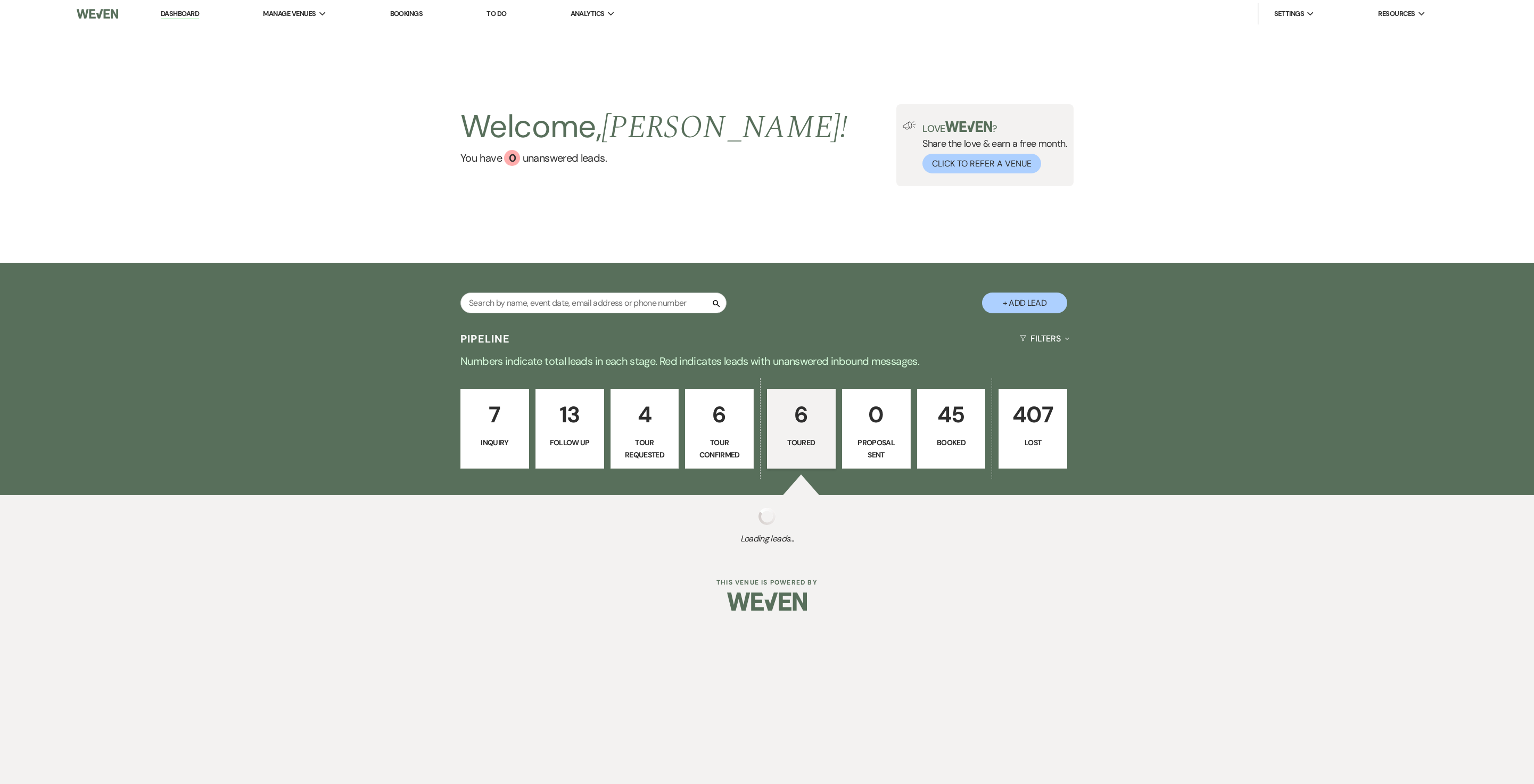
select select "5"
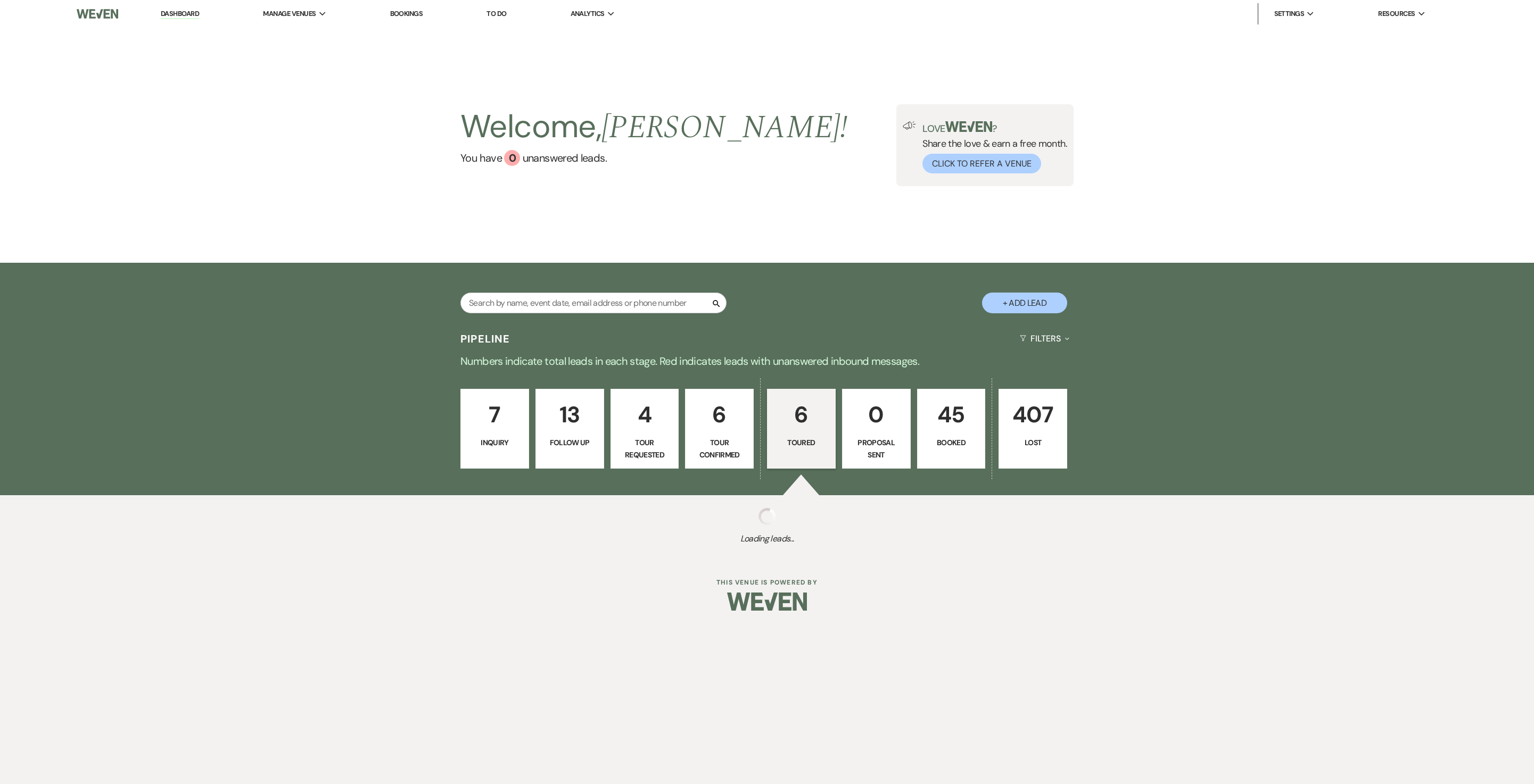
select select "5"
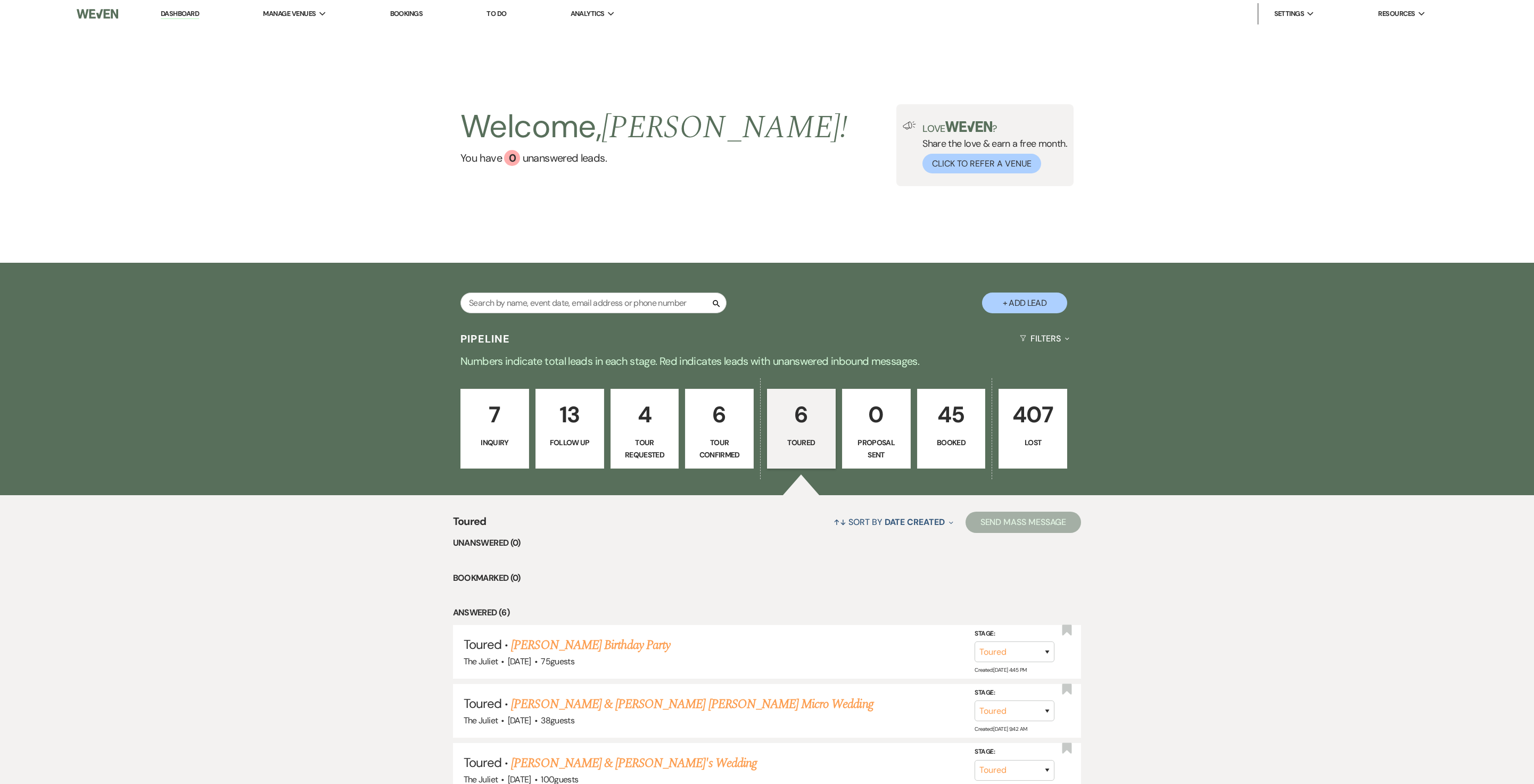
click at [647, 461] on p "Tour Requested" at bounding box center [644, 449] width 55 height 24
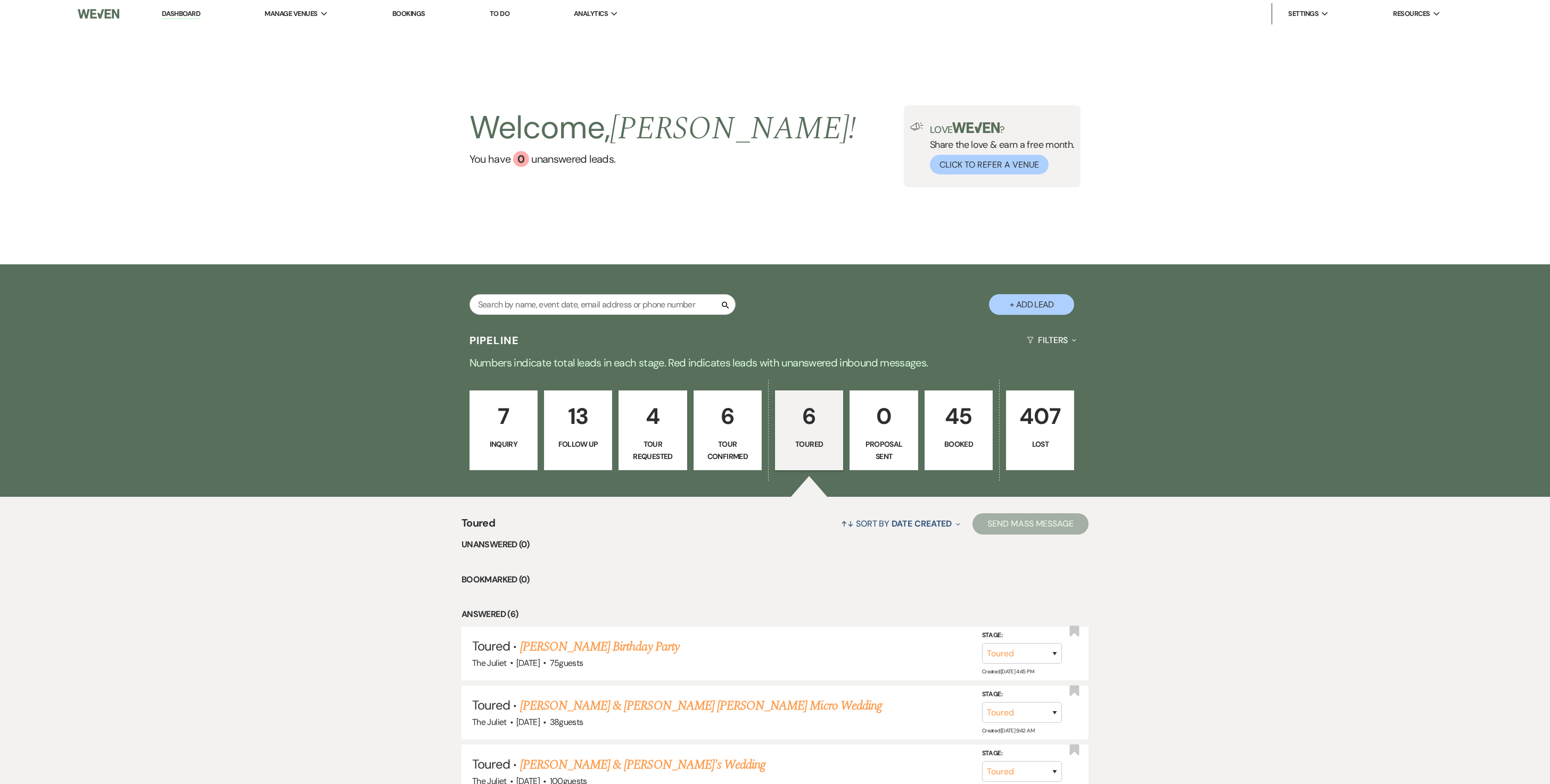
select select "2"
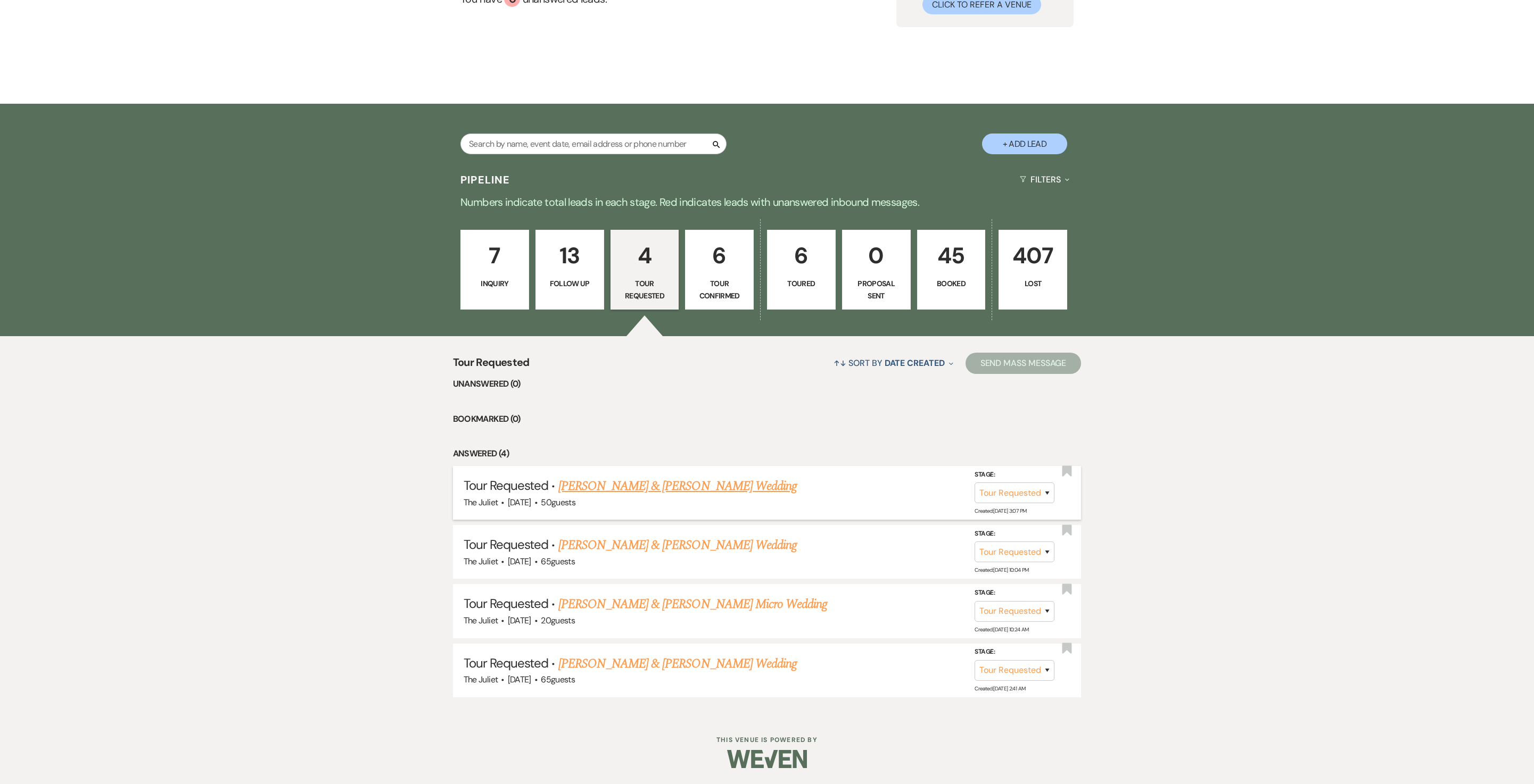
scroll to position [180, 0]
click at [630, 483] on link "[PERSON_NAME] & [PERSON_NAME] Wedding" at bounding box center [678, 486] width 238 height 19
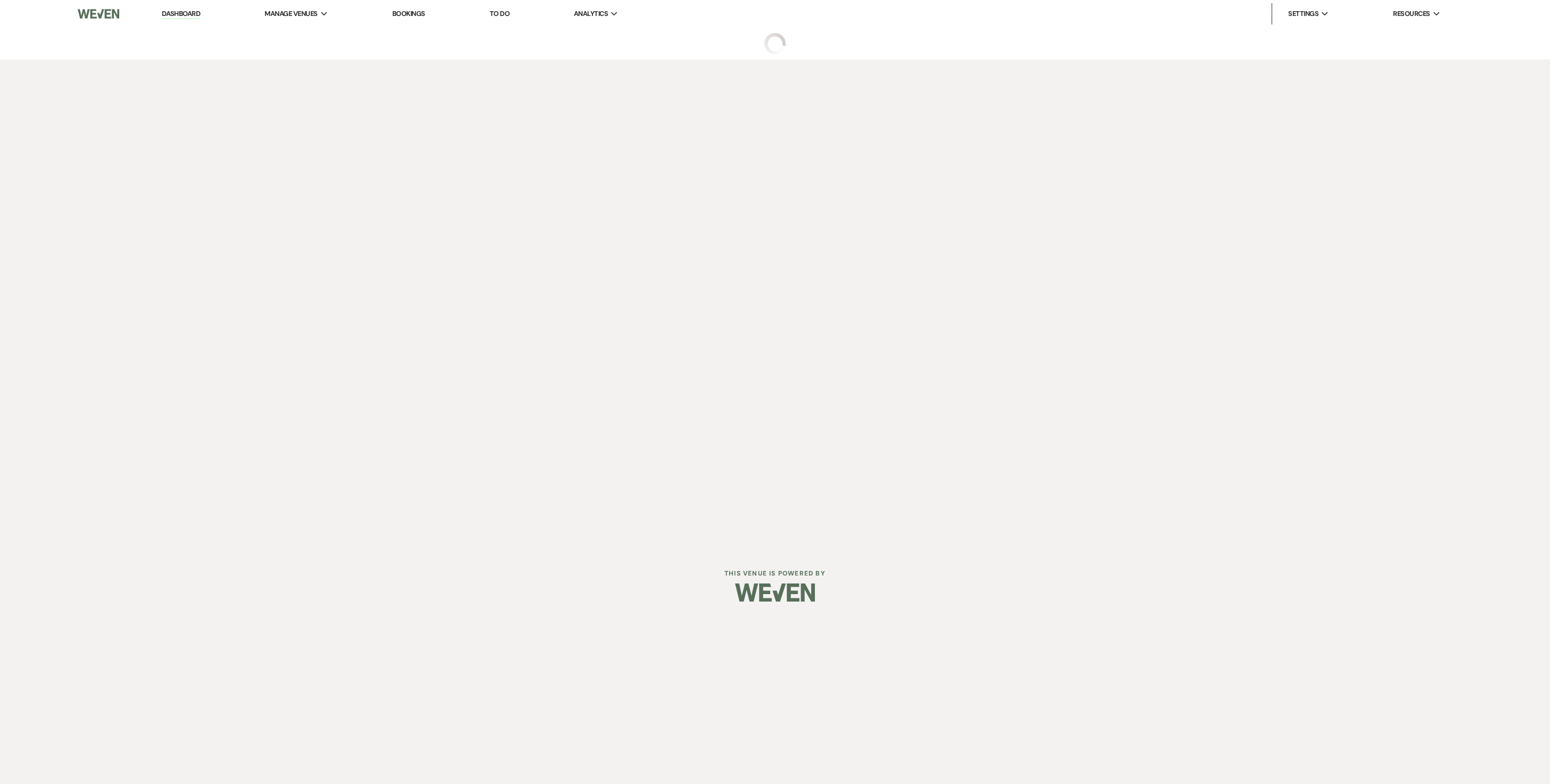
select select "2"
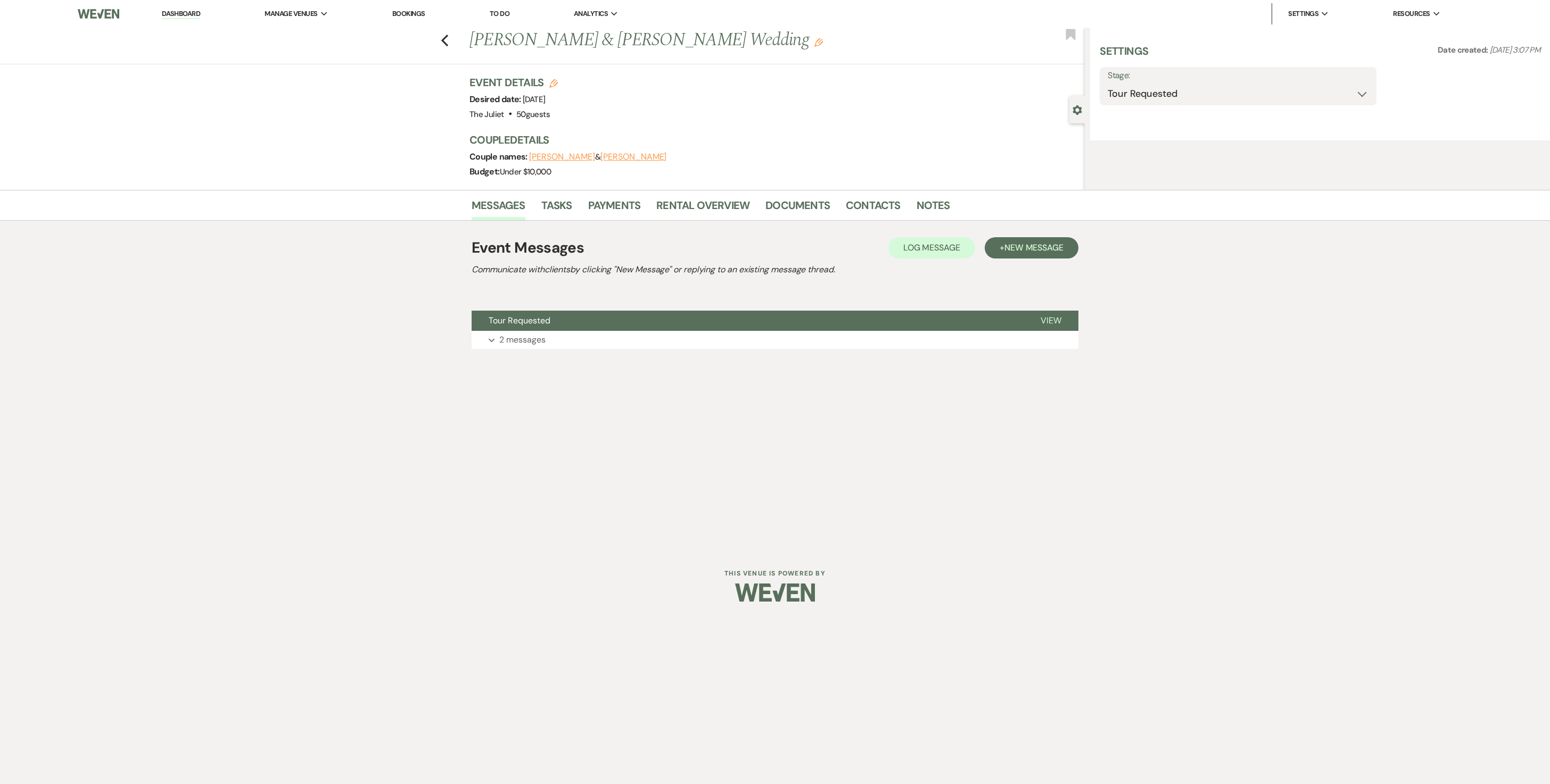
select select "5"
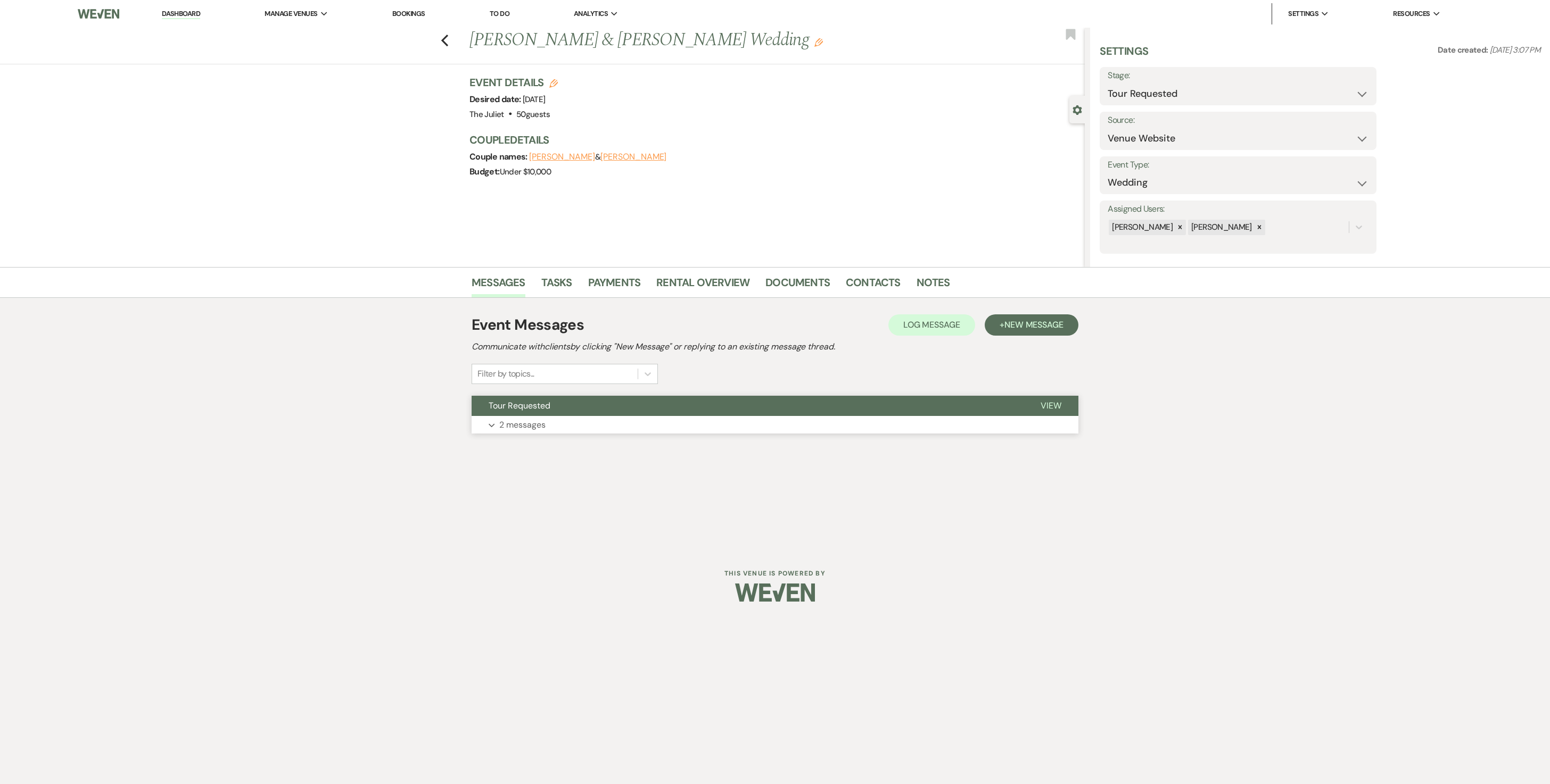
click at [519, 432] on p "2 messages" at bounding box center [523, 425] width 46 height 14
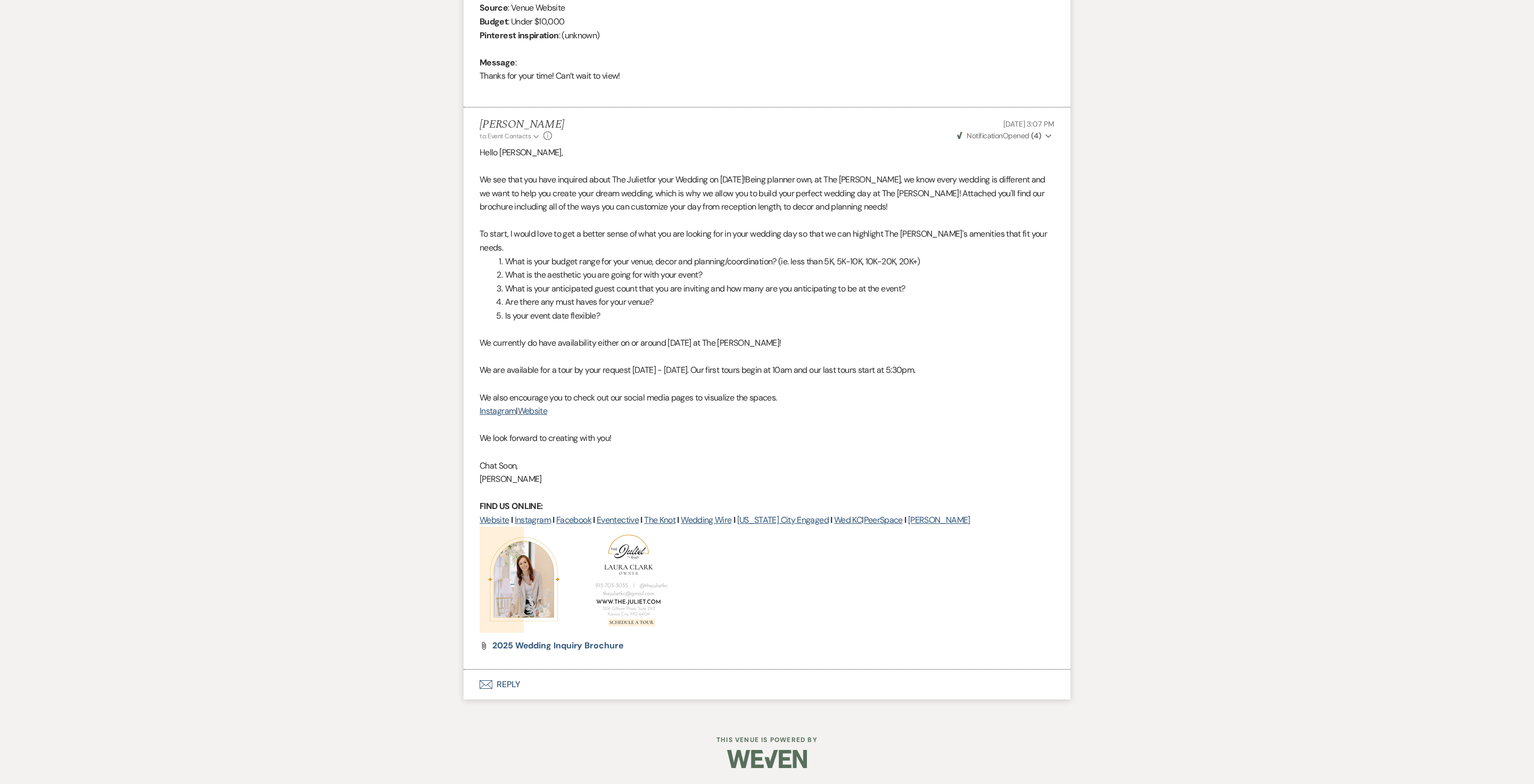
scroll to position [589, 0]
click at [515, 678] on button "Envelope Reply" at bounding box center [767, 685] width 607 height 30
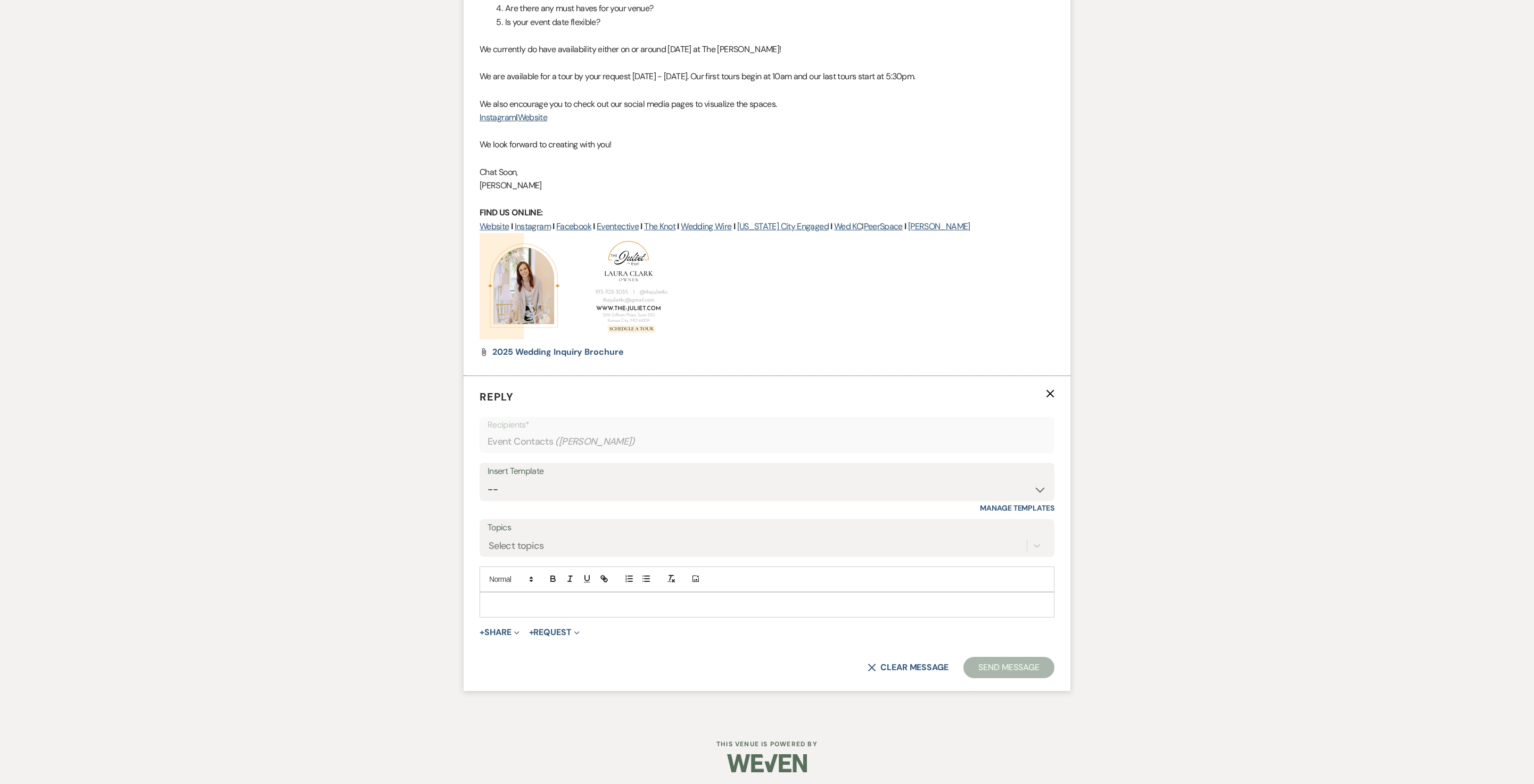
scroll to position [808, 0]
click at [529, 607] on p at bounding box center [767, 601] width 558 height 12
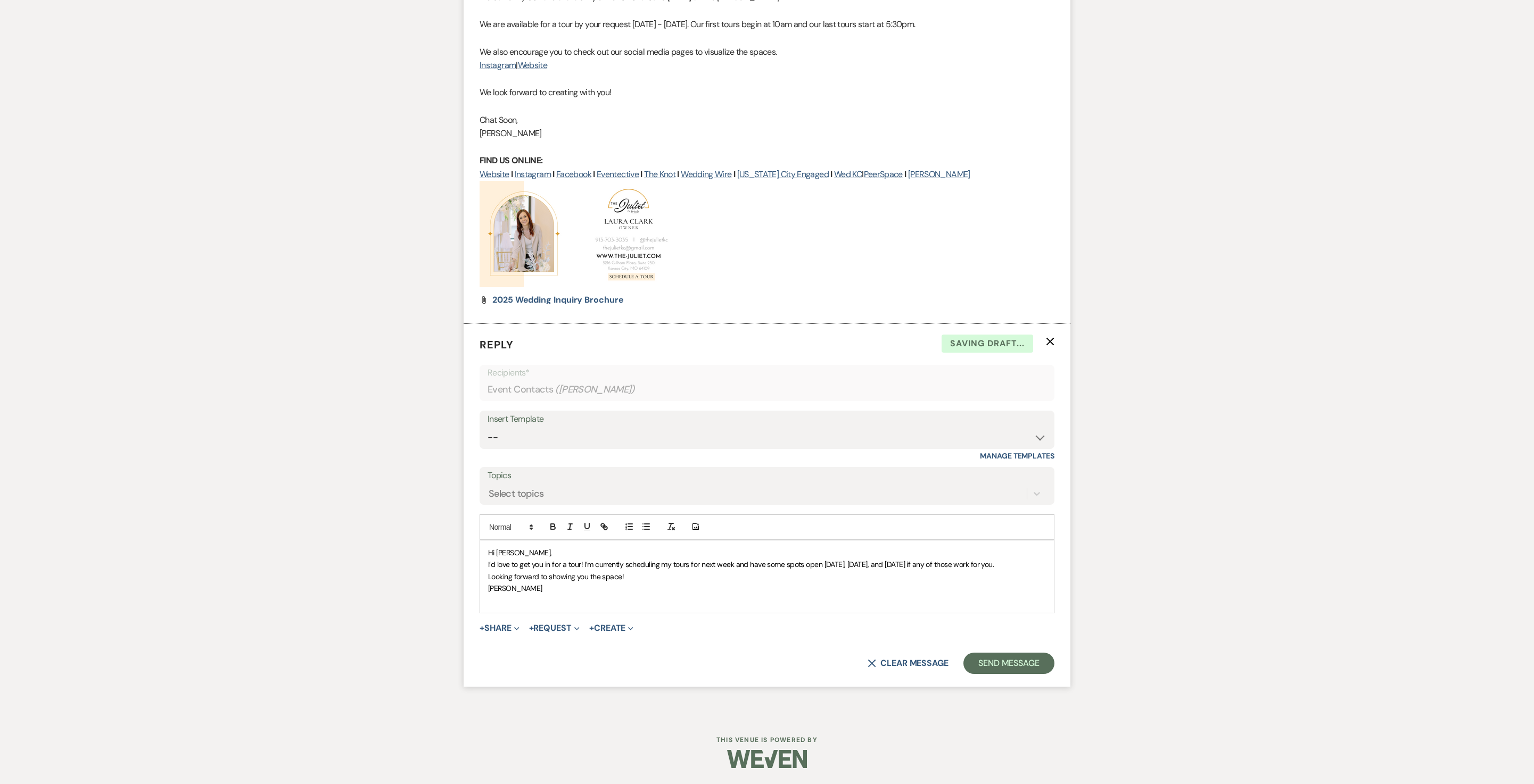
scroll to position [989, 0]
click at [545, 547] on p "Hi Margot," at bounding box center [767, 553] width 558 height 12
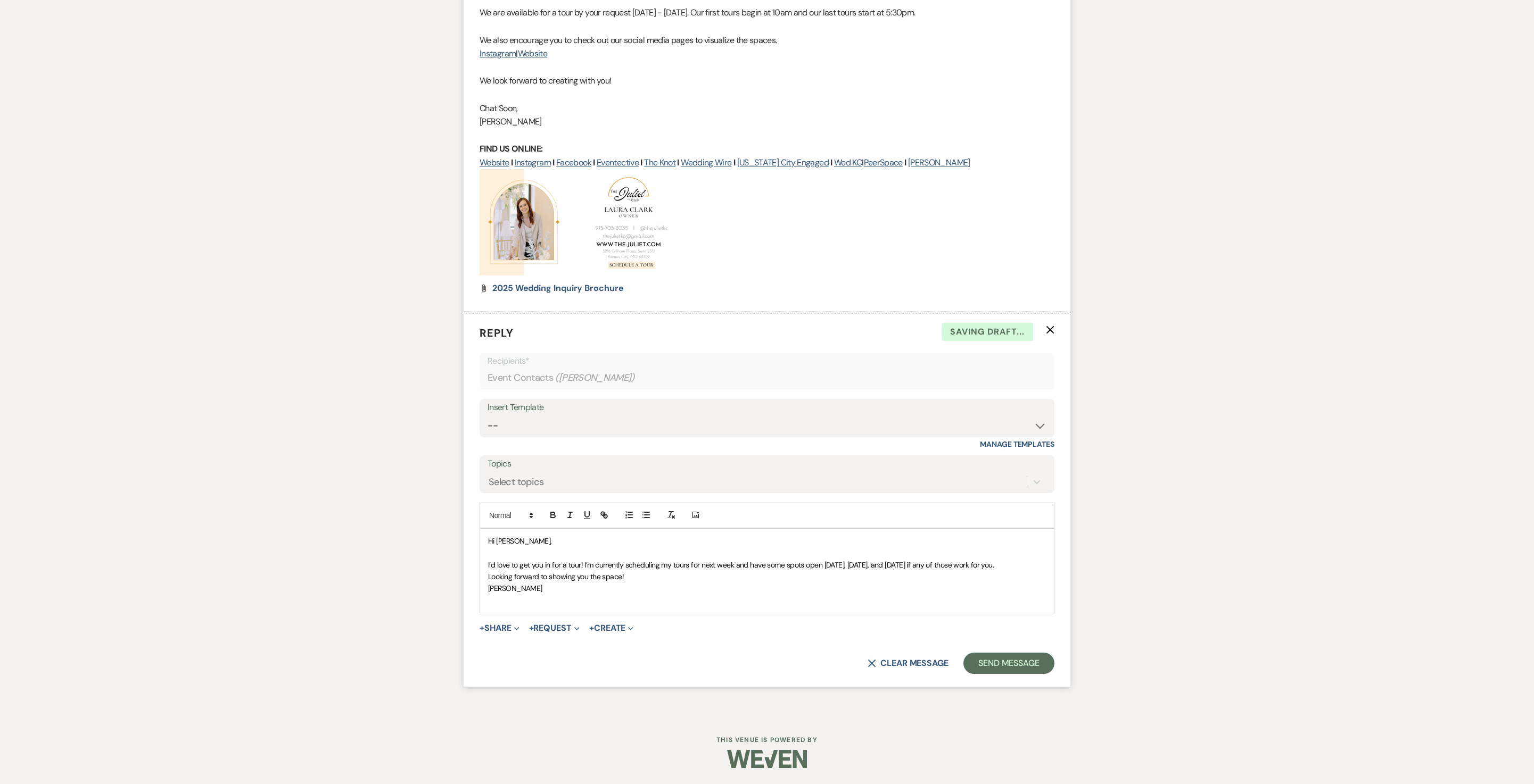
click at [673, 560] on p "I’d love to get you in for a tour! I’m currently scheduling my tours for next w…" at bounding box center [767, 565] width 558 height 12
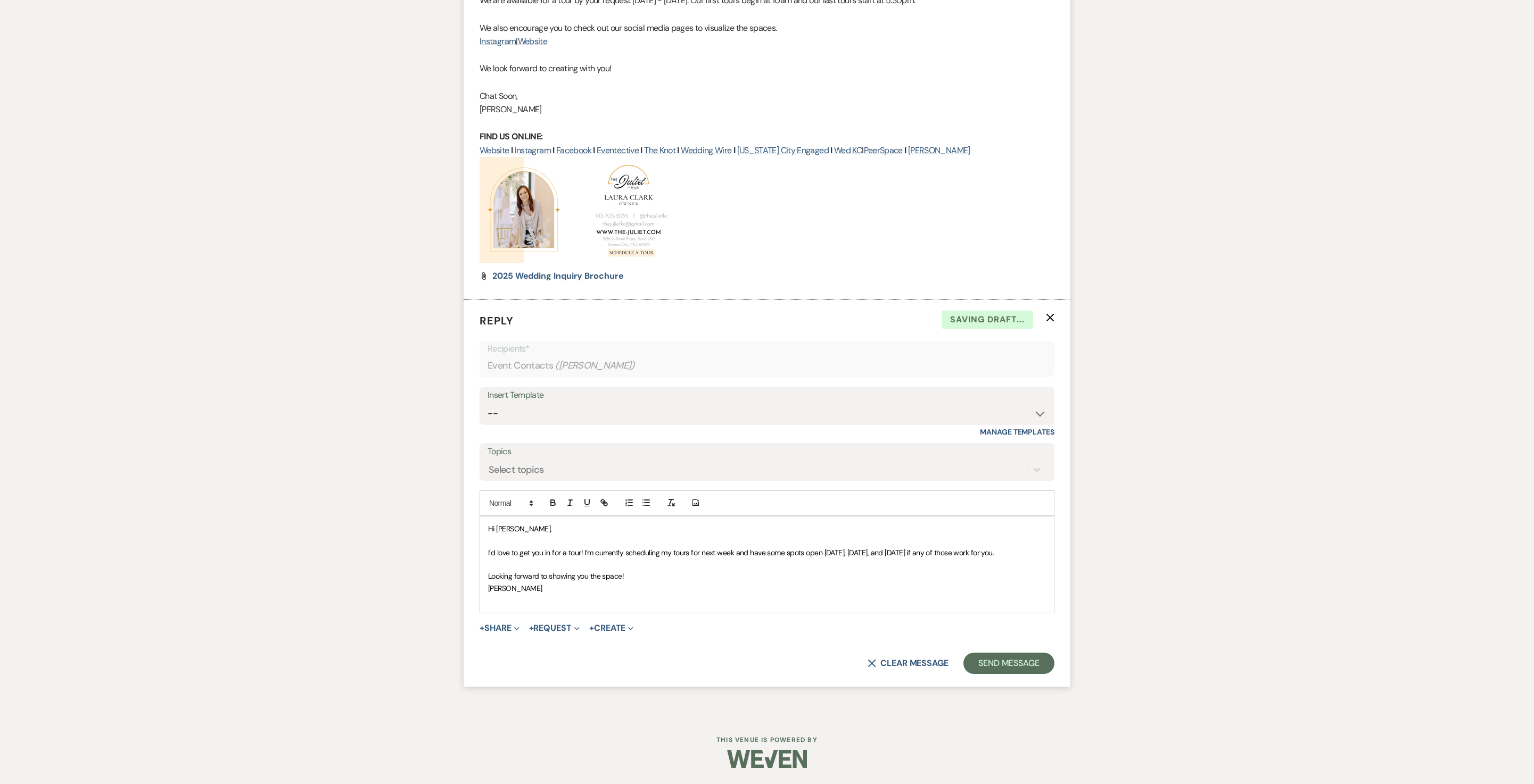
click at [676, 582] on p "Looking forward to showing you the space!" at bounding box center [767, 576] width 558 height 12
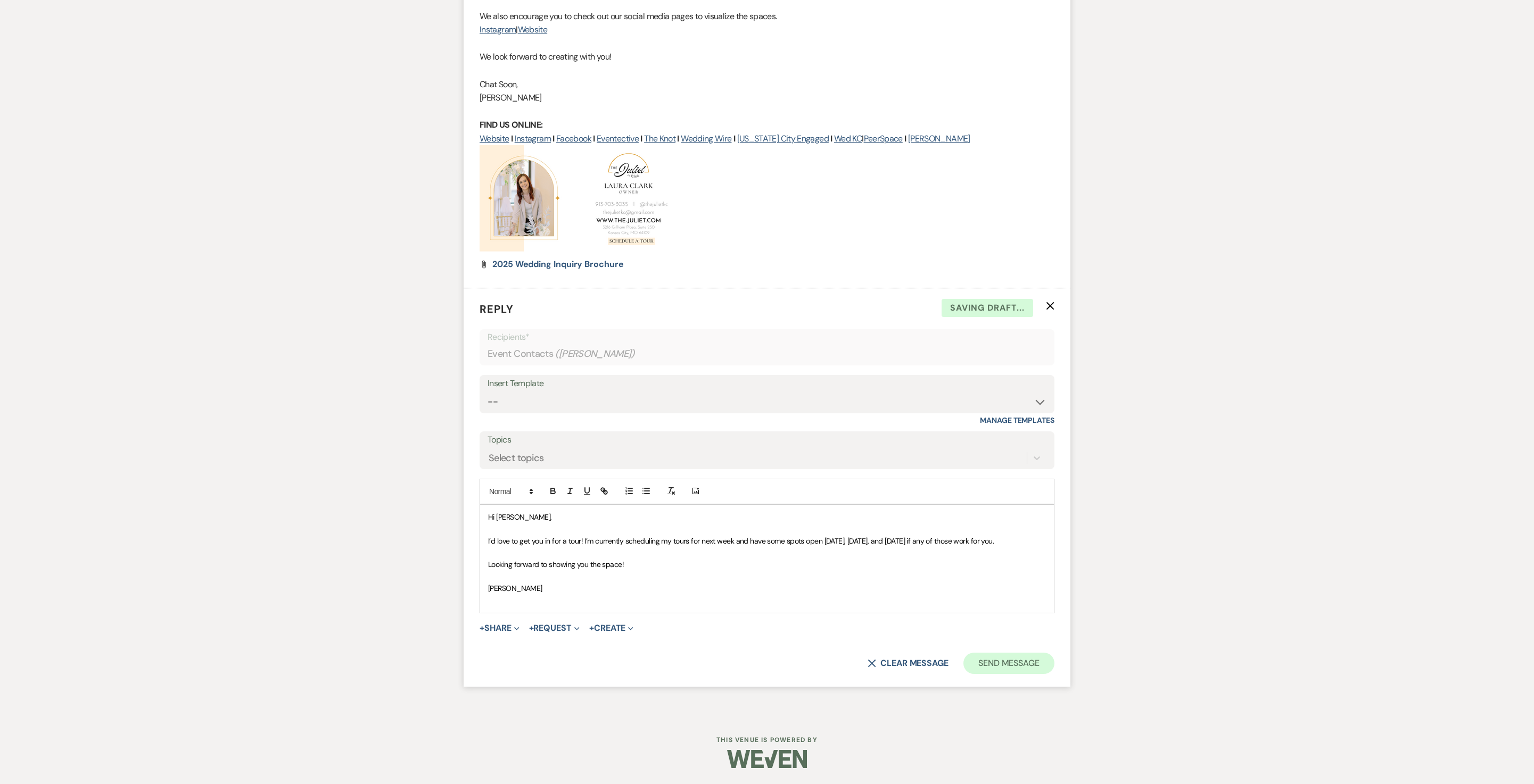
click at [994, 674] on button "Send Message" at bounding box center [1008, 663] width 91 height 21
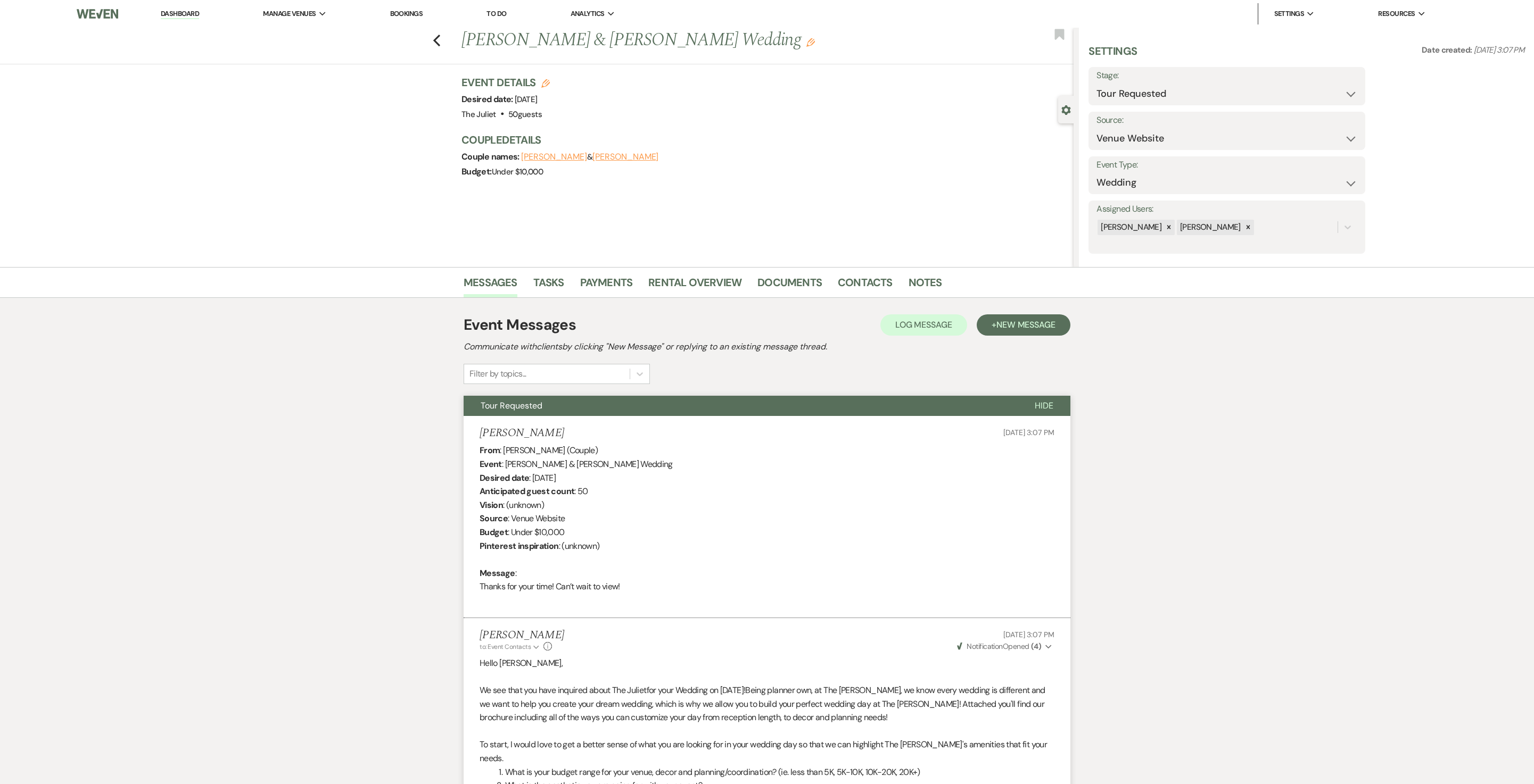
scroll to position [0, 0]
click at [440, 44] on icon "Previous" at bounding box center [436, 40] width 8 height 13
select select "2"
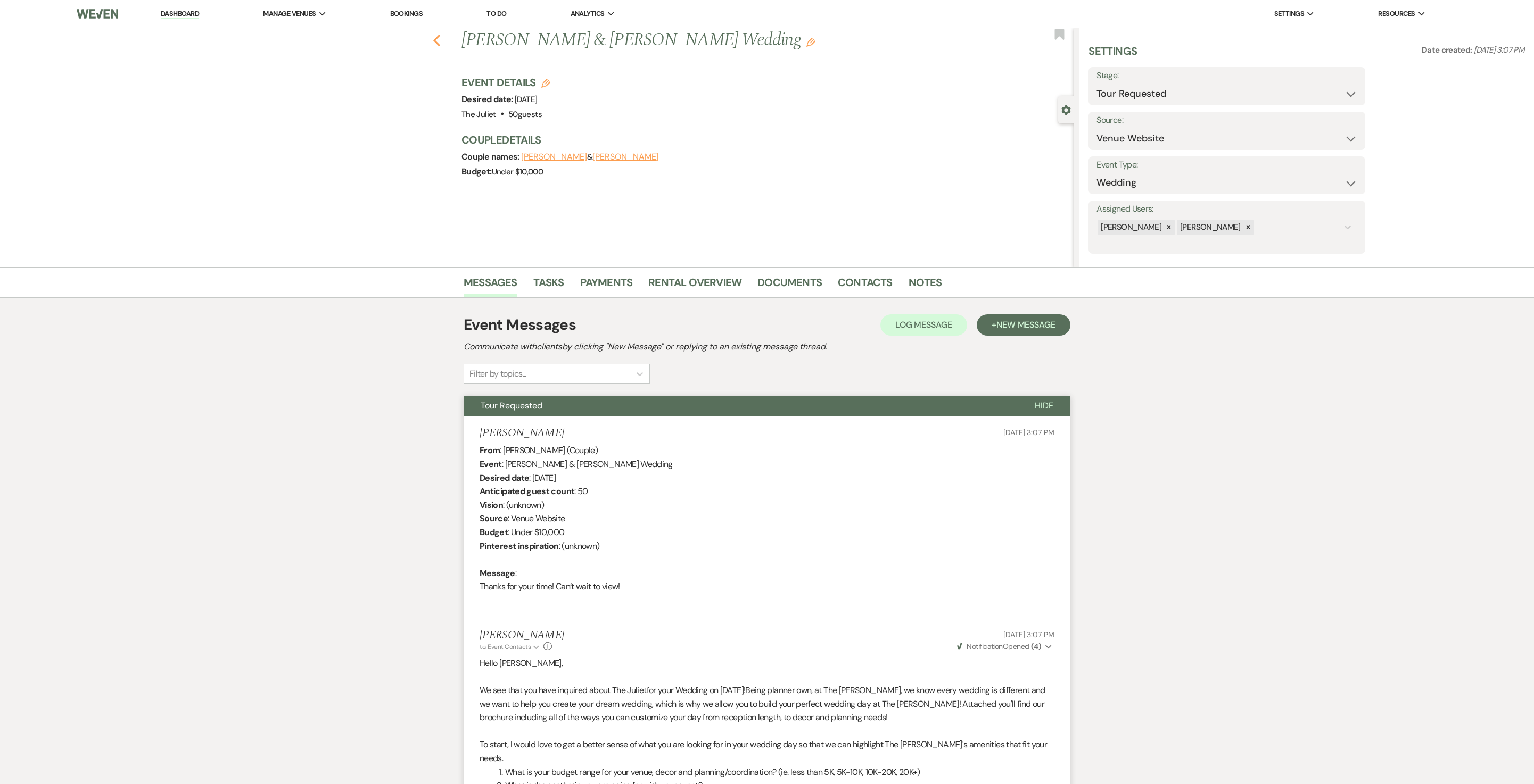
select select "2"
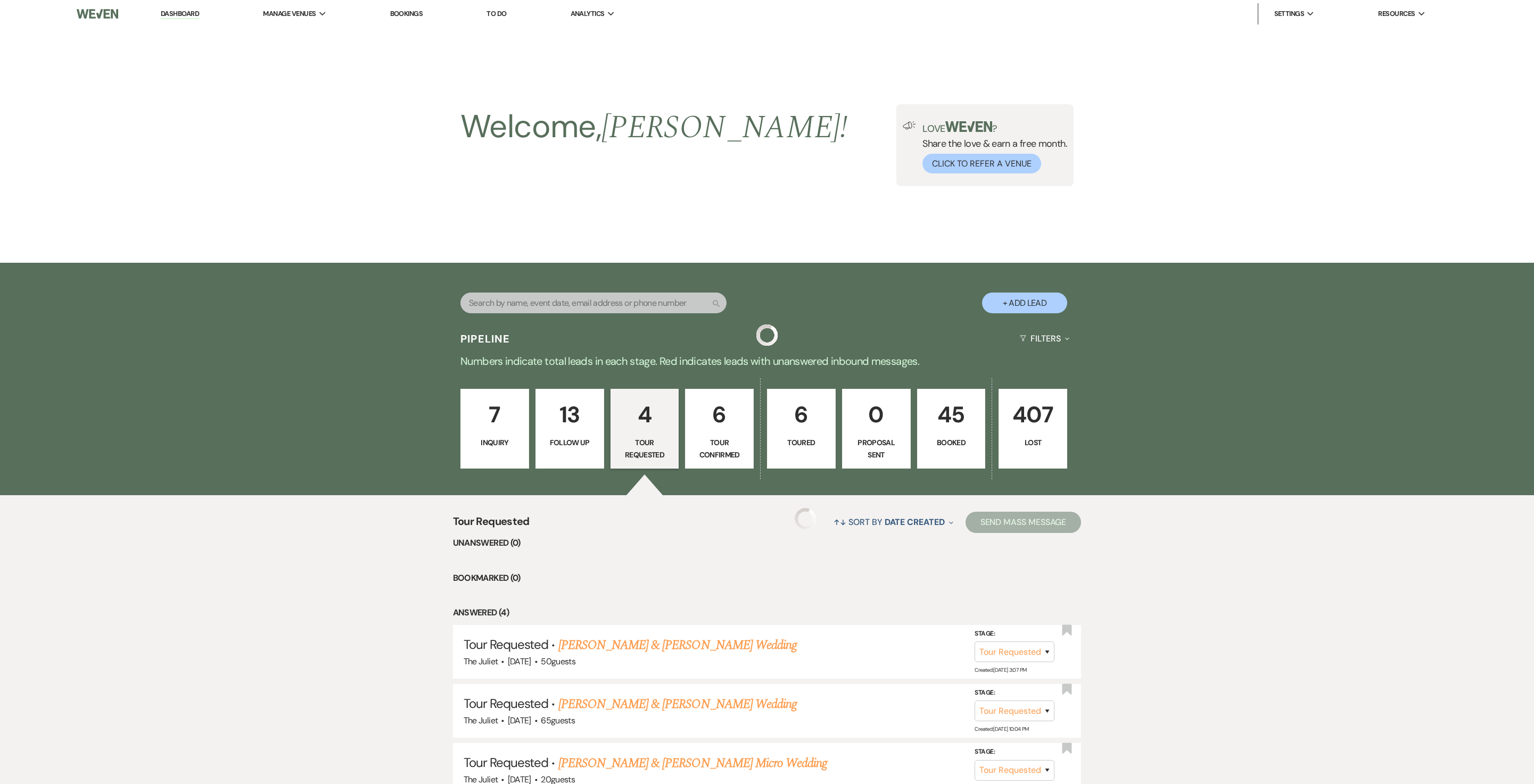
scroll to position [180, 0]
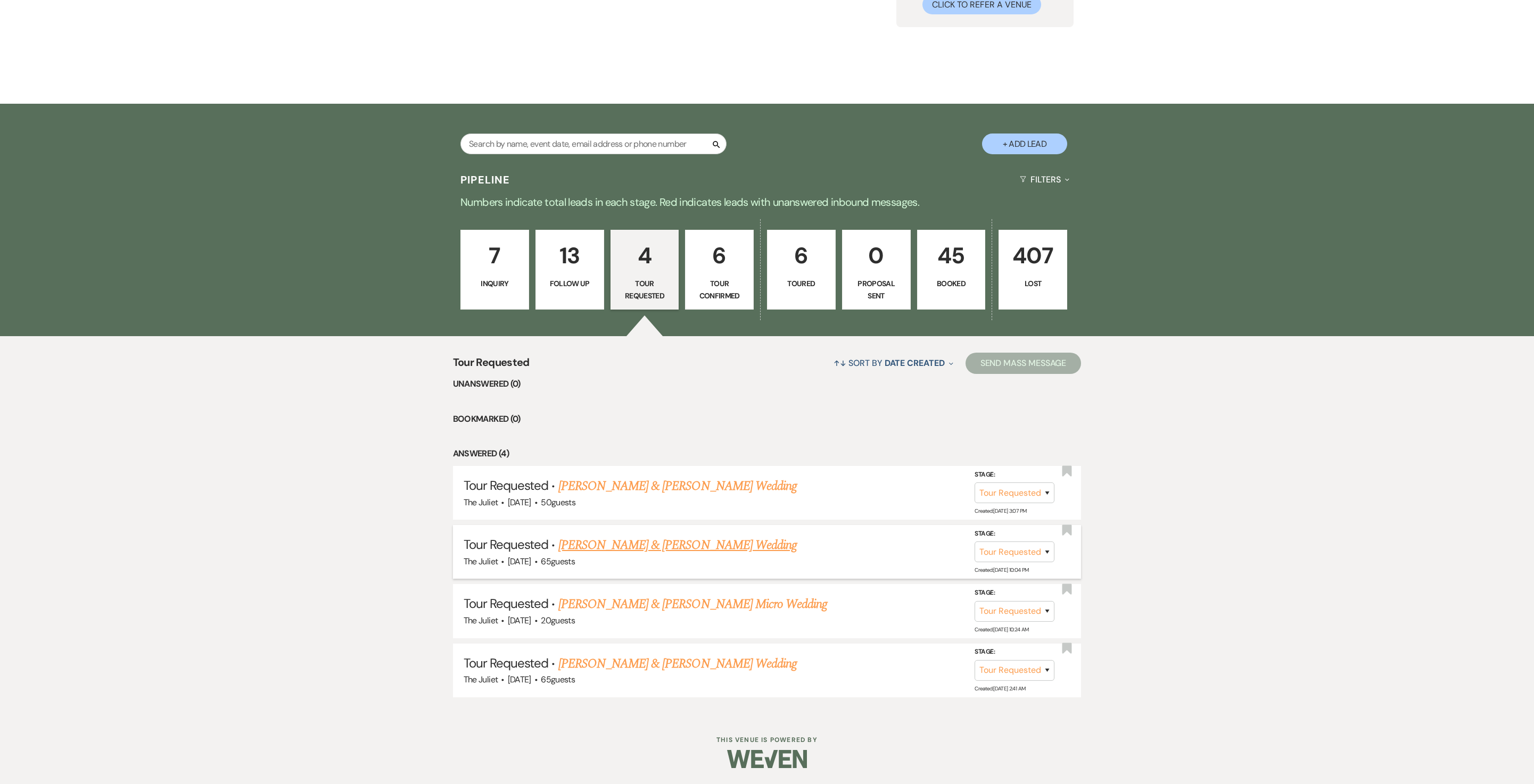
click at [666, 545] on link "[PERSON_NAME] & [PERSON_NAME] Wedding" at bounding box center [678, 545] width 238 height 19
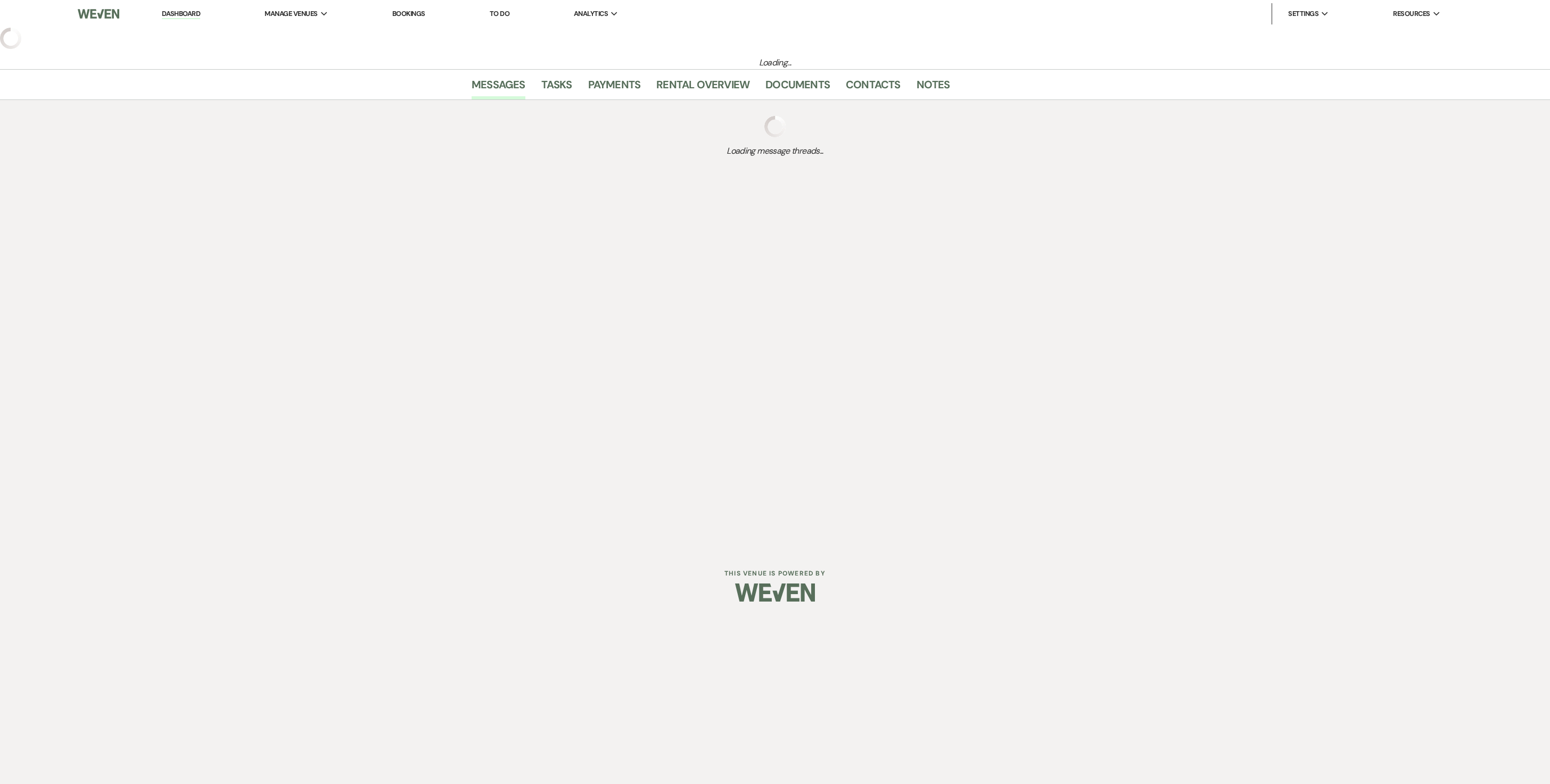
select select "2"
select select "5"
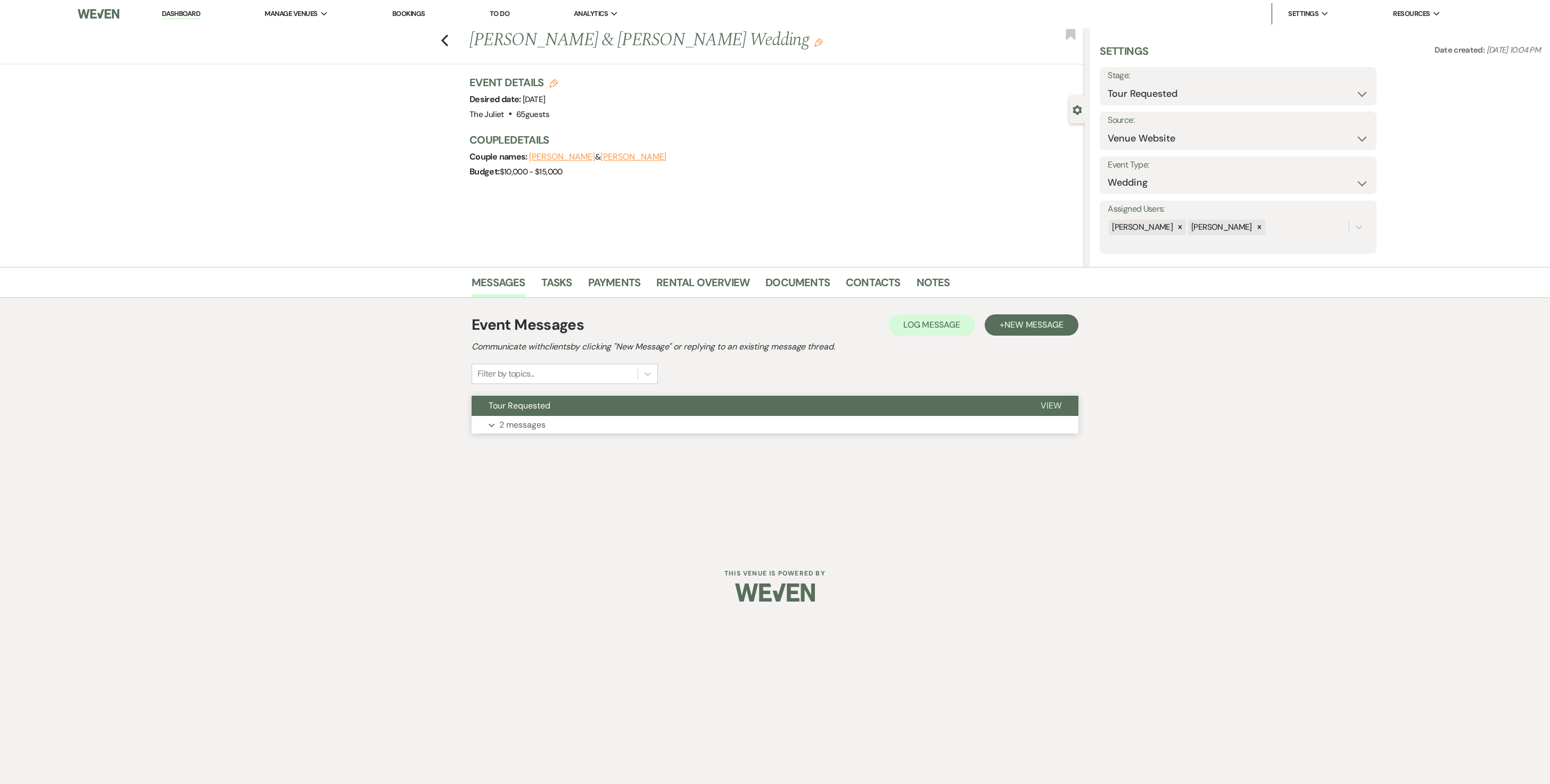
click at [515, 432] on p "2 messages" at bounding box center [523, 425] width 46 height 14
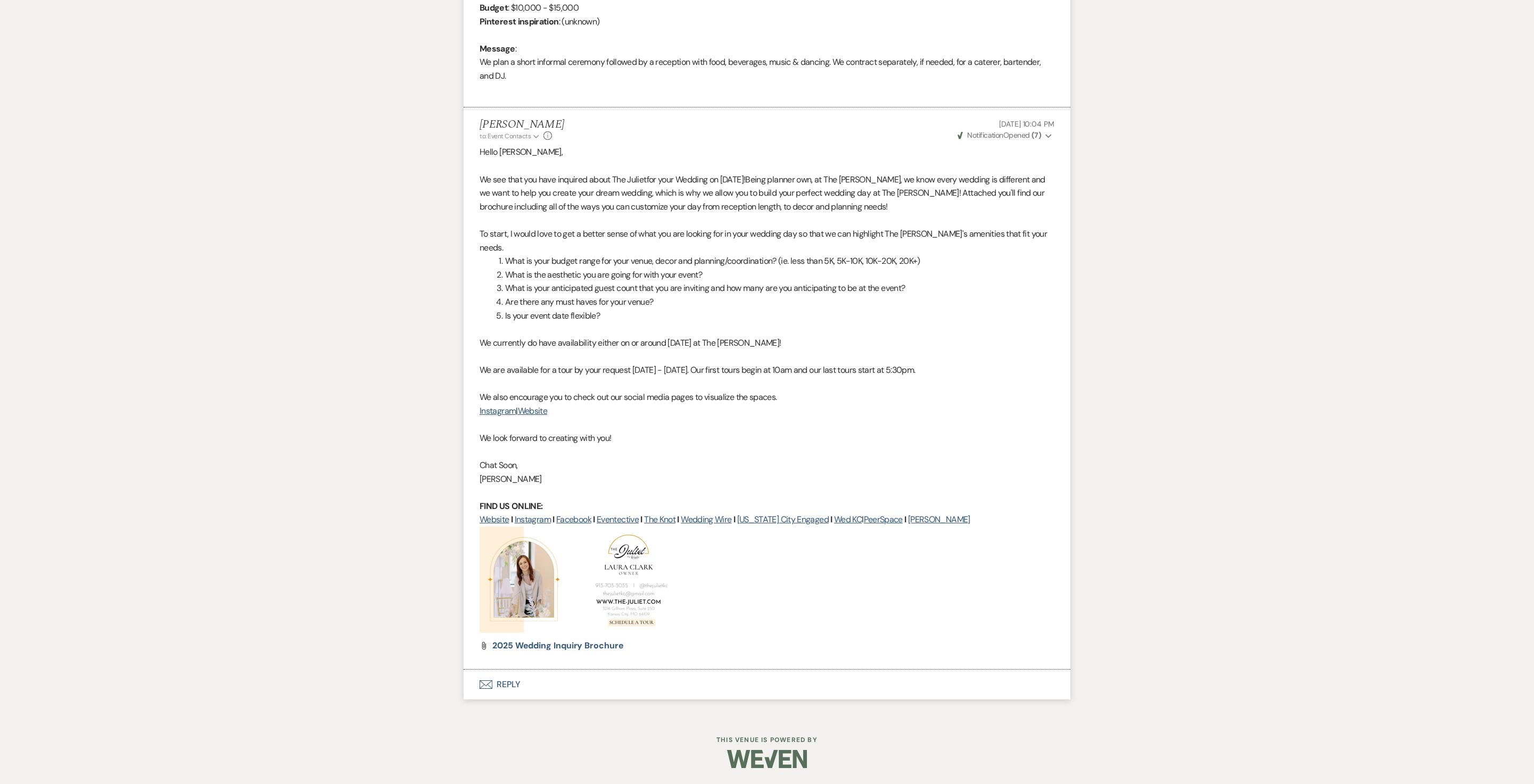
scroll to position [605, 0]
click at [503, 685] on button "Envelope Reply" at bounding box center [767, 685] width 607 height 30
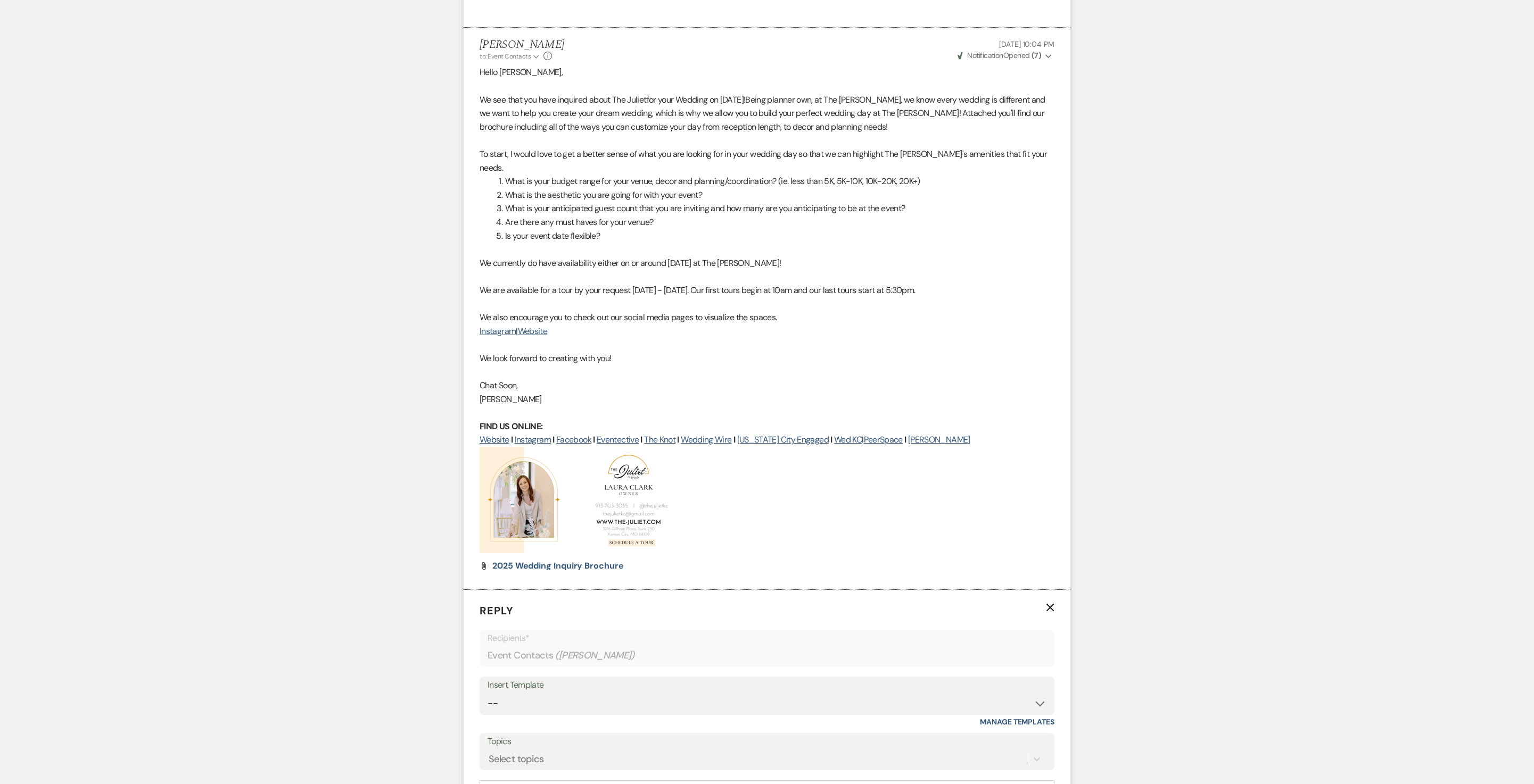
scroll to position [929, 0]
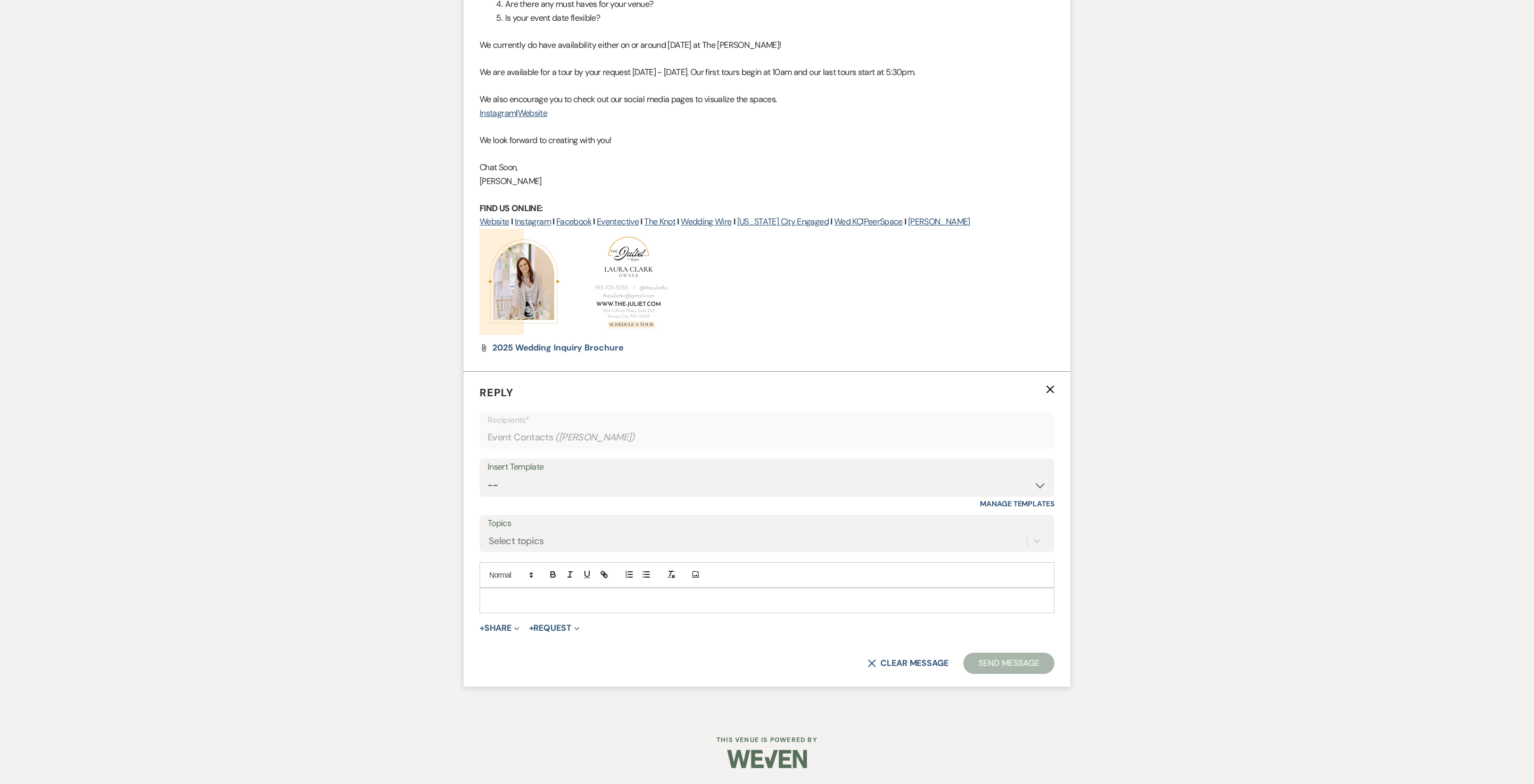
click at [515, 595] on p at bounding box center [767, 601] width 558 height 12
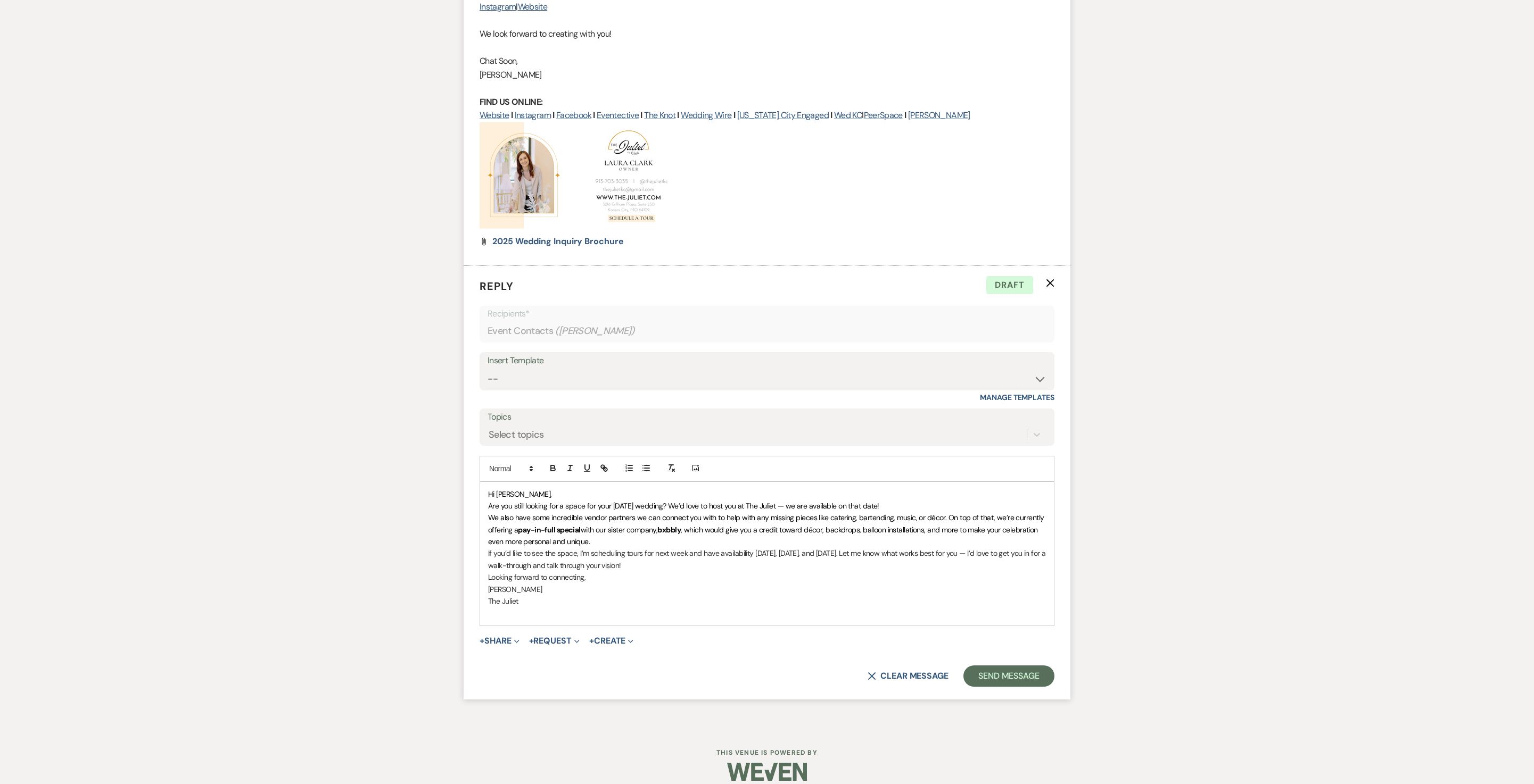
click at [540, 500] on p "Hi Tim," at bounding box center [767, 495] width 558 height 12
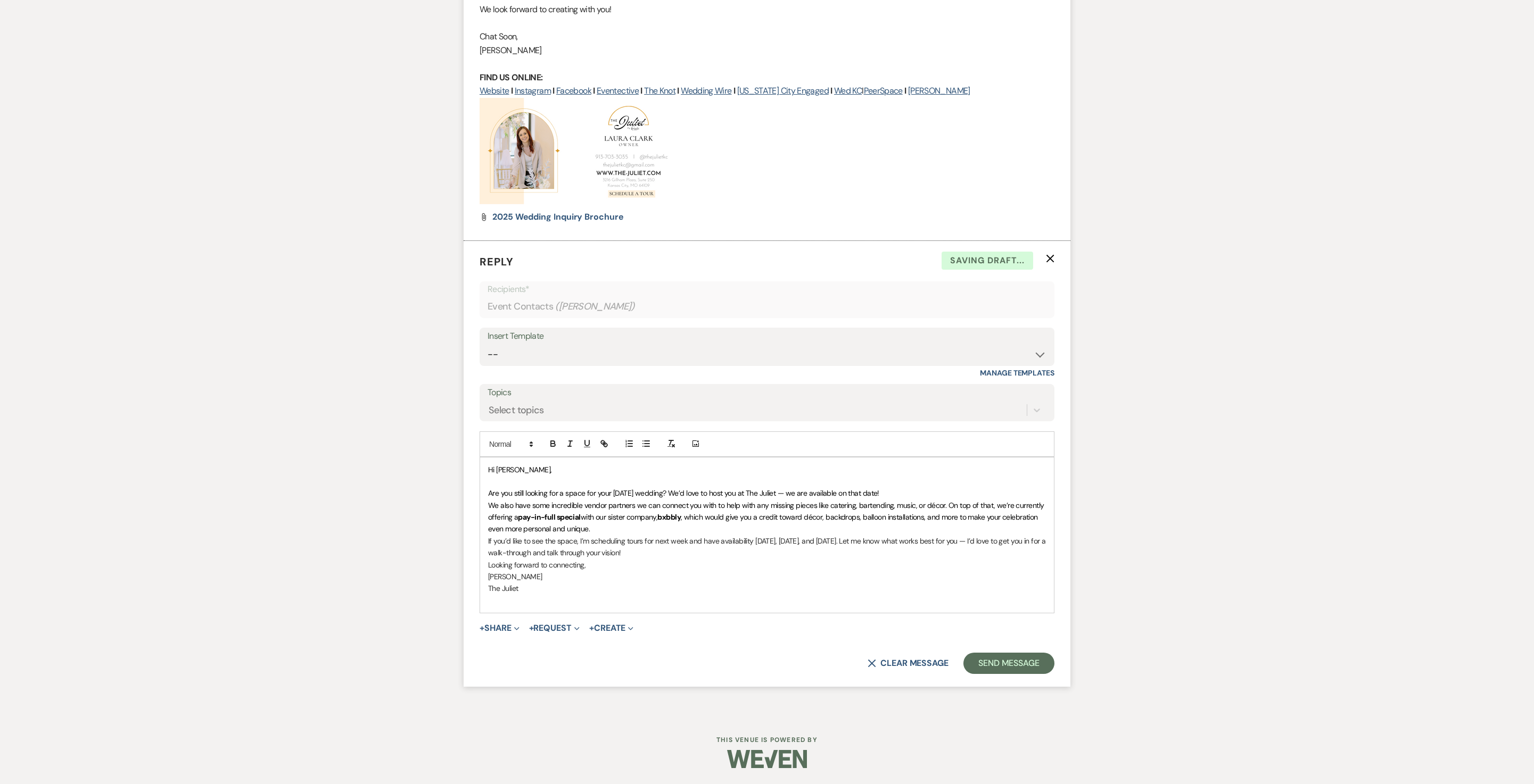
scroll to position [975, 0]
click at [1025, 499] on p "Are you still looking for a space for your October 4th wedding? We’d love to ho…" at bounding box center [767, 493] width 558 height 12
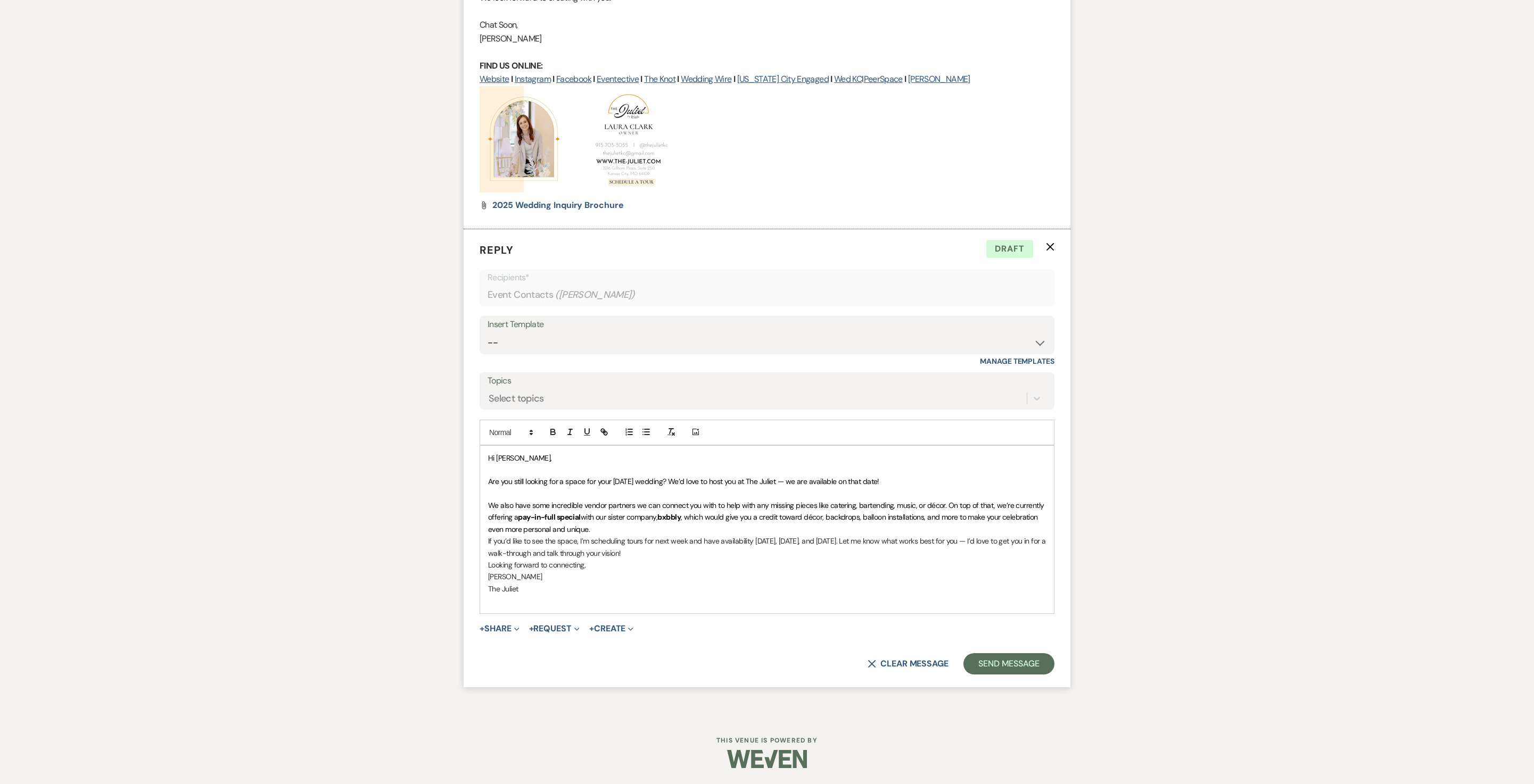
click at [964, 535] on p "We also have some incredible vendor partners we can connect you with to help wi…" at bounding box center [767, 518] width 558 height 36
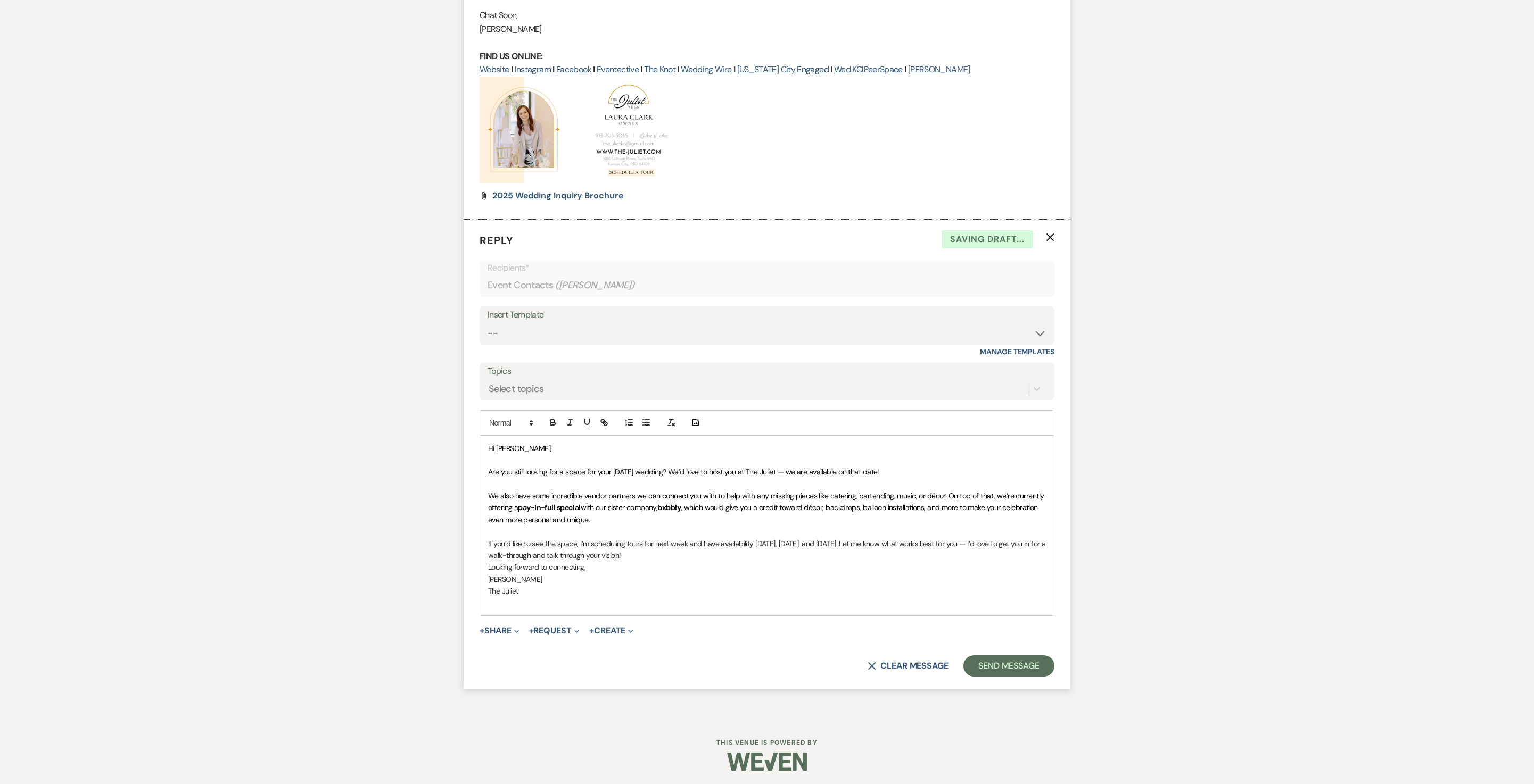
click at [898, 562] on p "If you’d like to see the space, I’m scheduling tours for next week and have ava…" at bounding box center [767, 550] width 558 height 24
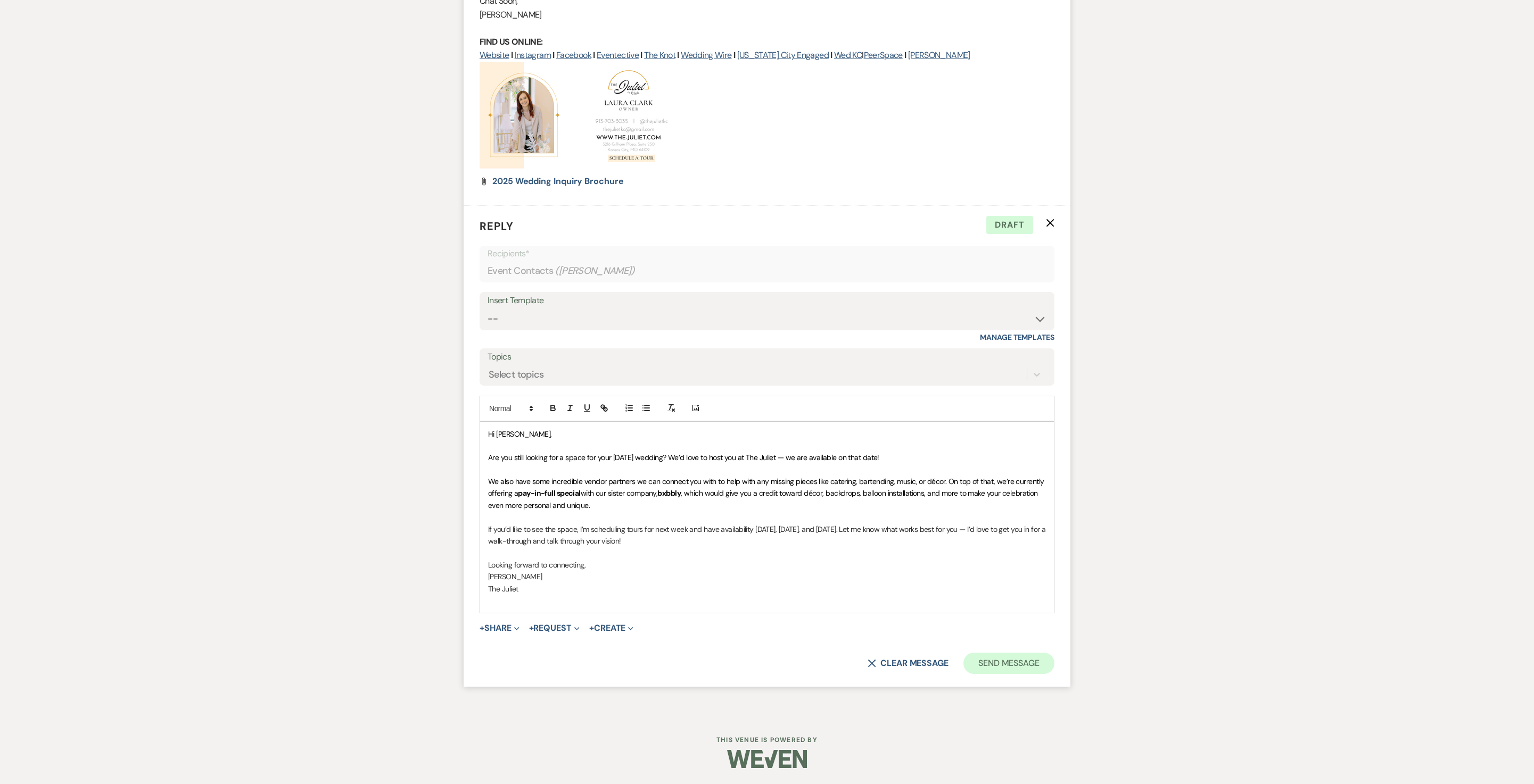
scroll to position [1138, 0]
click at [996, 654] on button "Send Message" at bounding box center [1008, 663] width 91 height 21
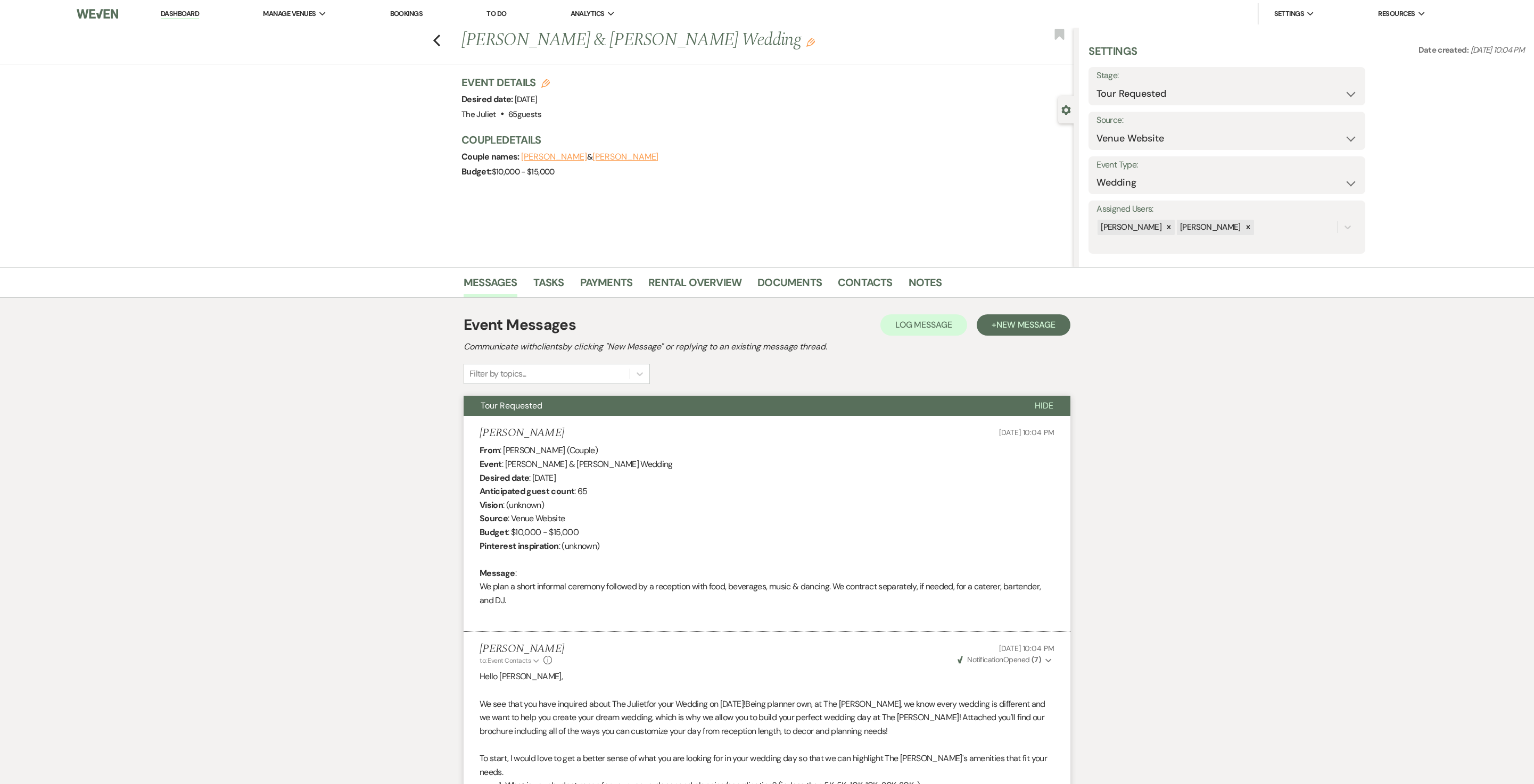
scroll to position [0, 0]
click at [440, 40] on icon "Previous" at bounding box center [436, 40] width 8 height 13
select select "2"
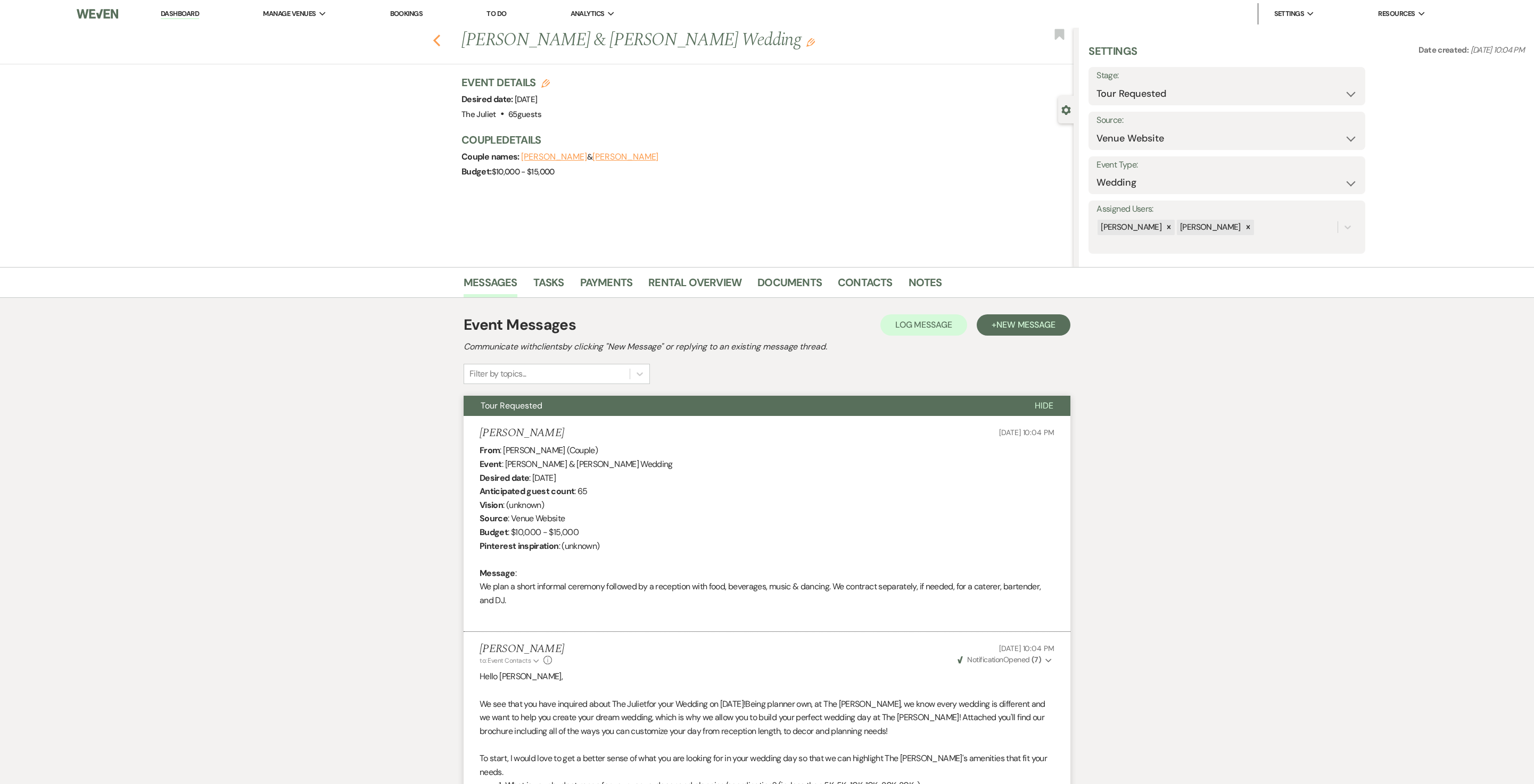
select select "2"
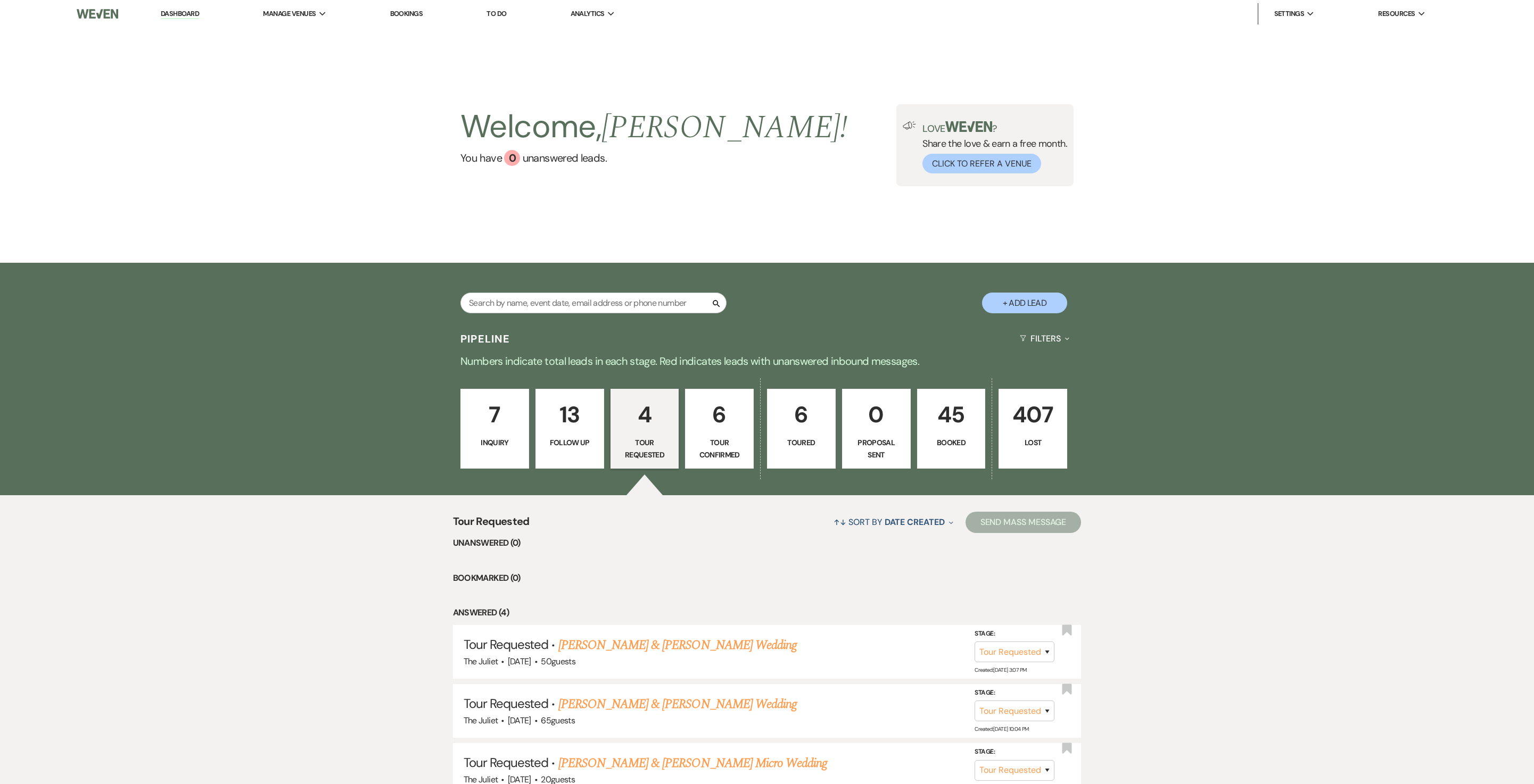
click at [1022, 416] on p "407" at bounding box center [1033, 415] width 55 height 36
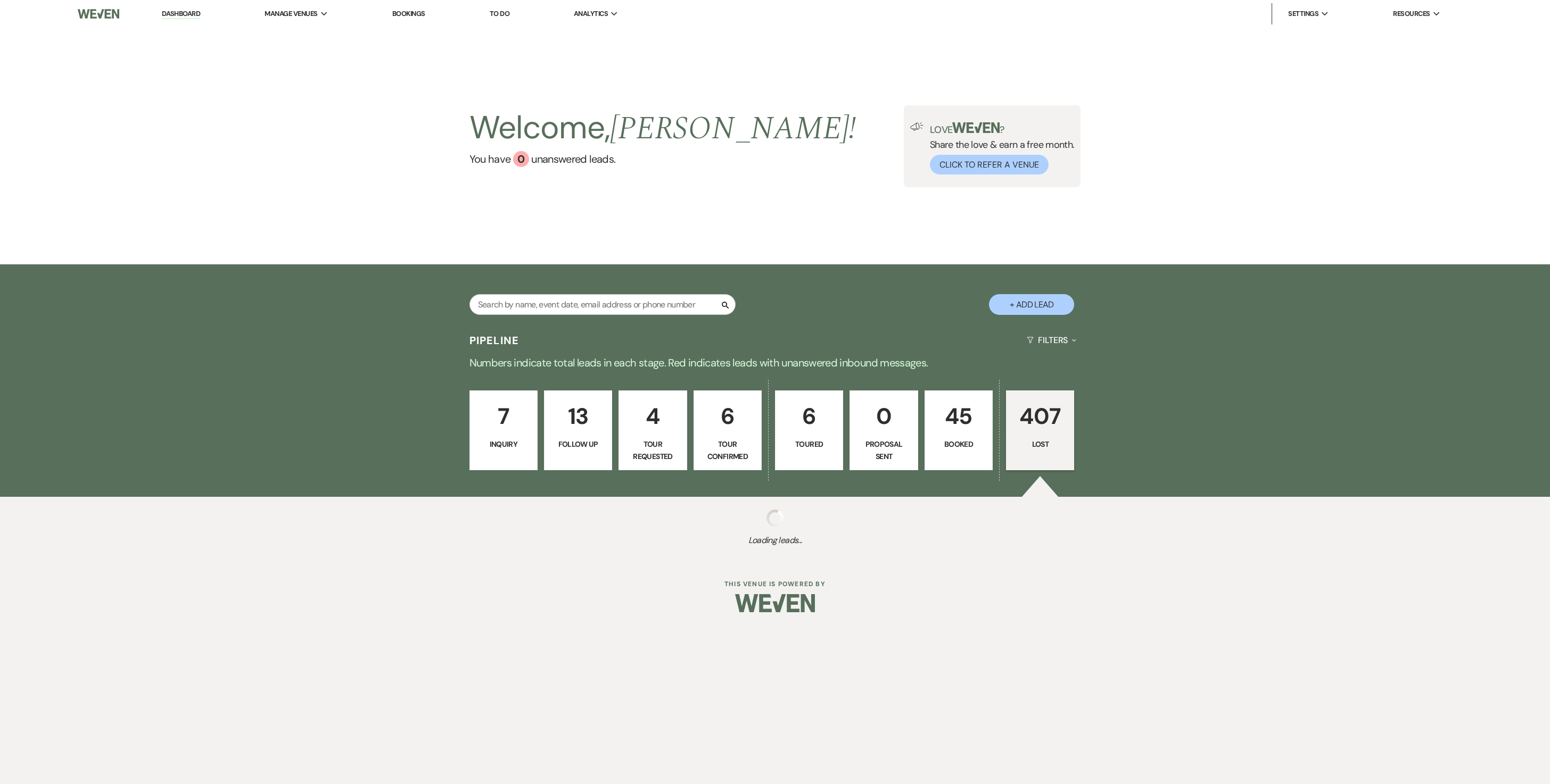
select select "8"
select select "5"
select select "8"
select select "6"
select select "8"
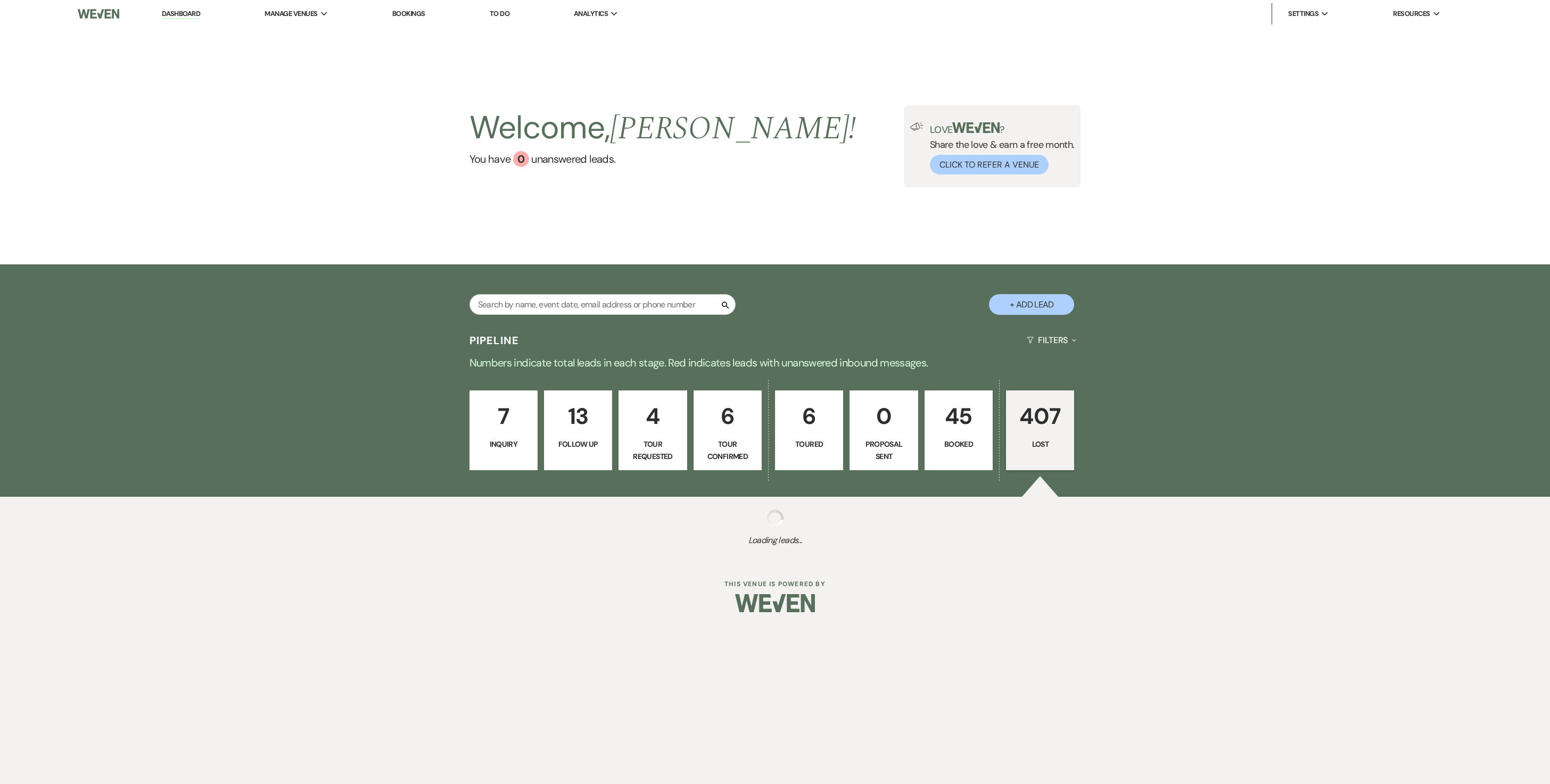
select select "10"
select select "8"
select select "6"
select select "8"
select select "6"
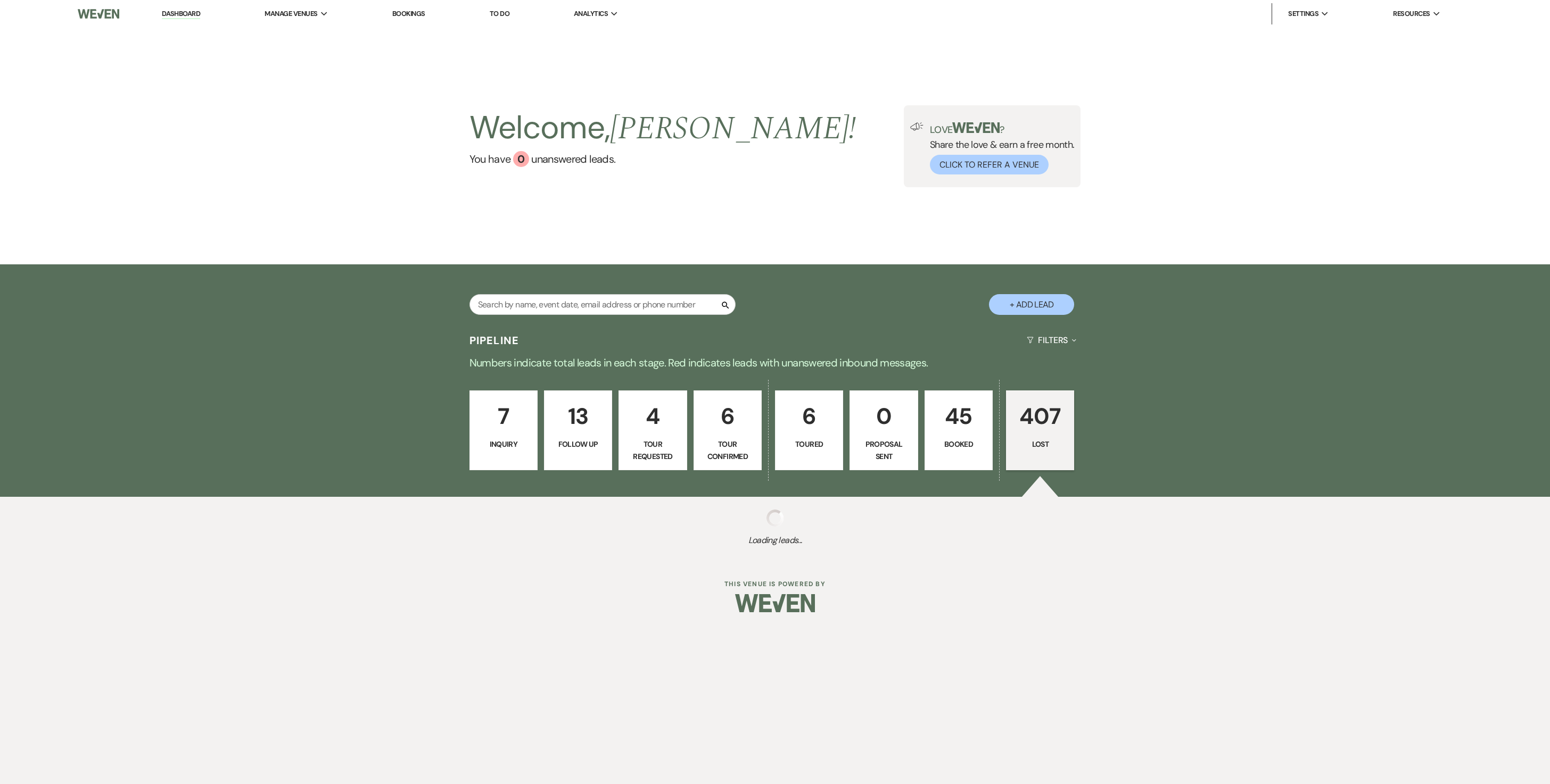
select select "8"
select select "9"
select select "8"
select select "1"
select select "8"
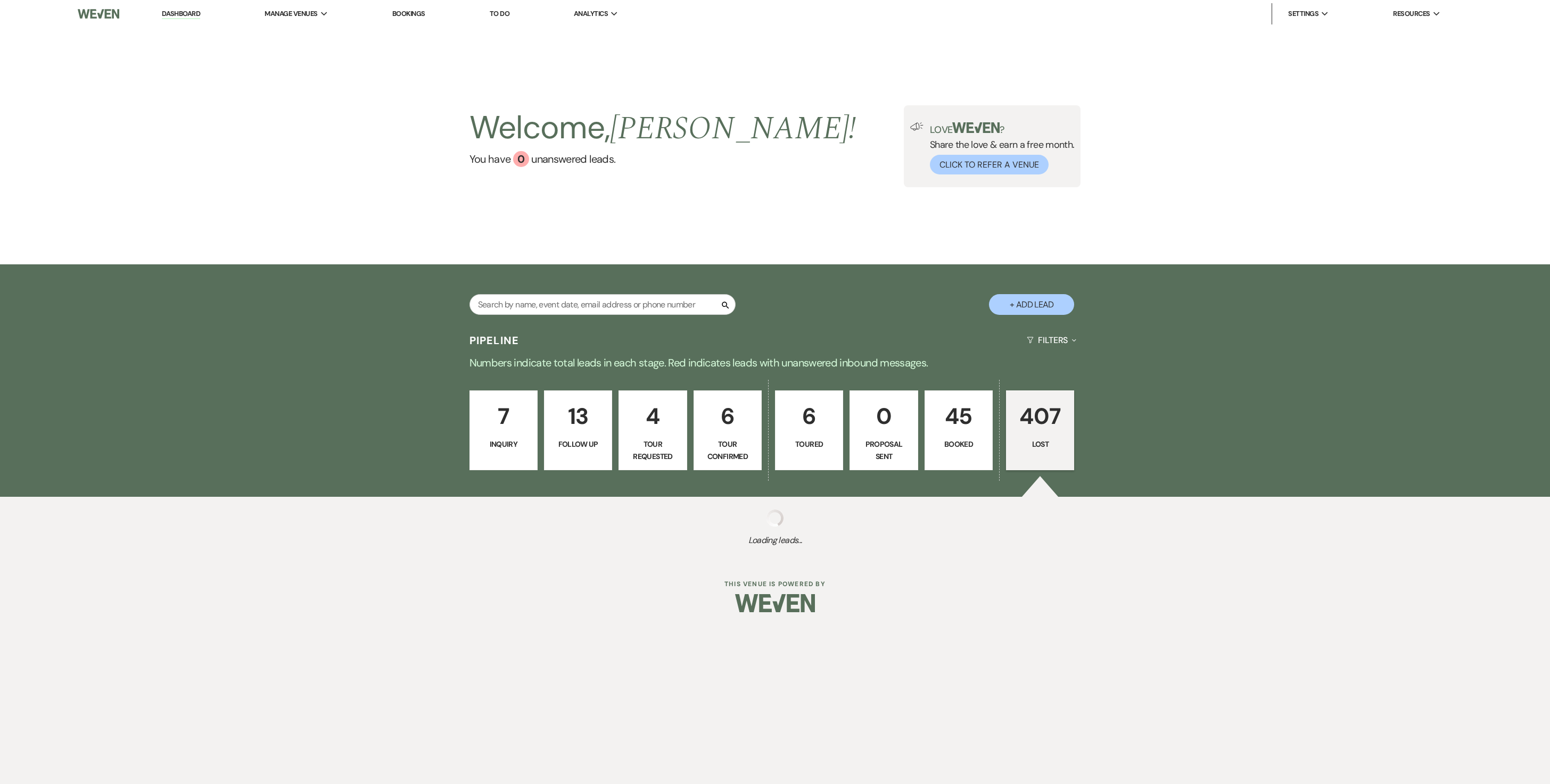
select select "6"
select select "8"
select select "1"
select select "8"
select select "5"
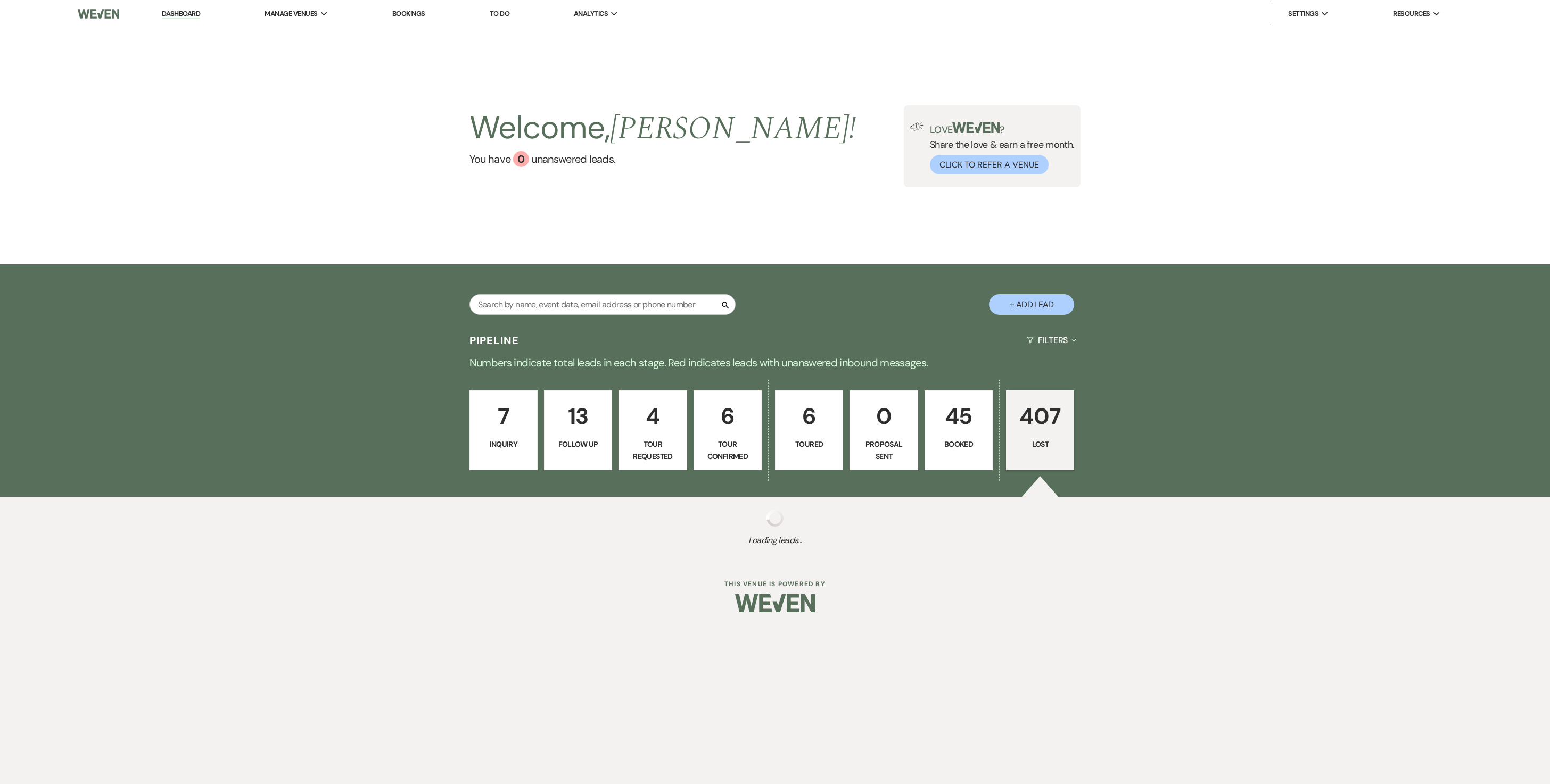
select select "8"
select select "6"
select select "8"
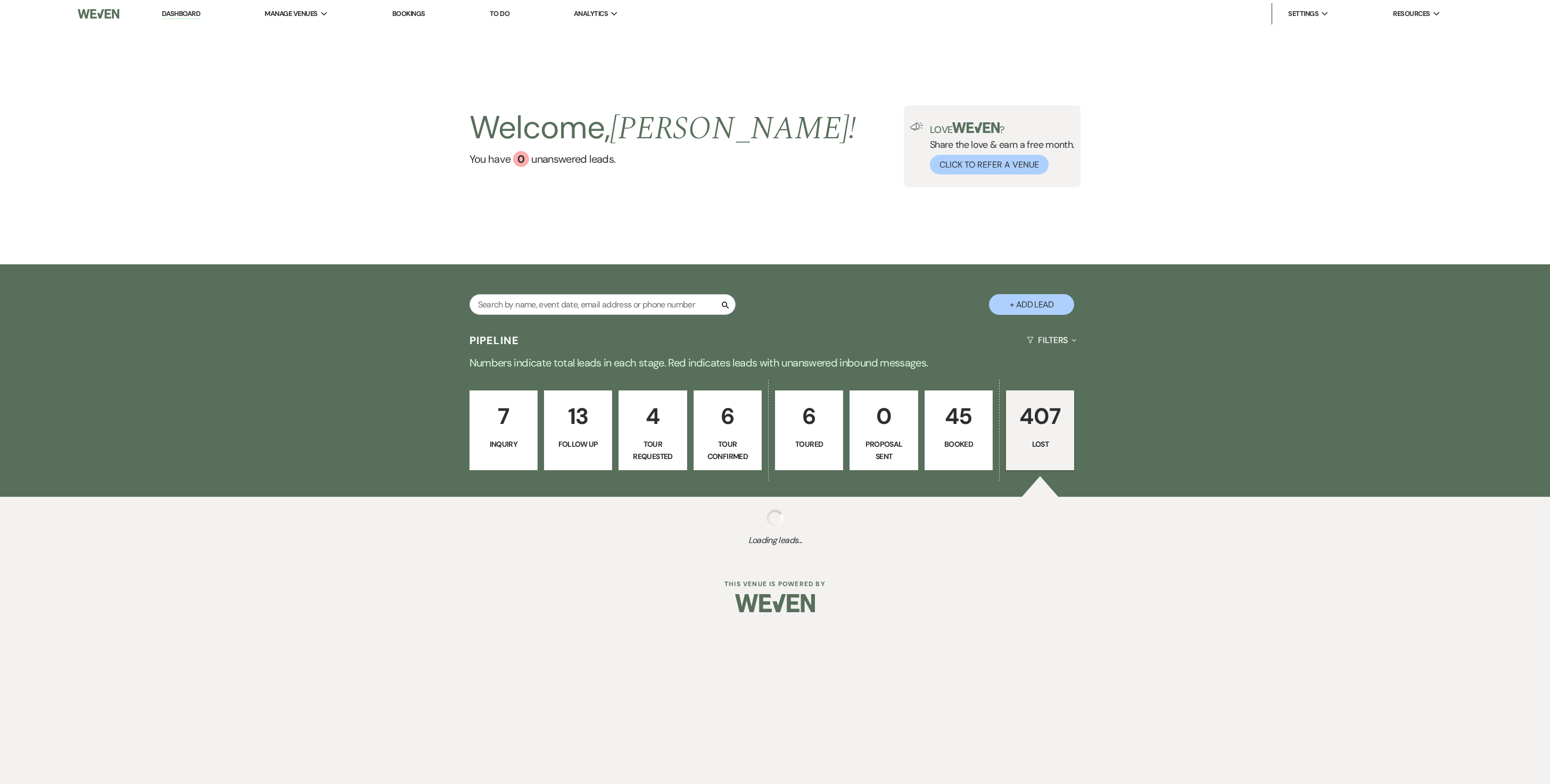
select select "5"
select select "8"
select select "6"
select select "8"
select select "5"
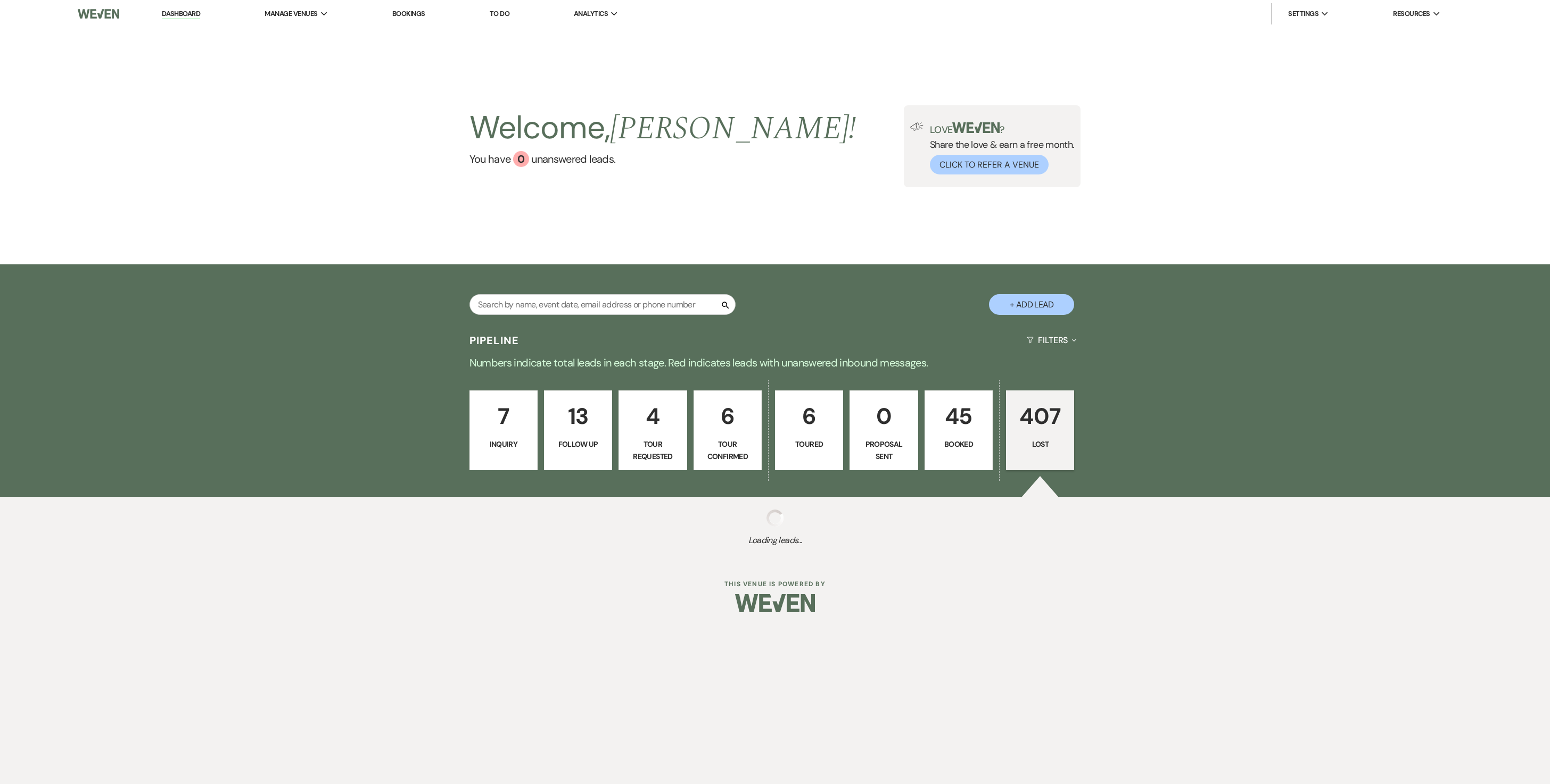
select select "8"
select select "5"
select select "8"
select select "6"
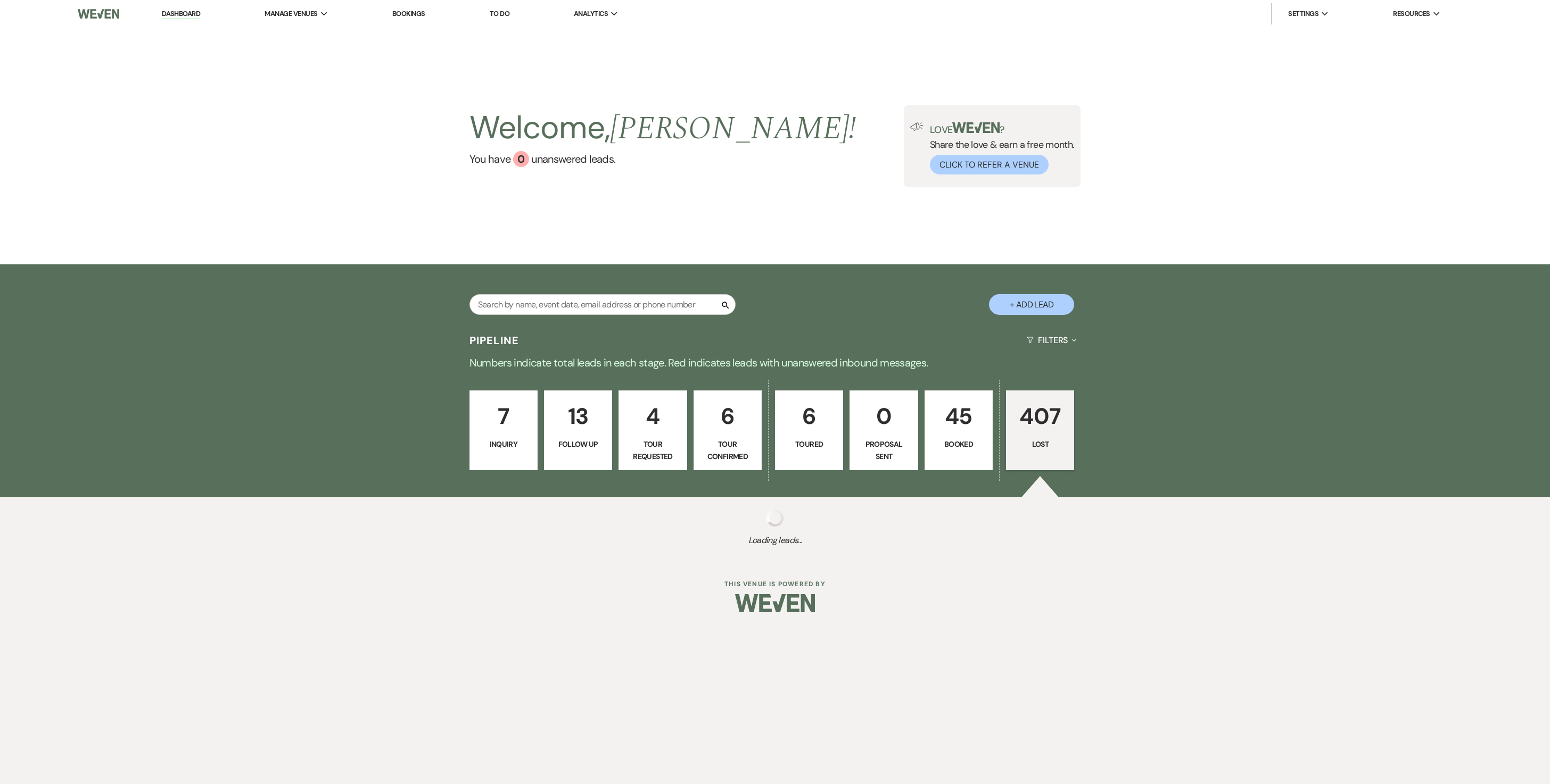
select select "8"
select select "6"
select select "8"
select select "5"
select select "8"
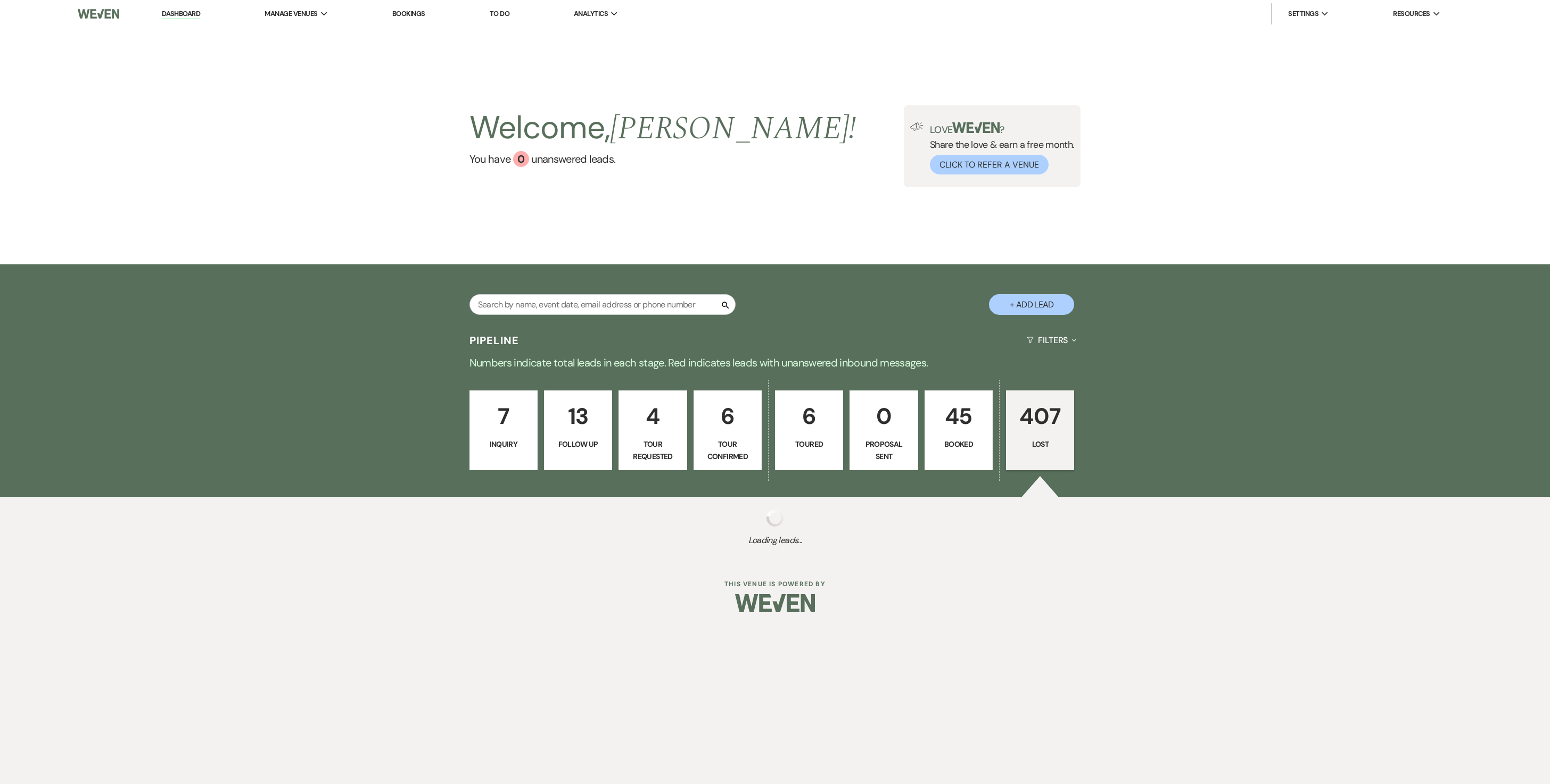
select select "11"
select select "8"
select select "5"
select select "8"
select select "5"
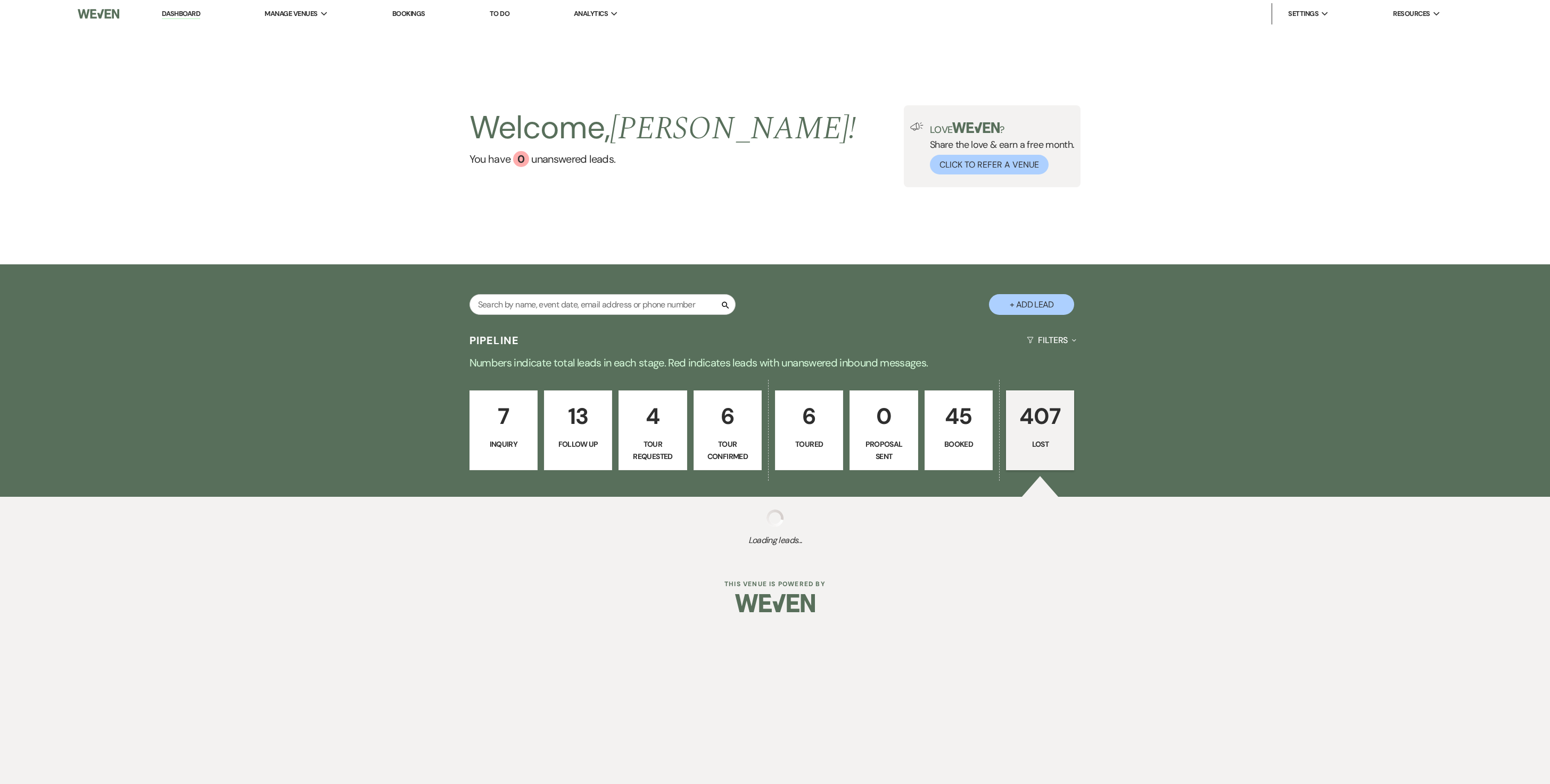
select select "8"
select select "5"
select select "8"
select select "6"
select select "8"
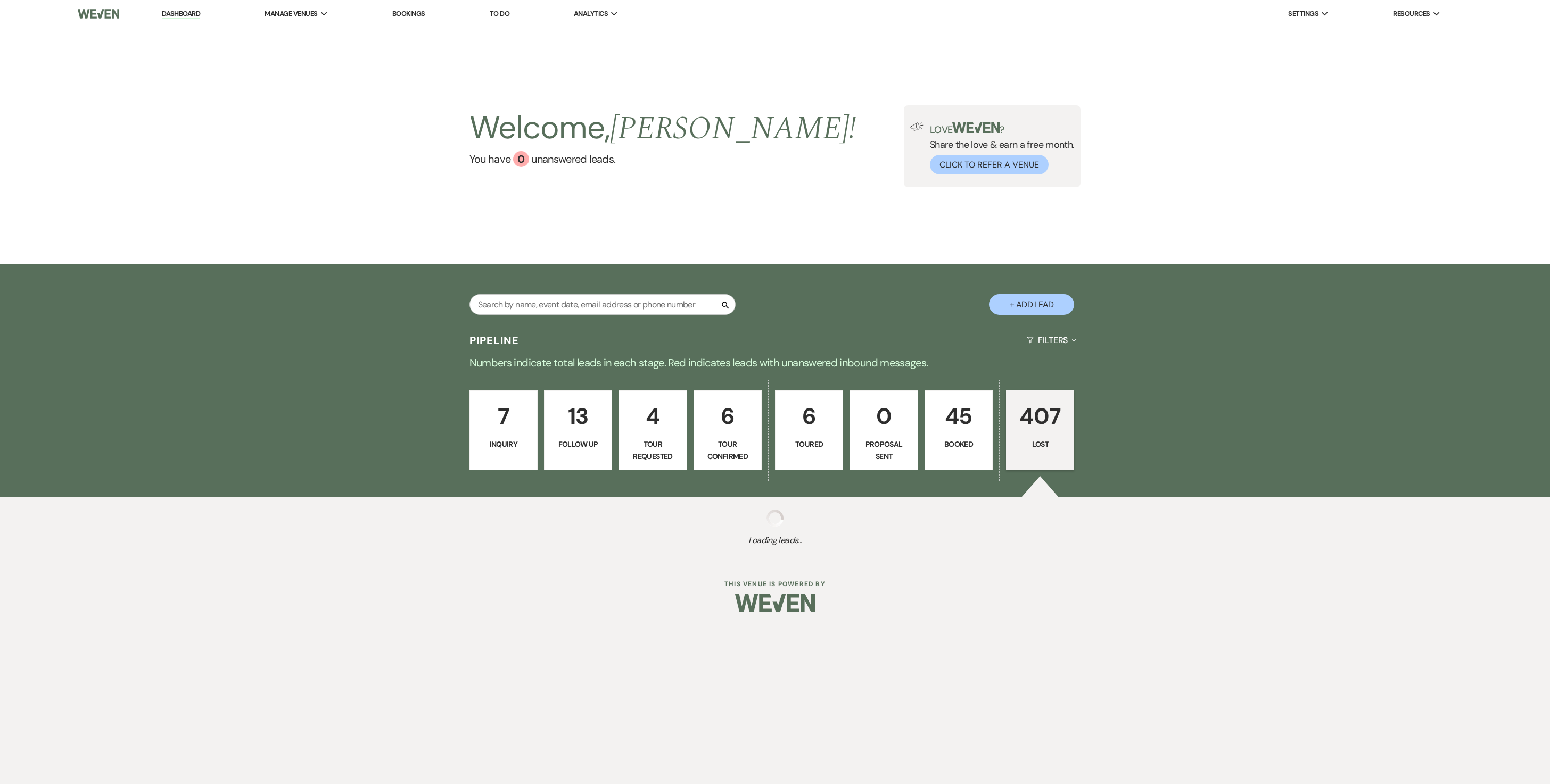
select select "5"
select select "8"
select select "5"
select select "8"
select select "5"
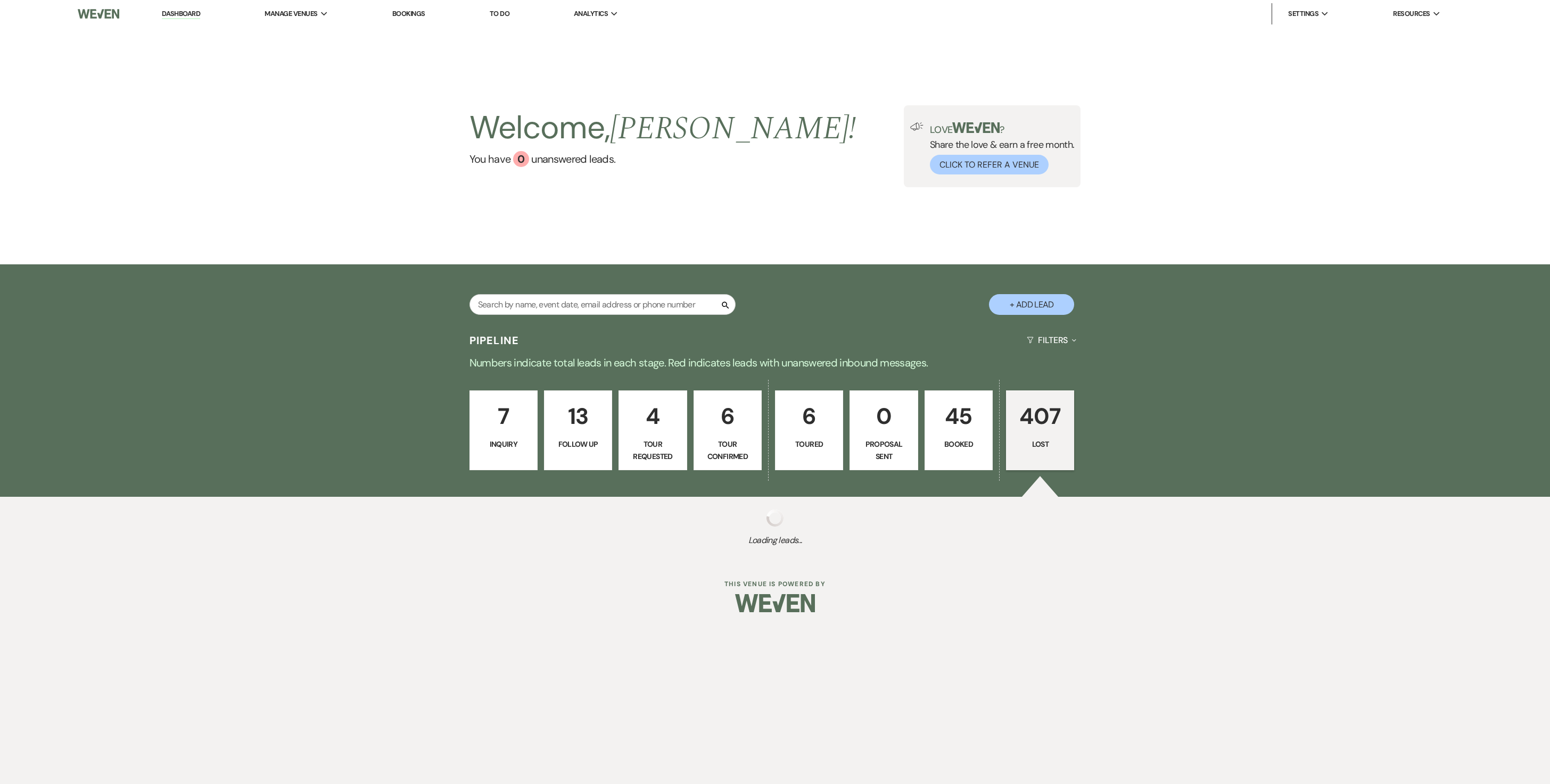
select select "8"
select select "6"
select select "8"
select select "6"
select select "8"
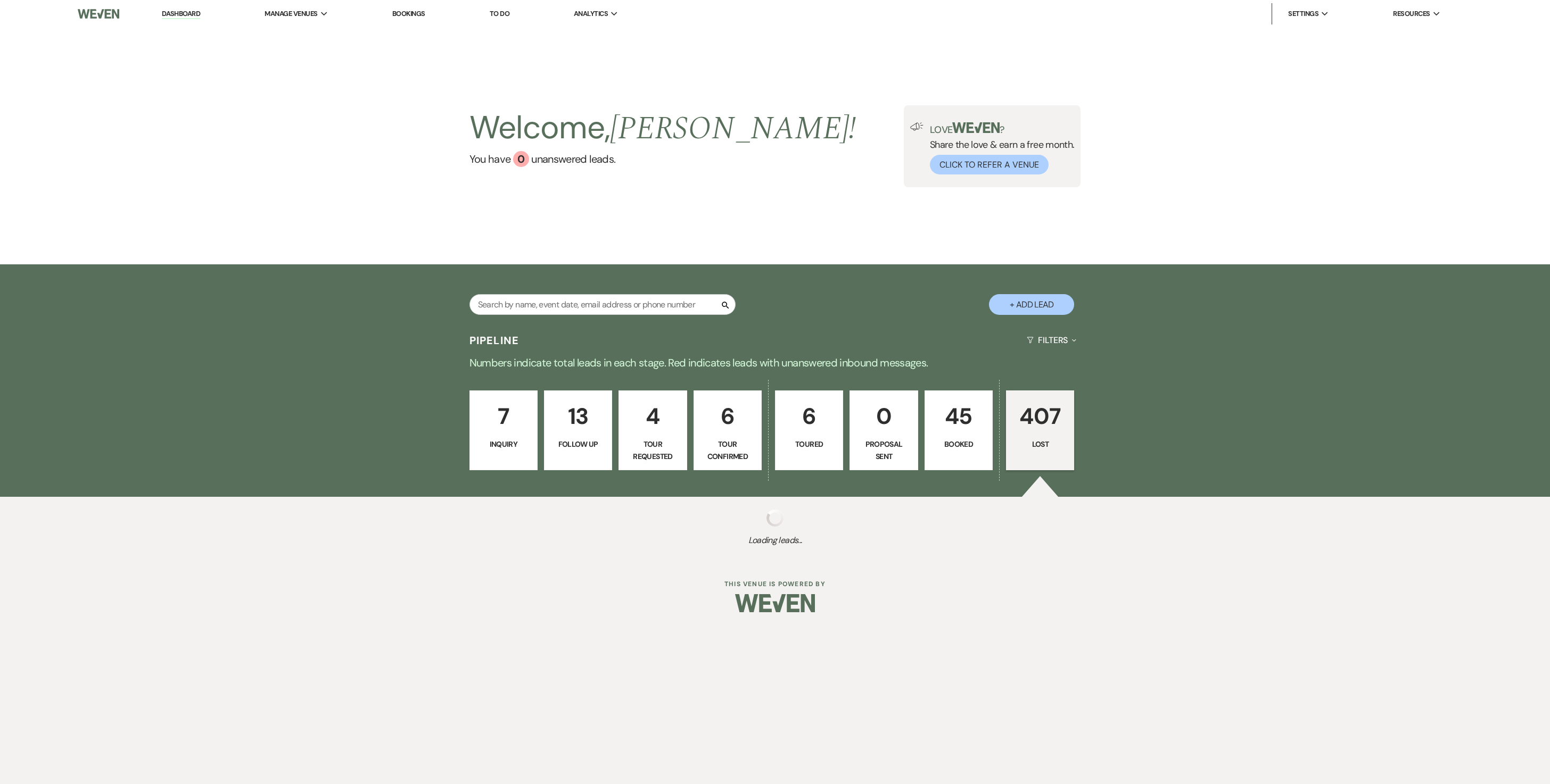
select select "5"
select select "8"
select select "6"
select select "8"
select select "6"
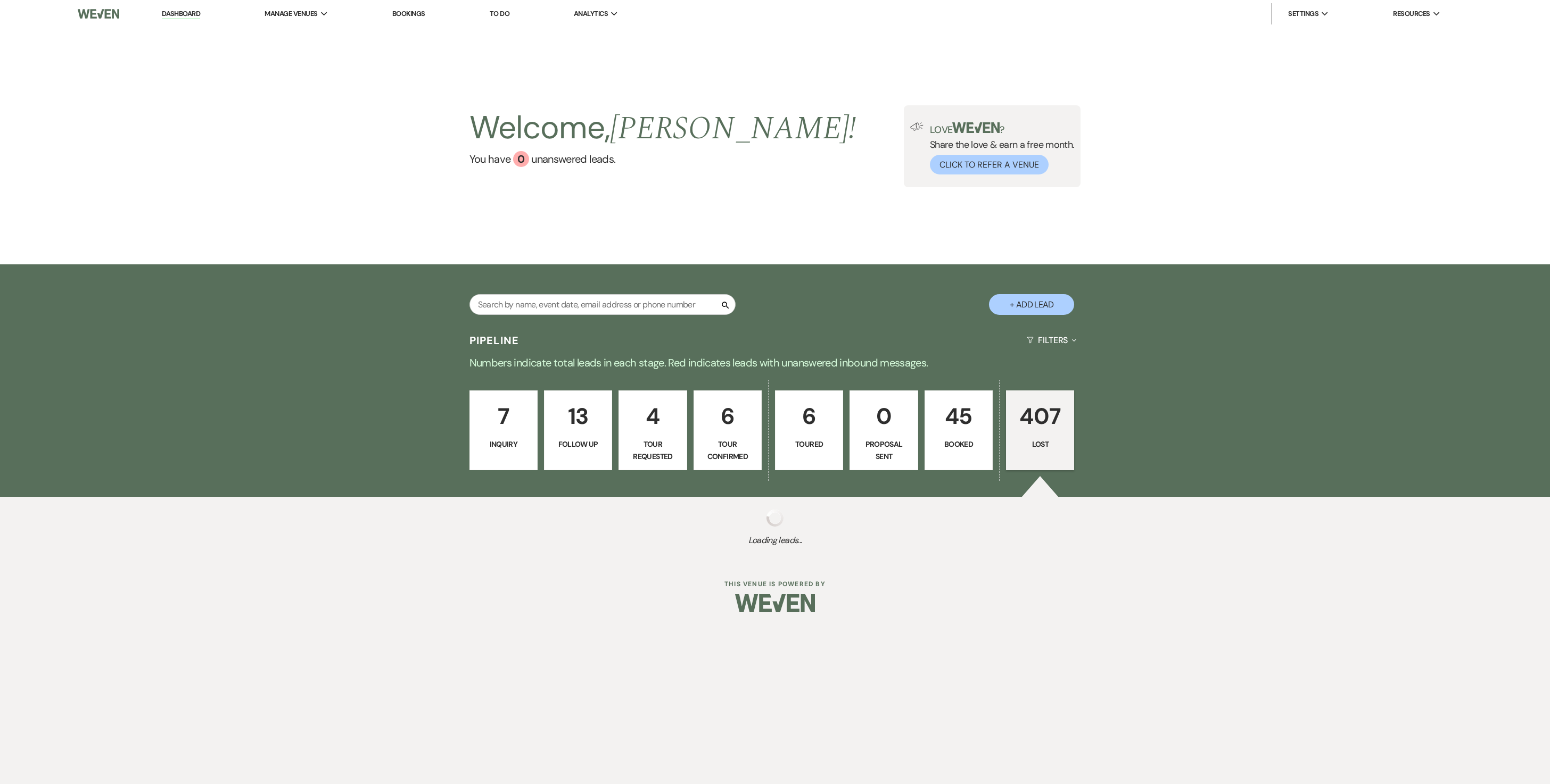
select select "8"
select select "10"
select select "8"
select select "5"
select select "8"
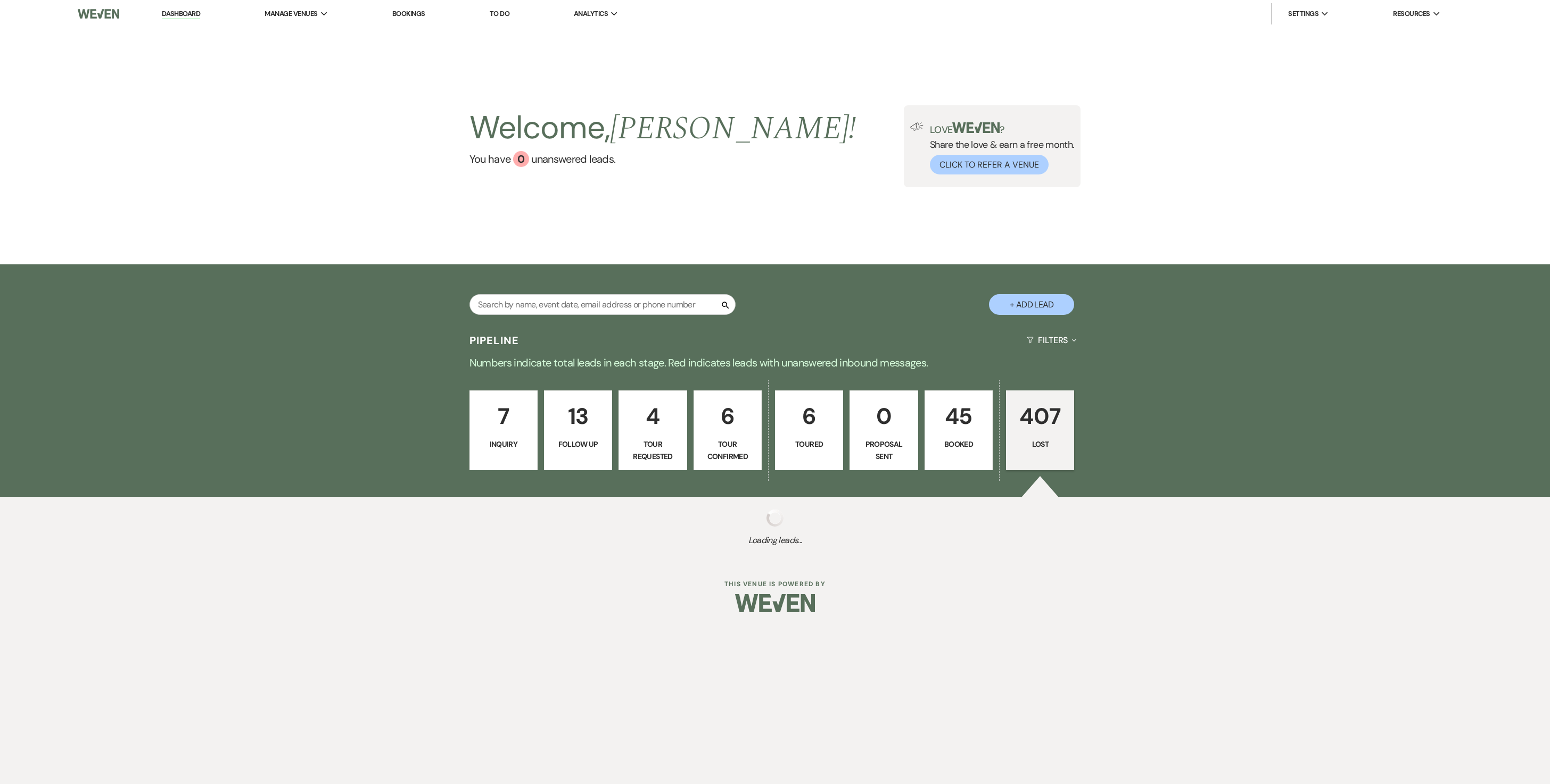
select select "6"
select select "8"
select select "10"
select select "8"
select select "5"
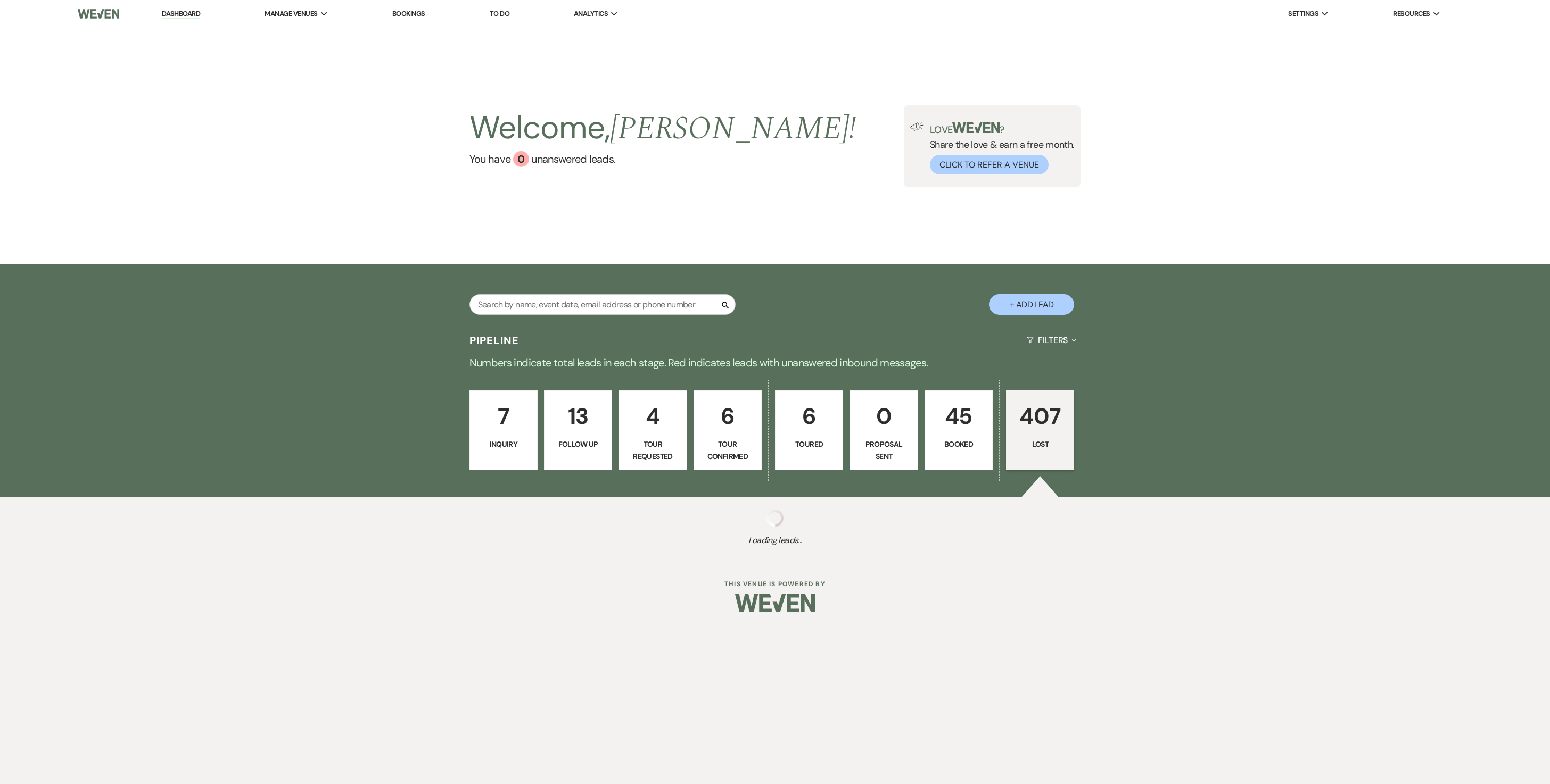
select select "8"
select select "5"
select select "8"
select select "5"
select select "8"
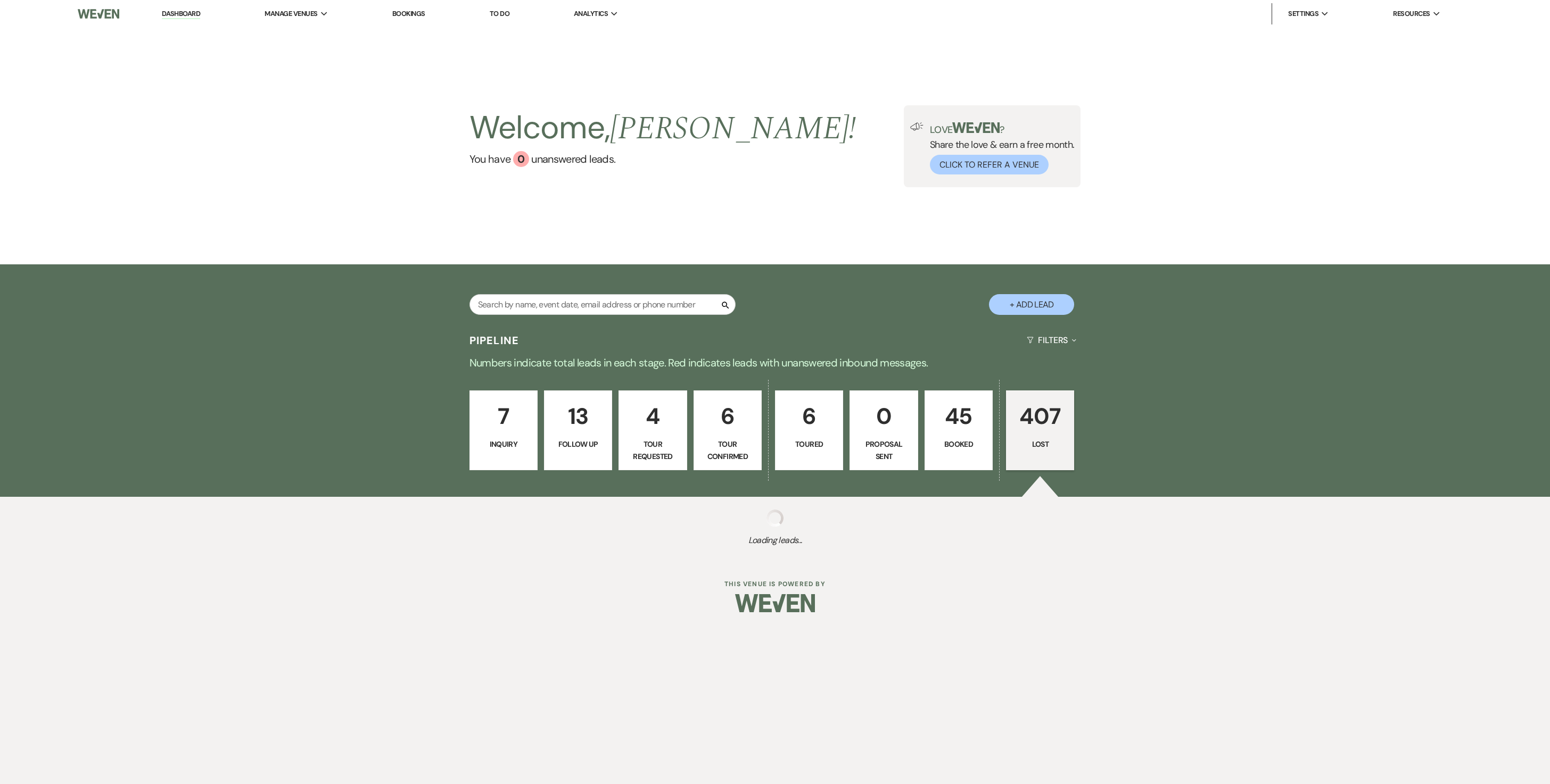
select select "5"
select select "8"
select select "6"
select select "8"
select select "1"
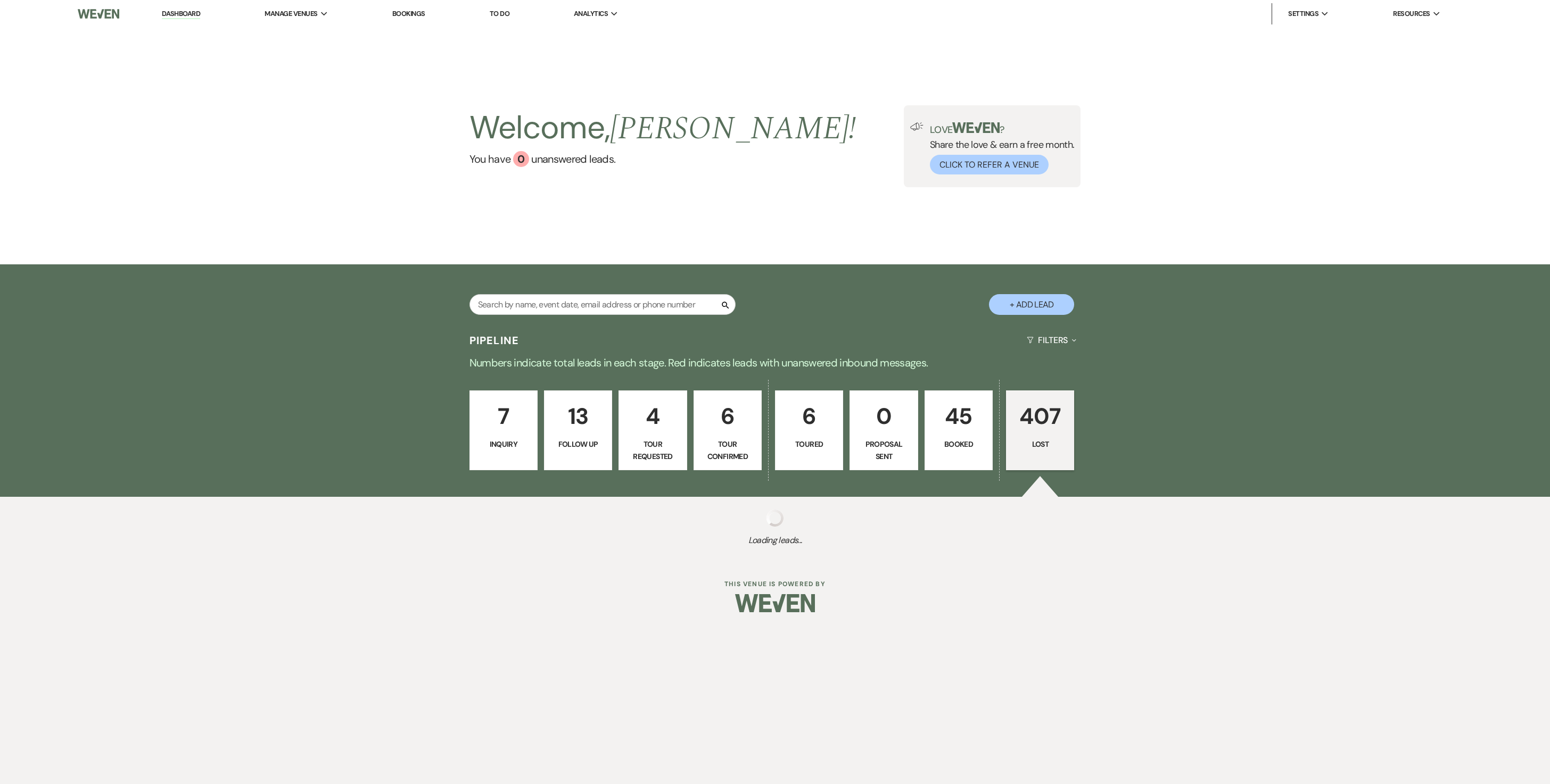
select select "8"
select select "5"
select select "8"
select select "5"
select select "8"
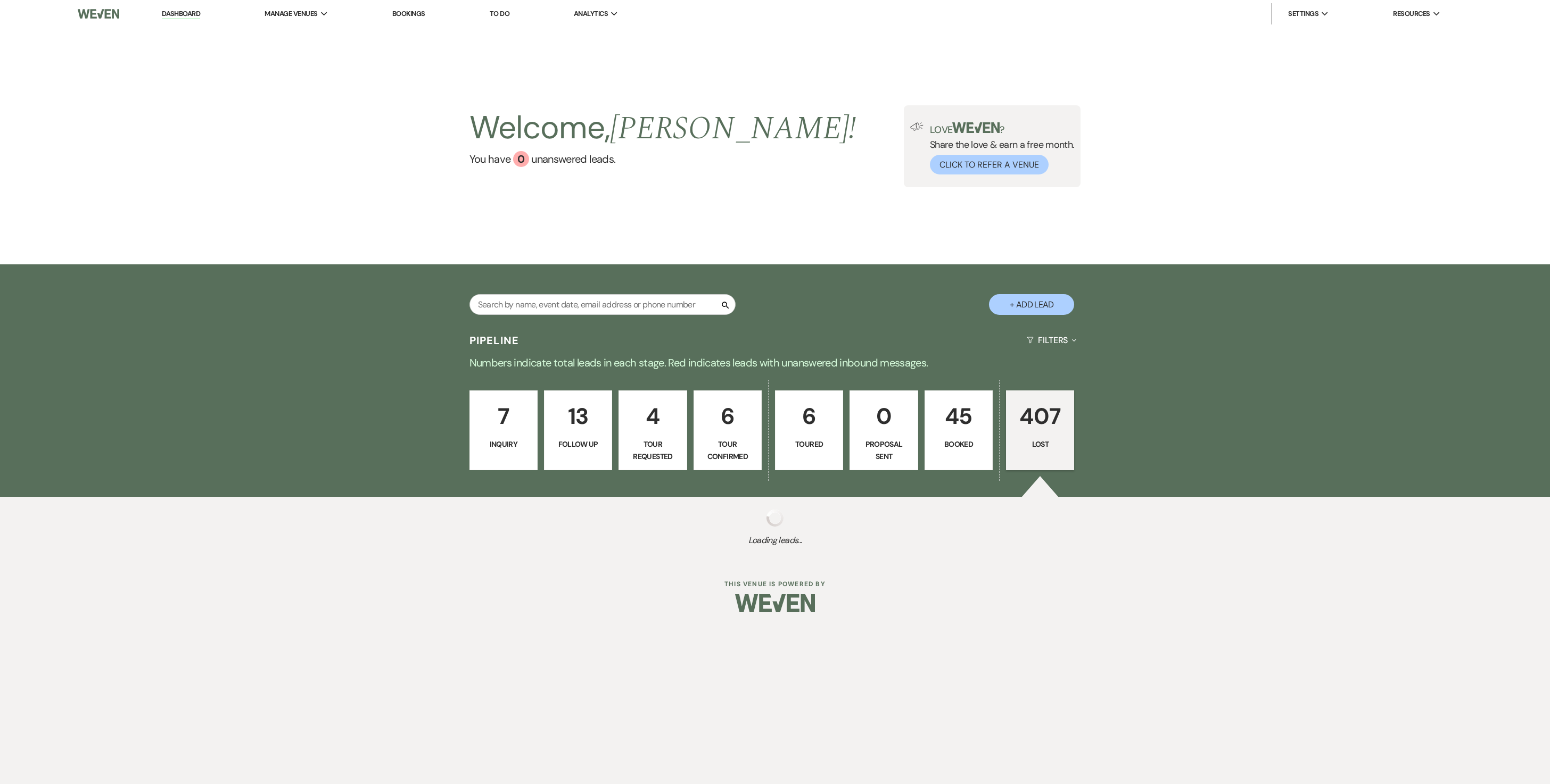
select select "7"
select select "8"
select select "5"
select select "8"
select select "5"
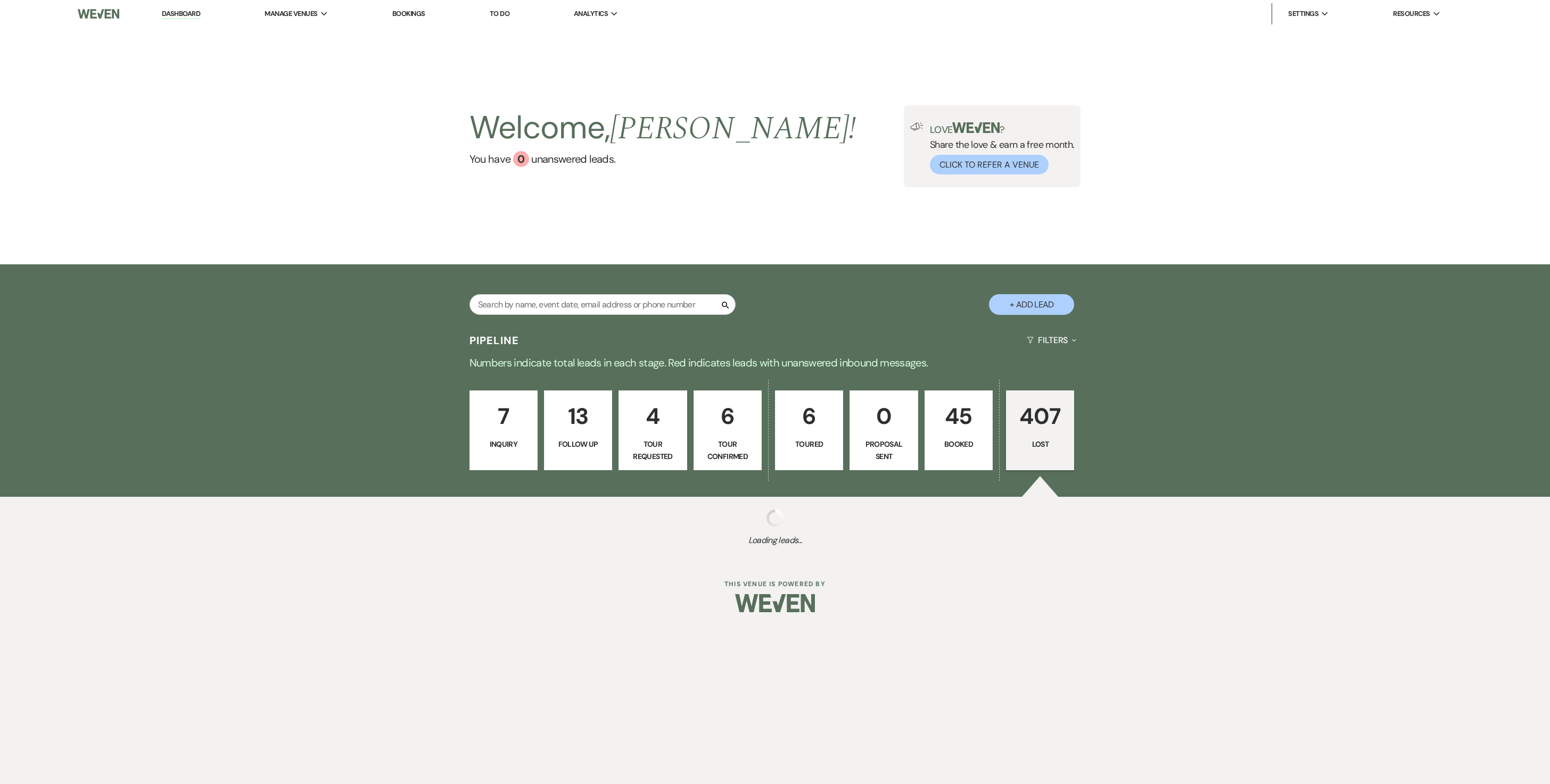
select select "8"
select select "6"
select select "8"
select select "6"
select select "8"
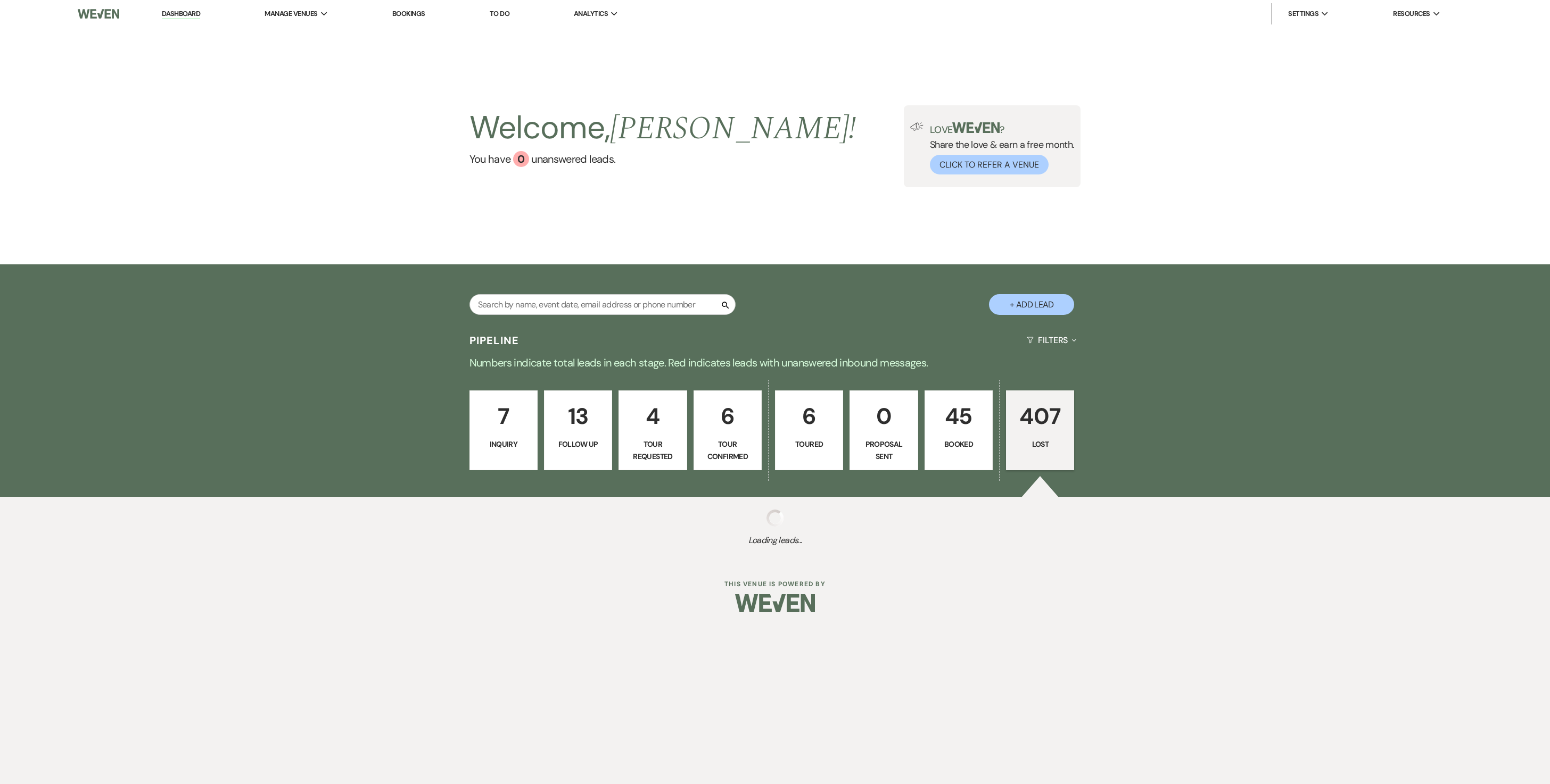
select select "8"
select select "5"
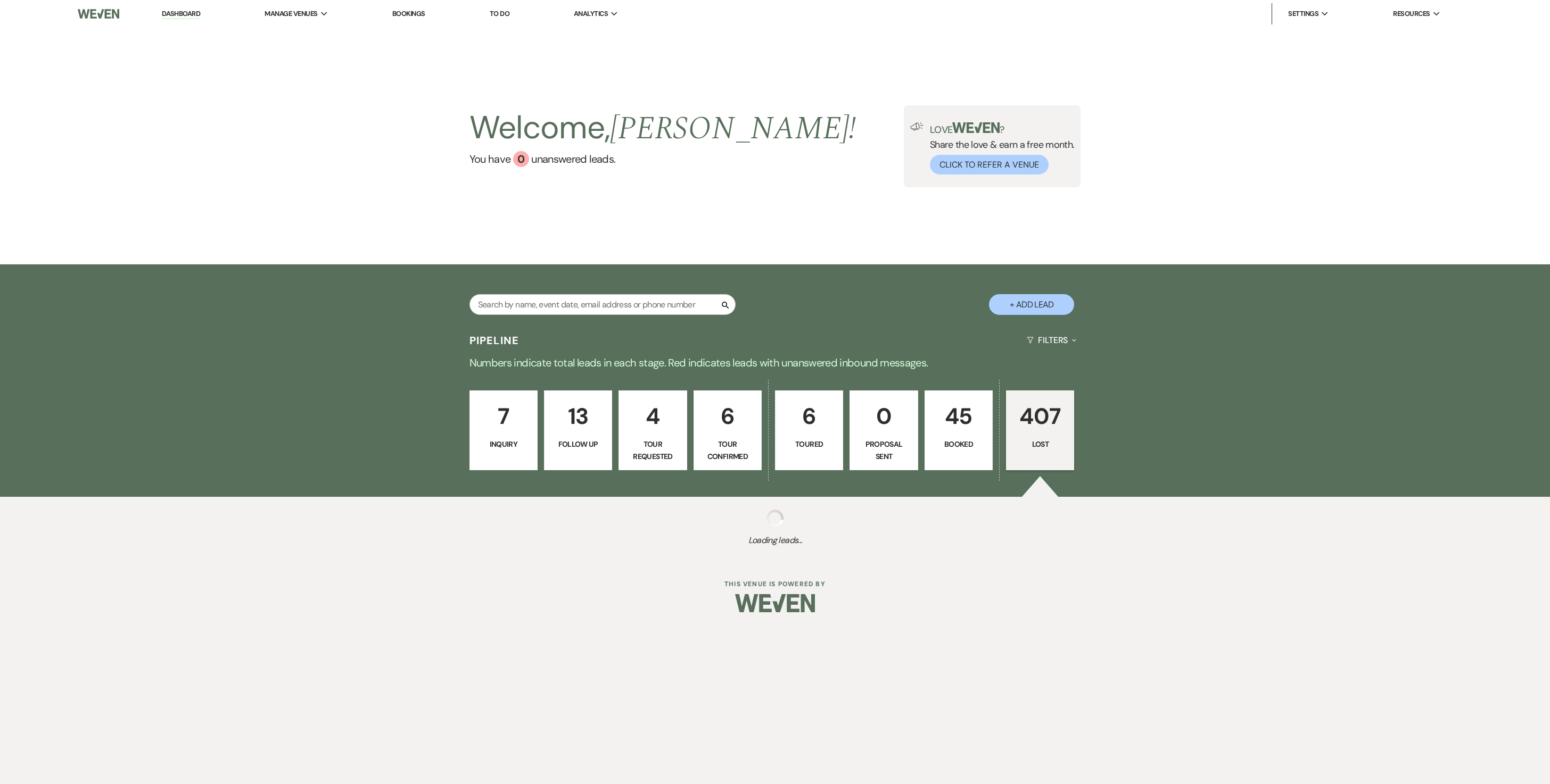
select select "8"
select select "5"
select select "8"
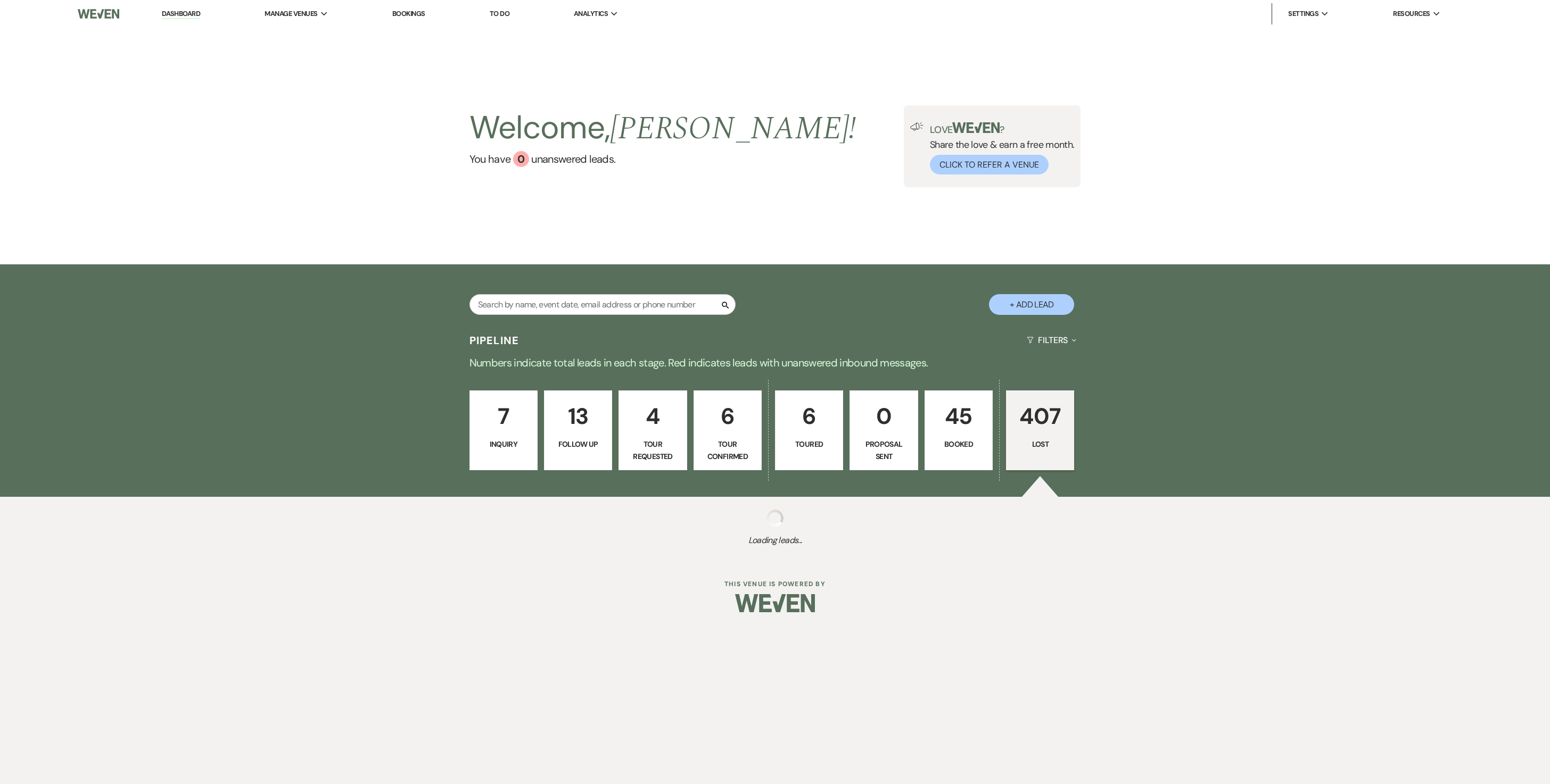
select select "5"
select select "8"
select select "5"
select select "8"
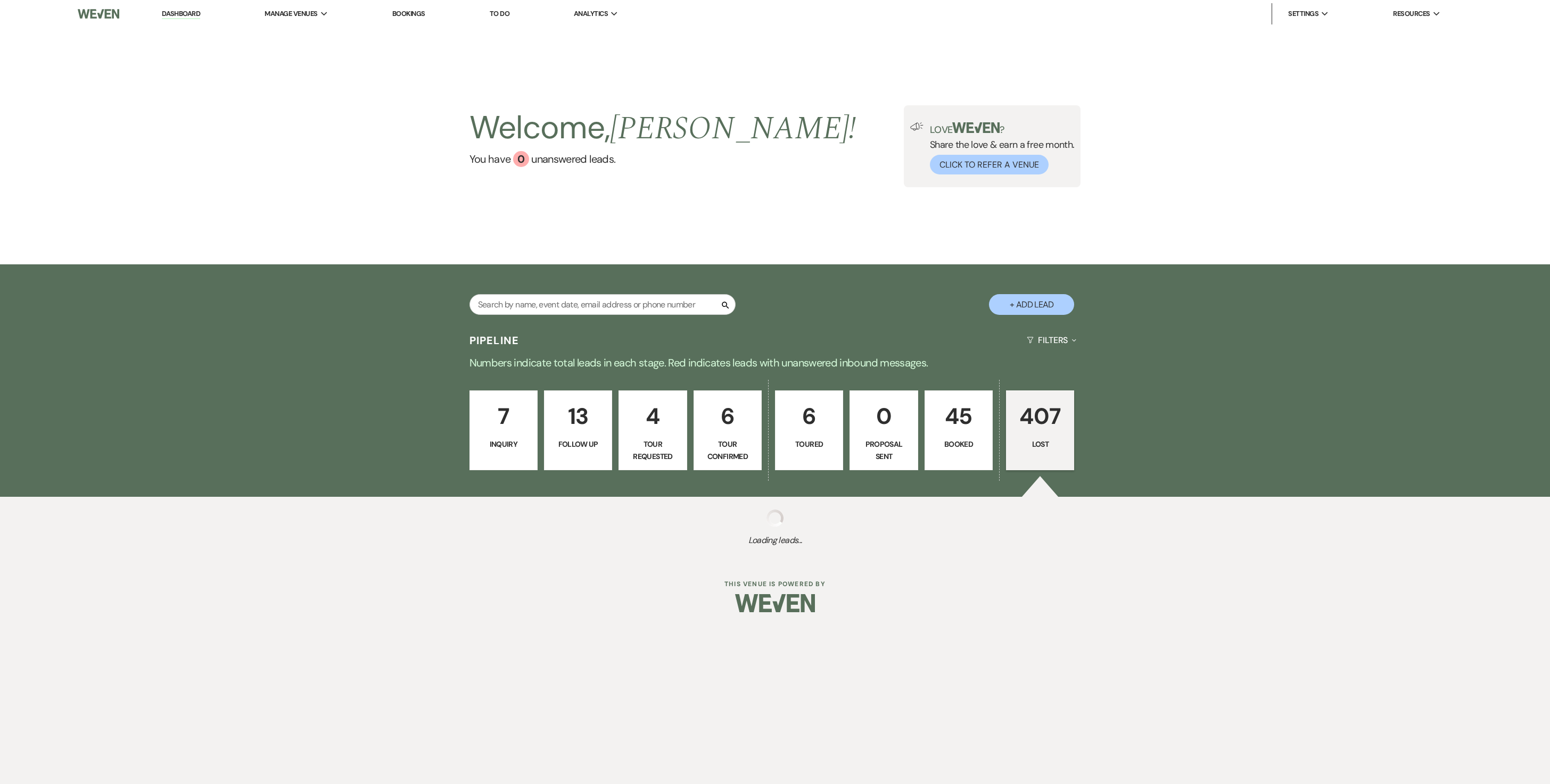
select select "8"
select select "11"
select select "8"
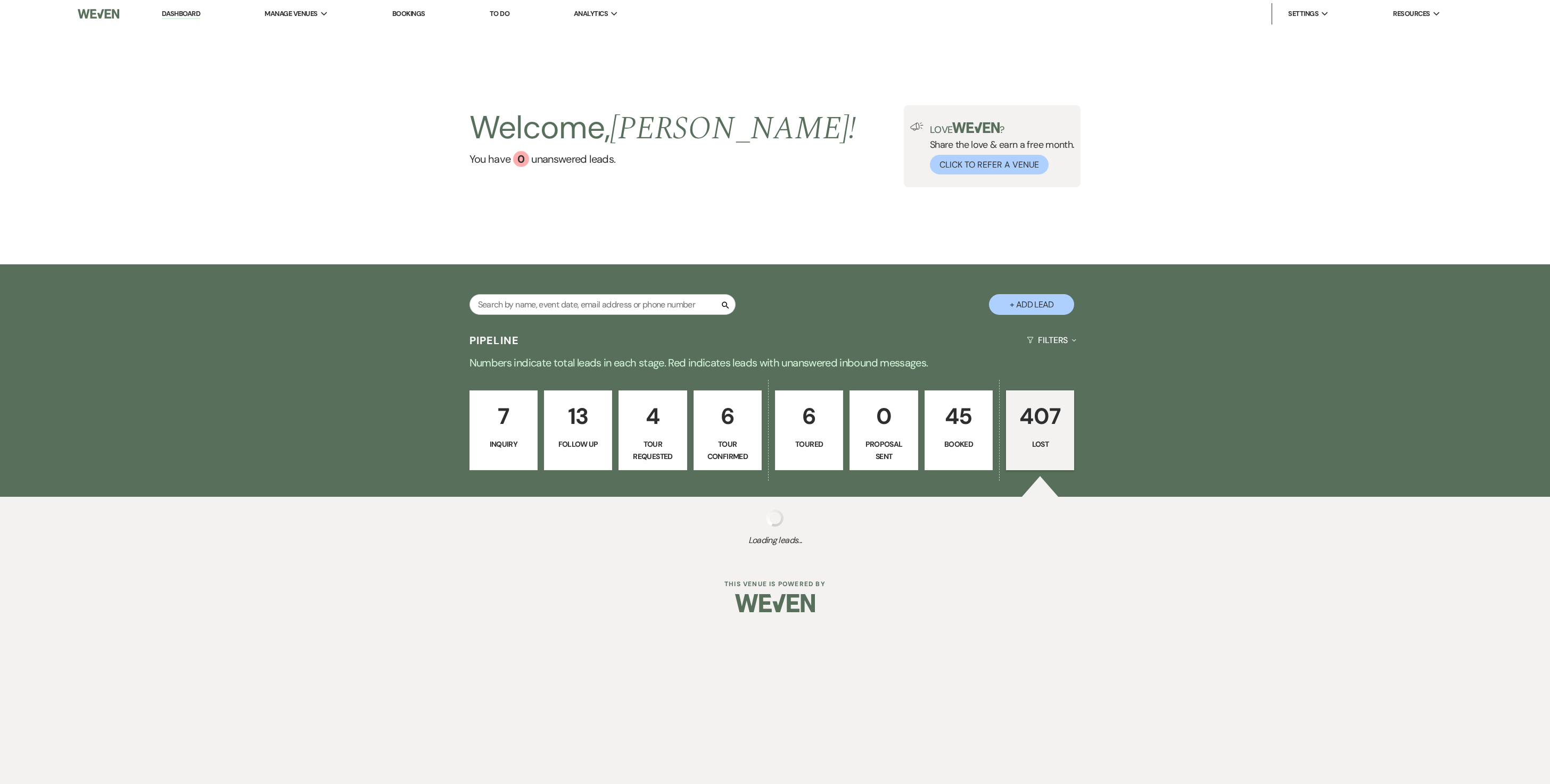
select select "8"
select select "5"
select select "8"
select select "5"
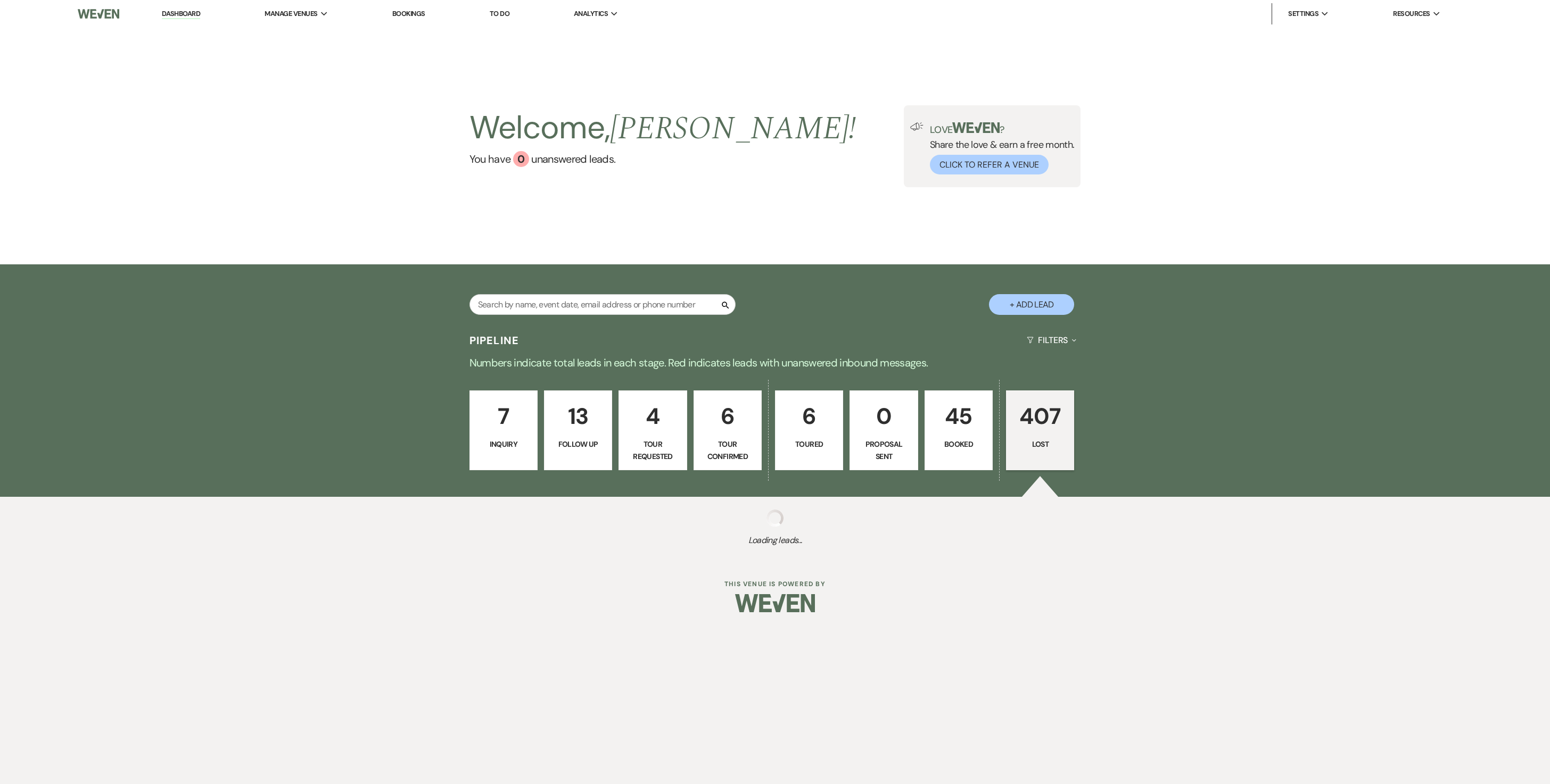
select select "8"
select select "5"
select select "8"
select select "5"
select select "8"
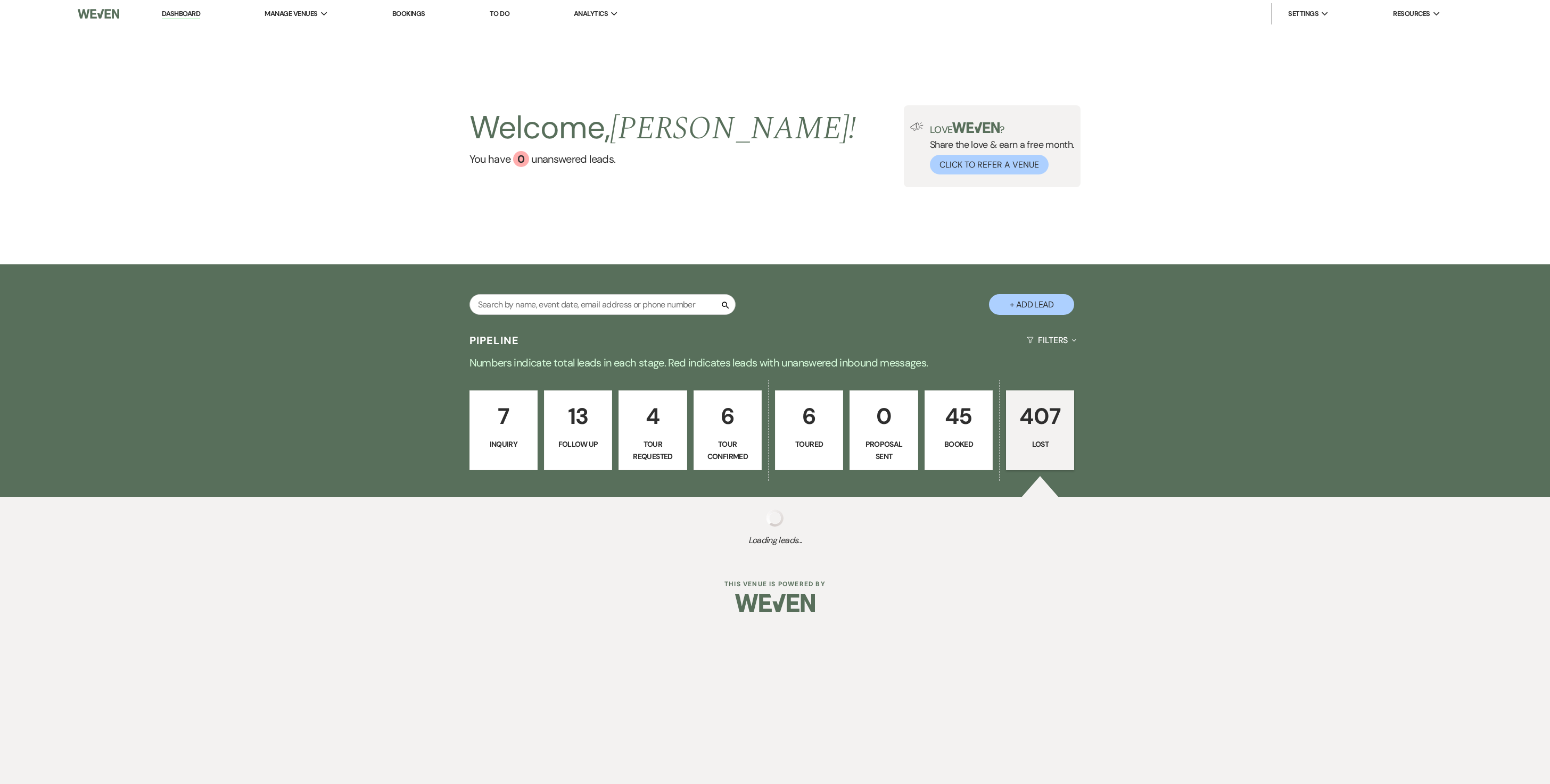
select select "5"
select select "8"
select select "5"
select select "8"
select select "5"
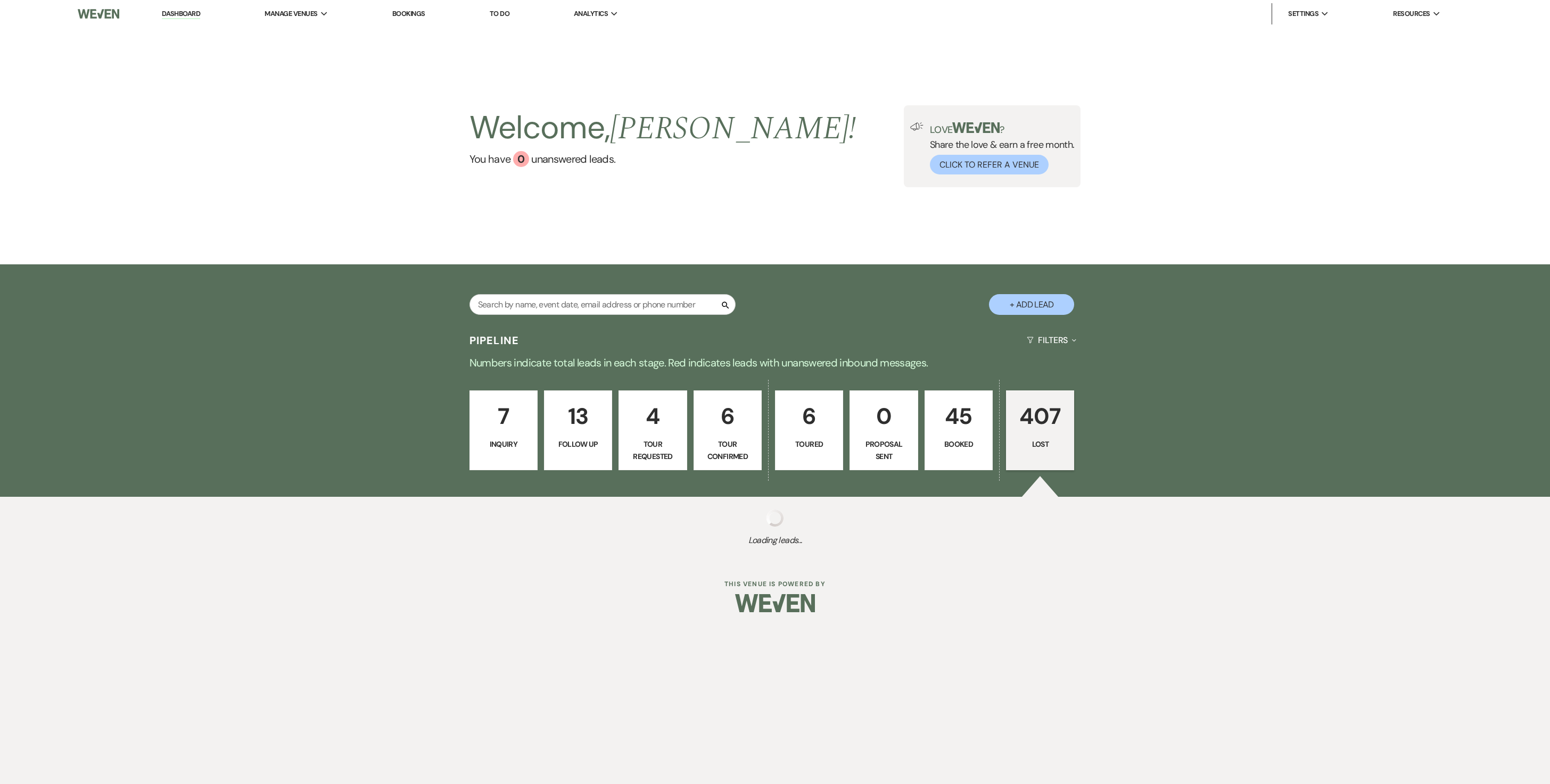
select select "8"
select select "5"
select select "8"
select select "5"
select select "8"
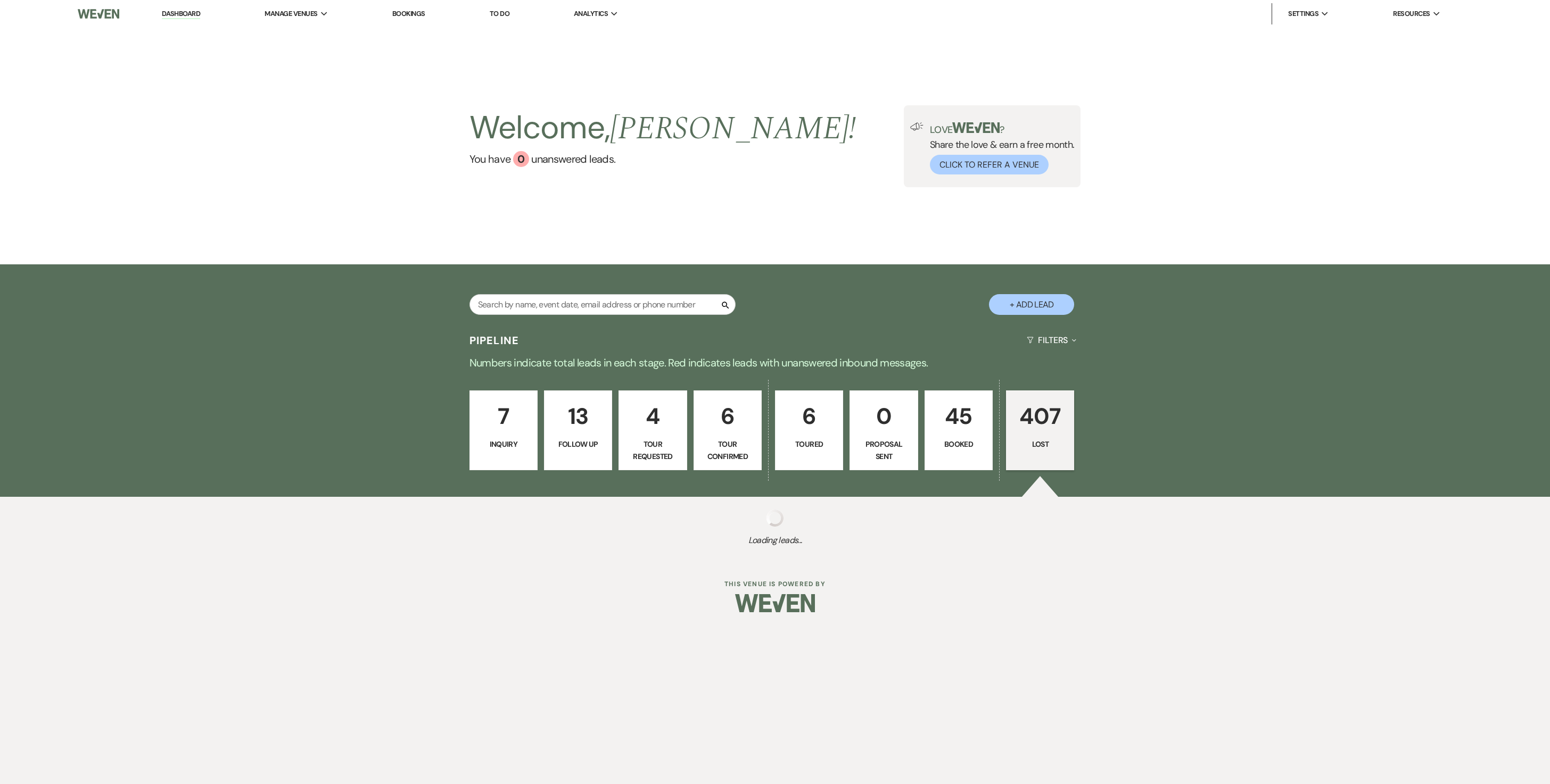
select select "5"
select select "8"
select select "5"
select select "8"
select select "5"
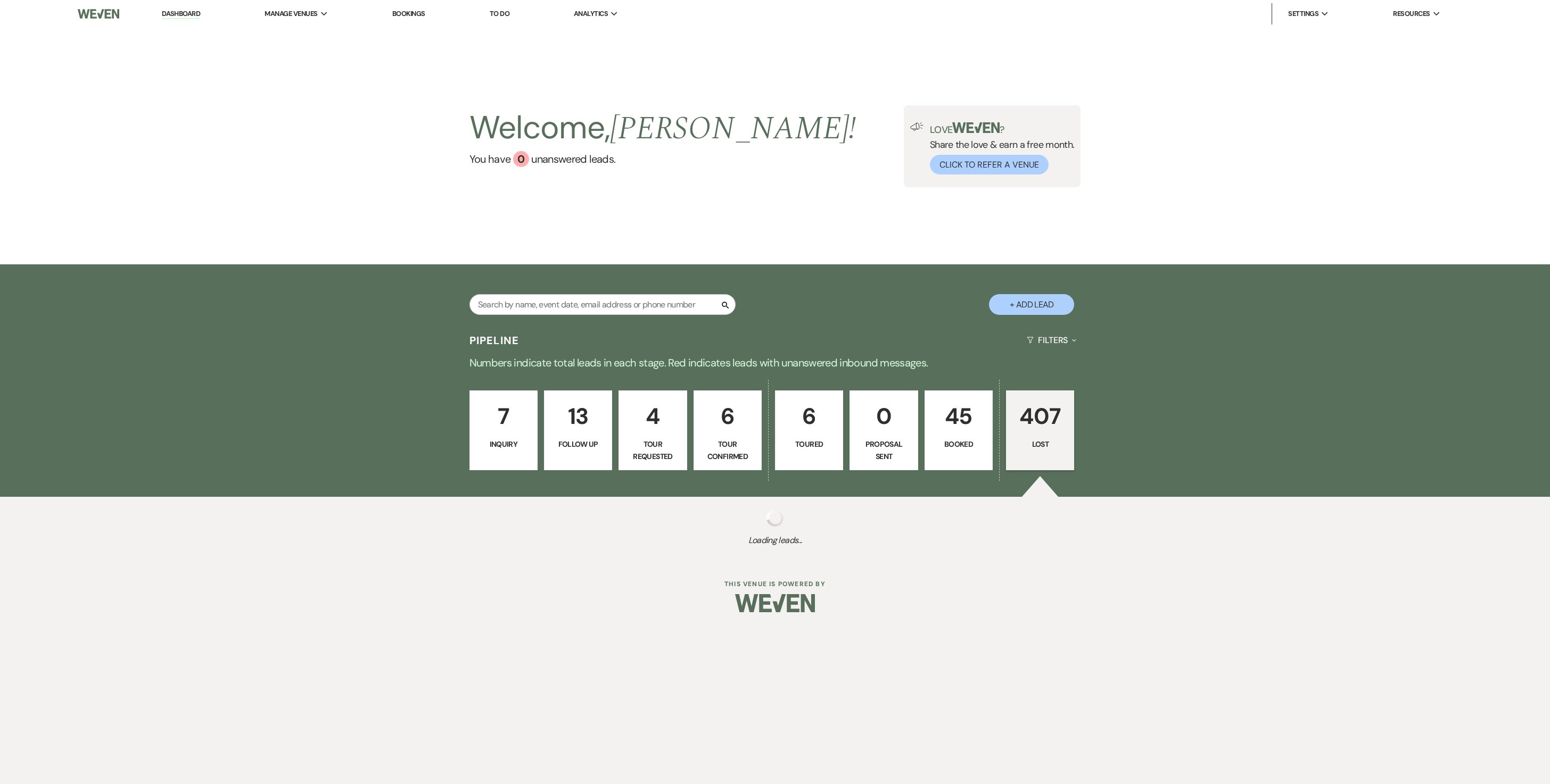
select select "8"
select select "5"
select select "8"
select select "5"
select select "8"
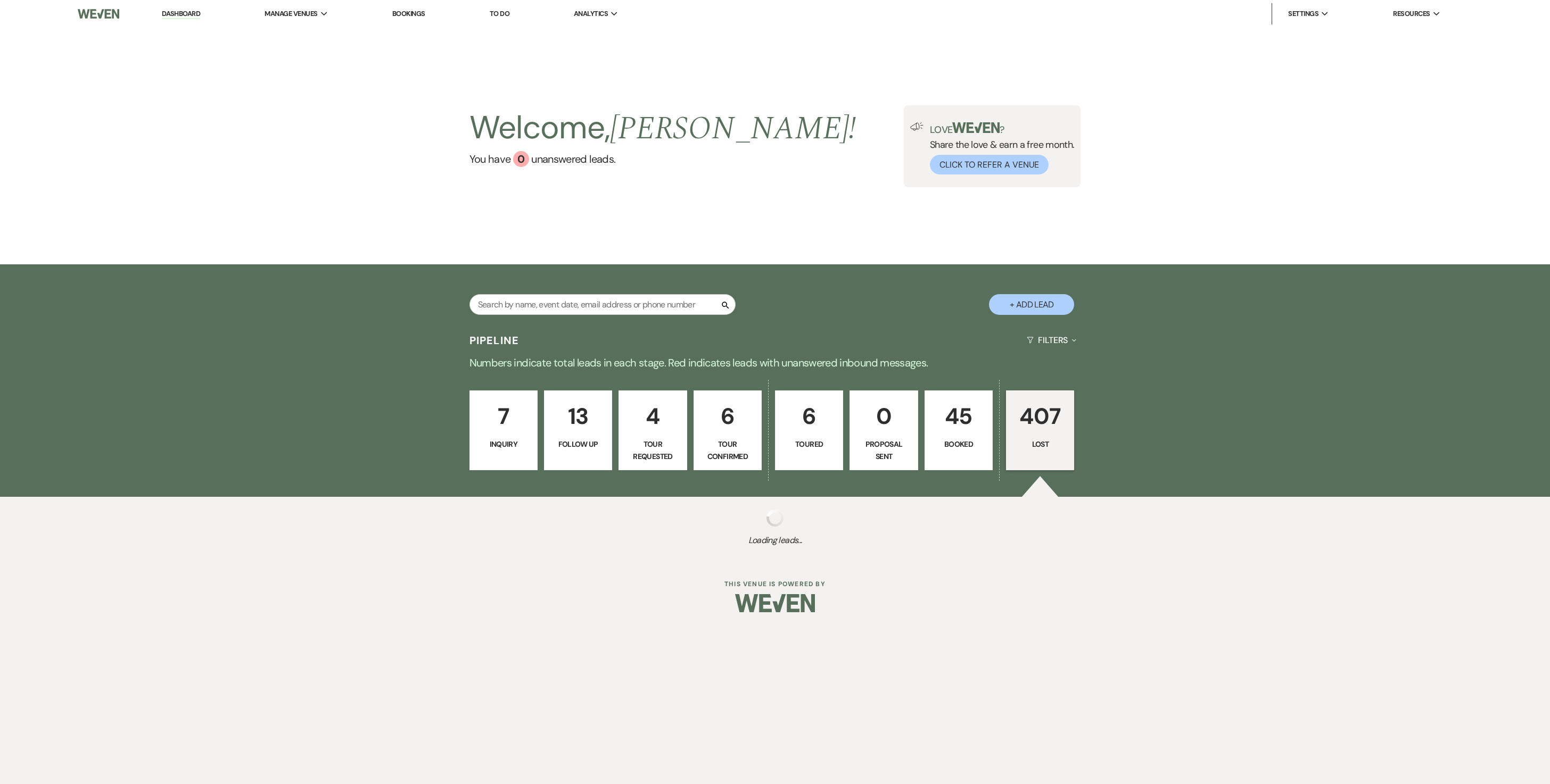
select select "6"
select select "8"
select select "5"
select select "8"
select select "5"
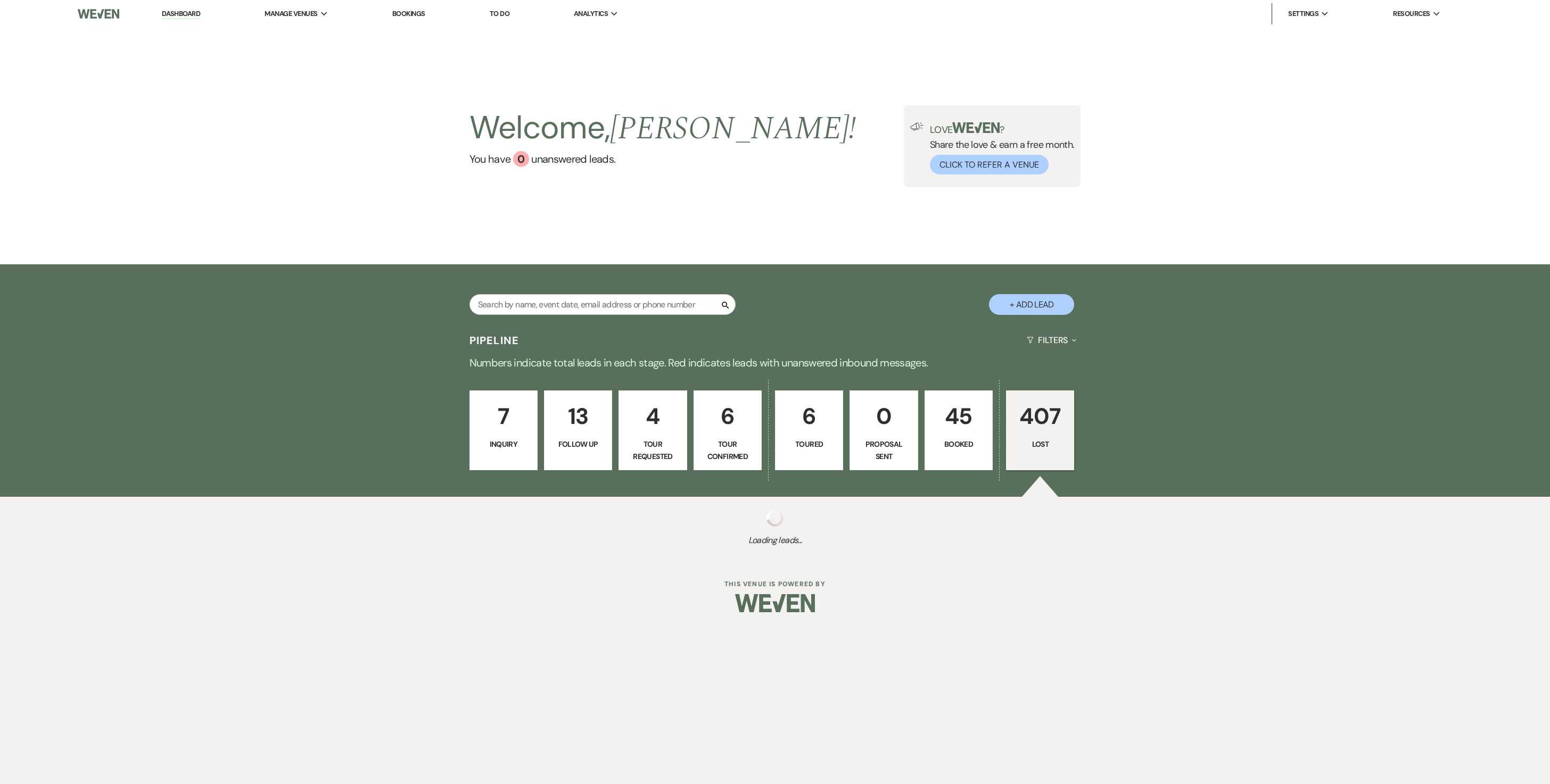
select select "8"
select select "5"
select select "8"
select select "6"
select select "8"
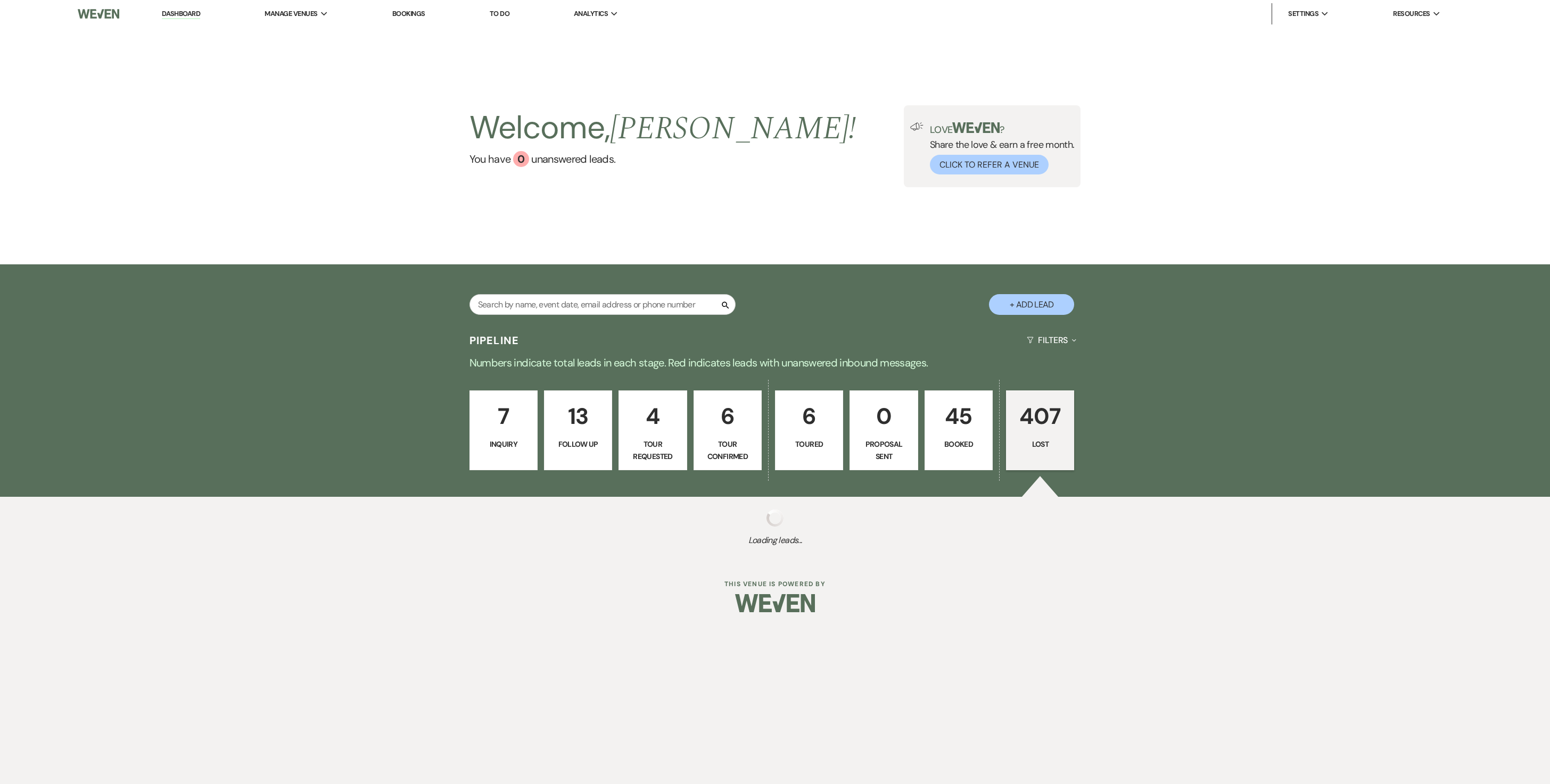
select select "5"
select select "8"
select select "5"
select select "8"
select select "5"
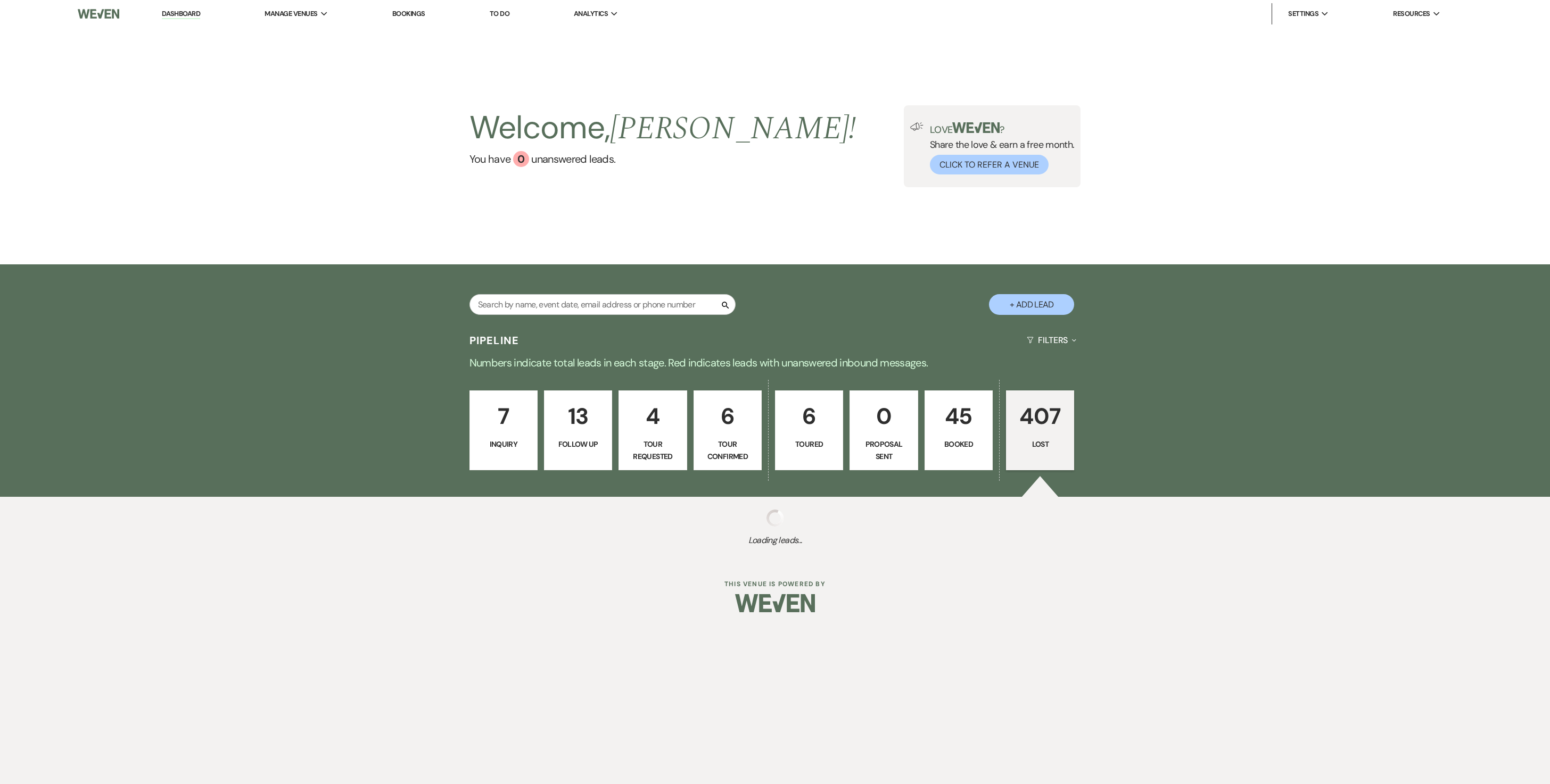
select select "8"
select select "5"
select select "8"
select select "5"
select select "8"
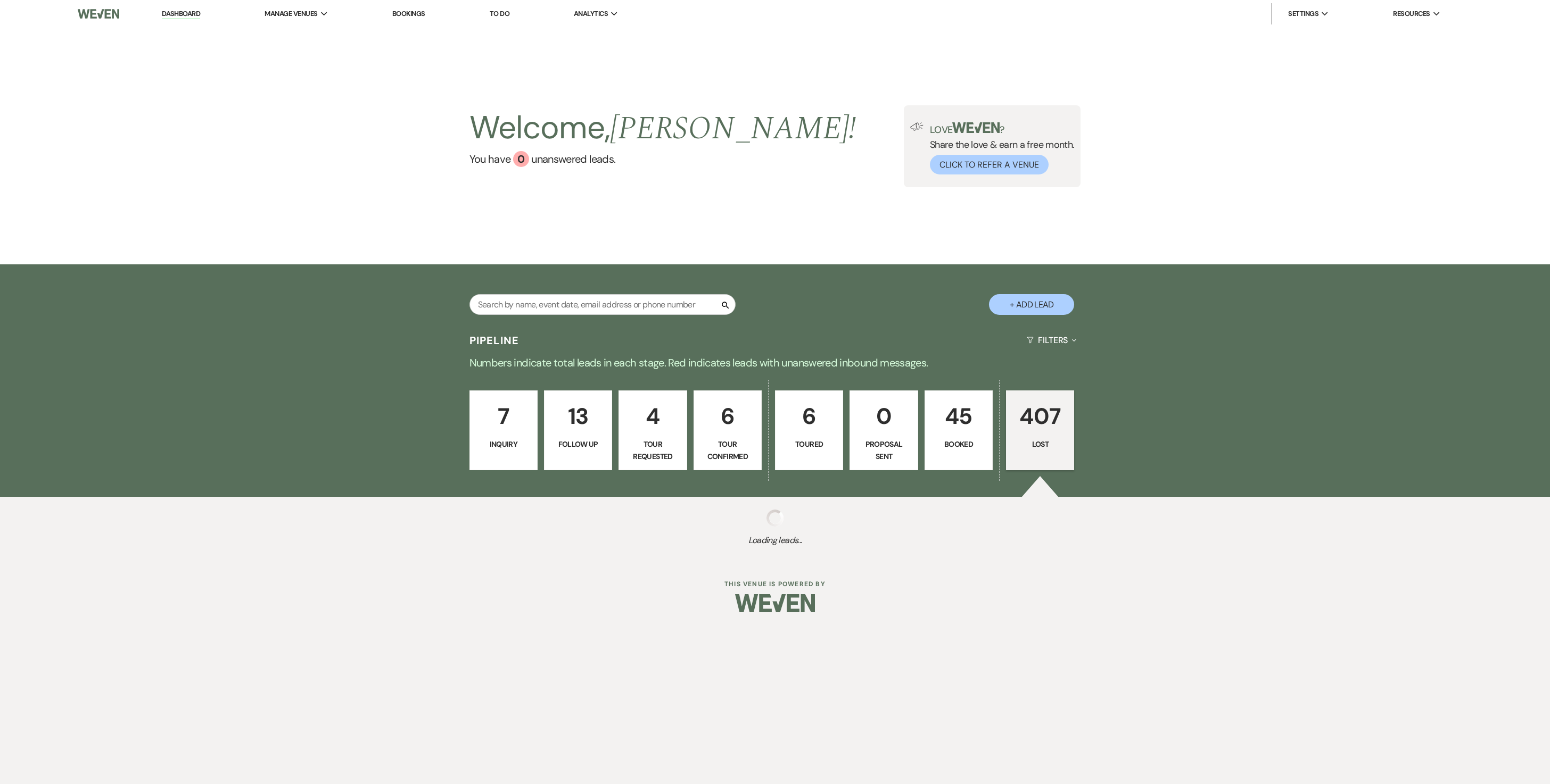
select select "7"
select select "8"
select select "6"
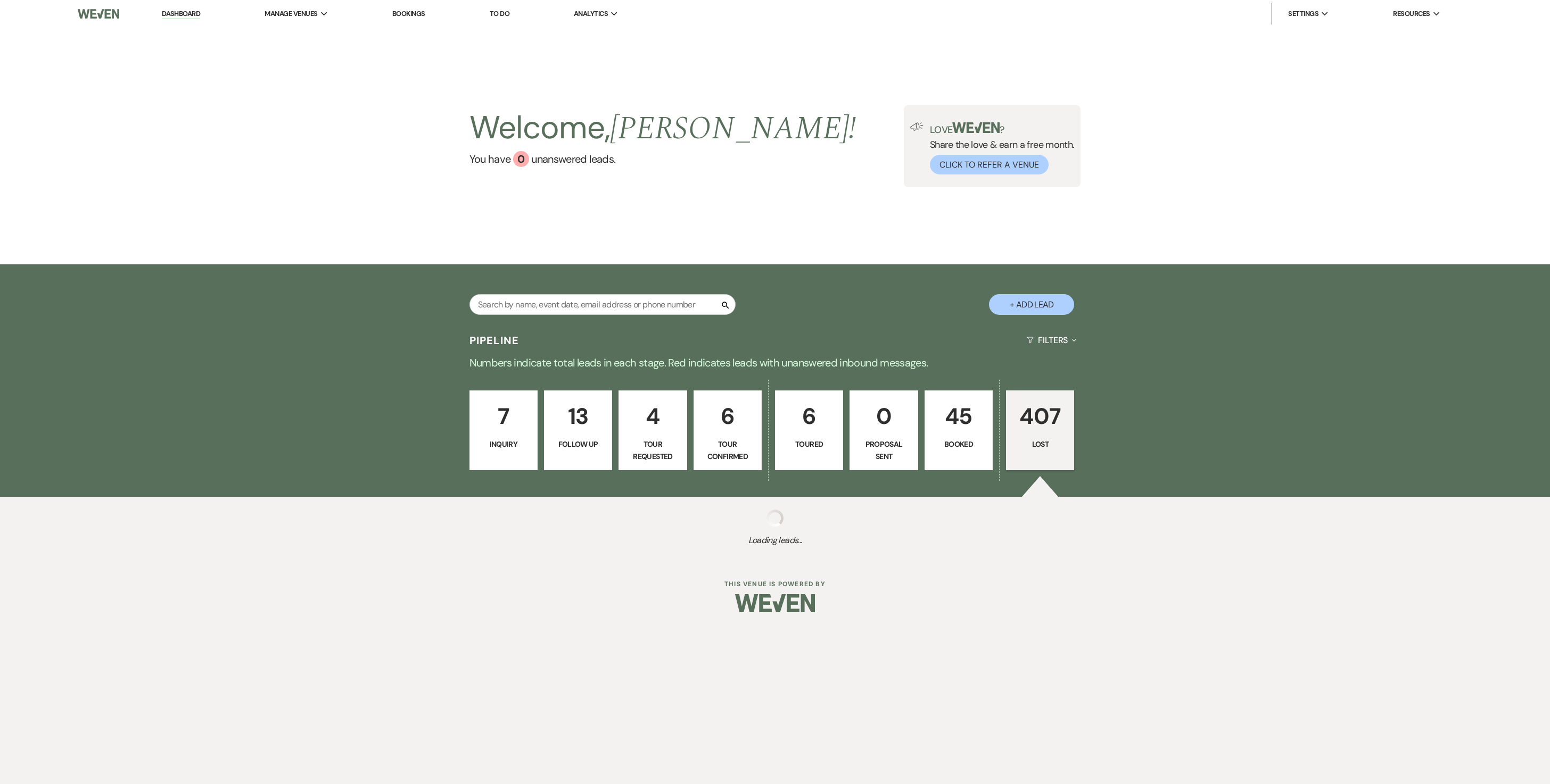
select select "8"
select select "6"
select select "8"
select select "5"
select select "8"
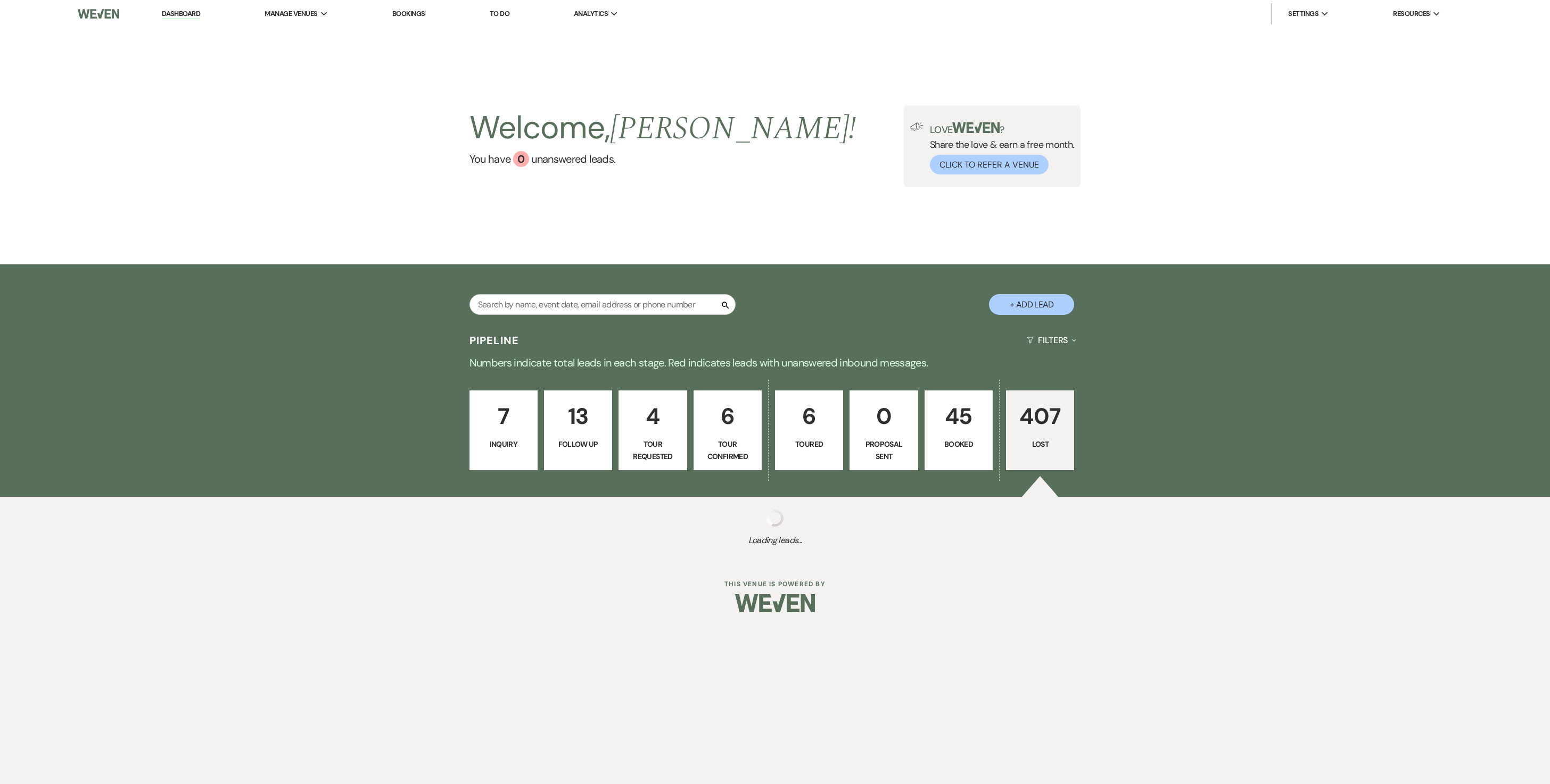
select select "5"
select select "8"
select select "5"
select select "8"
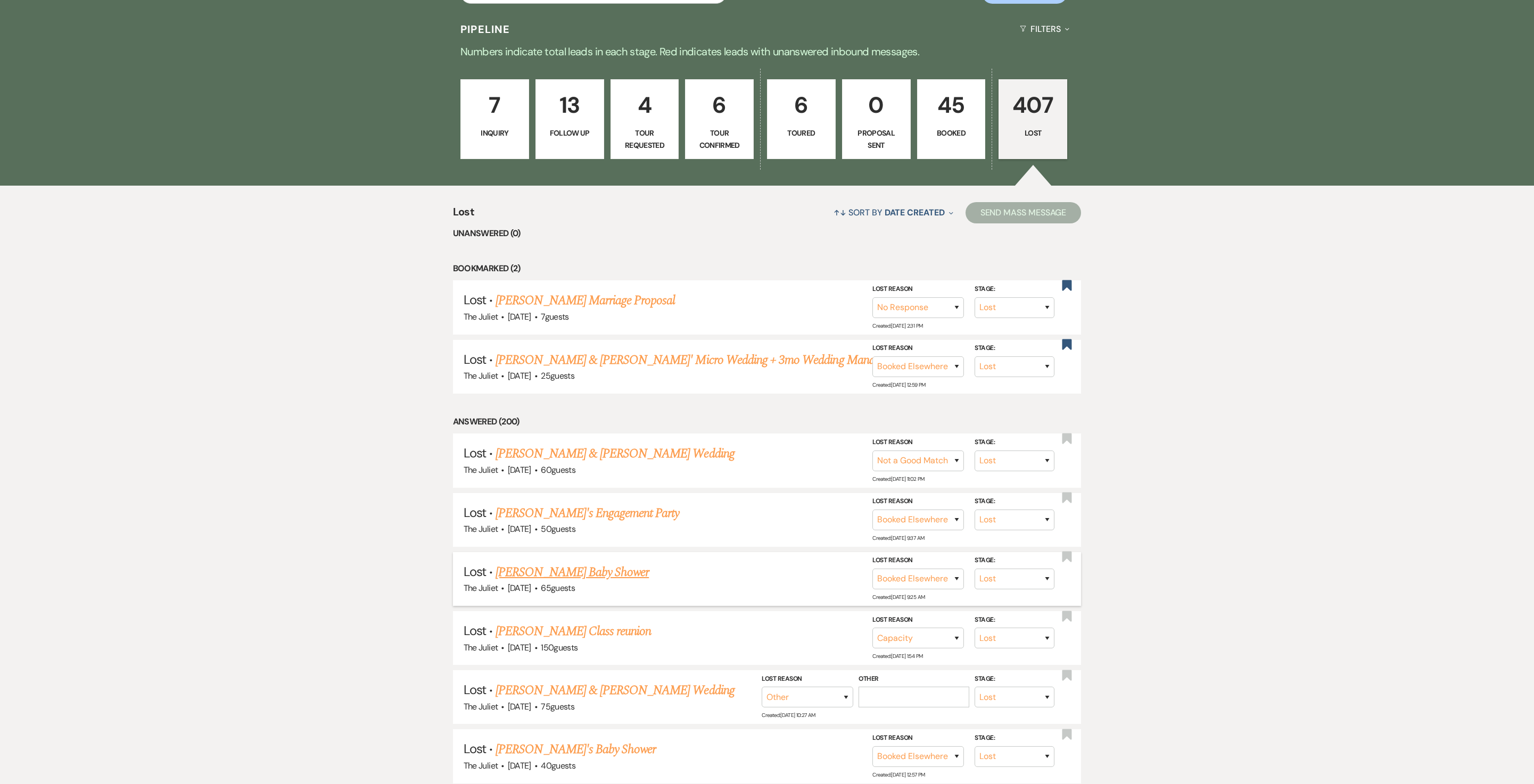
scroll to position [321, 0]
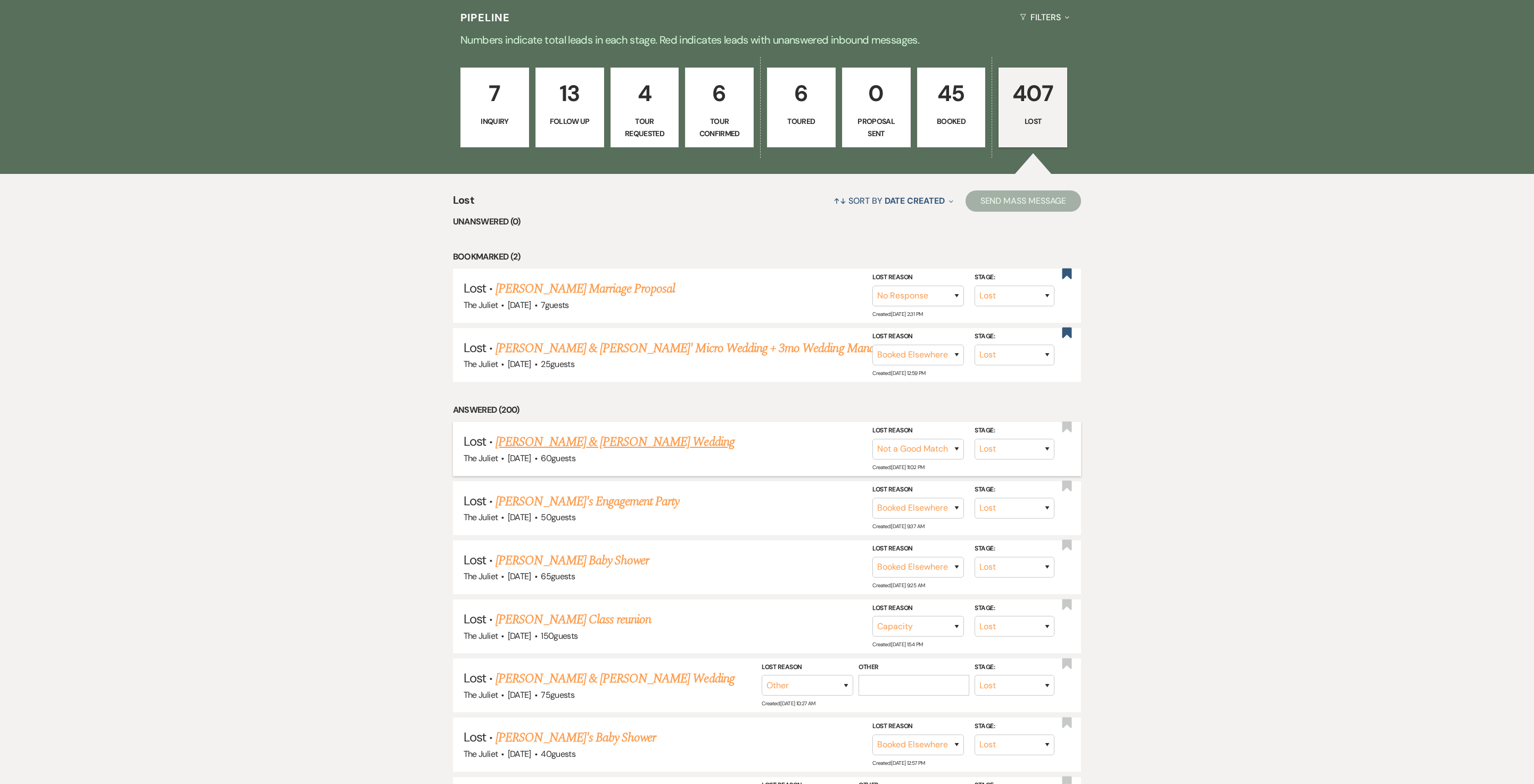
click at [682, 452] on h5 "Lost · AJ McKinney & Aubrie Fredrickson's Wedding" at bounding box center [767, 442] width 607 height 19
click at [678, 452] on link "[PERSON_NAME] & [PERSON_NAME] Wedding" at bounding box center [615, 442] width 238 height 19
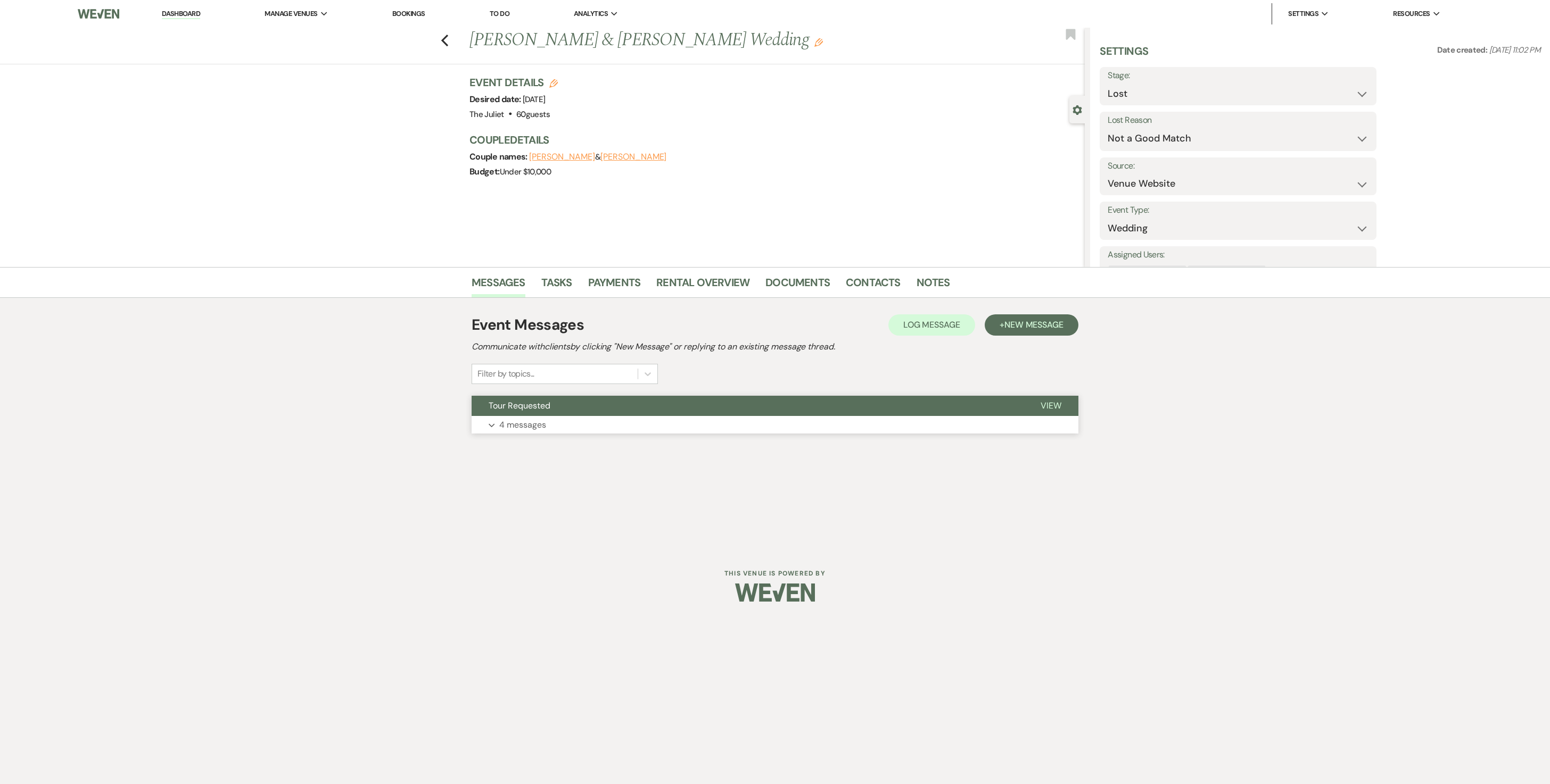
click at [546, 432] on p "4 messages" at bounding box center [523, 425] width 47 height 14
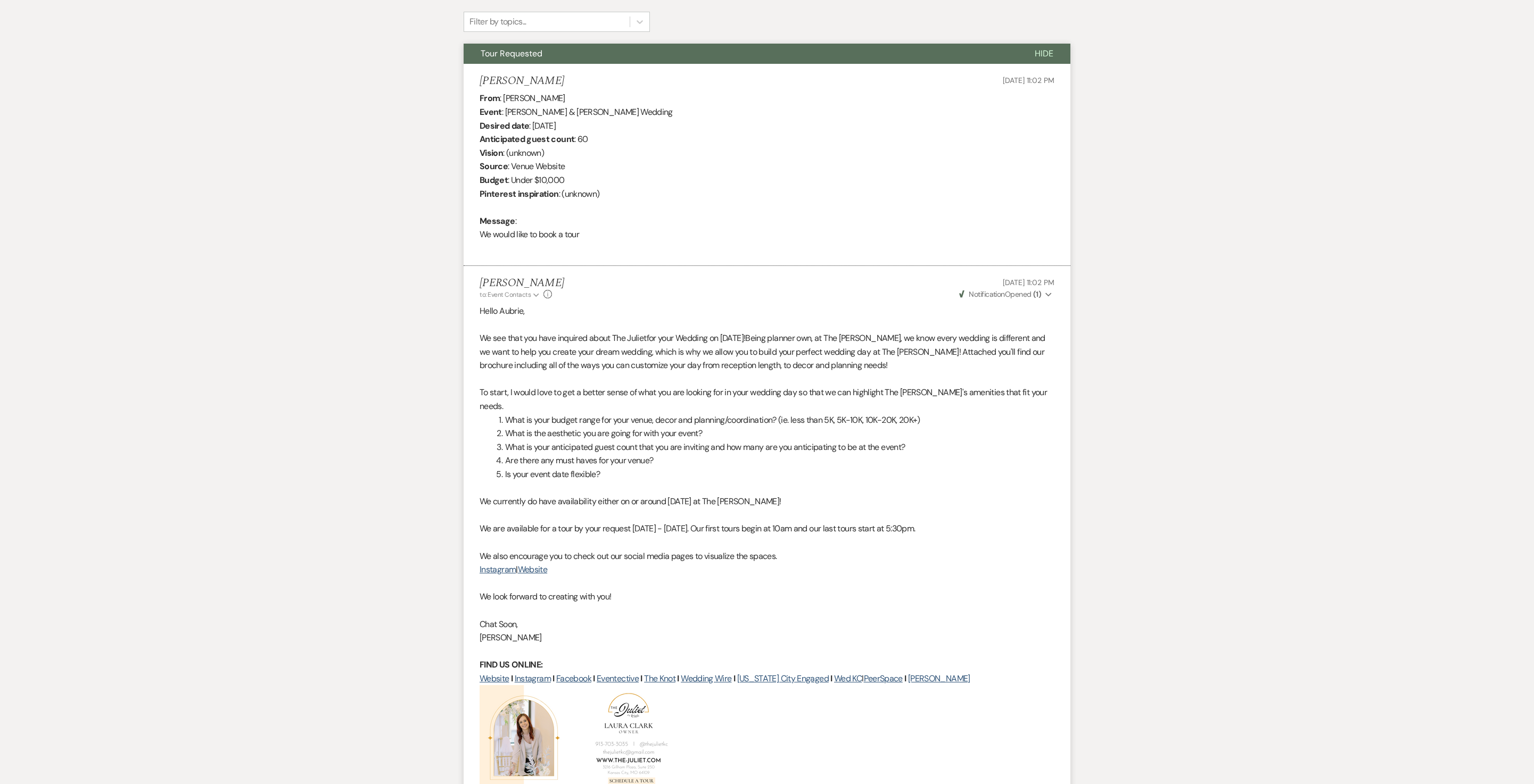
scroll to position [351, 0]
